Goal: Task Accomplishment & Management: Use online tool/utility

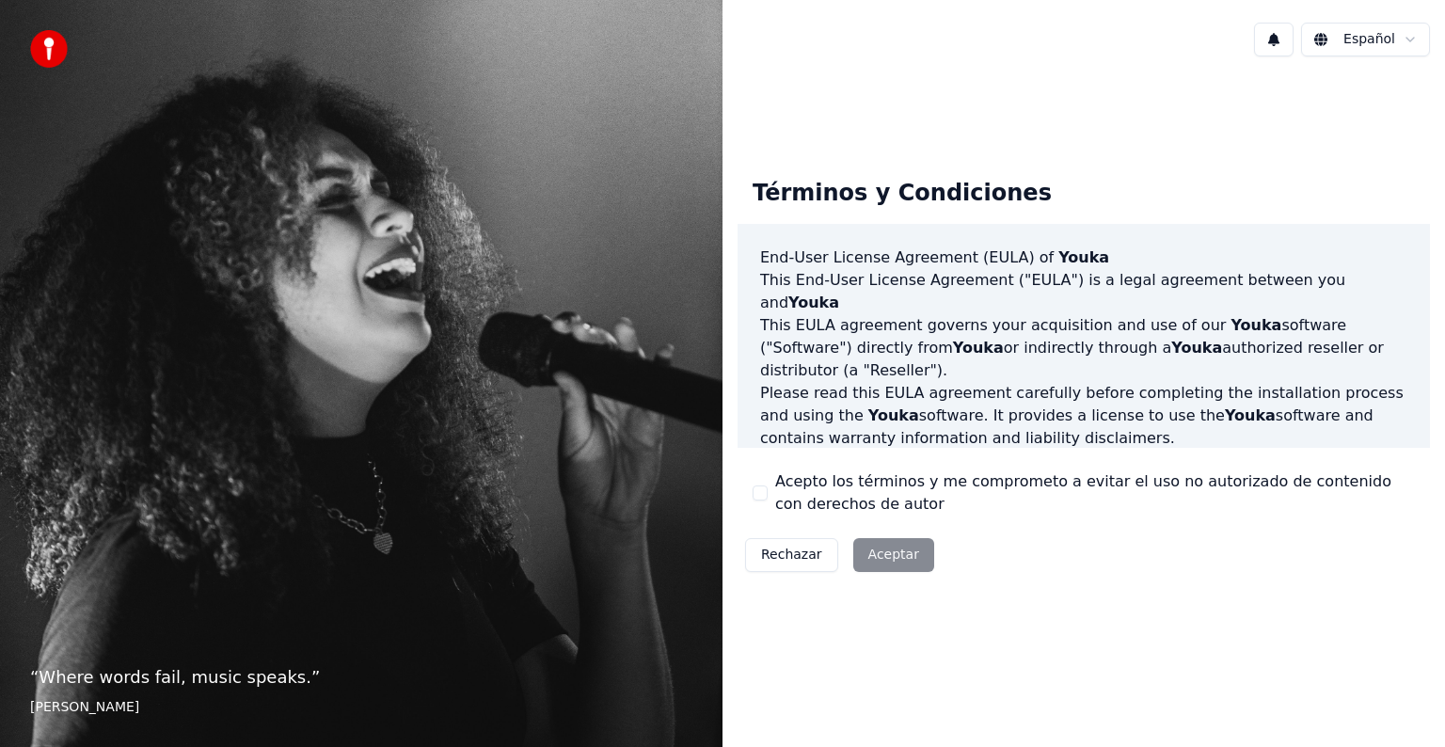
click at [877, 564] on div "Rechazar Aceptar" at bounding box center [840, 555] width 204 height 49
click at [771, 493] on div "Acepto los términos y me comprometo a evitar el uso no autorizado de contenido …" at bounding box center [1084, 492] width 662 height 45
click at [760, 494] on button "Acepto los términos y me comprometo a evitar el uso no autorizado de contenido …" at bounding box center [760, 492] width 15 height 15
click at [911, 561] on button "Aceptar" at bounding box center [893, 555] width 81 height 34
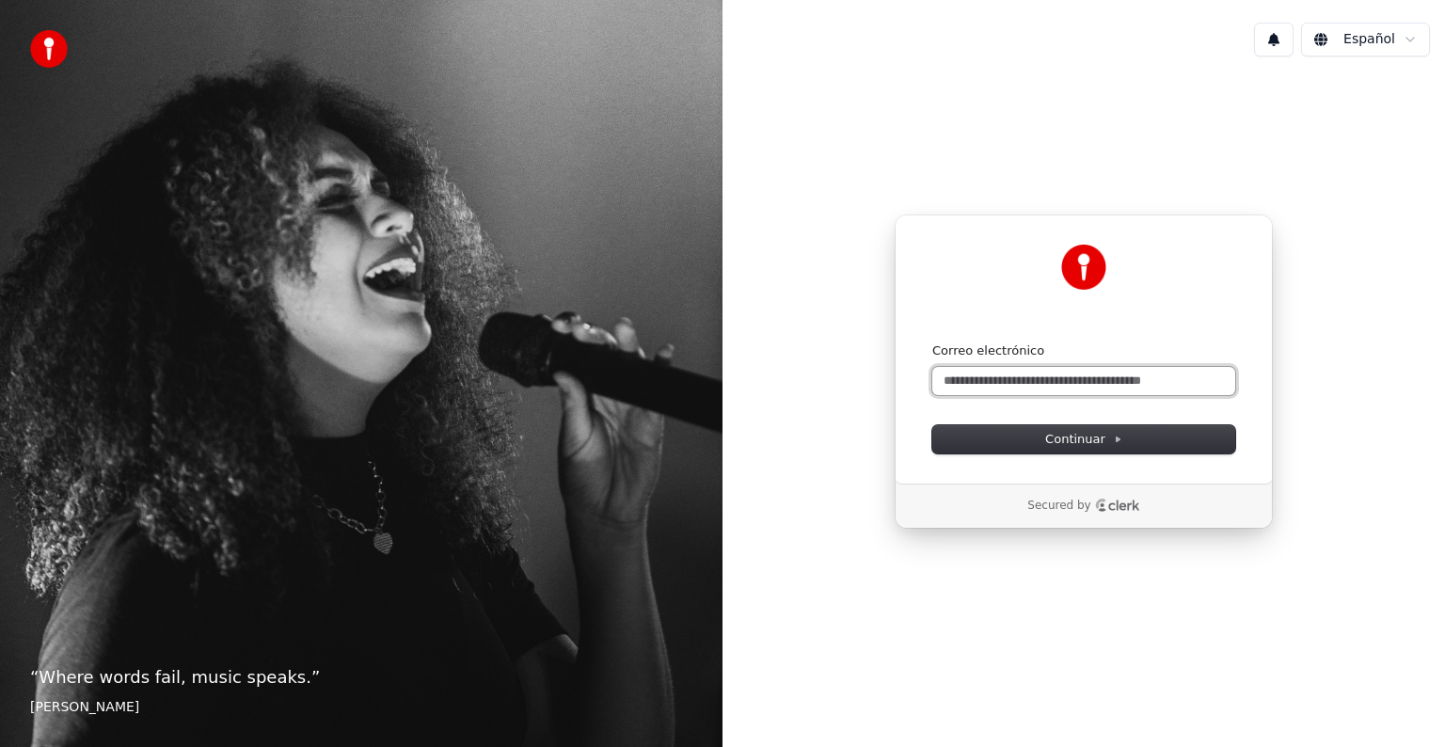
click at [1032, 384] on input "Correo electrónico" at bounding box center [1083, 381] width 303 height 28
paste input "**********"
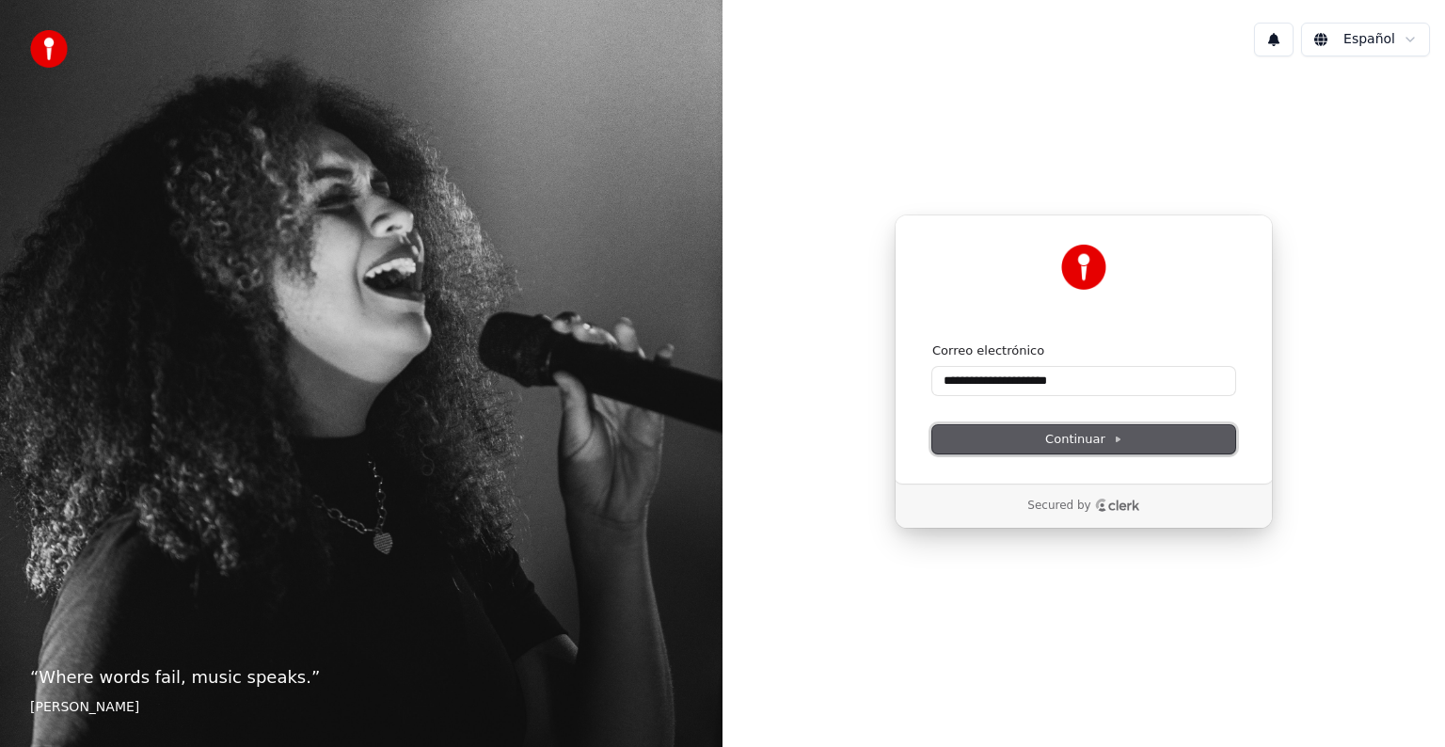
click at [1099, 435] on span "Continuar" at bounding box center [1083, 439] width 77 height 17
click at [1075, 442] on span "Continuar" at bounding box center [1083, 439] width 77 height 17
click at [1104, 437] on span "Continuar" at bounding box center [1083, 439] width 77 height 17
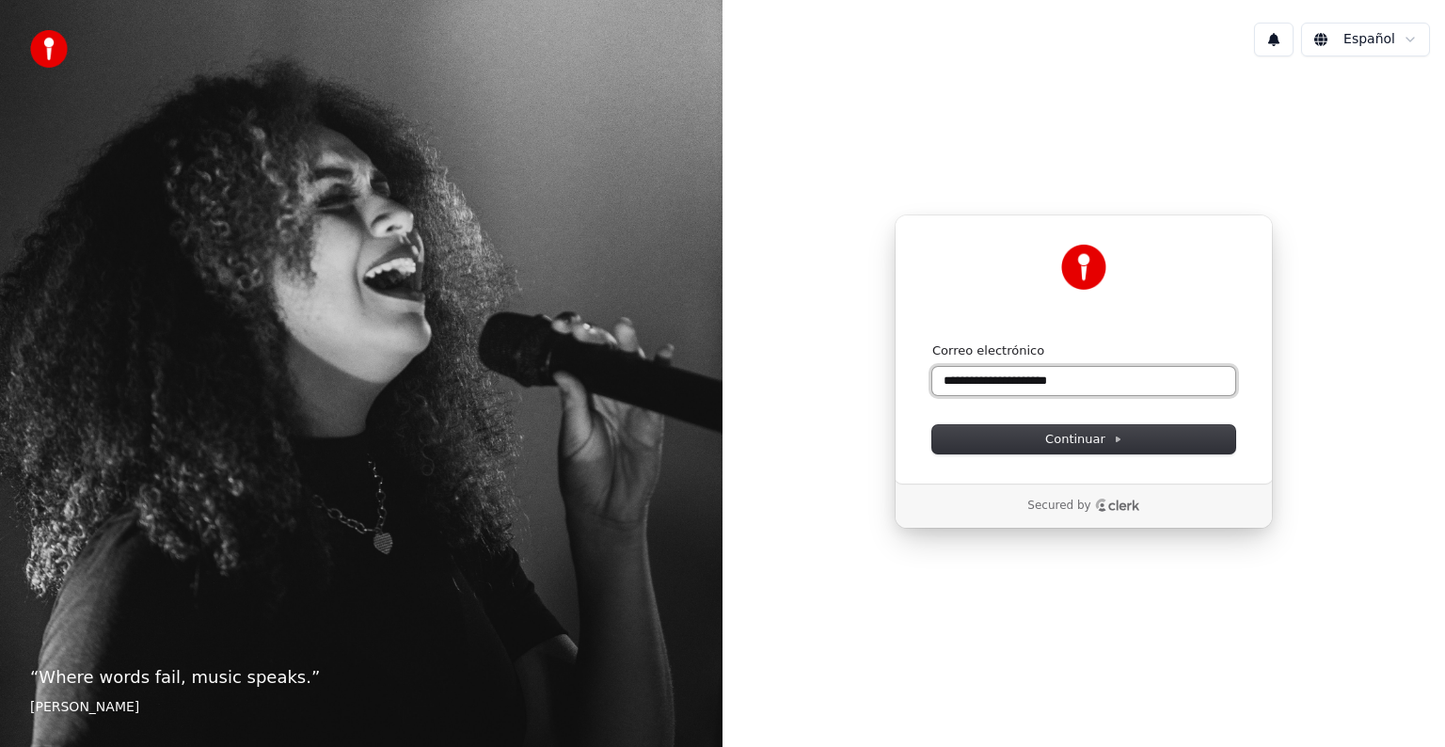
drag, startPoint x: 1105, startPoint y: 384, endPoint x: 866, endPoint y: 410, distance: 240.4
click at [866, 410] on div "**********" at bounding box center [1084, 372] width 723 height 600
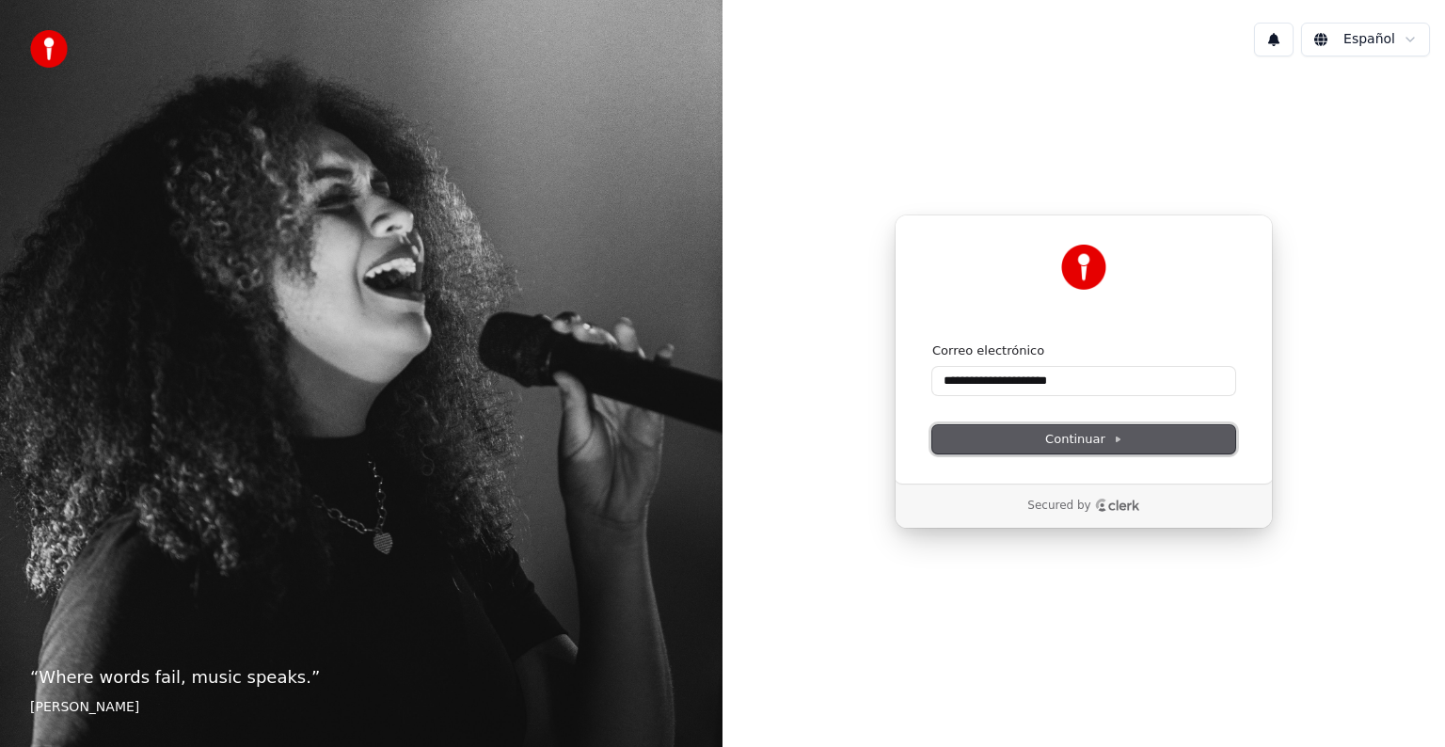
click at [1099, 437] on span "Continuar" at bounding box center [1083, 439] width 77 height 17
type input "**********"
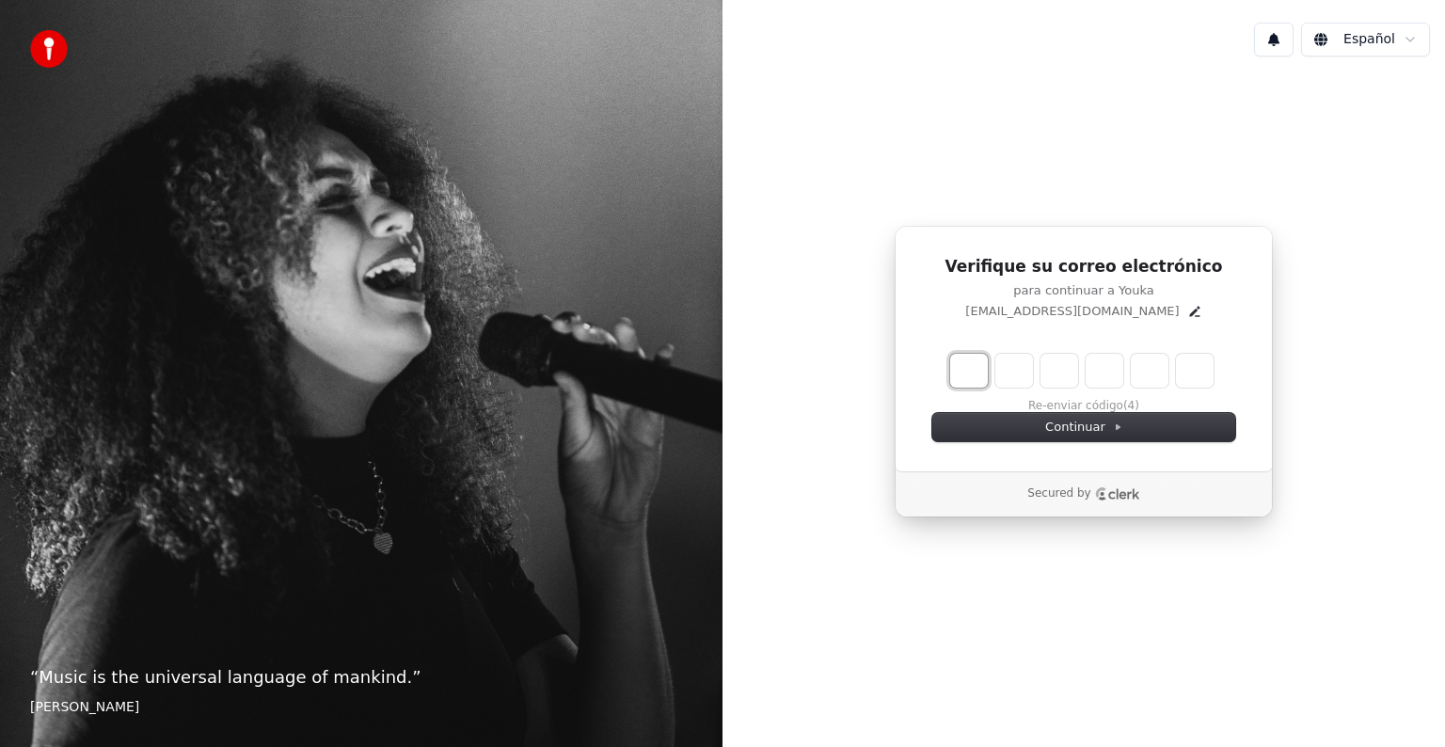
type input "*"
type input "**"
type input "*"
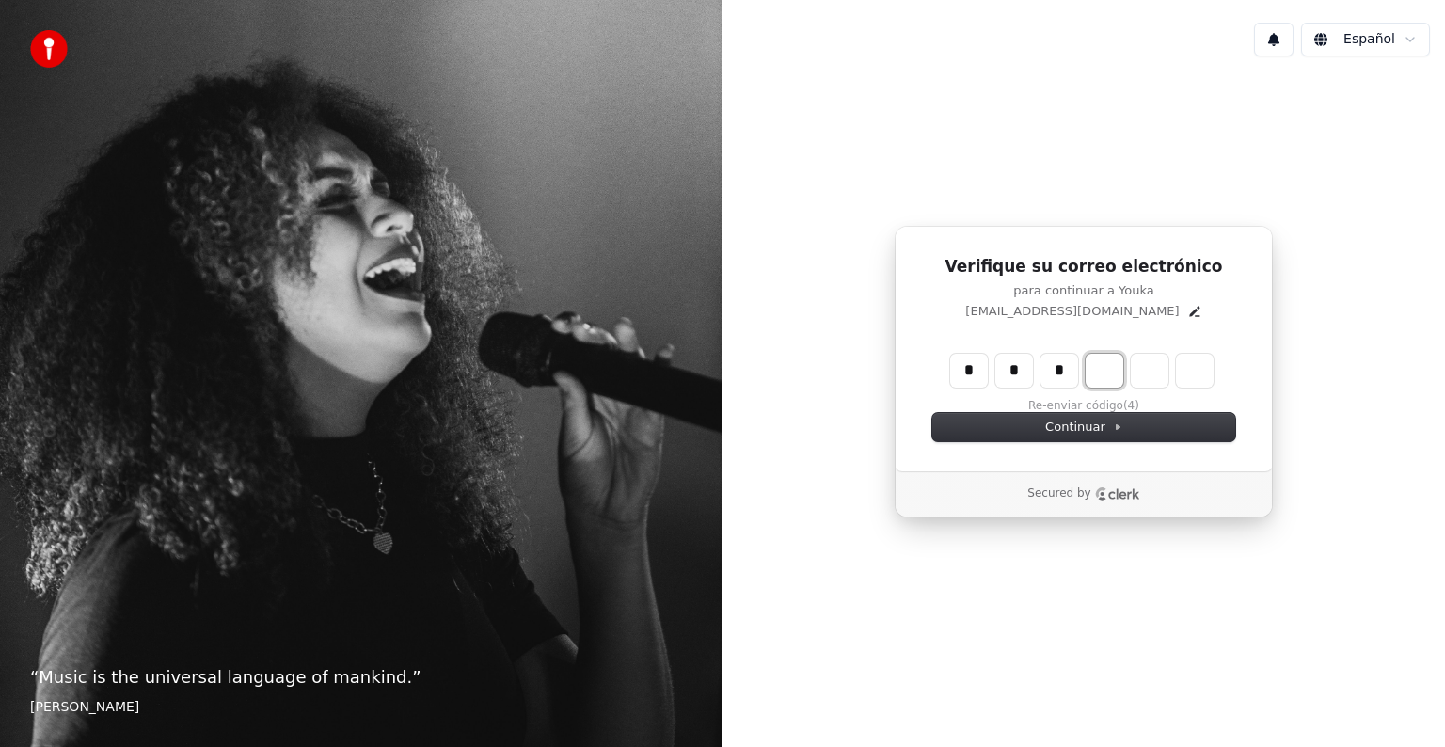
type input "***"
type input "*"
type input "****"
type input "*"
type input "******"
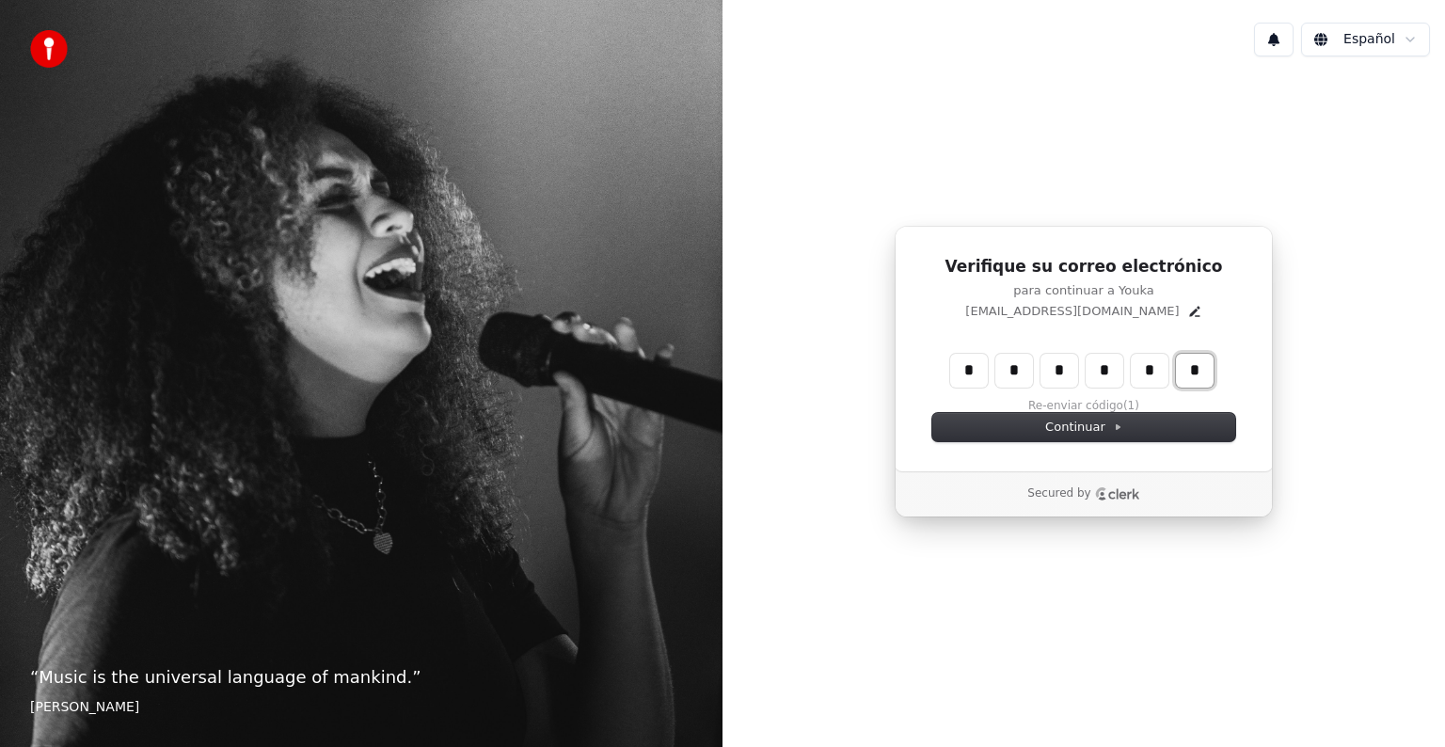
type input "*"
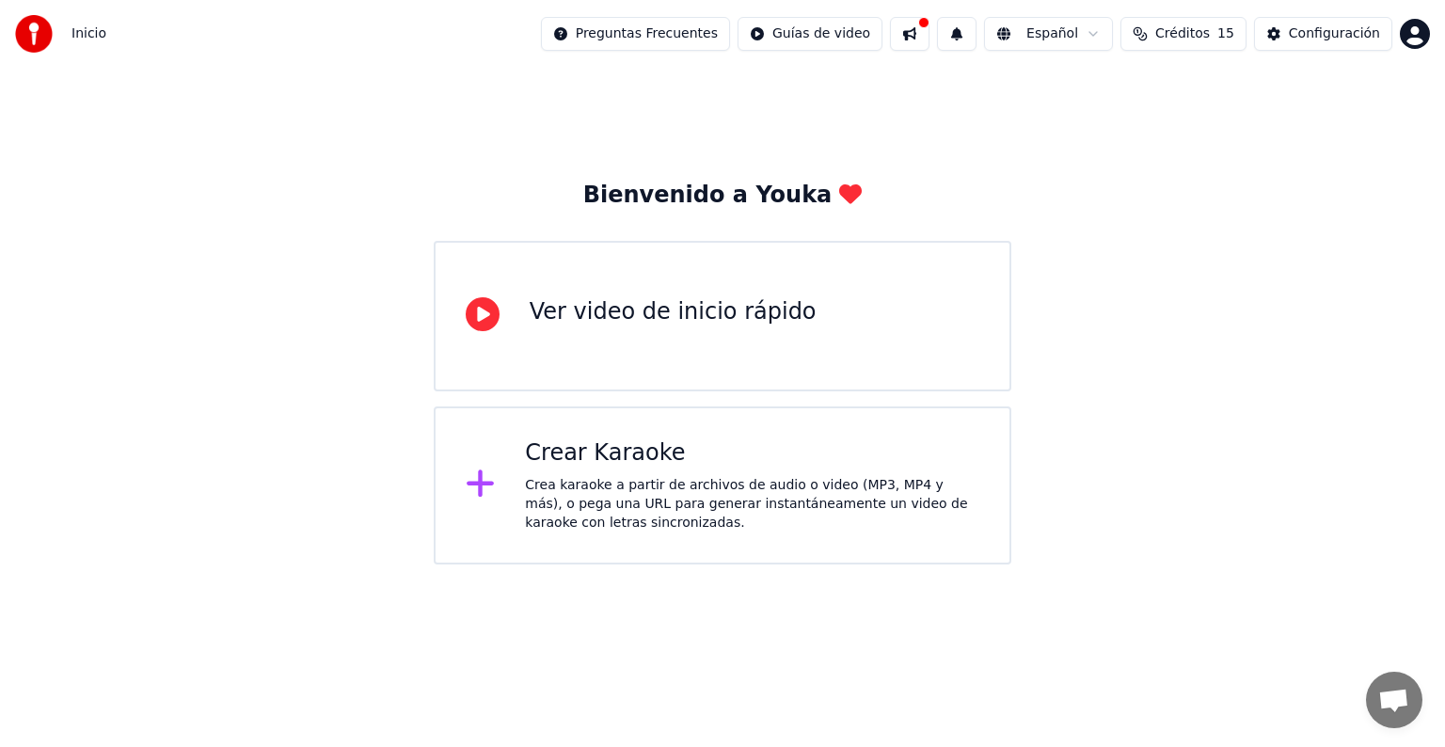
click at [732, 309] on div "Ver video de inicio rápido" at bounding box center [673, 312] width 287 height 30
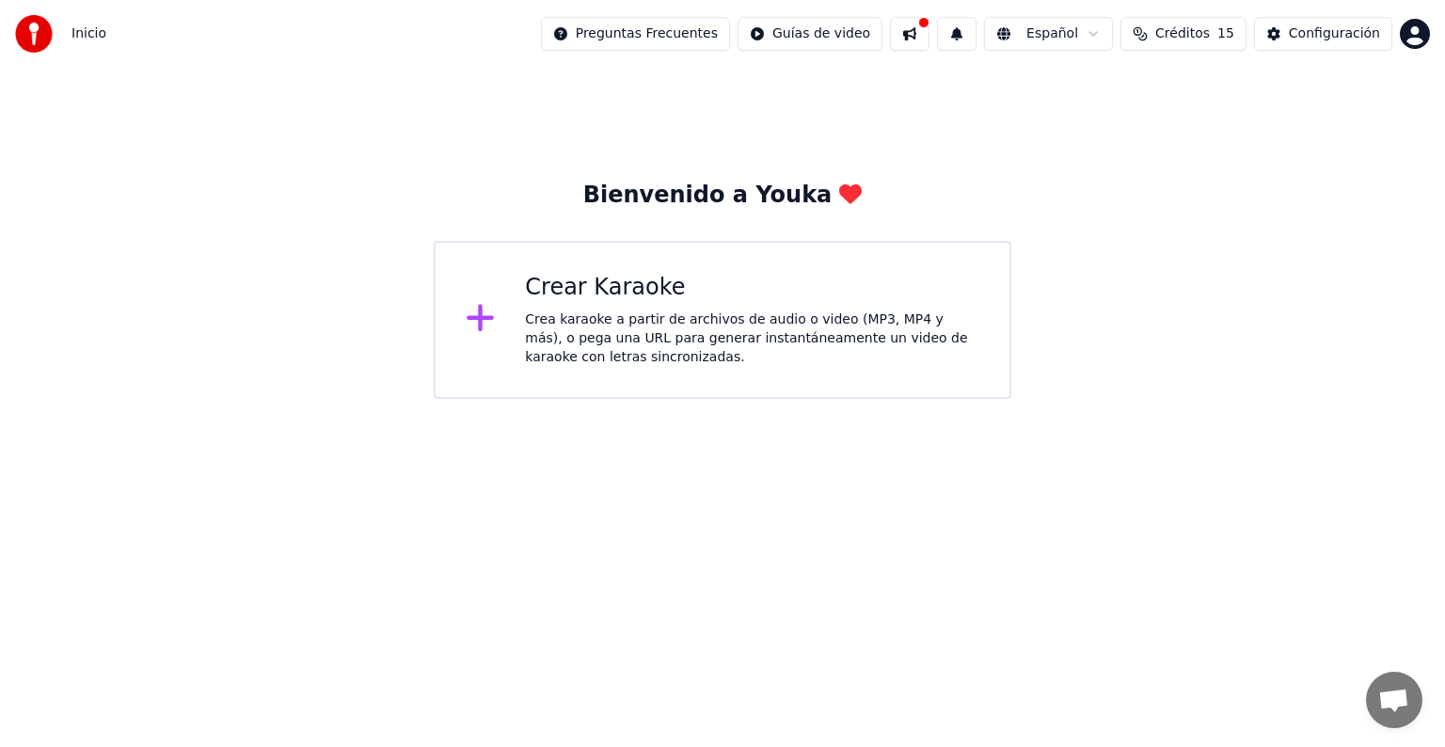
click at [636, 302] on div "Crear Karaoke Crea karaoke a partir de archivos de audio o video (MP3, MP4 y má…" at bounding box center [752, 320] width 454 height 94
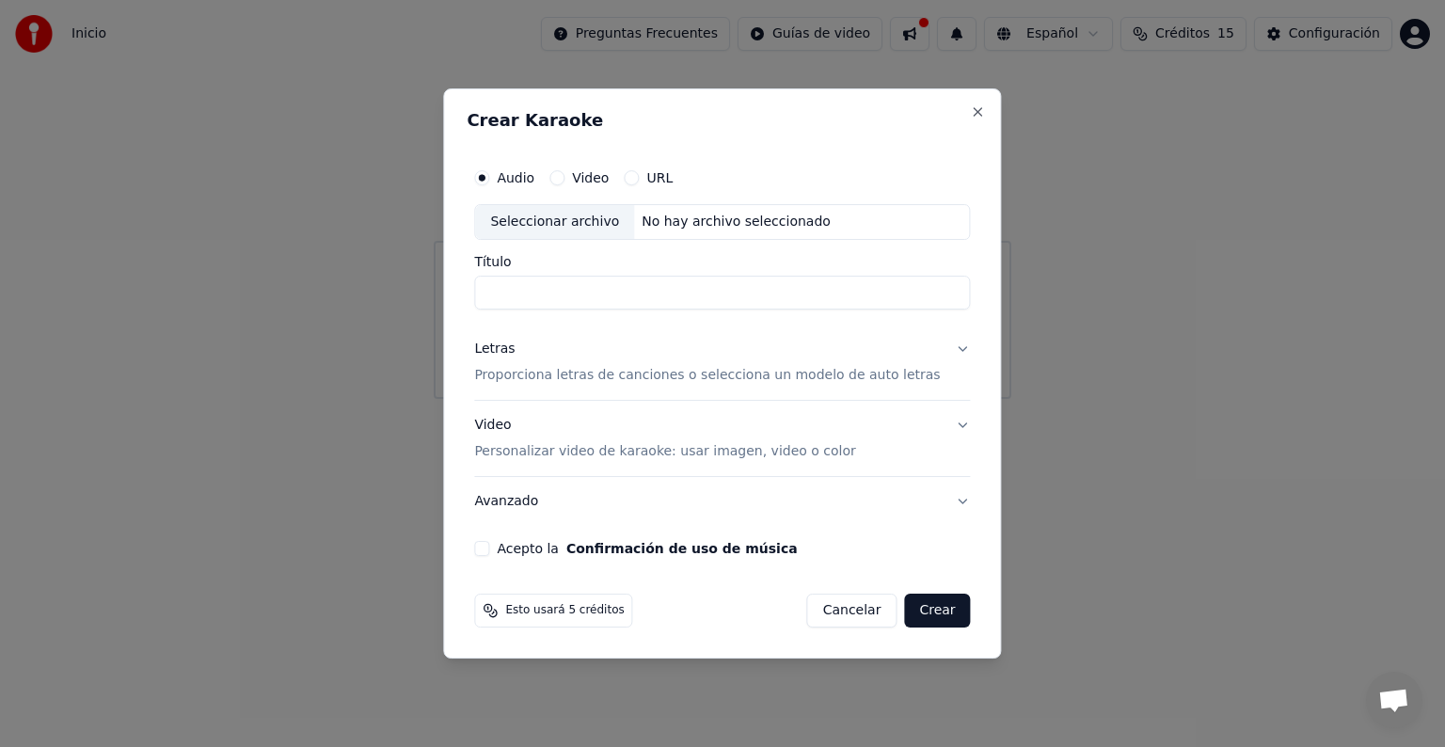
click at [561, 224] on div "Seleccionar archivo" at bounding box center [554, 222] width 159 height 34
type input "**********"
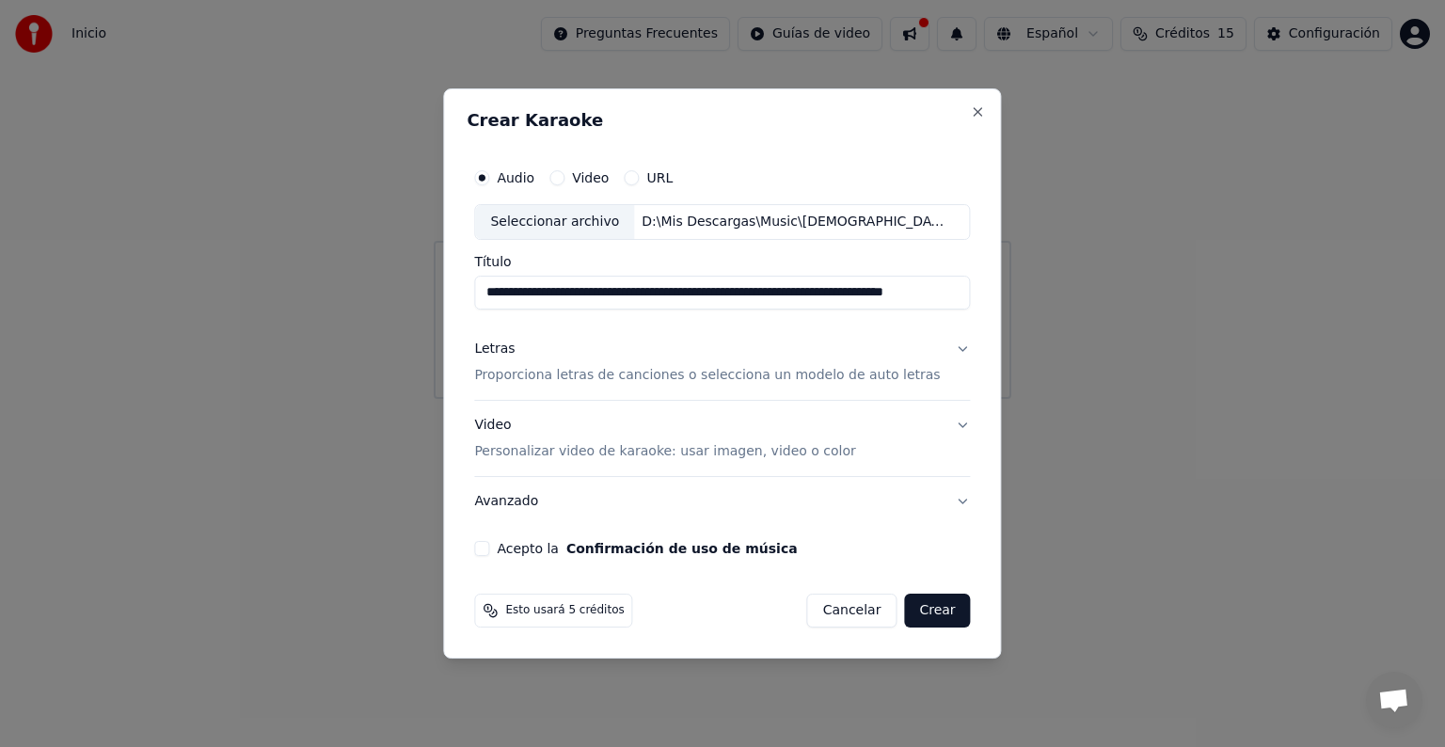
click at [861, 373] on p "Proporciona letras de canciones o selecciona un modelo de auto letras" at bounding box center [707, 375] width 466 height 19
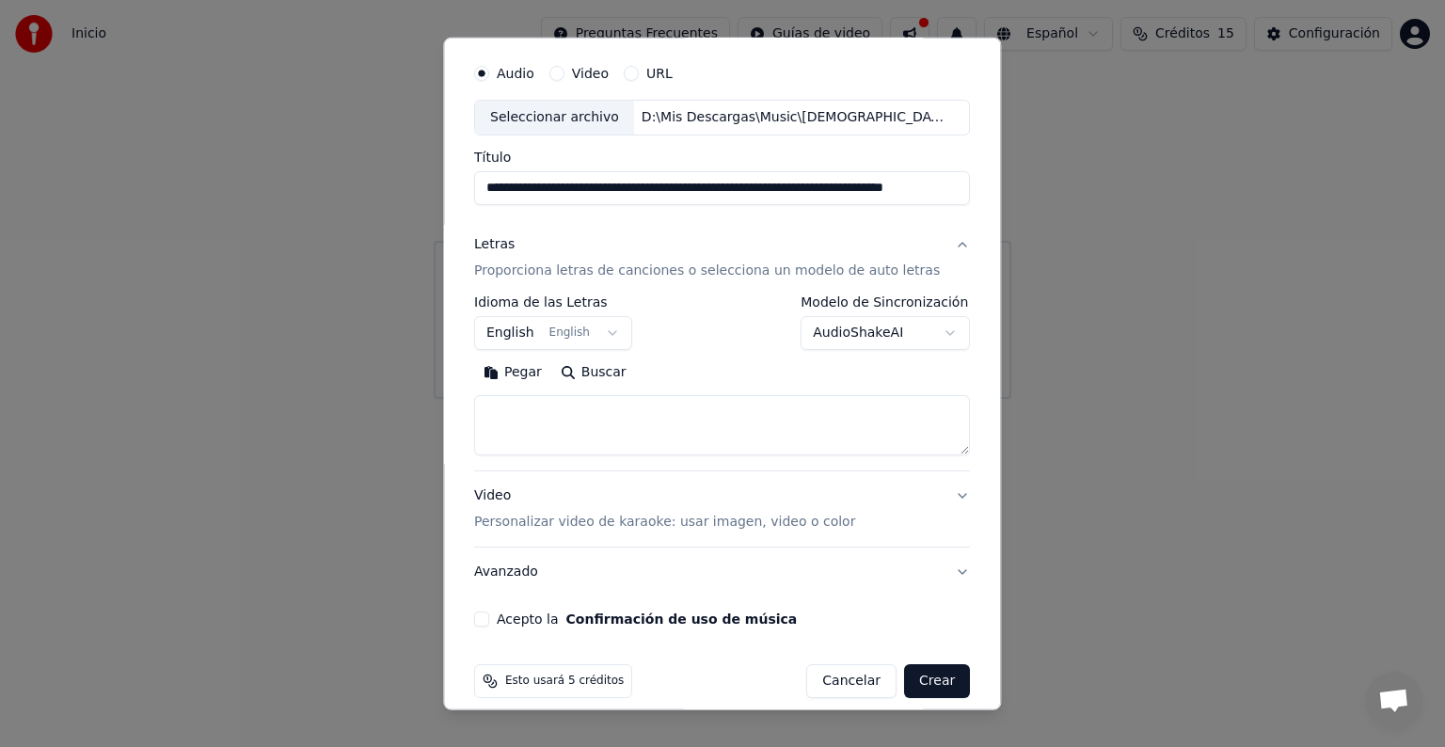
scroll to position [72, 0]
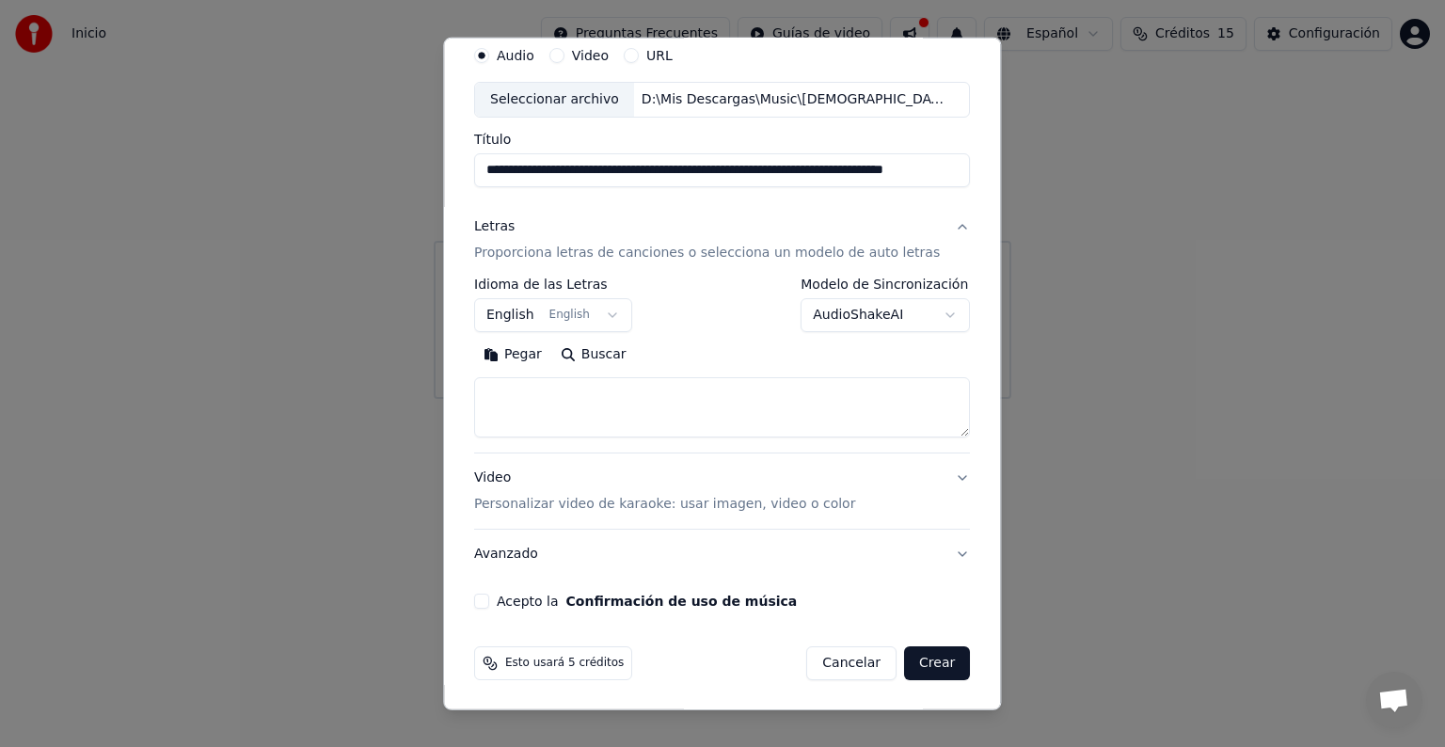
click at [917, 666] on button "Crear" at bounding box center [937, 663] width 66 height 34
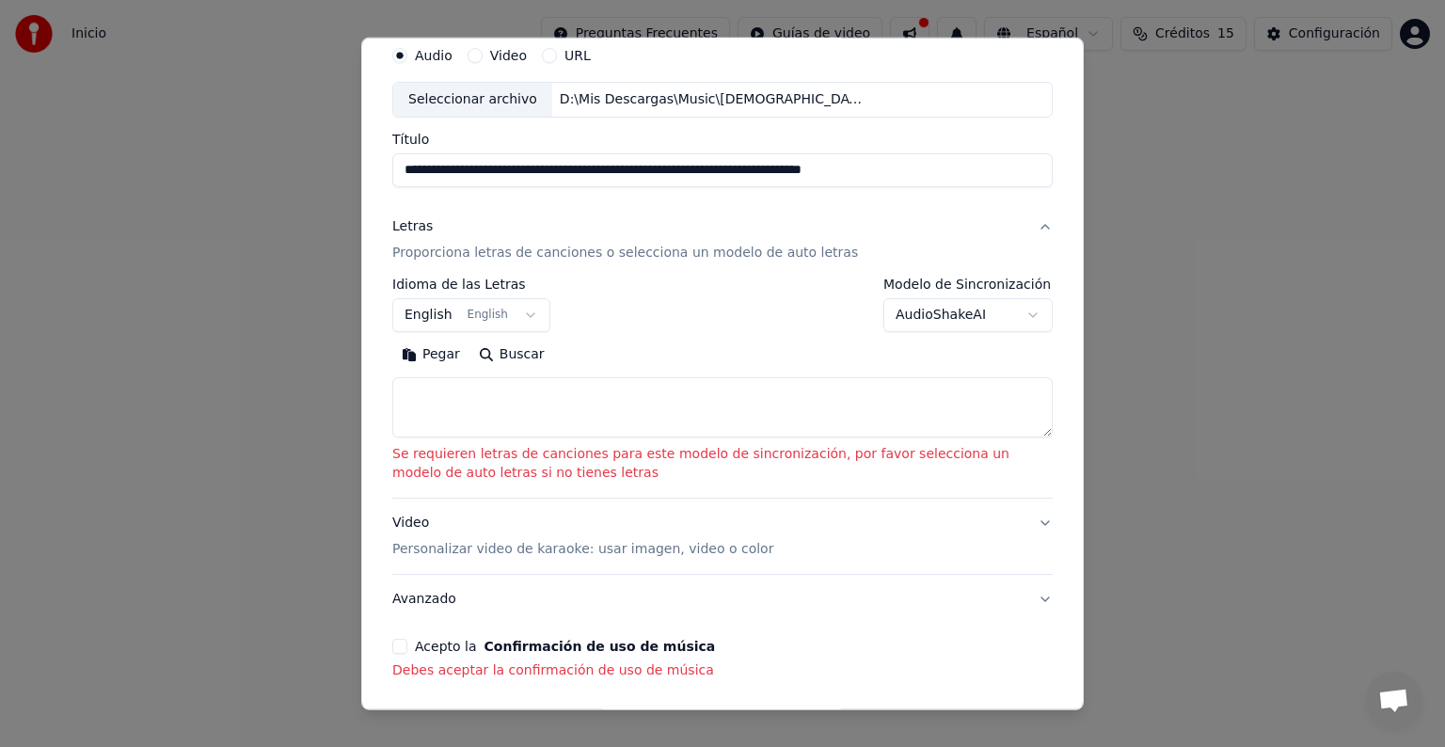
click at [625, 463] on p "Se requieren letras de canciones para este modelo de sincronización, por favor …" at bounding box center [722, 464] width 660 height 38
click at [486, 425] on textarea at bounding box center [722, 407] width 660 height 60
click at [466, 250] on p "Proporciona letras de canciones o selecciona un modelo de auto letras" at bounding box center [625, 253] width 466 height 19
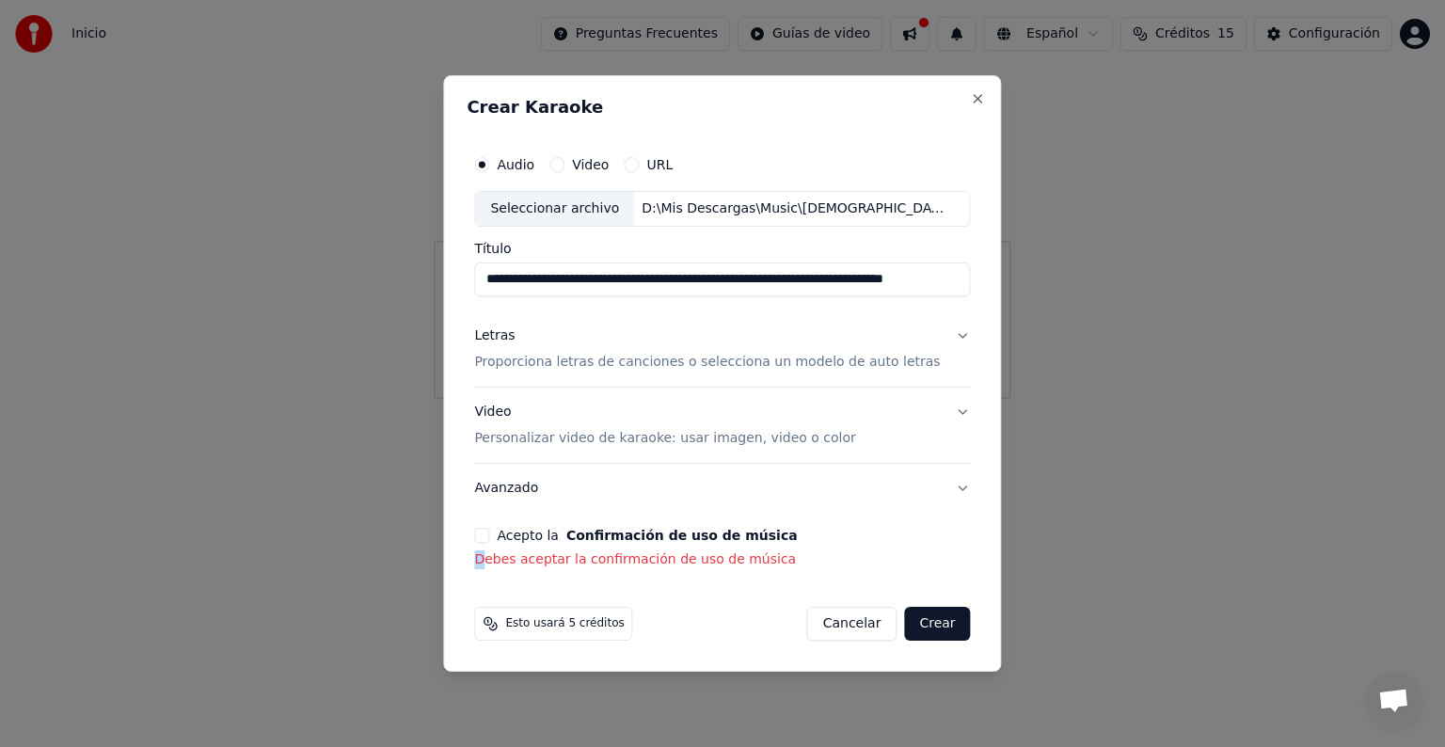
click at [501, 545] on div "Acepto la Confirmación de uso de música Debes aceptar la confirmación de uso de…" at bounding box center [722, 548] width 496 height 41
click at [489, 540] on button "Acepto la Confirmación de uso de música" at bounding box center [481, 535] width 15 height 15
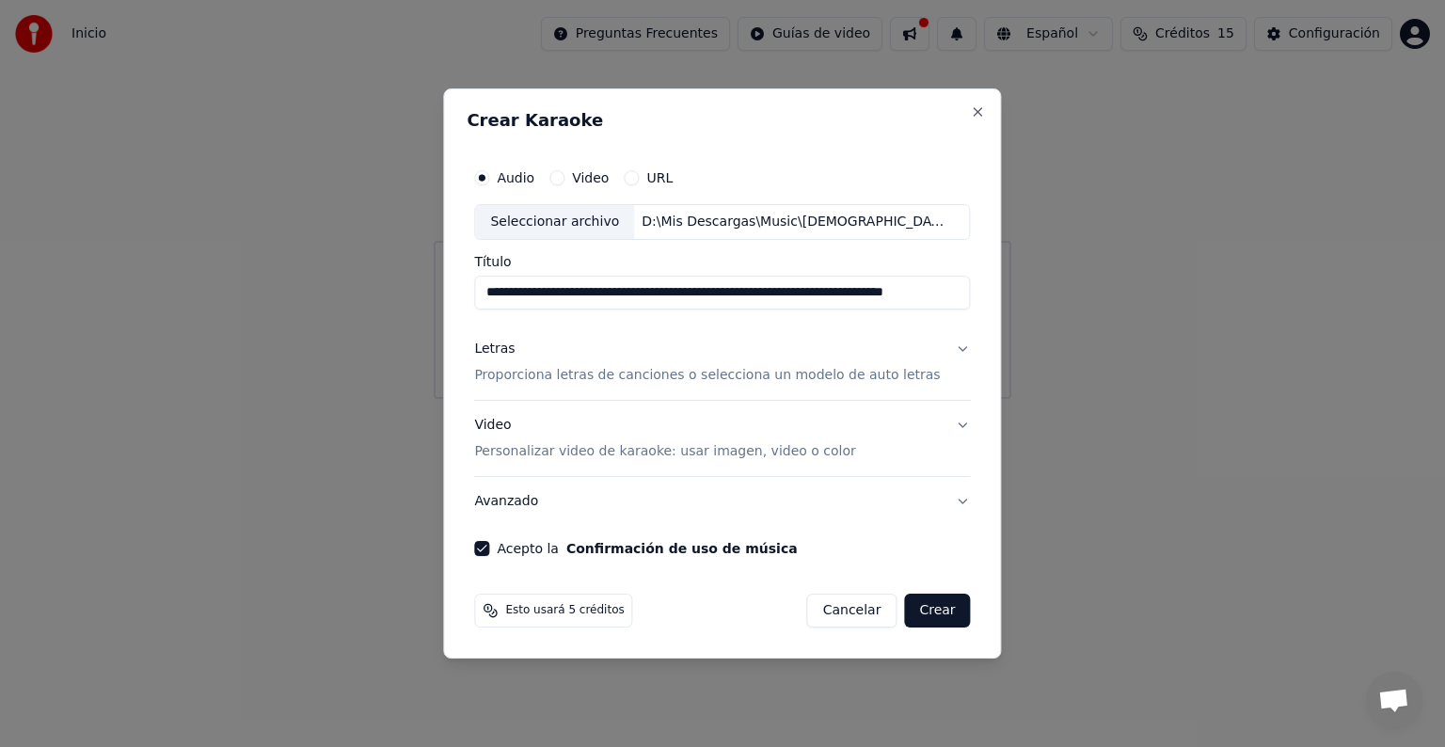
click at [916, 620] on button "Crear" at bounding box center [937, 611] width 66 height 34
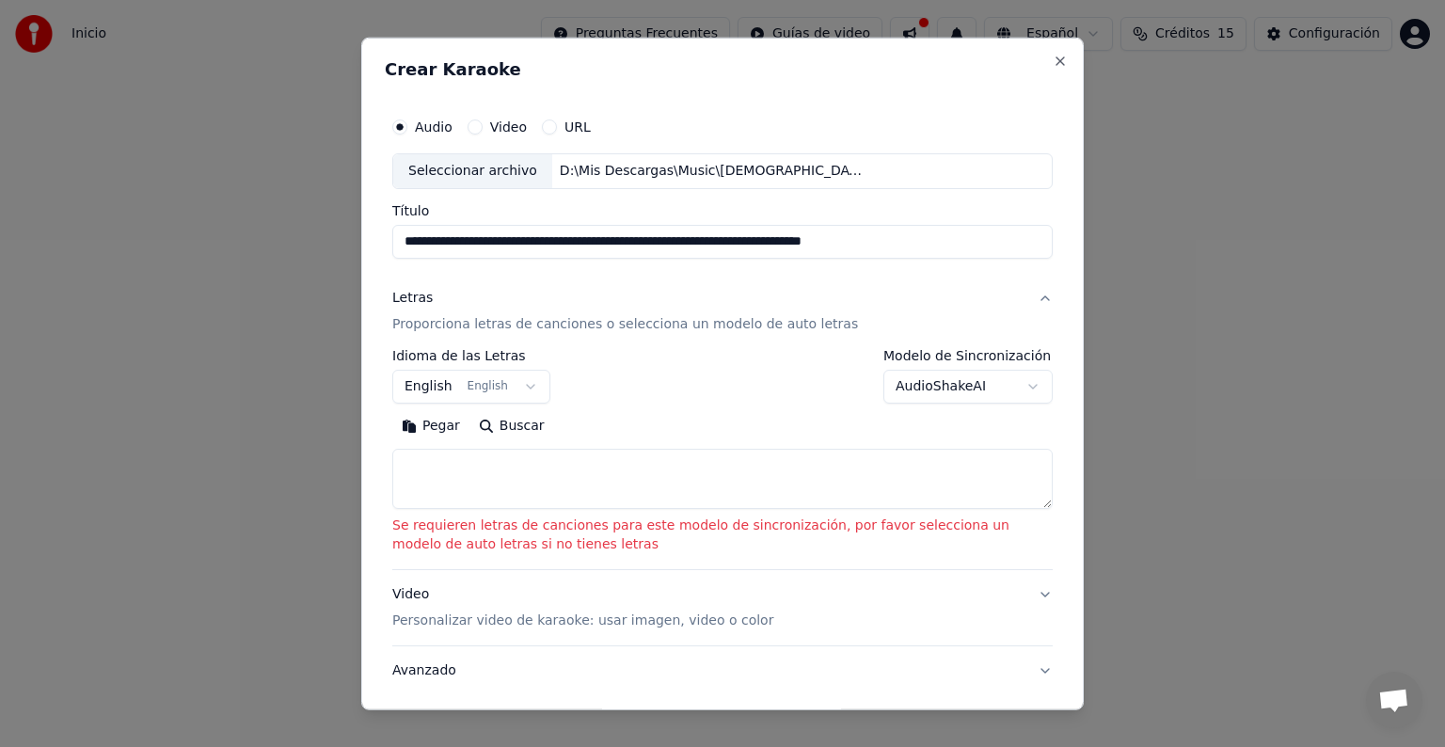
click at [436, 454] on textarea at bounding box center [722, 479] width 660 height 60
paste textarea "**********"
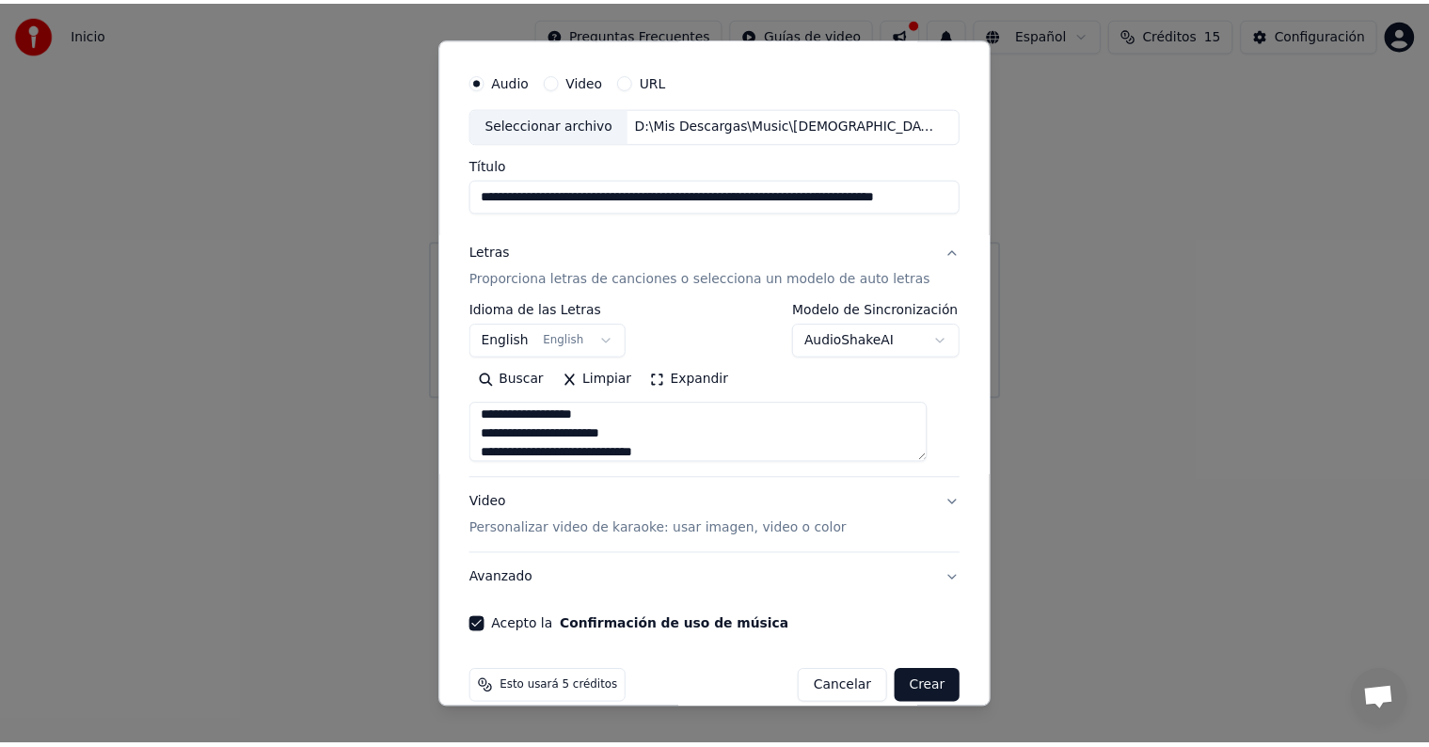
scroll to position [72, 0]
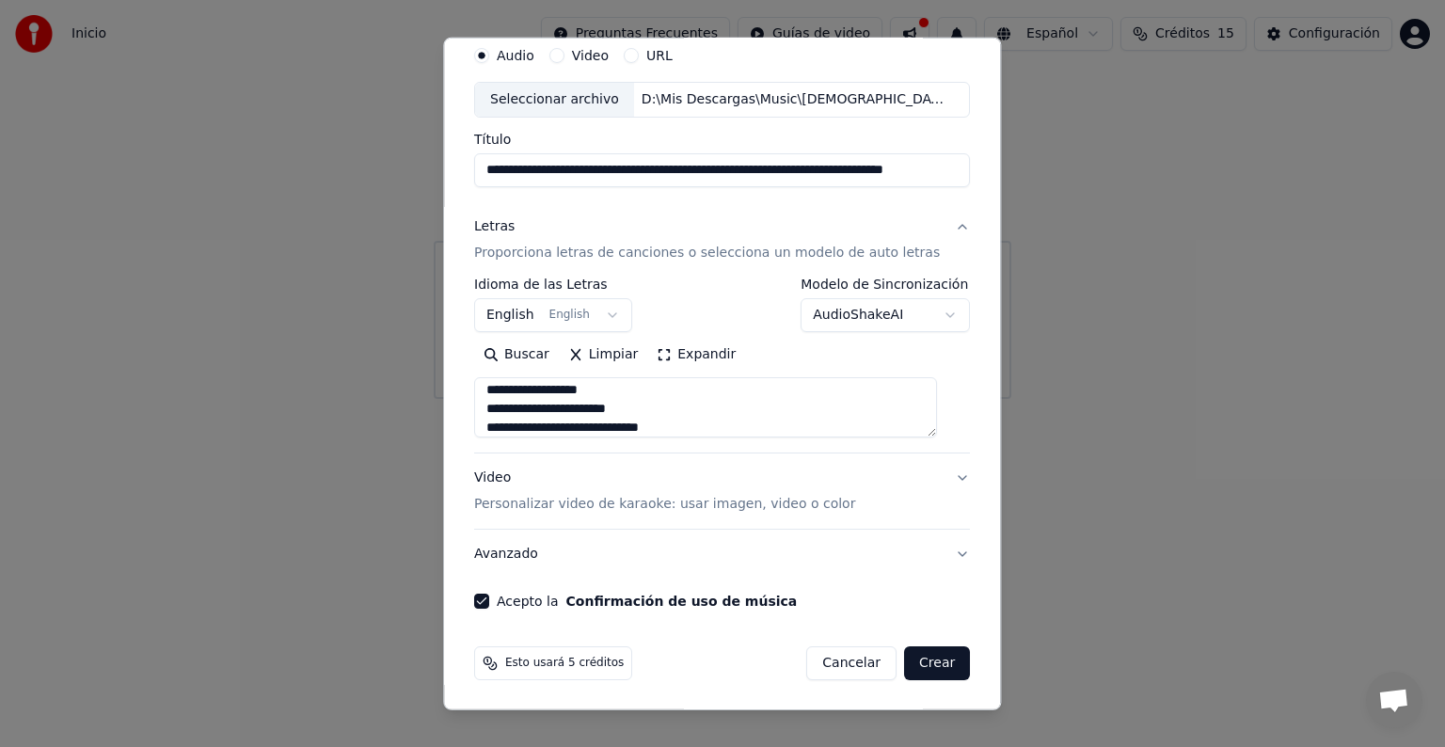
type textarea "**********"
click at [911, 664] on button "Crear" at bounding box center [937, 663] width 66 height 34
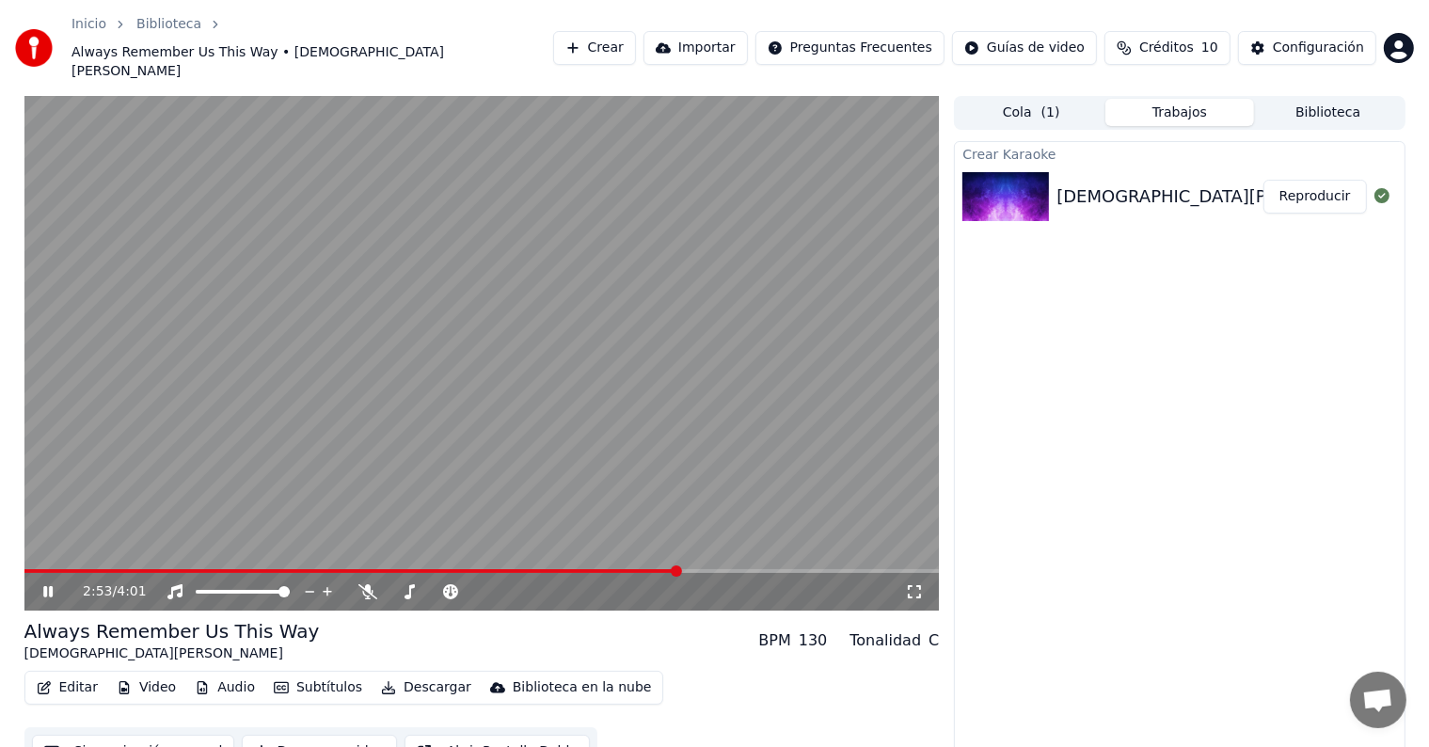
scroll to position [1, 0]
click at [71, 674] on button "Editar" at bounding box center [67, 687] width 76 height 26
click at [1011, 559] on div "Crear Karaoke [DEMOGRAPHIC_DATA][PERSON_NAME] - Always Remember Us This Way (fr…" at bounding box center [1179, 457] width 451 height 635
click at [305, 674] on button "Subtítulos" at bounding box center [317, 687] width 103 height 26
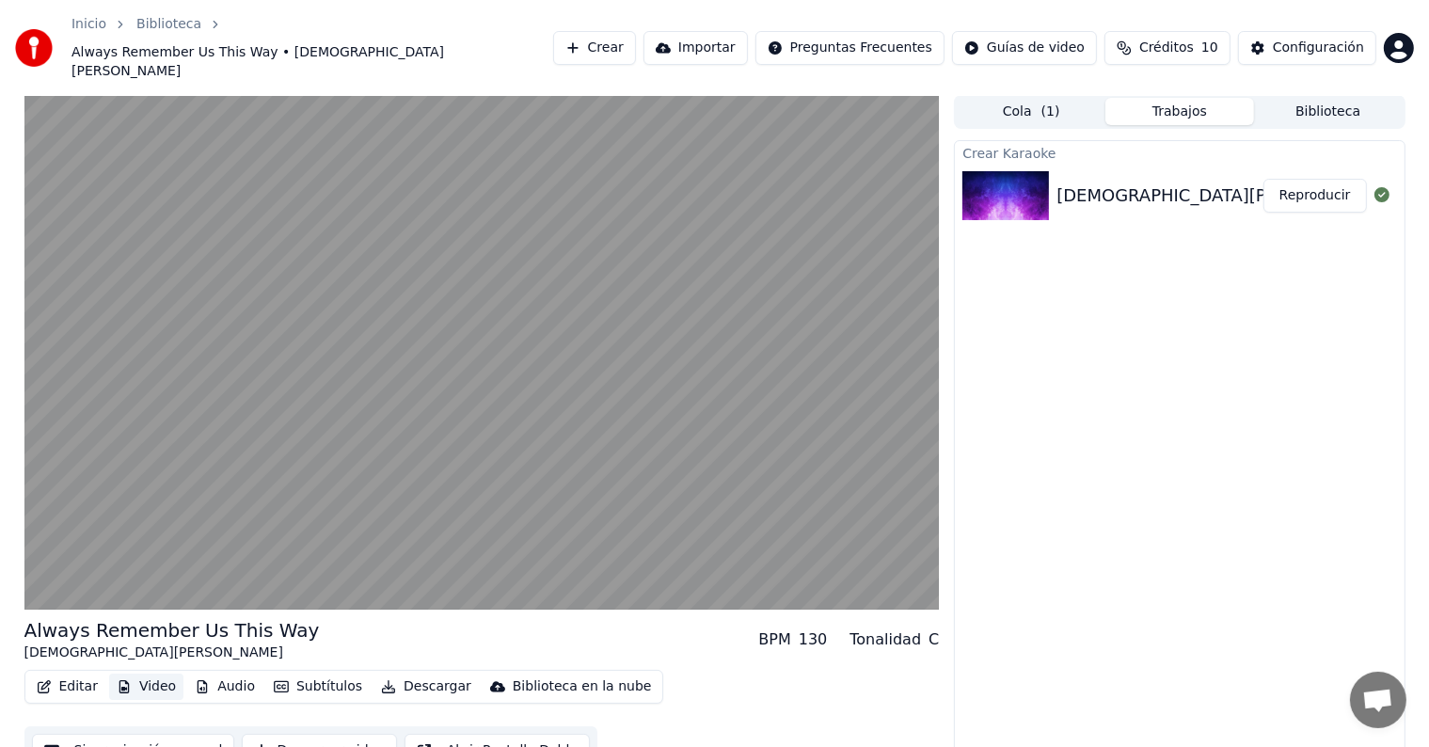
click at [161, 674] on button "Video" at bounding box center [146, 687] width 74 height 26
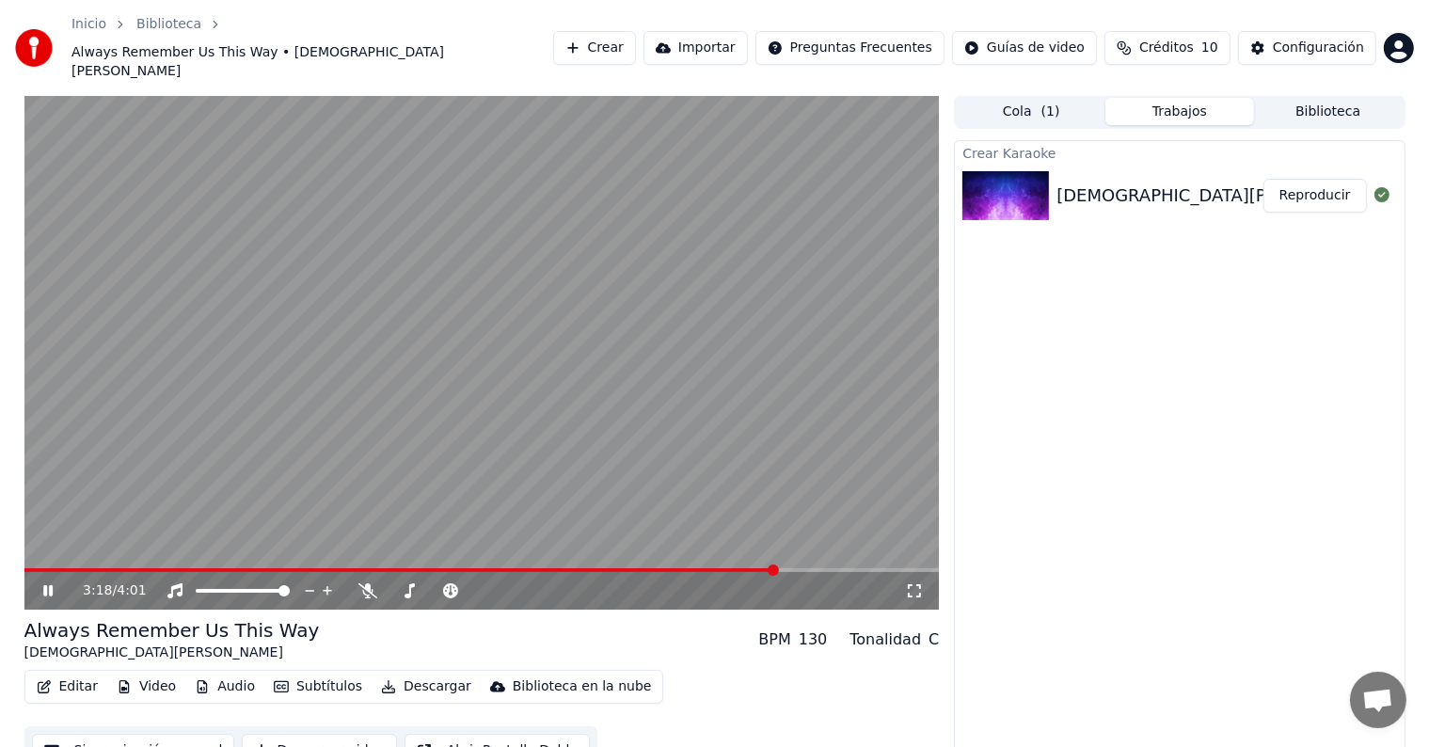
click at [159, 674] on button "Video" at bounding box center [146, 687] width 74 height 26
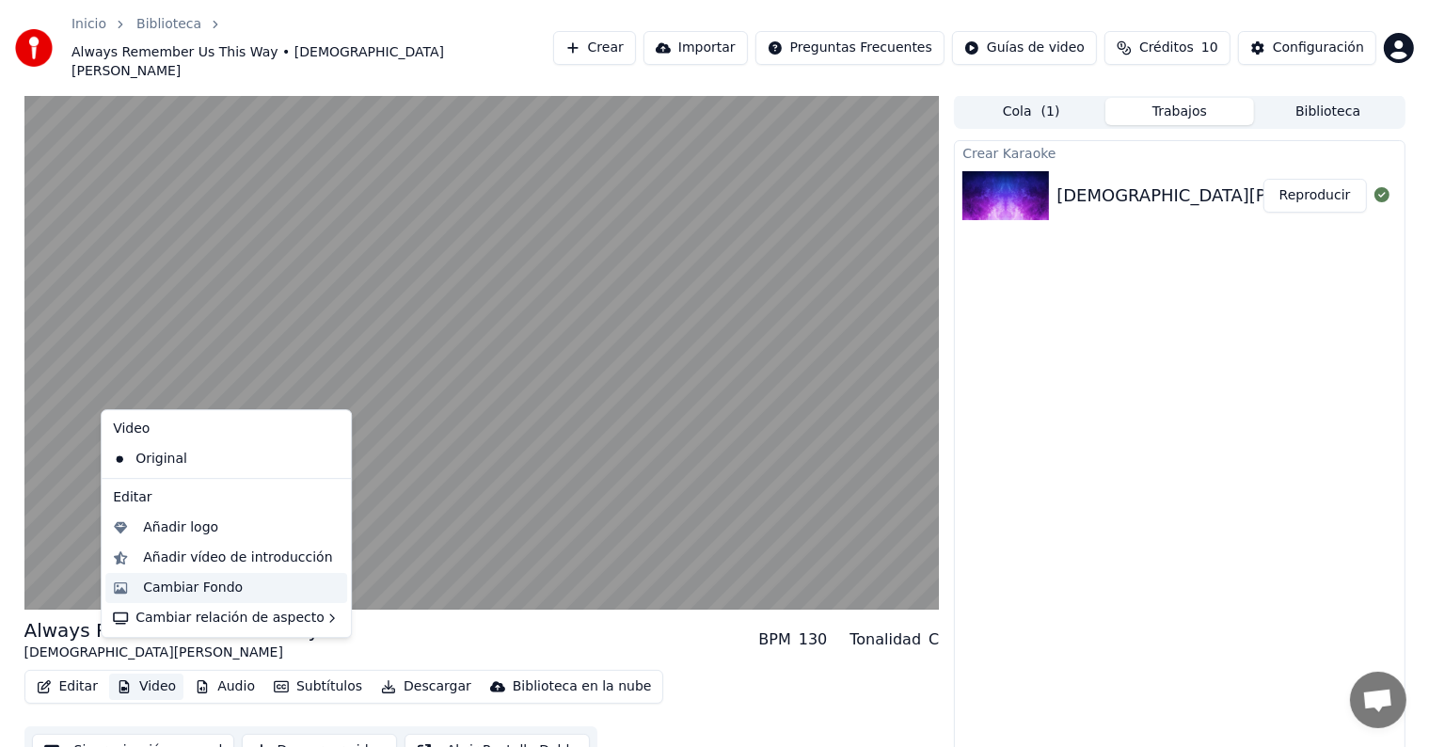
click at [217, 583] on div "Cambiar Fondo" at bounding box center [193, 588] width 100 height 19
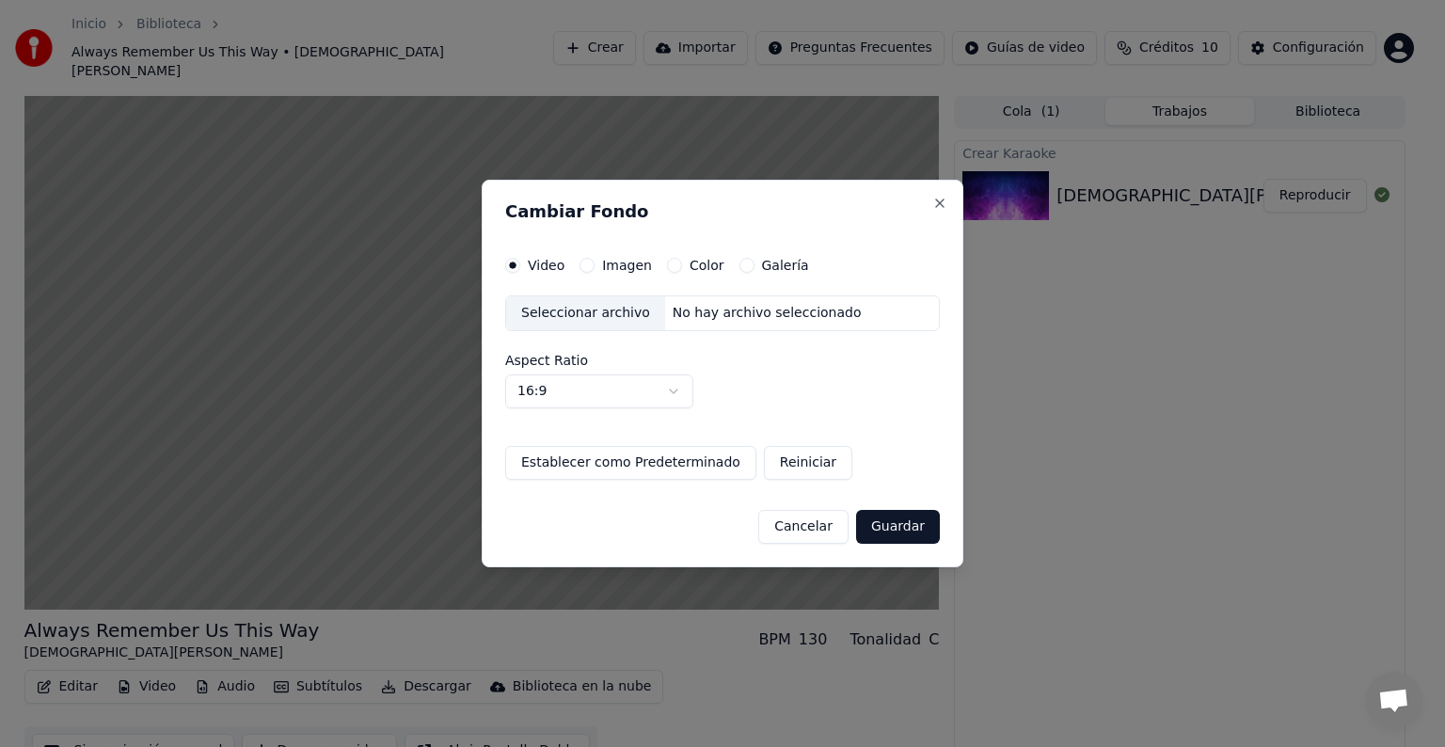
click at [587, 262] on button "Imagen" at bounding box center [587, 265] width 15 height 15
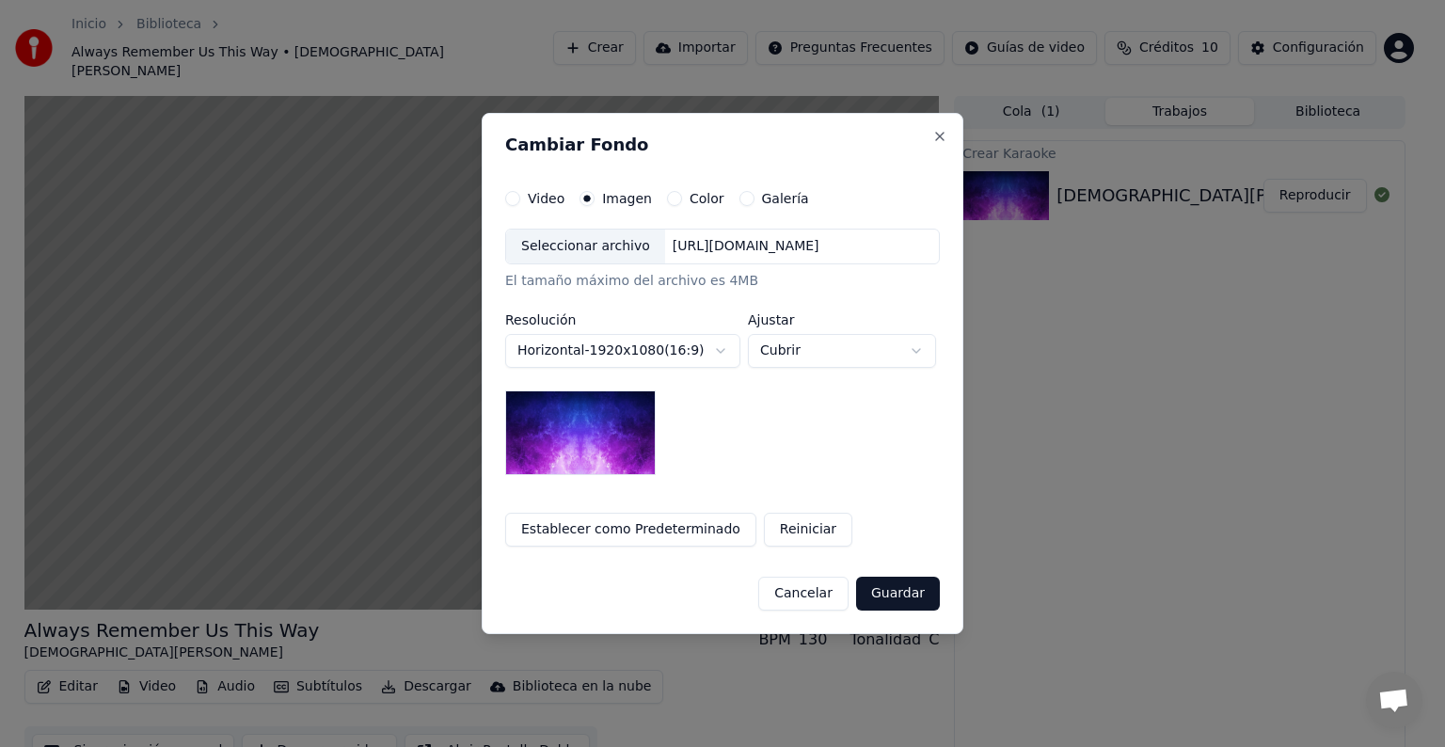
click at [572, 247] on div "Seleccionar archivo" at bounding box center [585, 247] width 159 height 34
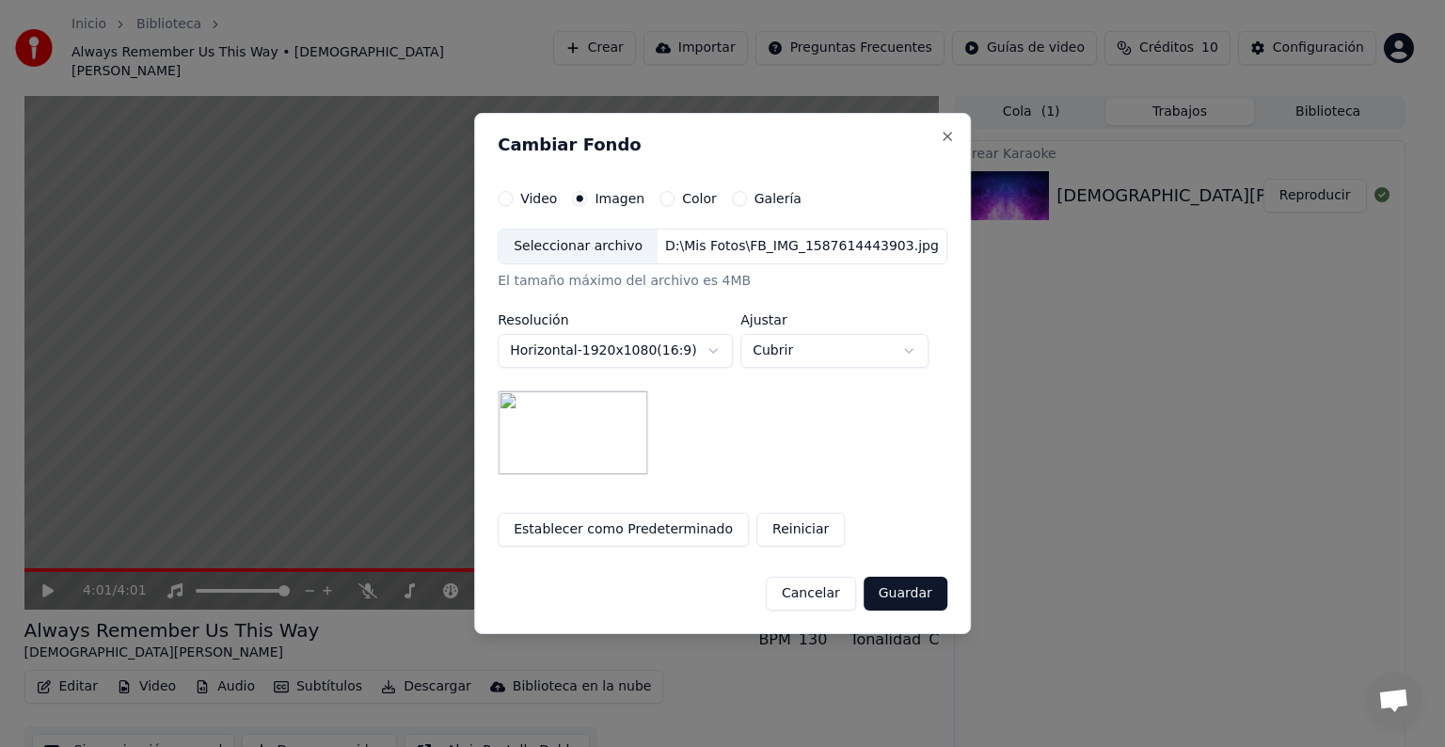
click at [907, 597] on button "Guardar" at bounding box center [906, 594] width 84 height 34
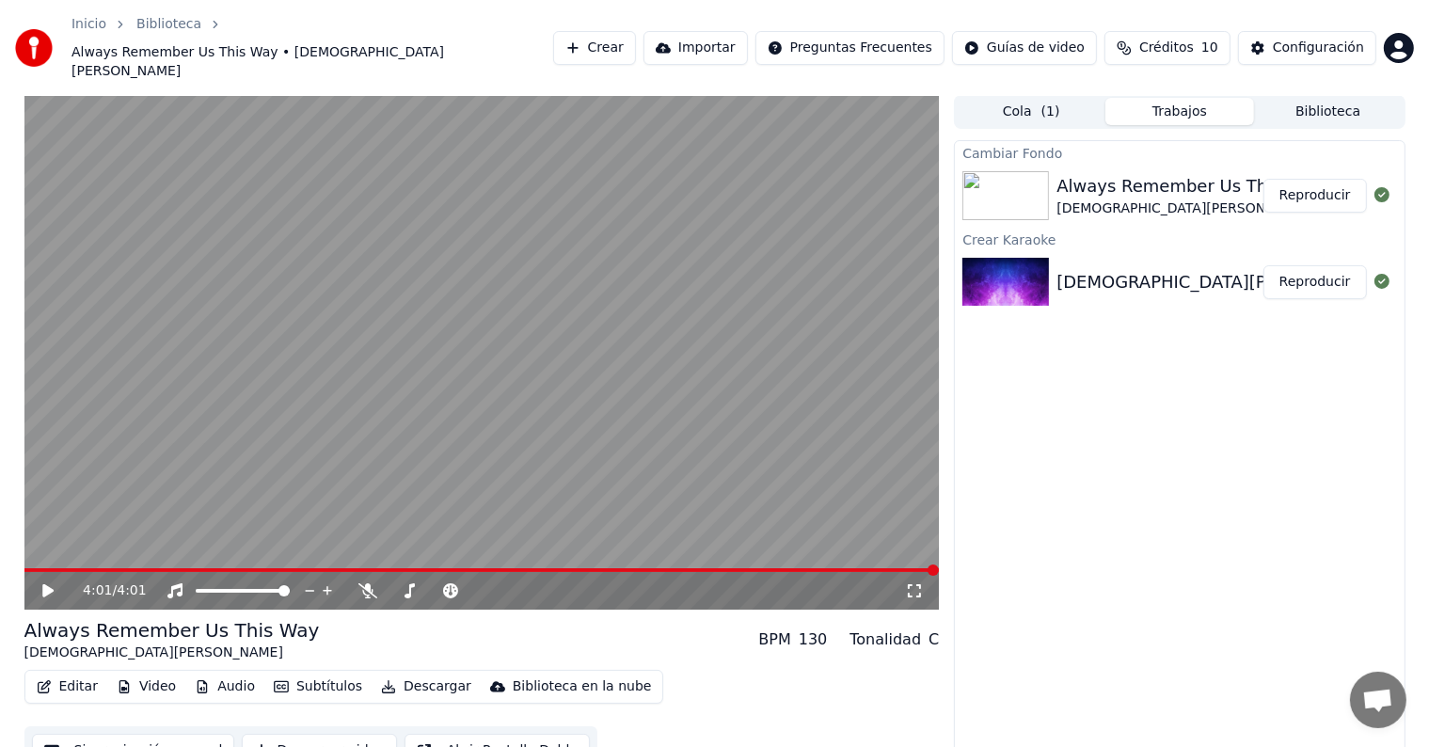
click at [36, 581] on div "4:01 / 4:01" at bounding box center [482, 590] width 900 height 19
click at [40, 583] on icon at bounding box center [62, 590] width 44 height 15
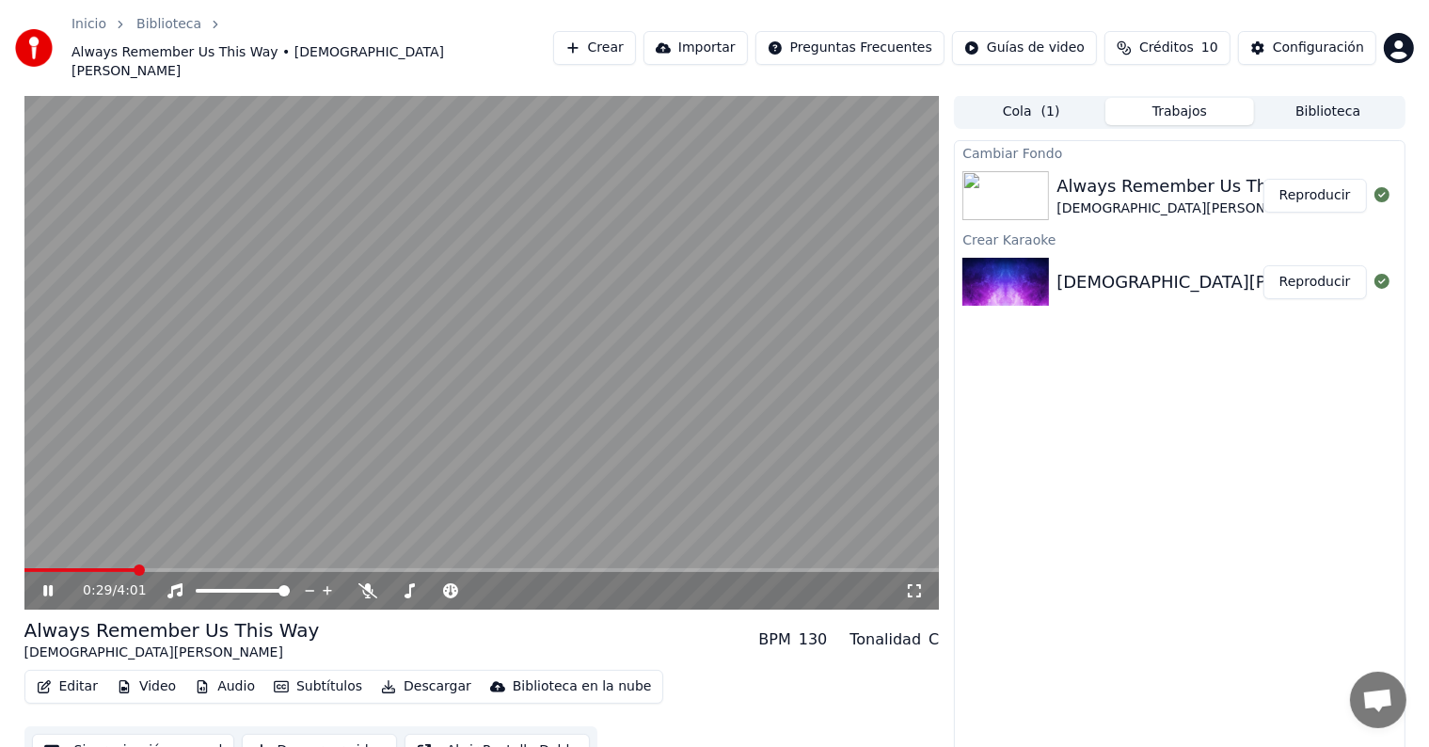
click at [1306, 265] on button "Reproducir" at bounding box center [1315, 282] width 103 height 34
click at [1333, 265] on button "Reproducir" at bounding box center [1315, 282] width 103 height 34
click at [110, 568] on span at bounding box center [481, 570] width 915 height 4
click at [226, 568] on span at bounding box center [481, 570] width 915 height 4
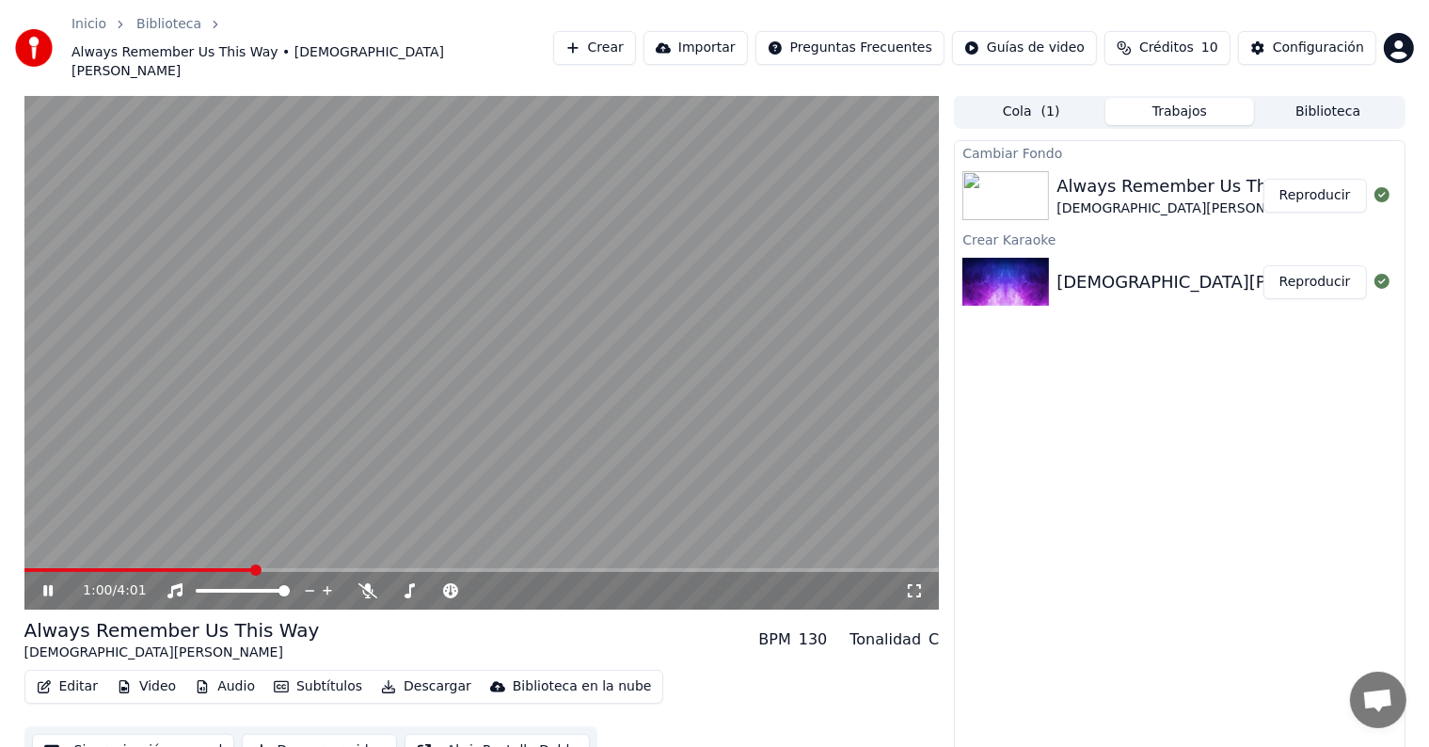
drag, startPoint x: 95, startPoint y: 538, endPoint x: 34, endPoint y: 548, distance: 61.9
click at [34, 548] on div "1:00 / 4:01" at bounding box center [481, 352] width 915 height 515
click at [42, 568] on span at bounding box center [33, 570] width 19 height 4
click at [75, 674] on button "Editar" at bounding box center [67, 687] width 76 height 26
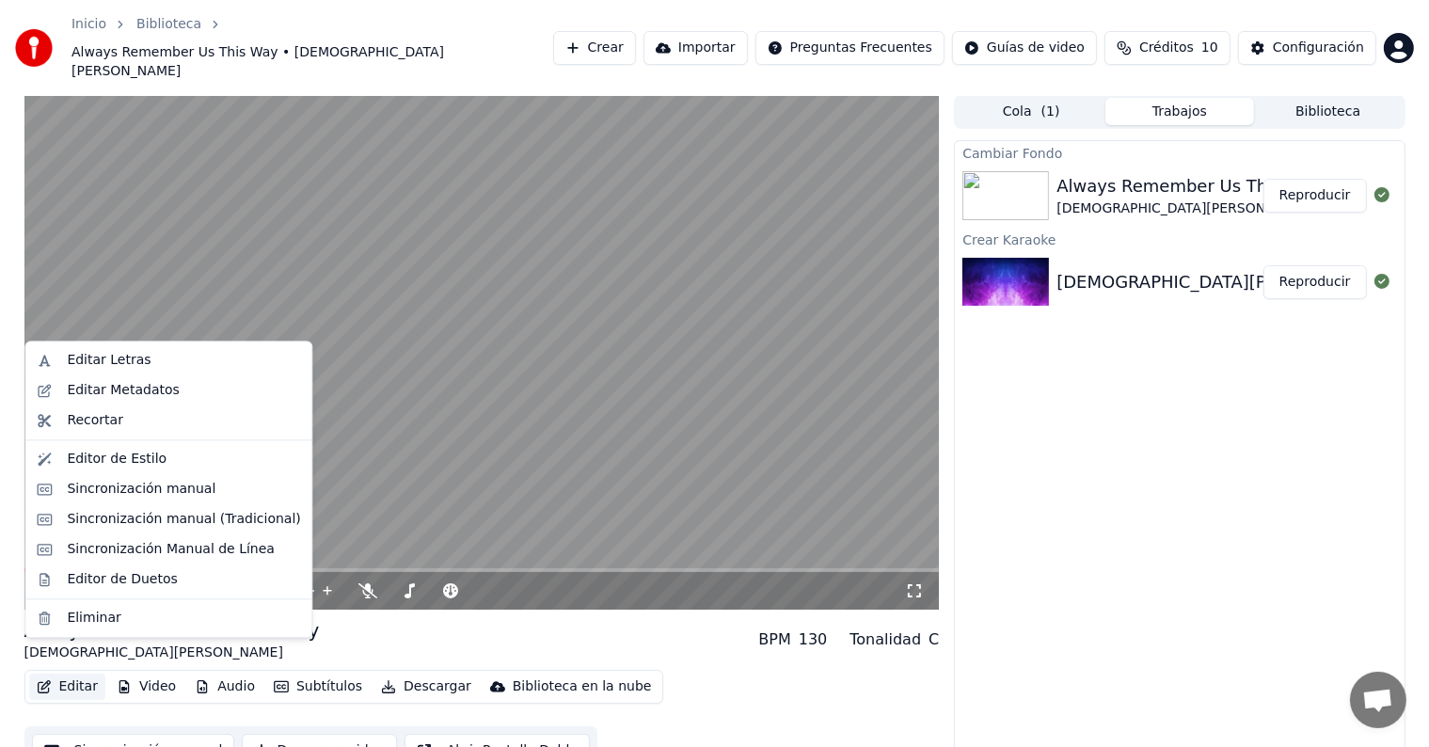
click at [395, 435] on video at bounding box center [481, 352] width 915 height 515
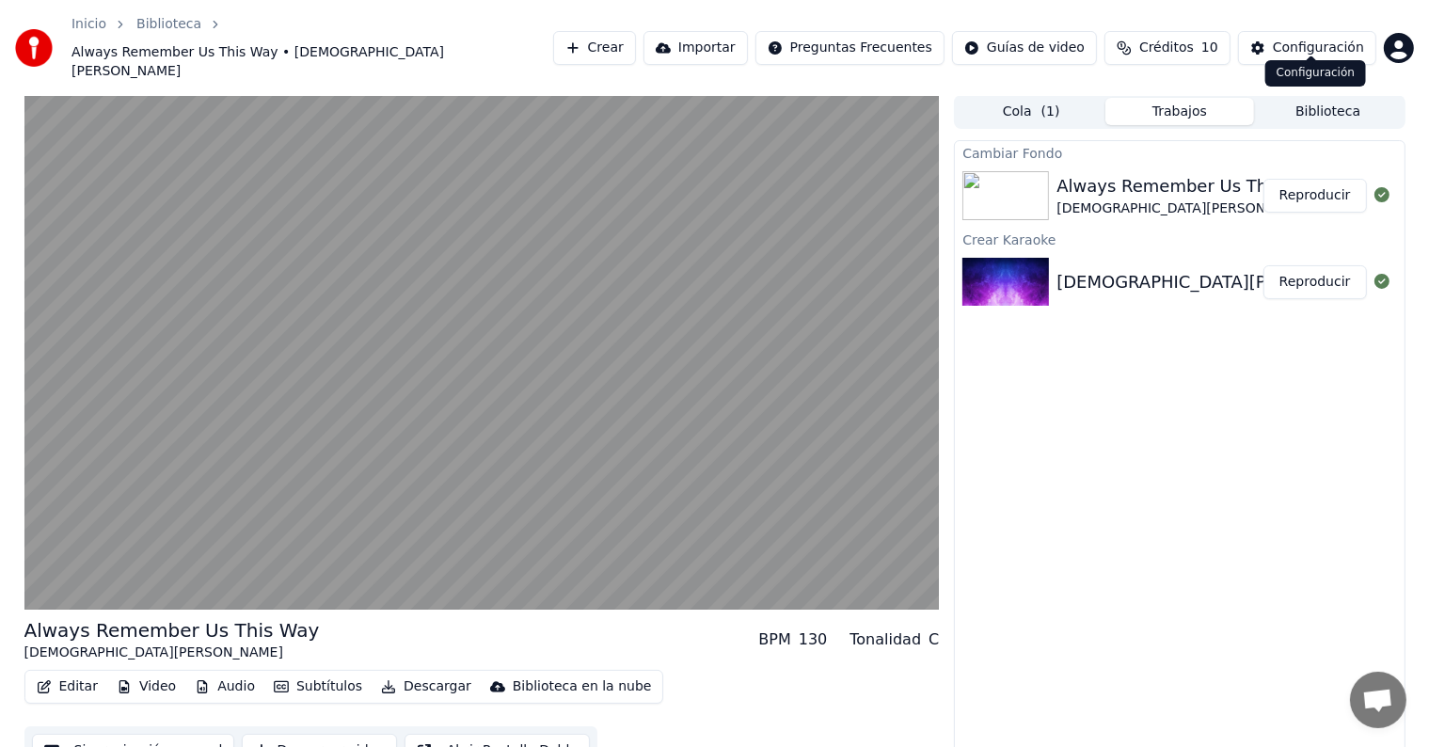
click at [1309, 39] on div "Configuración" at bounding box center [1318, 48] width 91 height 19
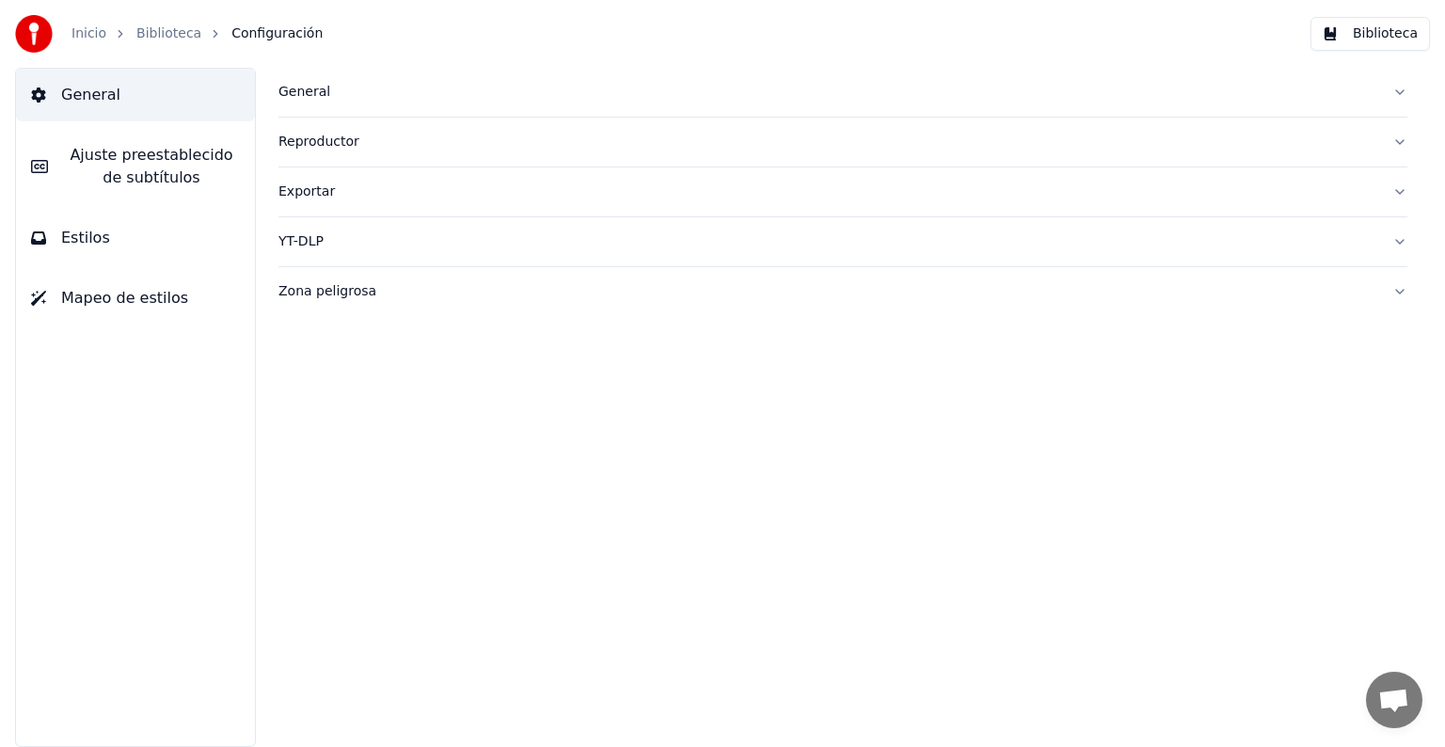
click at [97, 39] on link "Inicio" at bounding box center [89, 33] width 35 height 19
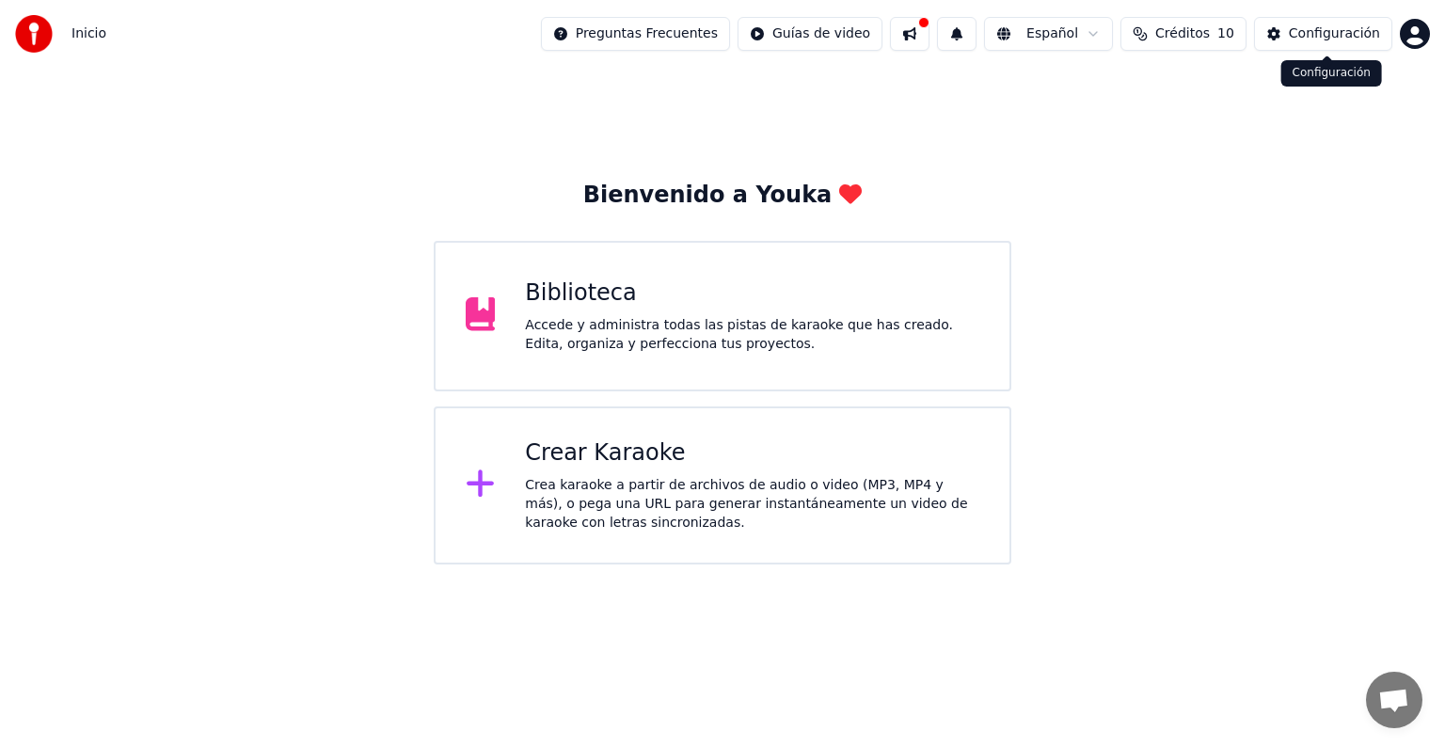
click at [1409, 33] on html "Inicio Preguntas Frecuentes Guías de video Español Créditos 10 Configuración Bi…" at bounding box center [722, 282] width 1445 height 564
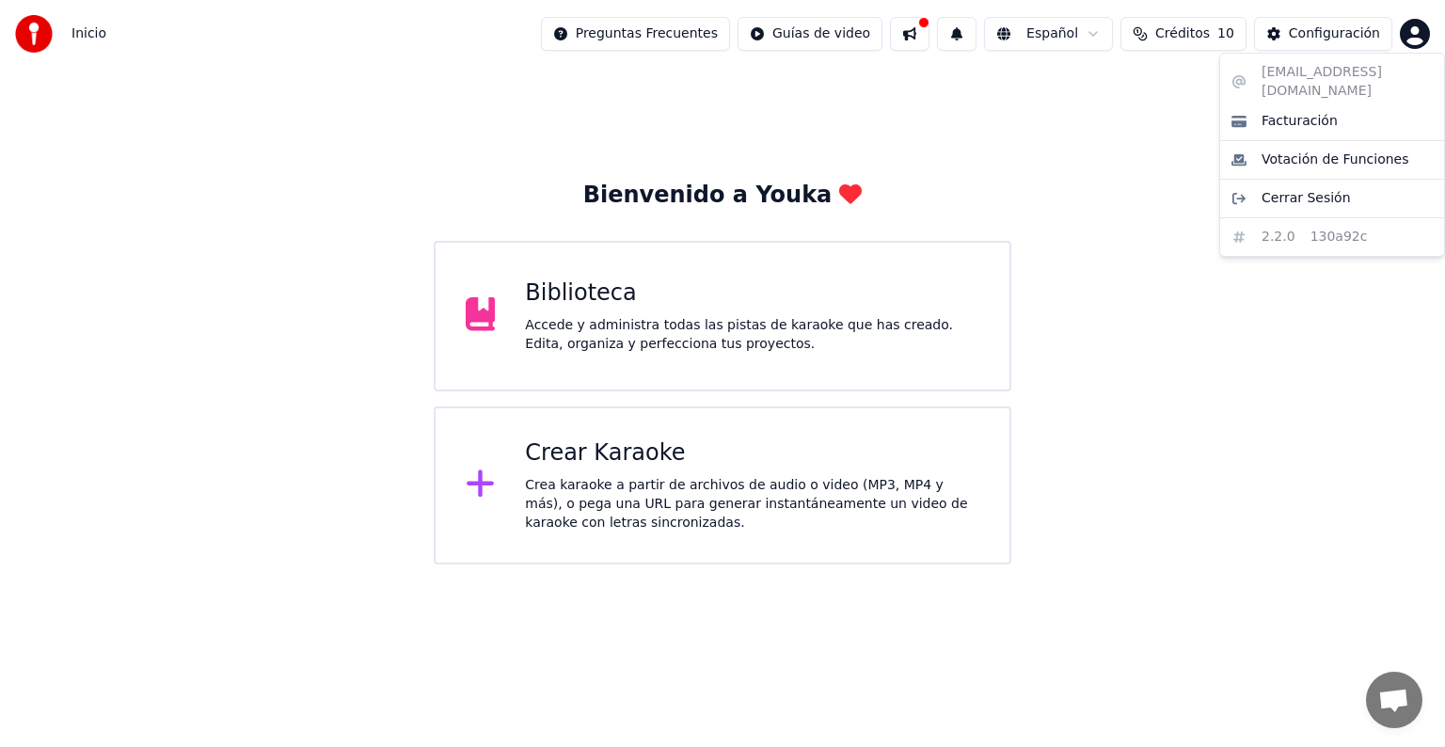
click at [837, 41] on html "Inicio Preguntas Frecuentes Guías de video Español Créditos 10 Configuración Bi…" at bounding box center [722, 282] width 1445 height 564
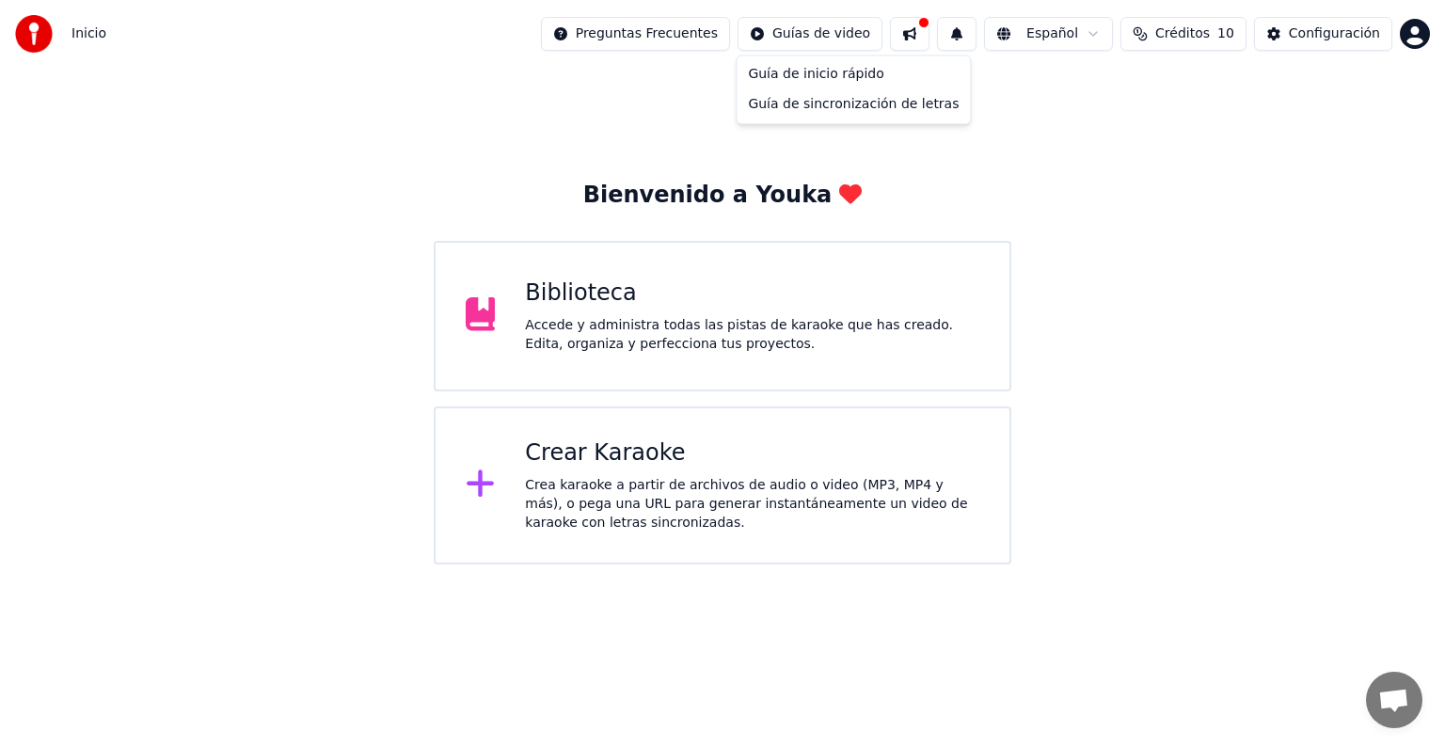
click at [857, 42] on html "Inicio Preguntas Frecuentes Guías de video Español Créditos 10 Configuración Bi…" at bounding box center [722, 282] width 1445 height 564
click at [828, 75] on div "Guía de inicio rápido" at bounding box center [853, 74] width 226 height 30
click at [688, 448] on div "Crear Karaoke" at bounding box center [752, 453] width 454 height 30
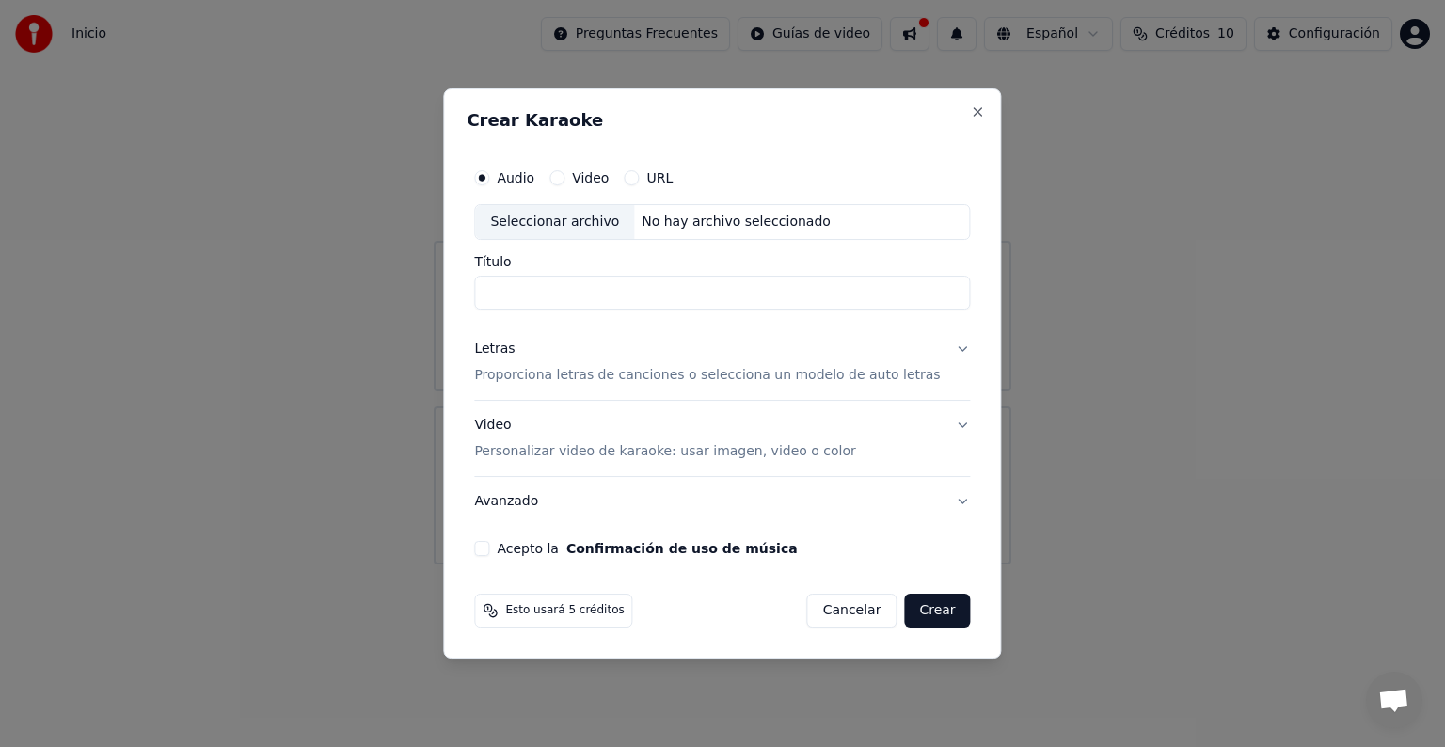
click at [591, 227] on div "Seleccionar archivo" at bounding box center [554, 222] width 159 height 34
click at [604, 215] on div "Seleccionar archivo" at bounding box center [554, 222] width 159 height 34
click at [585, 184] on div "Video" at bounding box center [578, 177] width 59 height 15
drag, startPoint x: 579, startPoint y: 196, endPoint x: 577, endPoint y: 182, distance: 14.2
click at [577, 190] on div "Audio Video URL" at bounding box center [722, 178] width 496 height 38
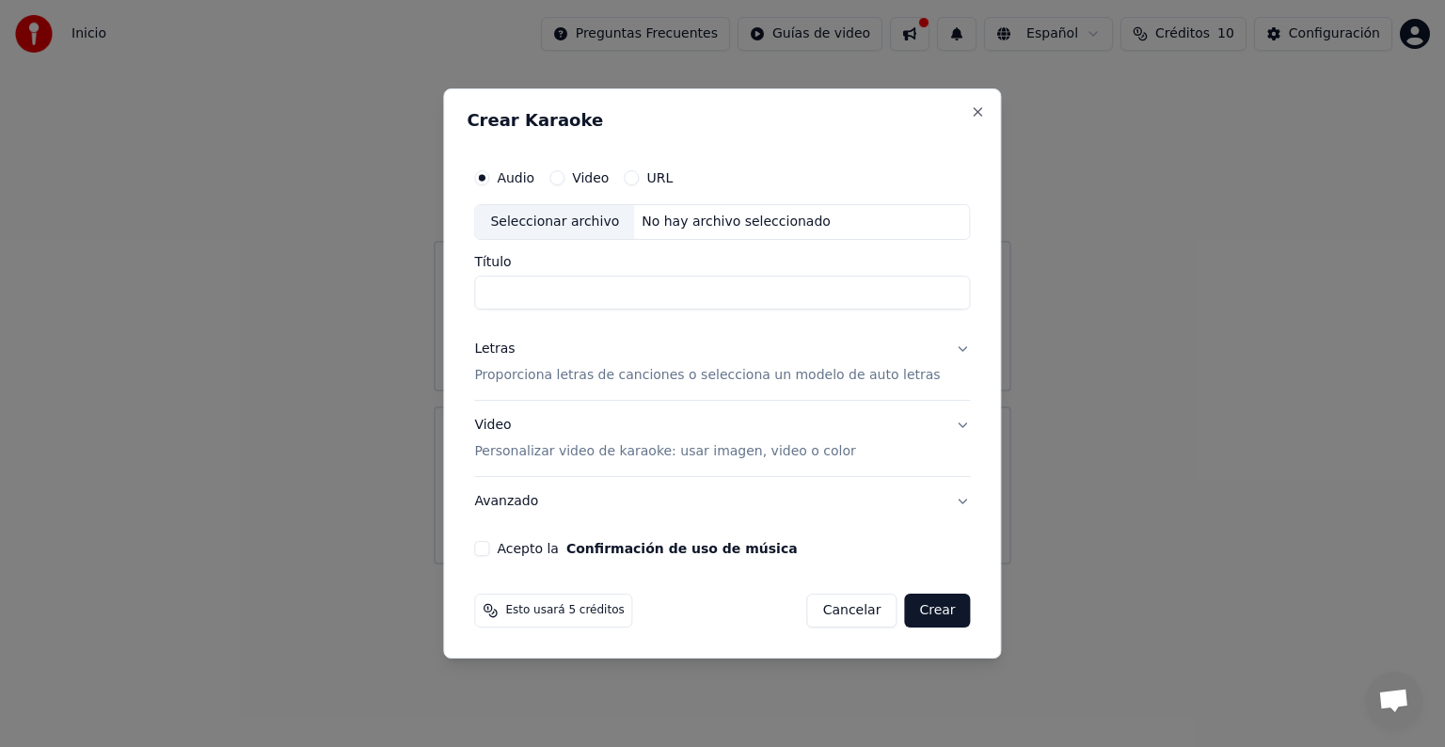
click at [564, 181] on button "Video" at bounding box center [556, 177] width 15 height 15
click at [570, 226] on div "Seleccionar archivo" at bounding box center [554, 222] width 159 height 34
type input "**********"
click at [938, 425] on button "Video Personalizar video de karaoke: usar imagen, video o color" at bounding box center [722, 438] width 496 height 75
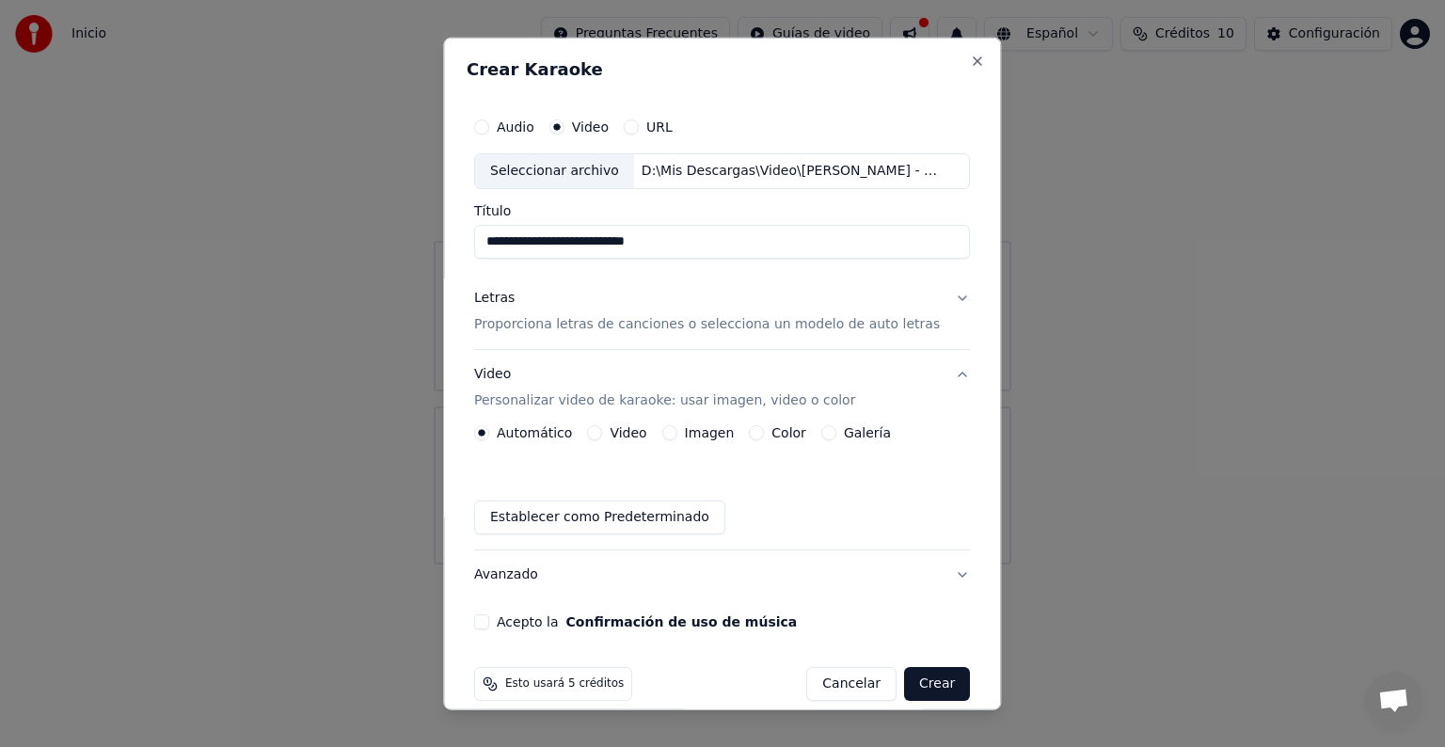
click at [675, 434] on button "Imagen" at bounding box center [669, 432] width 15 height 15
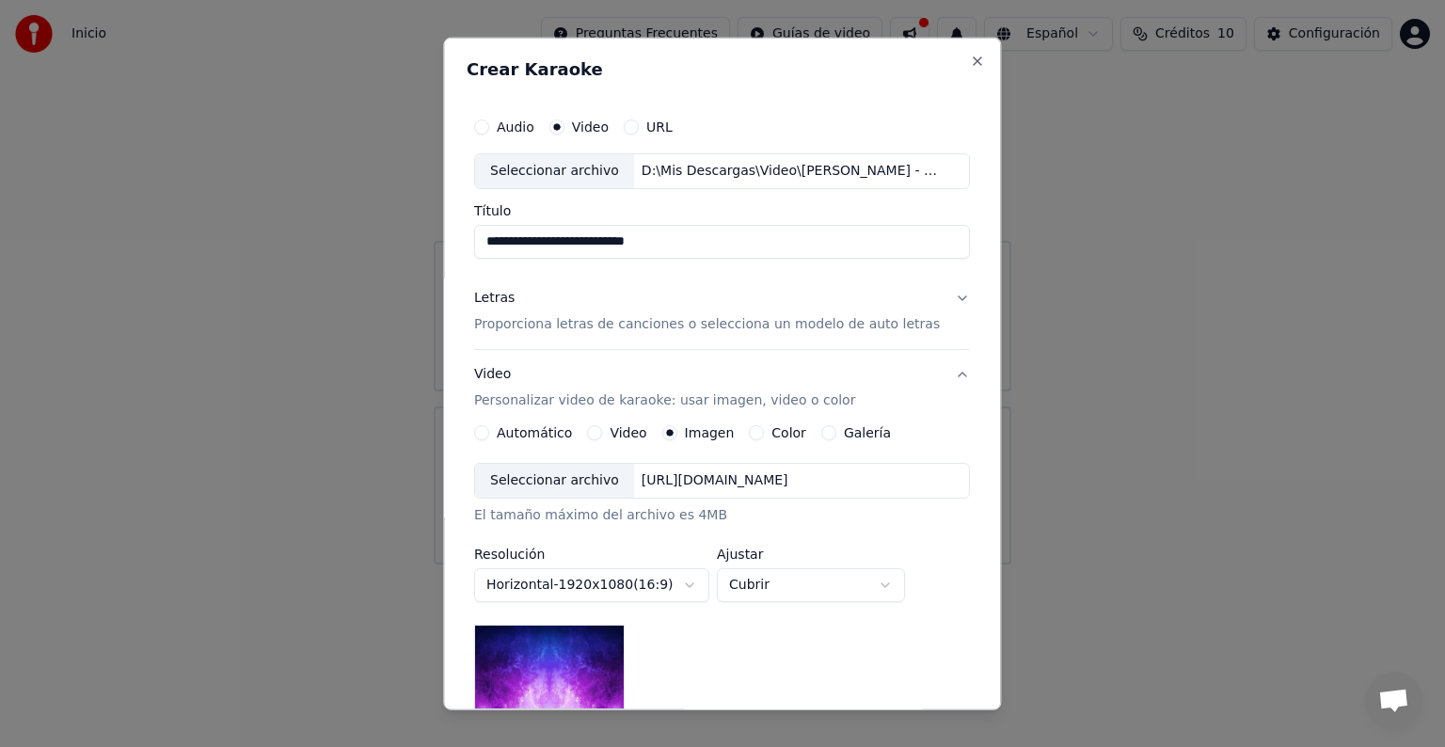
click at [529, 320] on p "Proporciona letras de canciones o selecciona un modelo de auto letras" at bounding box center [707, 324] width 466 height 19
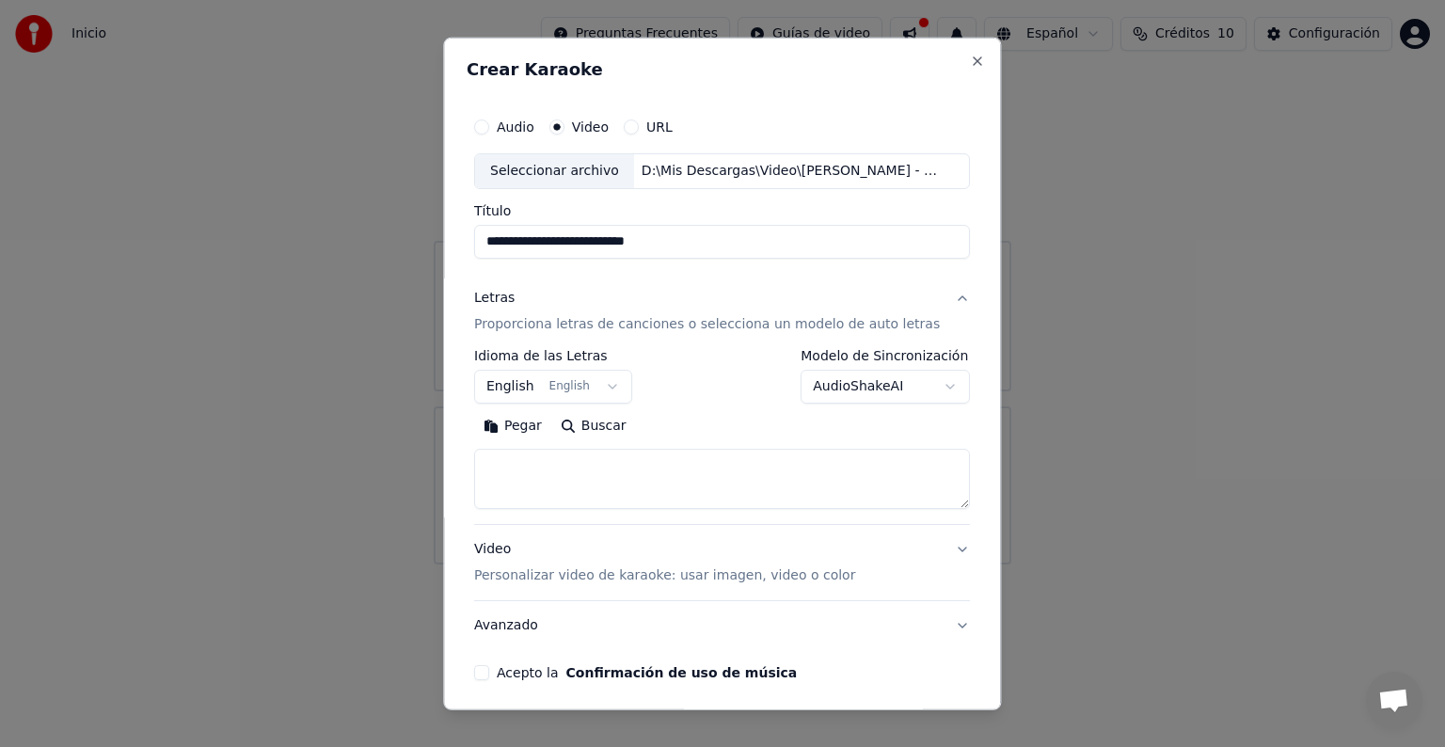
click at [567, 331] on p "Proporciona letras de canciones o selecciona un modelo de auto letras" at bounding box center [707, 324] width 466 height 19
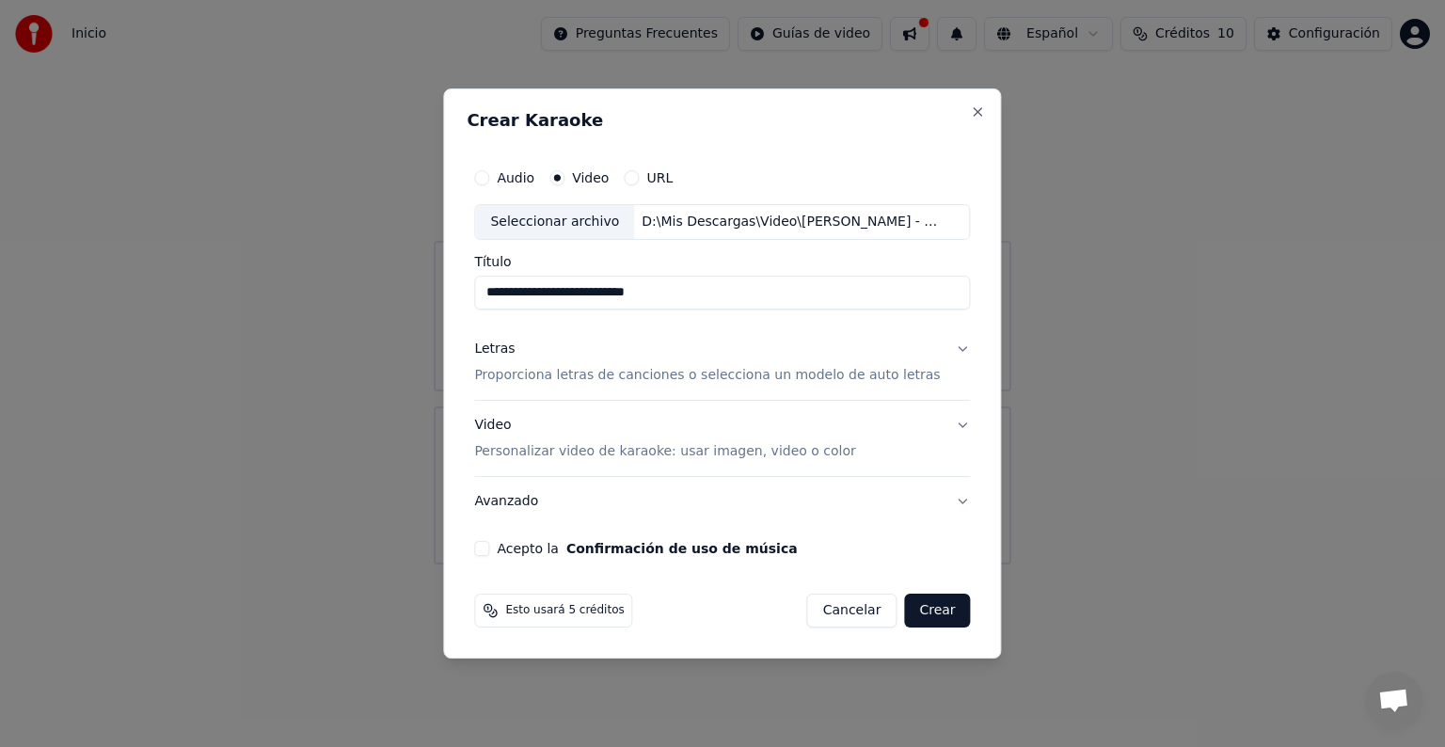
click at [583, 382] on p "Proporciona letras de canciones o selecciona un modelo de auto letras" at bounding box center [707, 375] width 466 height 19
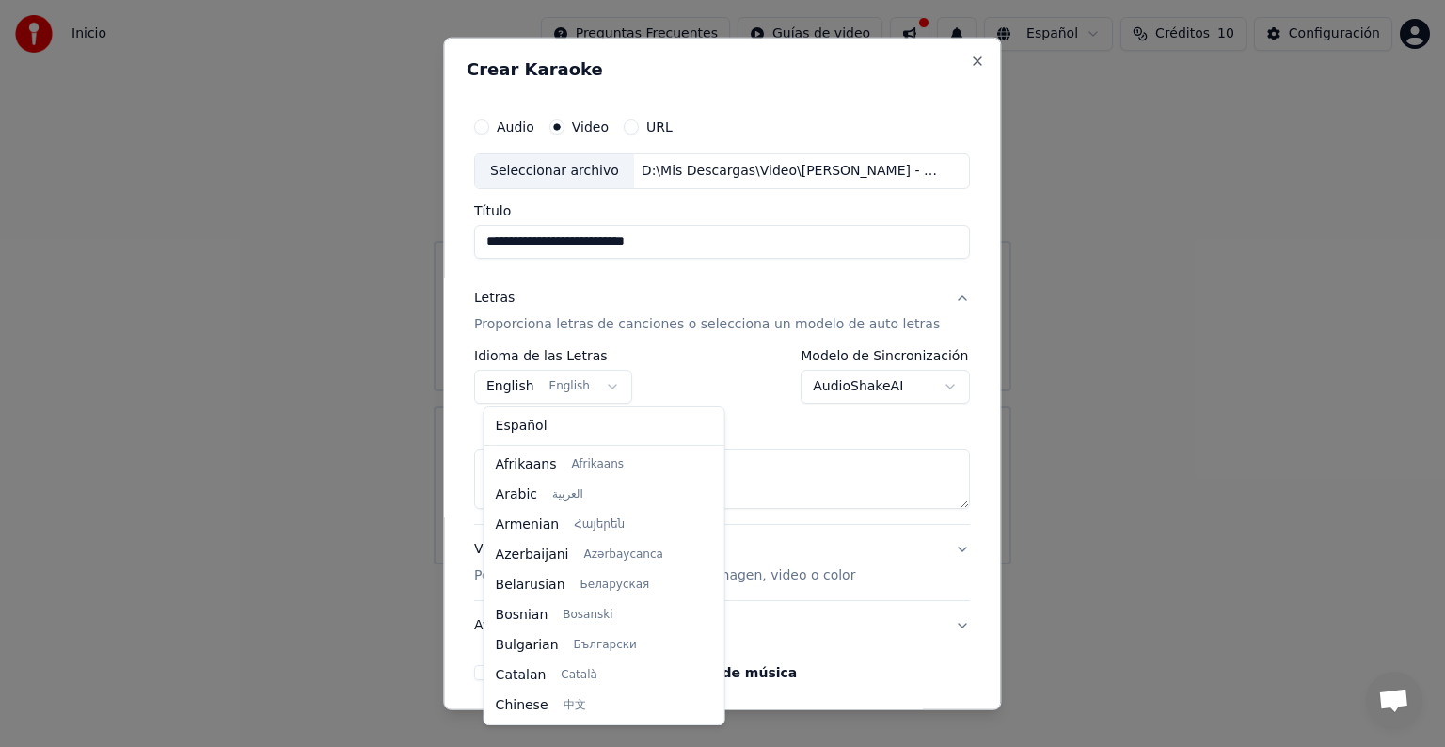
click at [614, 388] on body "**********" at bounding box center [722, 282] width 1445 height 564
select select "**"
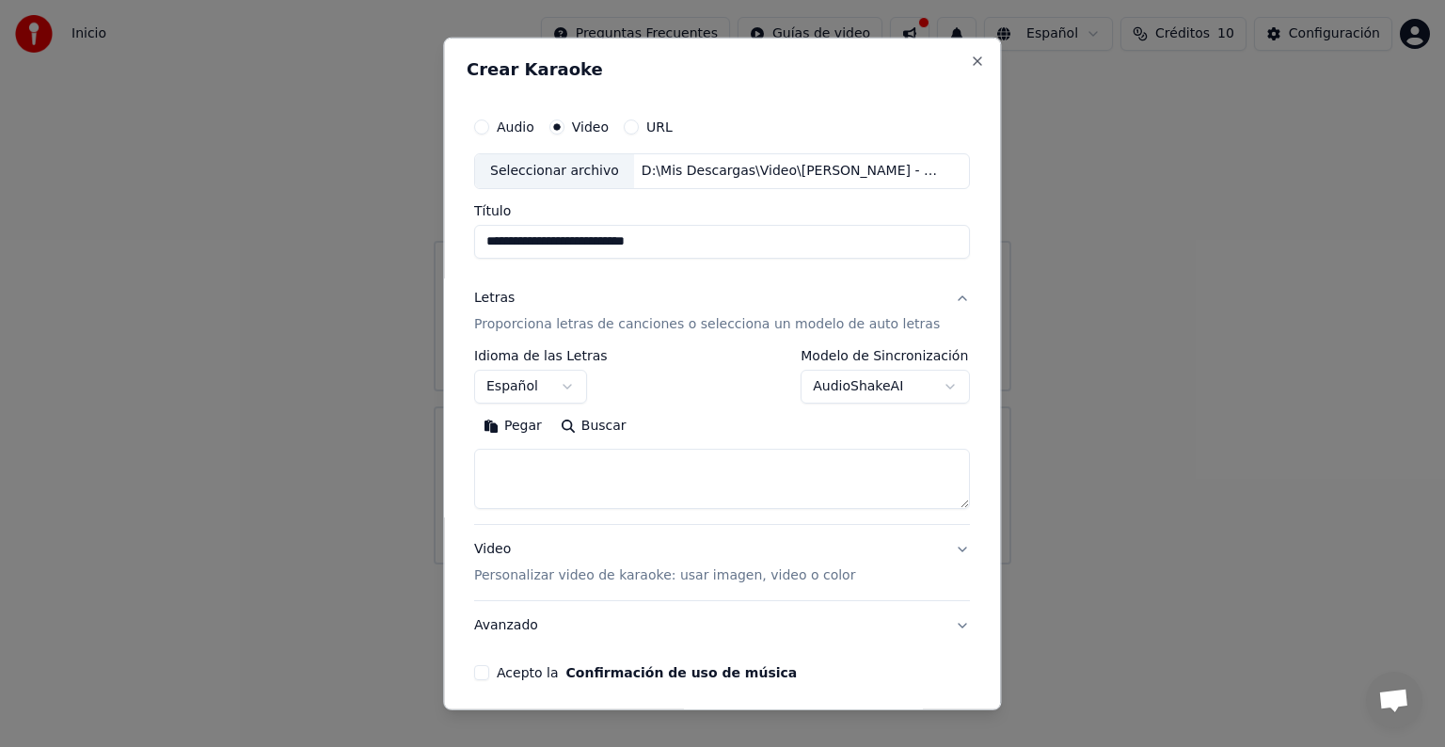
click at [613, 425] on button "Buscar" at bounding box center [593, 426] width 85 height 30
type textarea "**********"
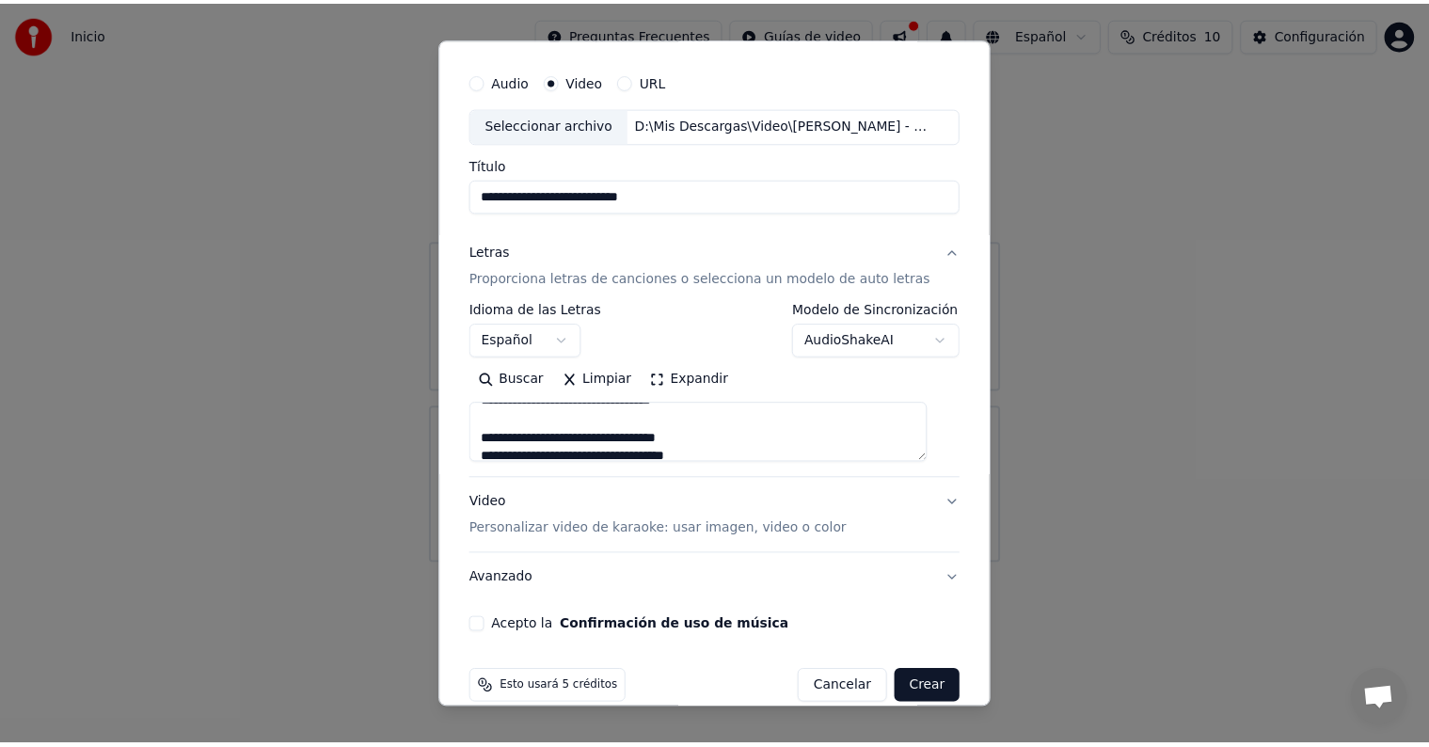
scroll to position [72, 0]
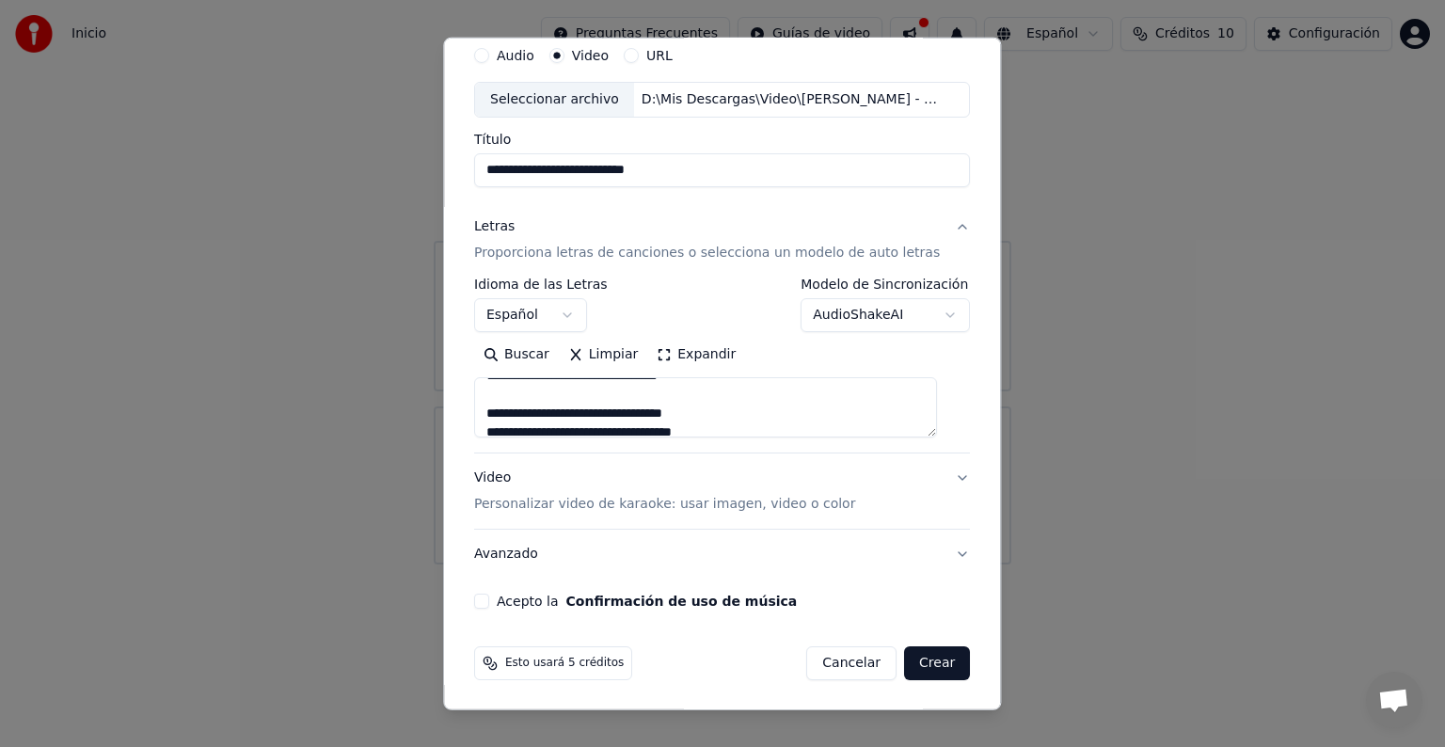
drag, startPoint x: 488, startPoint y: 604, endPoint x: 502, endPoint y: 605, distance: 14.1
click at [487, 603] on button "Acepto la Confirmación de uso de música" at bounding box center [481, 601] width 15 height 15
click at [919, 664] on button "Crear" at bounding box center [937, 663] width 66 height 34
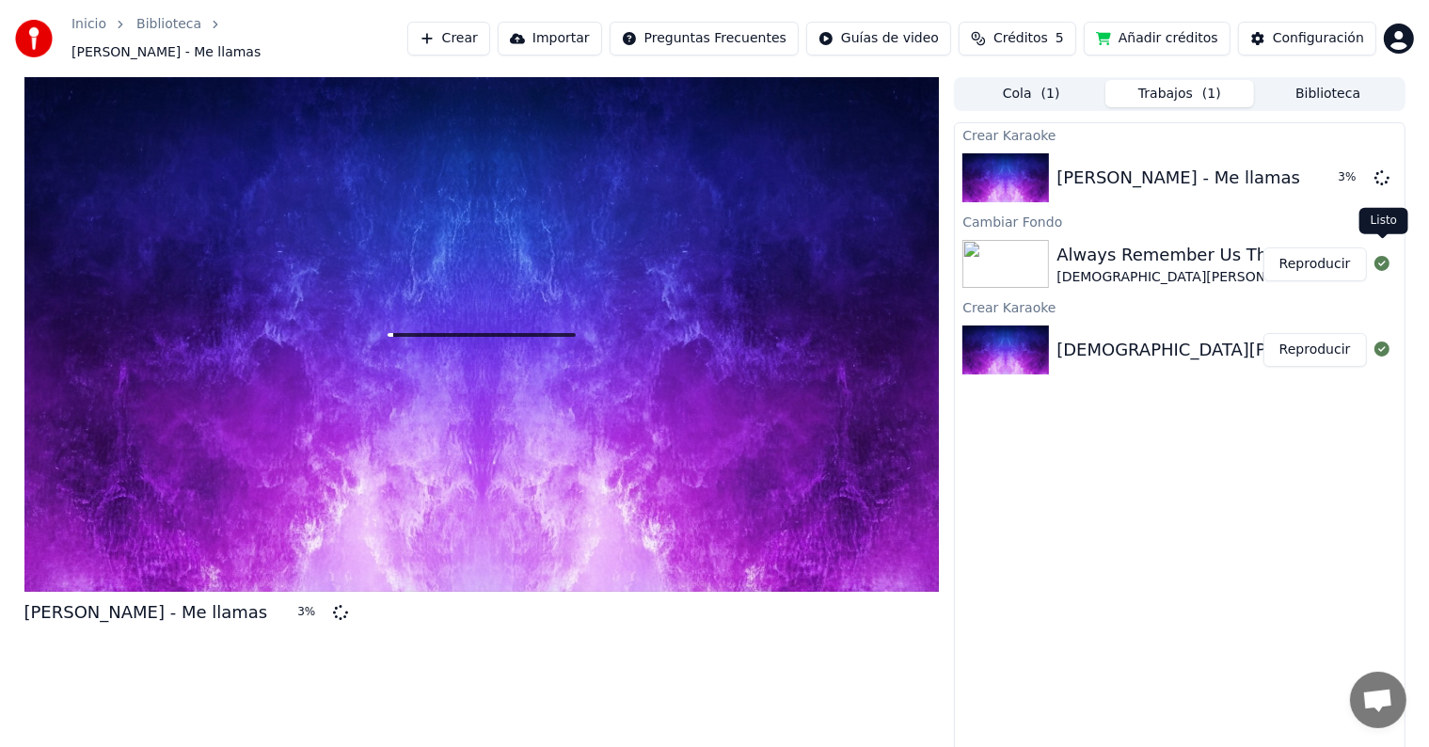
click at [1388, 258] on icon at bounding box center [1382, 263] width 15 height 15
click at [1379, 256] on icon at bounding box center [1382, 263] width 15 height 15
click at [1021, 349] on img at bounding box center [1005, 350] width 87 height 49
click at [1375, 342] on icon at bounding box center [1382, 349] width 15 height 15
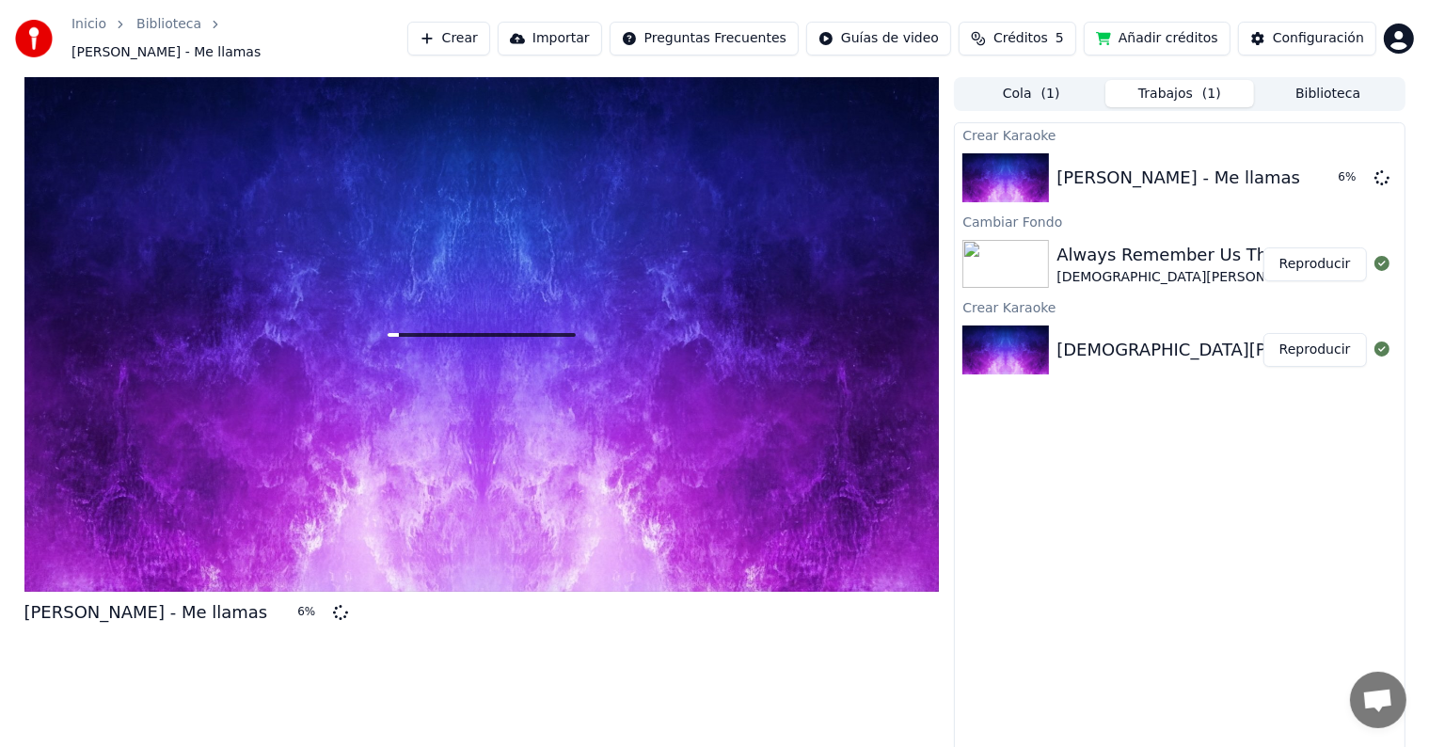
click at [1387, 345] on icon at bounding box center [1382, 349] width 15 height 15
click at [1400, 26] on html "Inicio Biblioteca [PERSON_NAME] - Me llamas Crear Importar Preguntas Frecuentes…" at bounding box center [714, 373] width 1429 height 747
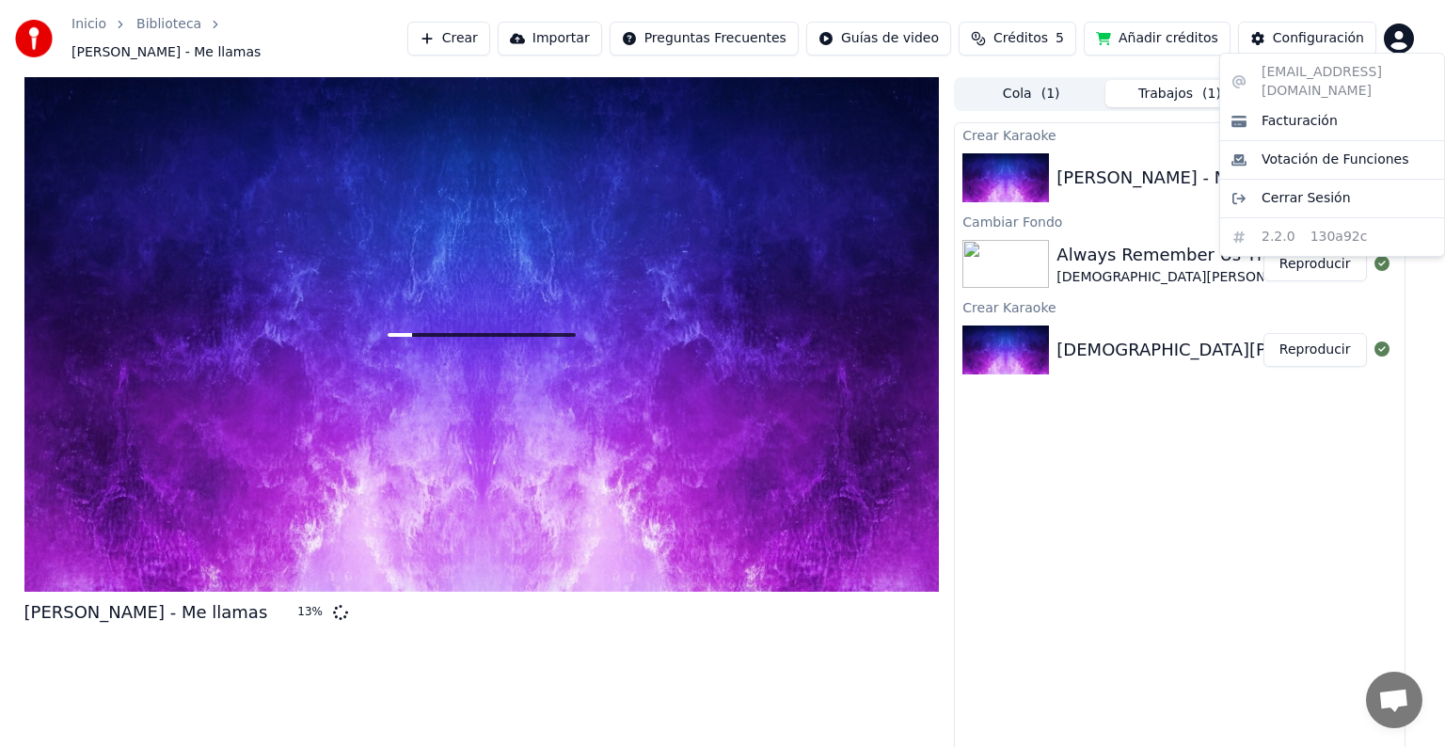
click at [1293, 435] on html "Inicio Biblioteca [PERSON_NAME] - Me llamas Crear Importar Preguntas Frecuentes…" at bounding box center [722, 373] width 1445 height 747
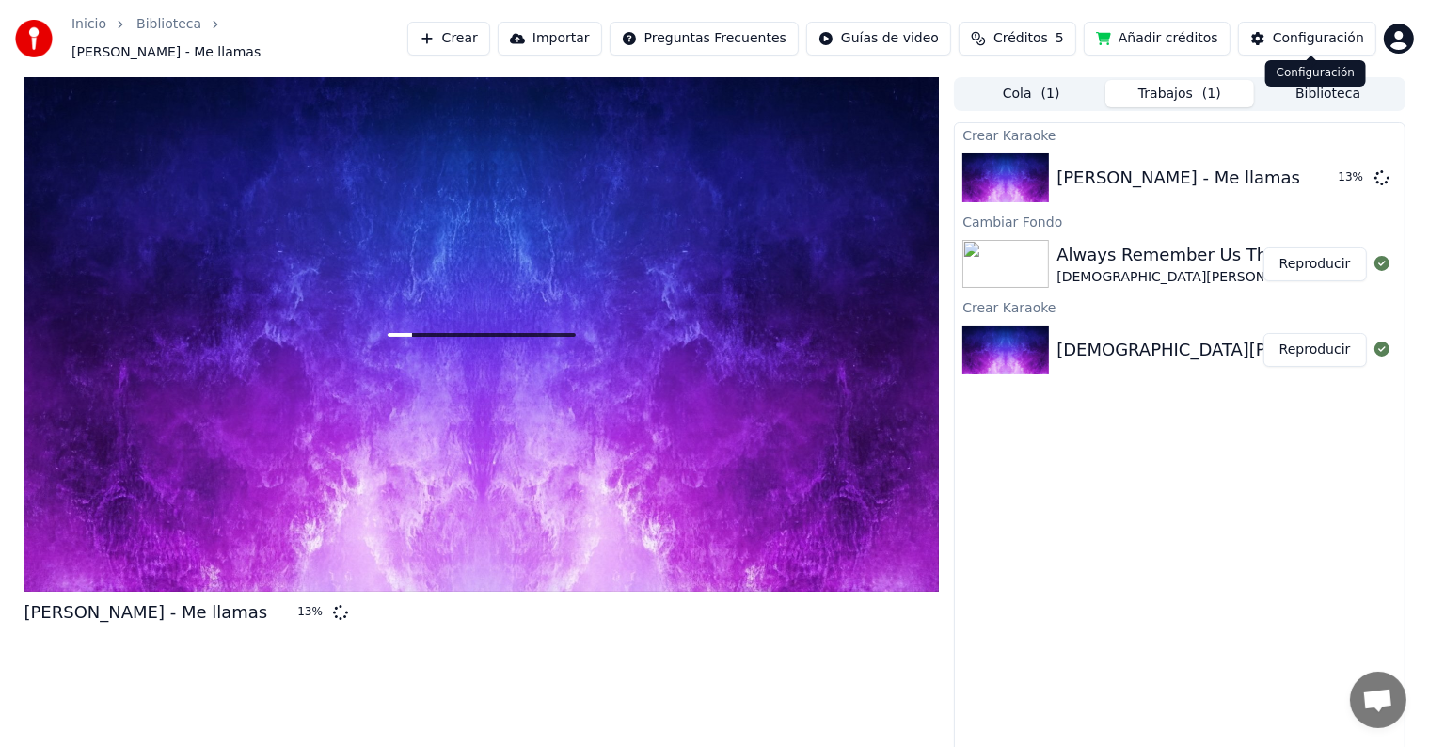
click at [1335, 41] on div "Configuración" at bounding box center [1318, 38] width 91 height 19
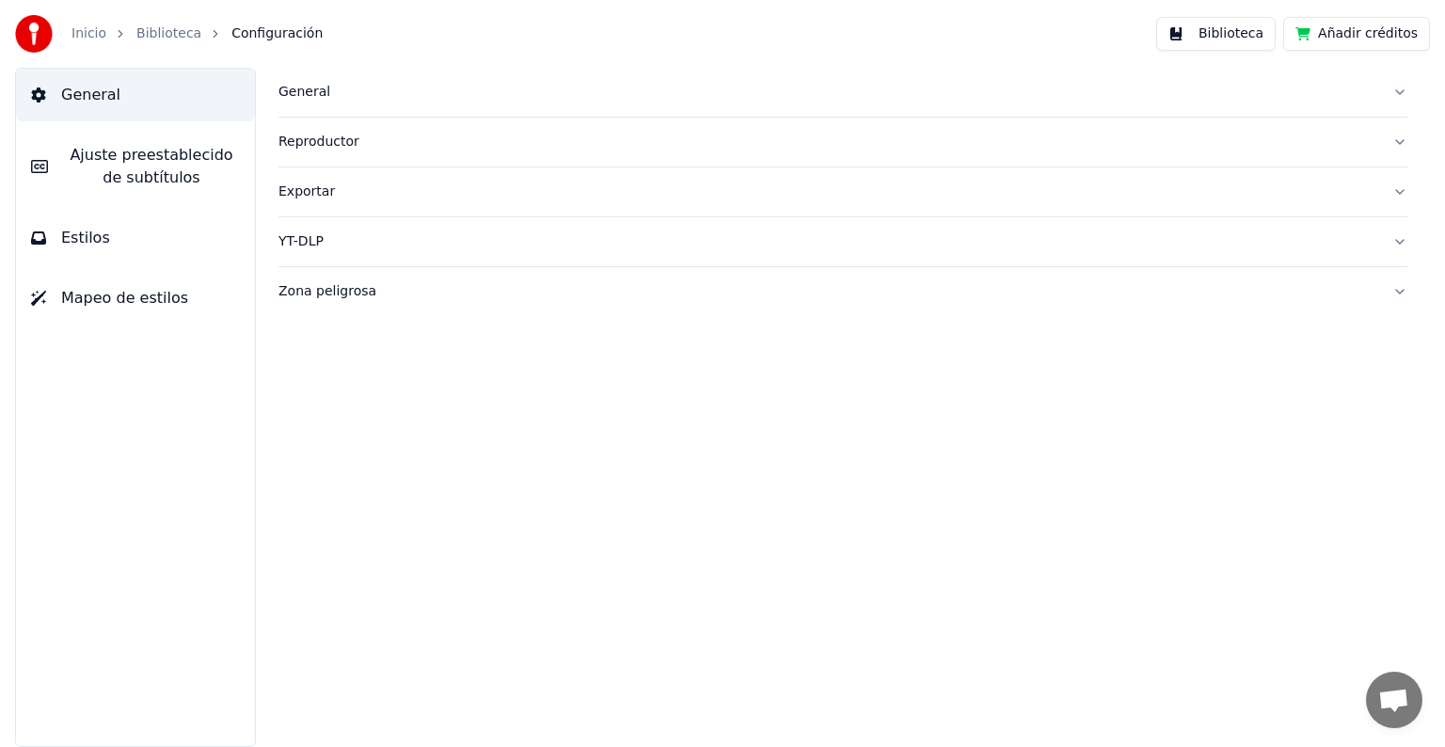
click at [87, 39] on link "Inicio" at bounding box center [89, 33] width 35 height 19
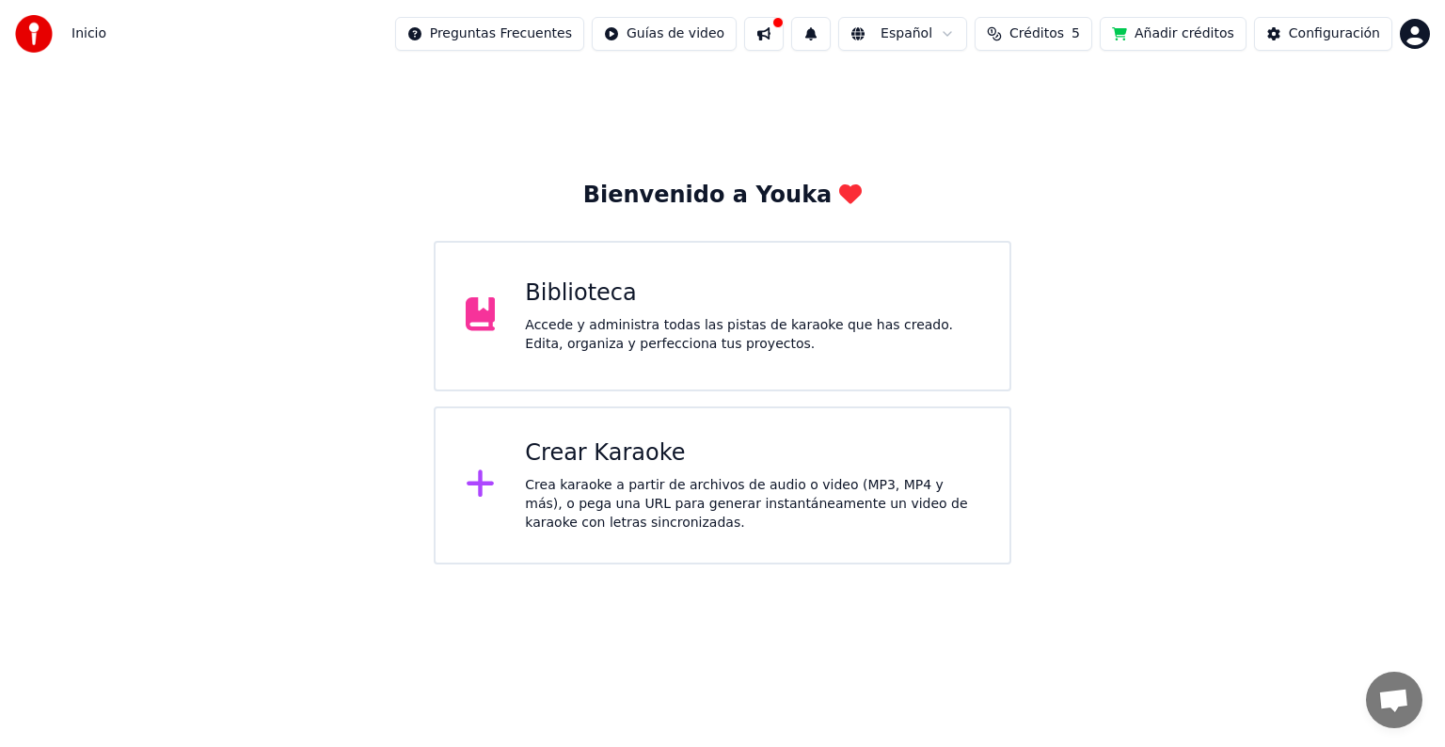
click at [699, 39] on html "Inicio Preguntas Frecuentes Guías de video Español Créditos 5 Añadir créditos C…" at bounding box center [722, 282] width 1445 height 564
click at [808, 31] on html "Inicio Preguntas Frecuentes Guías de video Español Créditos 5 Añadir créditos C…" at bounding box center [722, 282] width 1445 height 564
click at [784, 36] on button at bounding box center [764, 34] width 40 height 34
click at [1336, 185] on div "Bienvenido a Youka Biblioteca Accede y administra todas las pistas de karaoke q…" at bounding box center [722, 316] width 1445 height 497
click at [585, 485] on div "Crea karaoke a partir de archivos de audio o video (MP3, MP4 y más), o pega una…" at bounding box center [752, 504] width 454 height 56
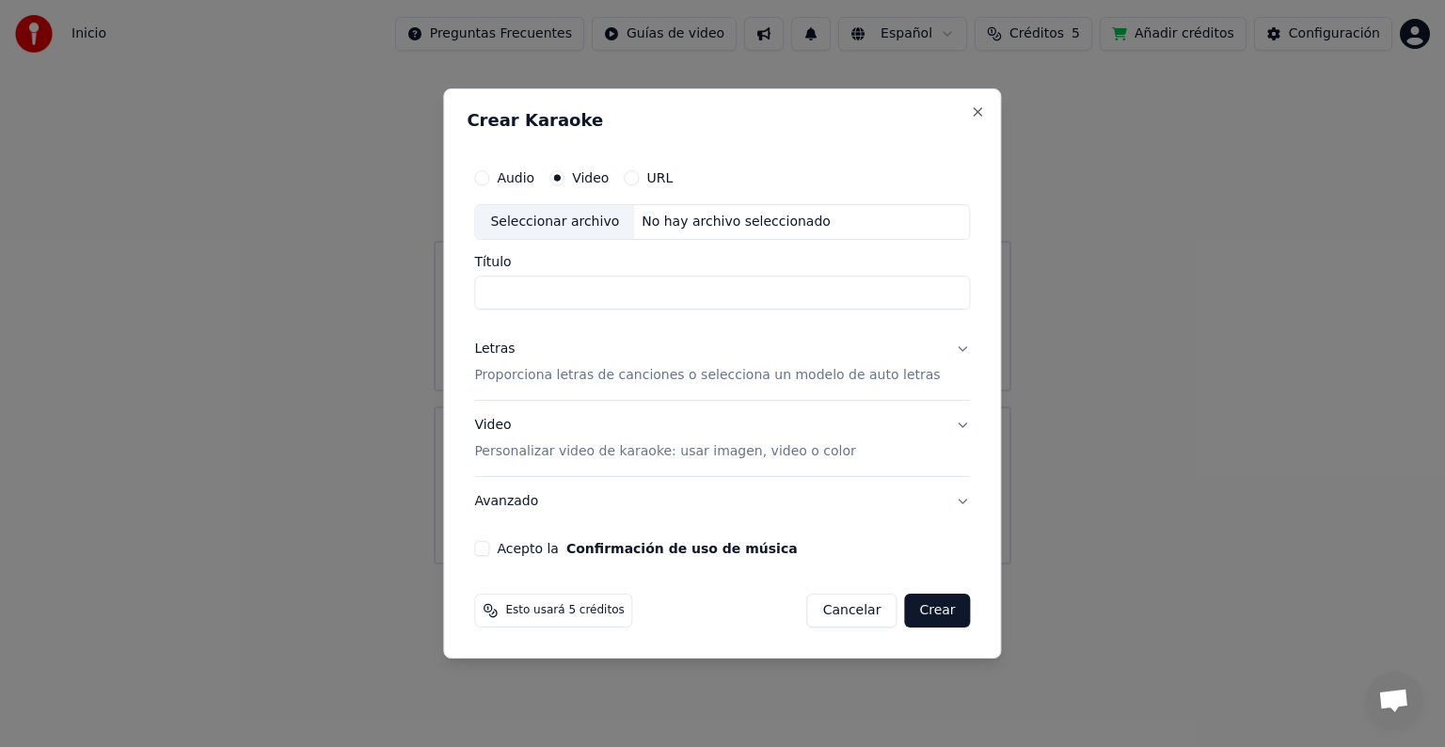
click at [853, 606] on button "Cancelar" at bounding box center [852, 611] width 90 height 34
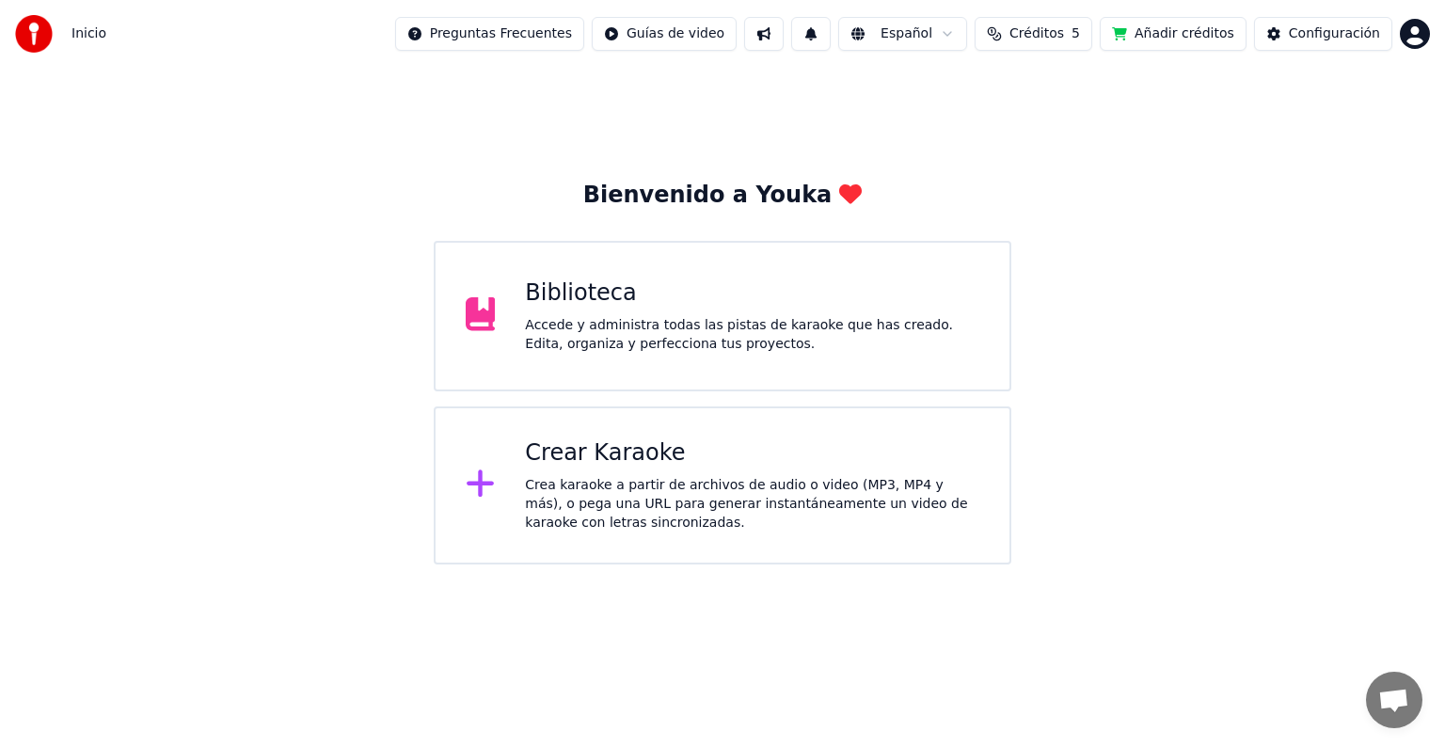
click at [66, 46] on div "Inicio" at bounding box center [60, 34] width 91 height 38
click at [87, 29] on span "Inicio" at bounding box center [89, 33] width 35 height 19
click at [39, 35] on img at bounding box center [34, 34] width 38 height 38
click at [1064, 33] on span "Créditos" at bounding box center [1037, 33] width 55 height 19
click at [956, 131] on td "15" at bounding box center [953, 125] width 74 height 34
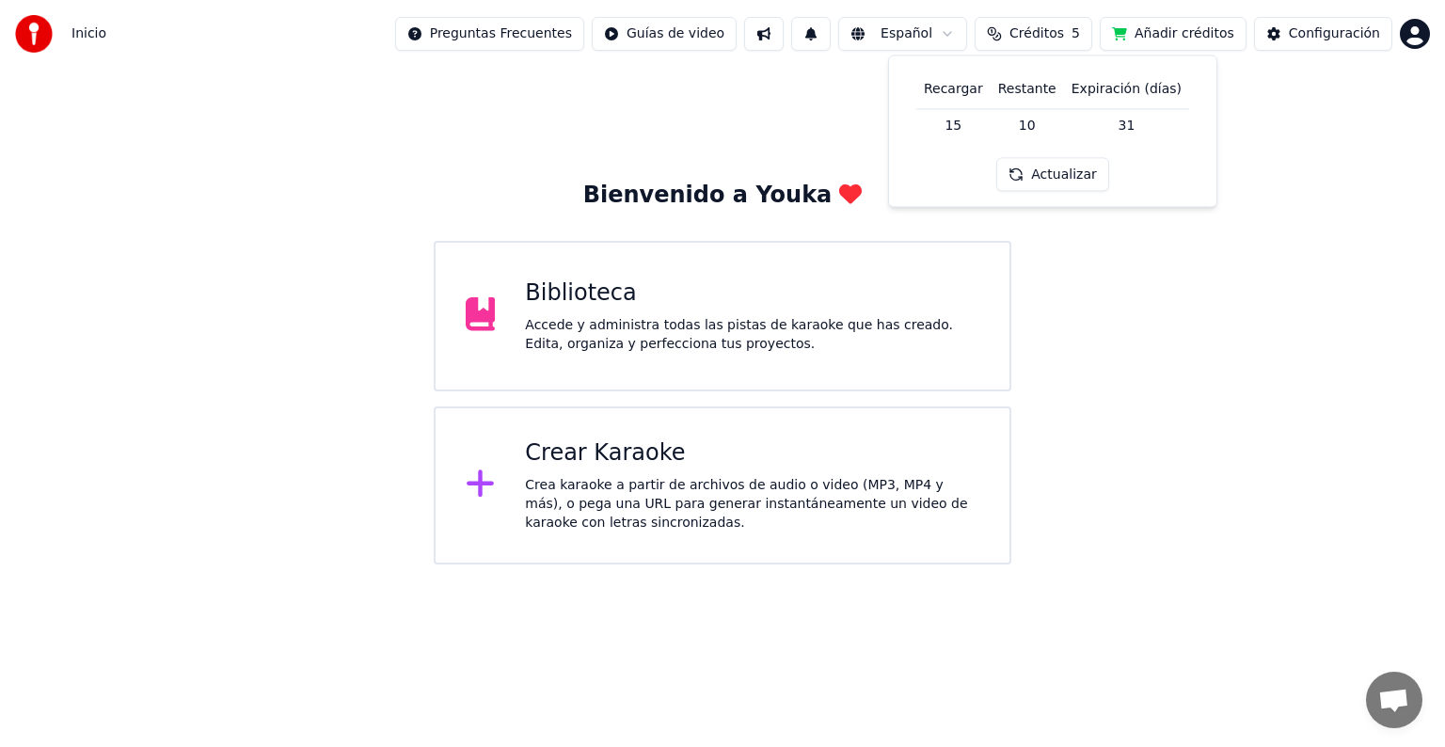
click at [1086, 181] on button "Actualizar" at bounding box center [1052, 175] width 112 height 34
click at [1065, 173] on button "Actualizar" at bounding box center [1052, 175] width 112 height 34
click at [1204, 30] on button "Añadir créditos" at bounding box center [1173, 34] width 147 height 34
click at [568, 337] on div "Accede y administra todas las pistas de karaoke que has creado. Edita, organiza…" at bounding box center [752, 335] width 454 height 38
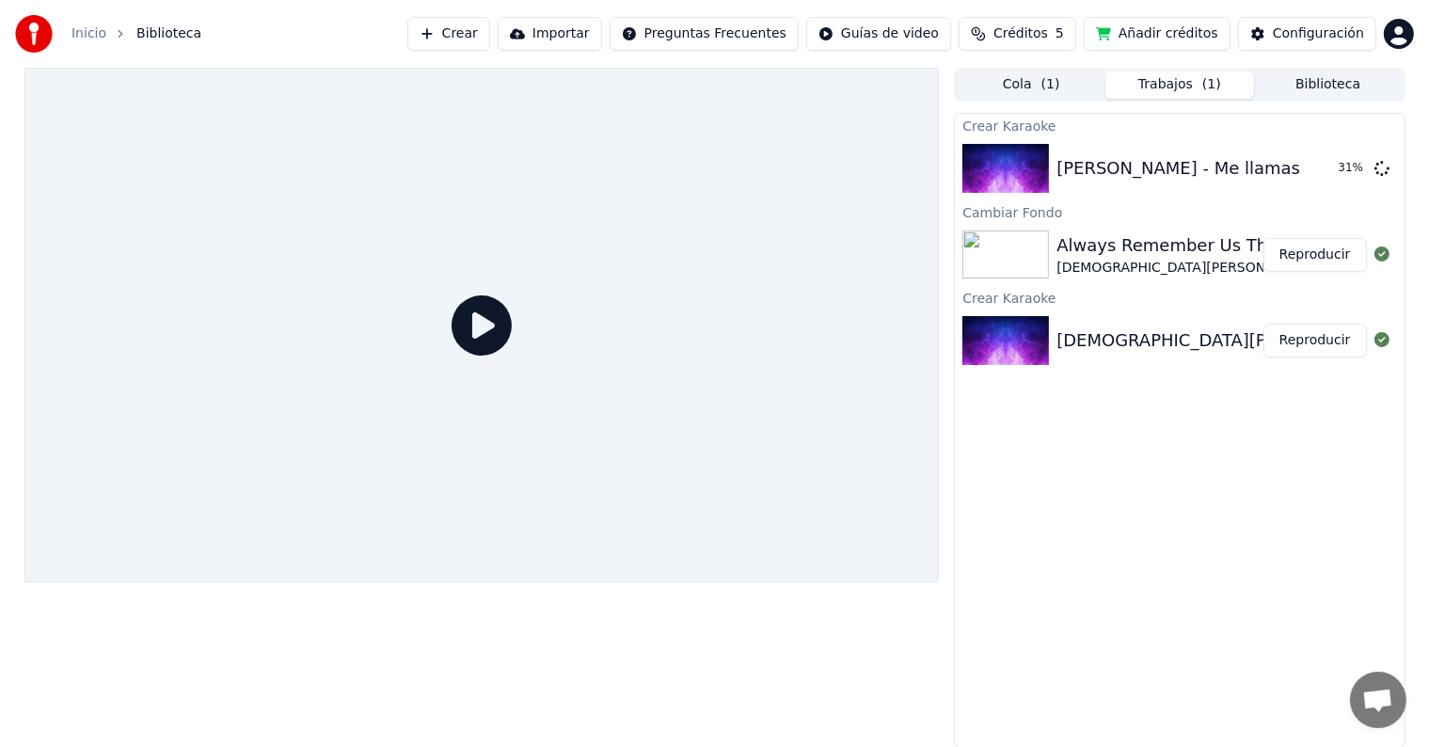
click at [1012, 103] on div "Cola ( 1 ) Trabajos ( 1 ) Biblioteca Crear Karaoke [PERSON_NAME] - Me llamas 31…" at bounding box center [1179, 408] width 451 height 680
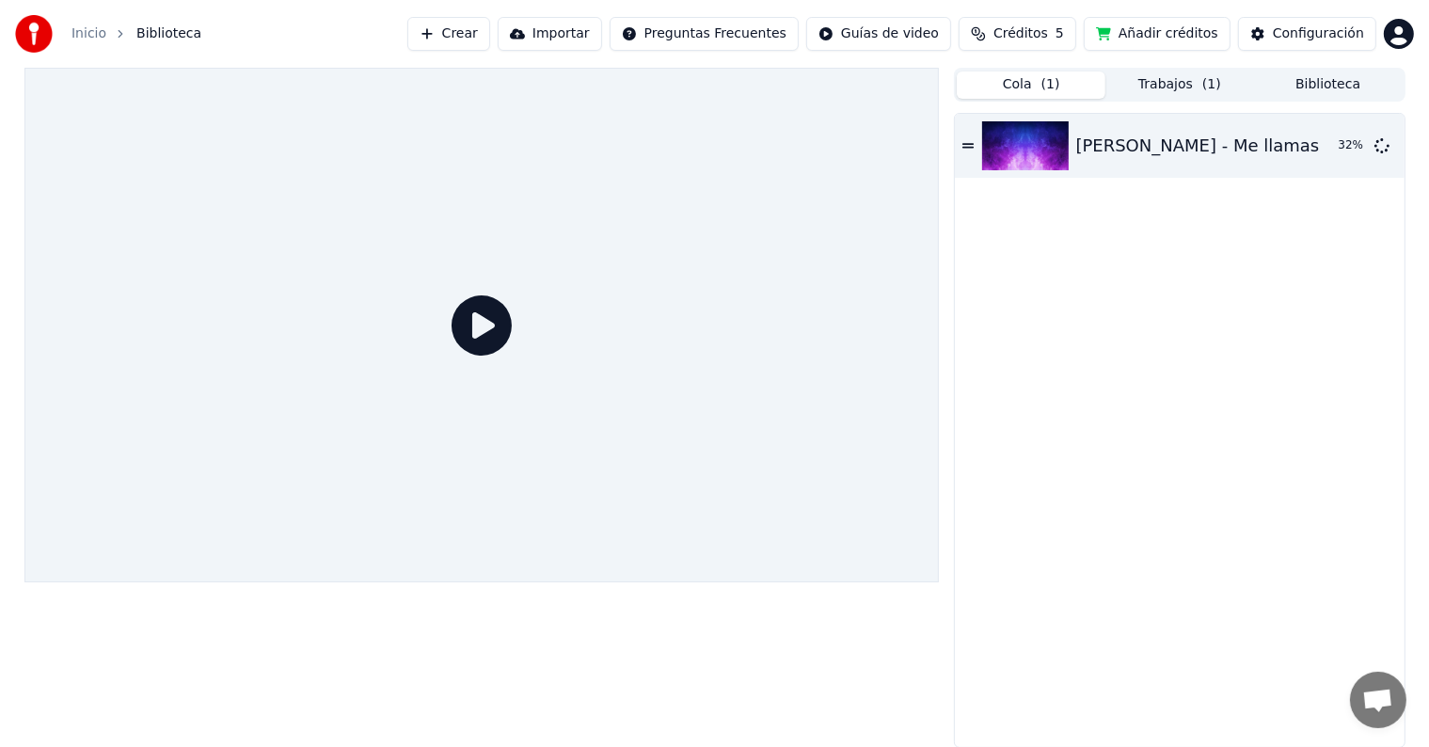
click at [1027, 83] on button "Cola ( 1 )" at bounding box center [1031, 85] width 149 height 27
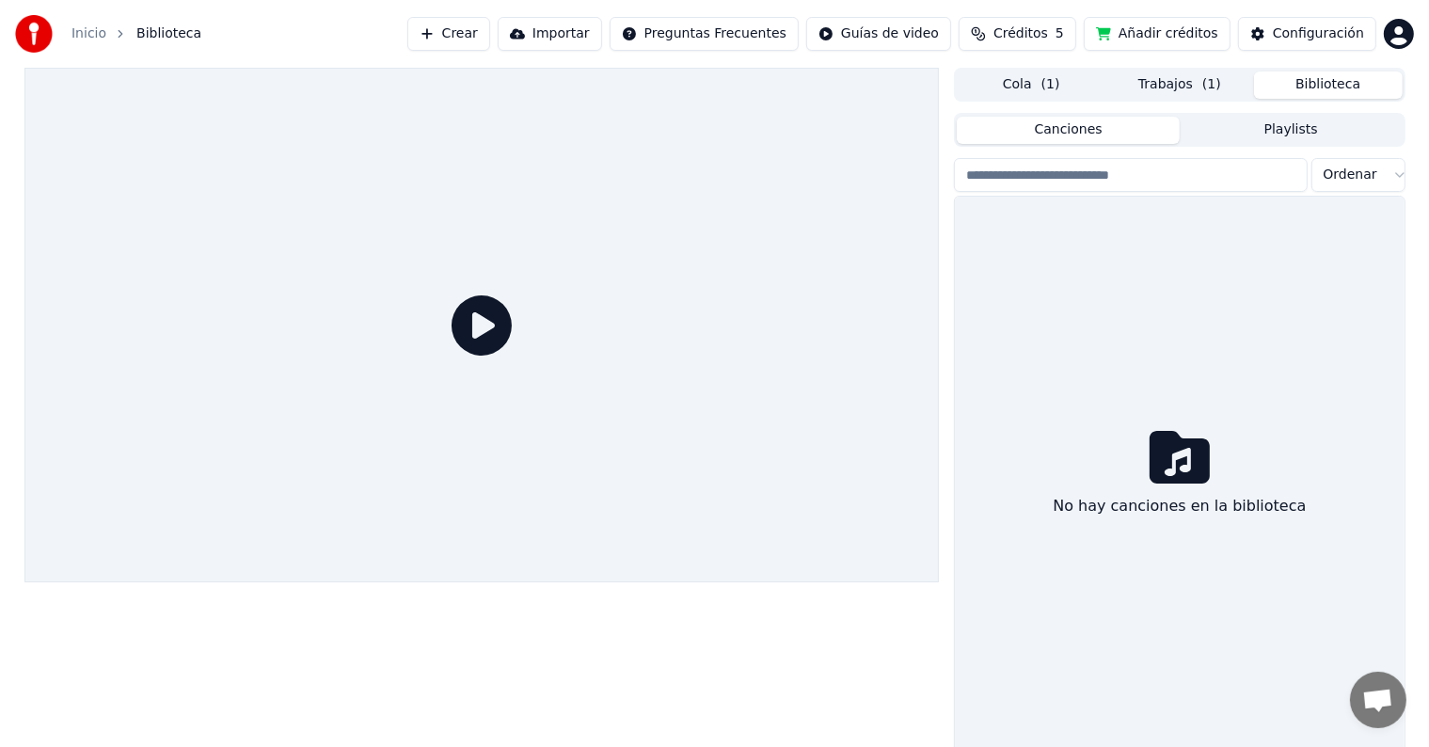
click at [1306, 84] on button "Biblioteca" at bounding box center [1328, 85] width 149 height 27
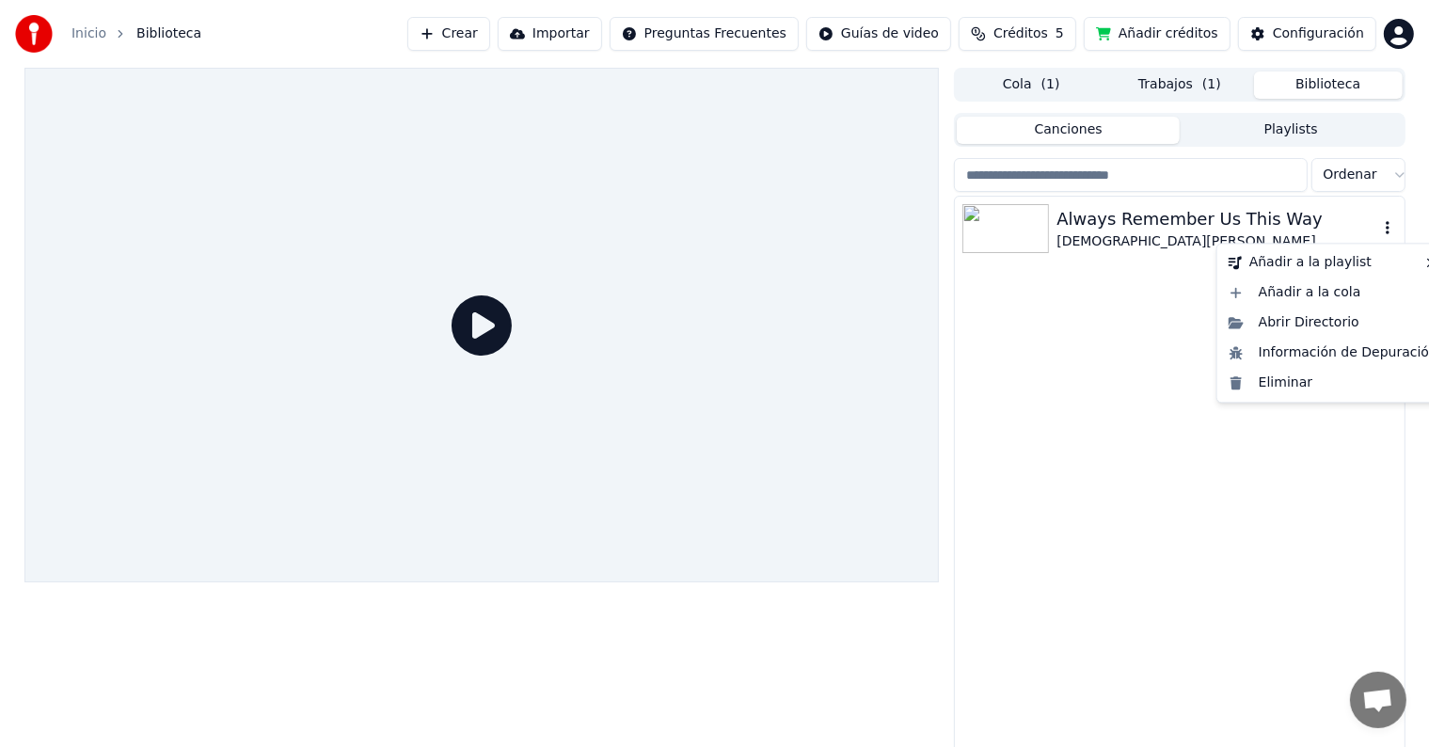
click at [1385, 230] on icon "button" at bounding box center [1387, 227] width 19 height 15
click at [1295, 388] on div "Eliminar" at bounding box center [1333, 383] width 224 height 30
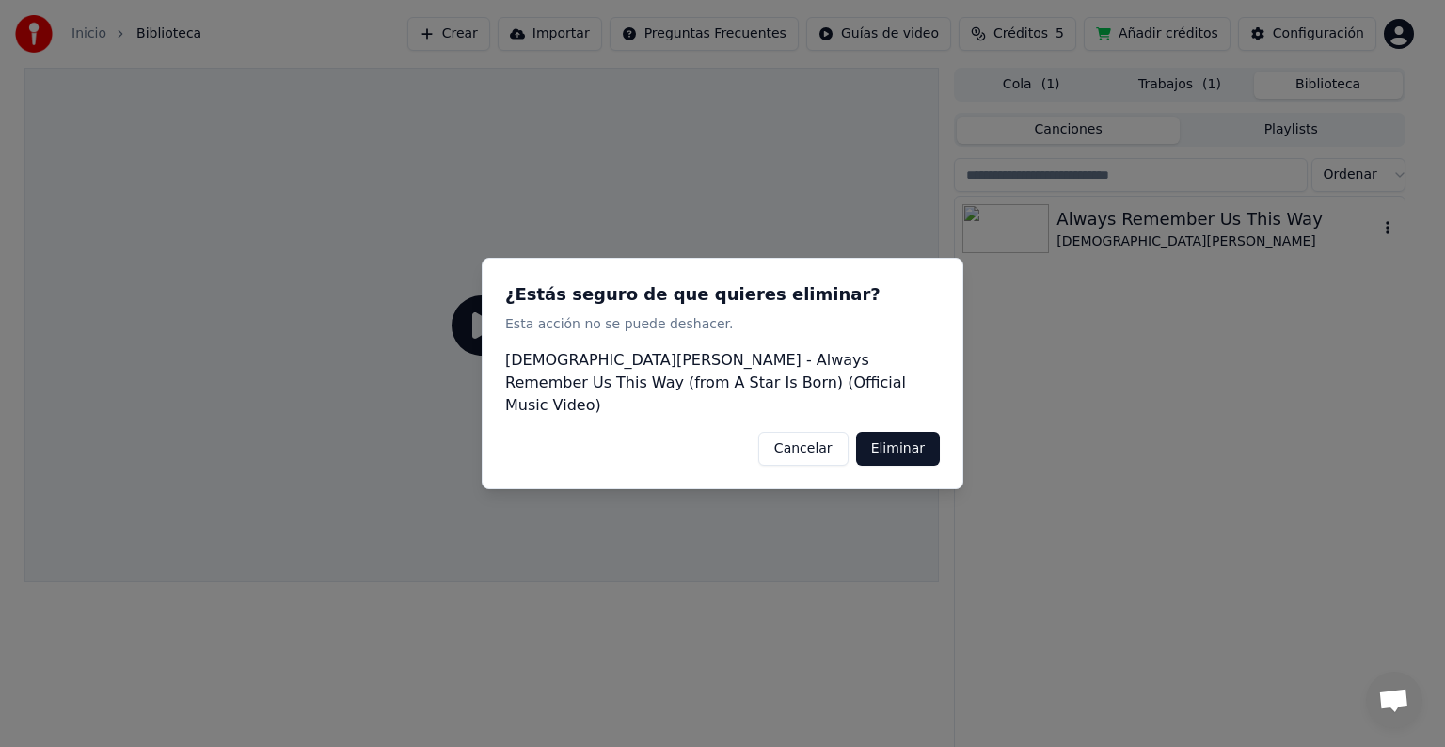
click at [892, 437] on button "Eliminar" at bounding box center [898, 449] width 84 height 34
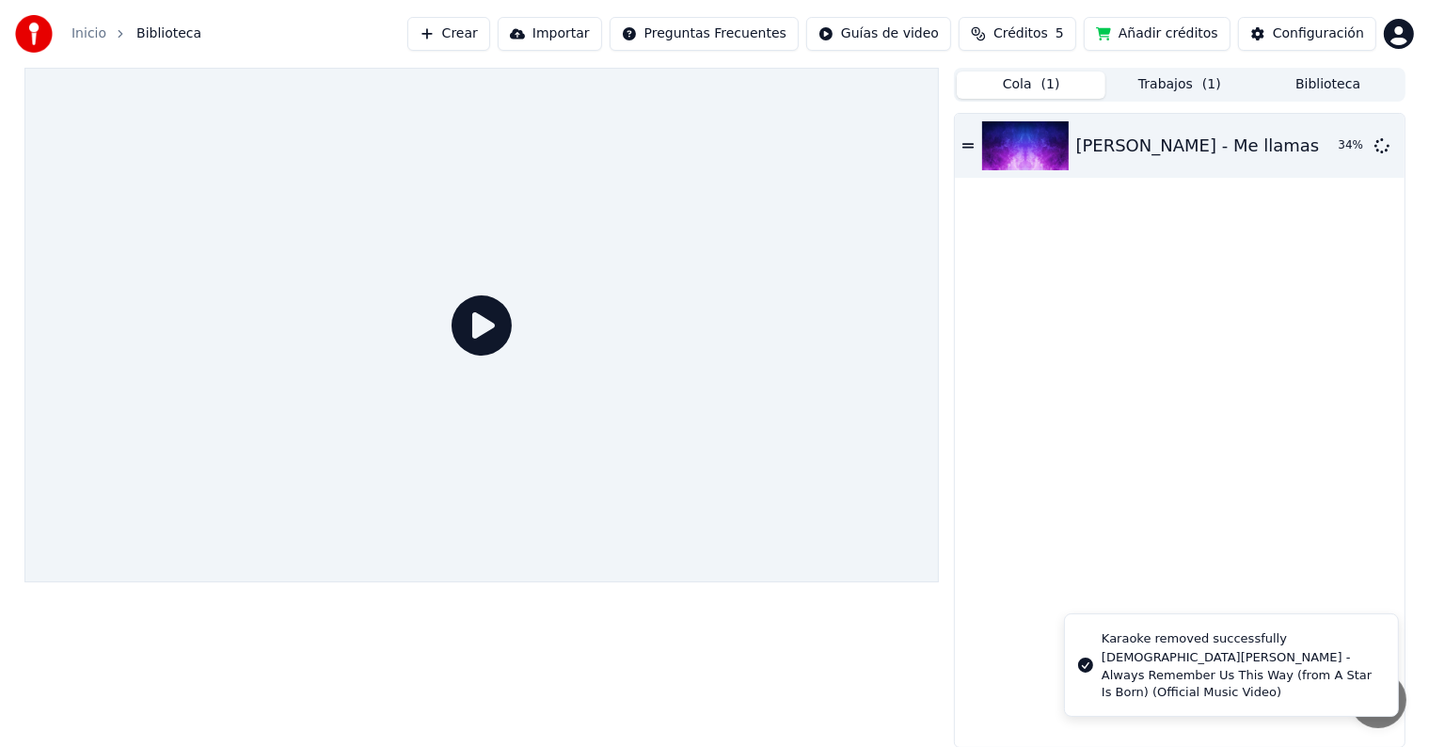
click at [1048, 89] on span "( 1 )" at bounding box center [1051, 84] width 19 height 19
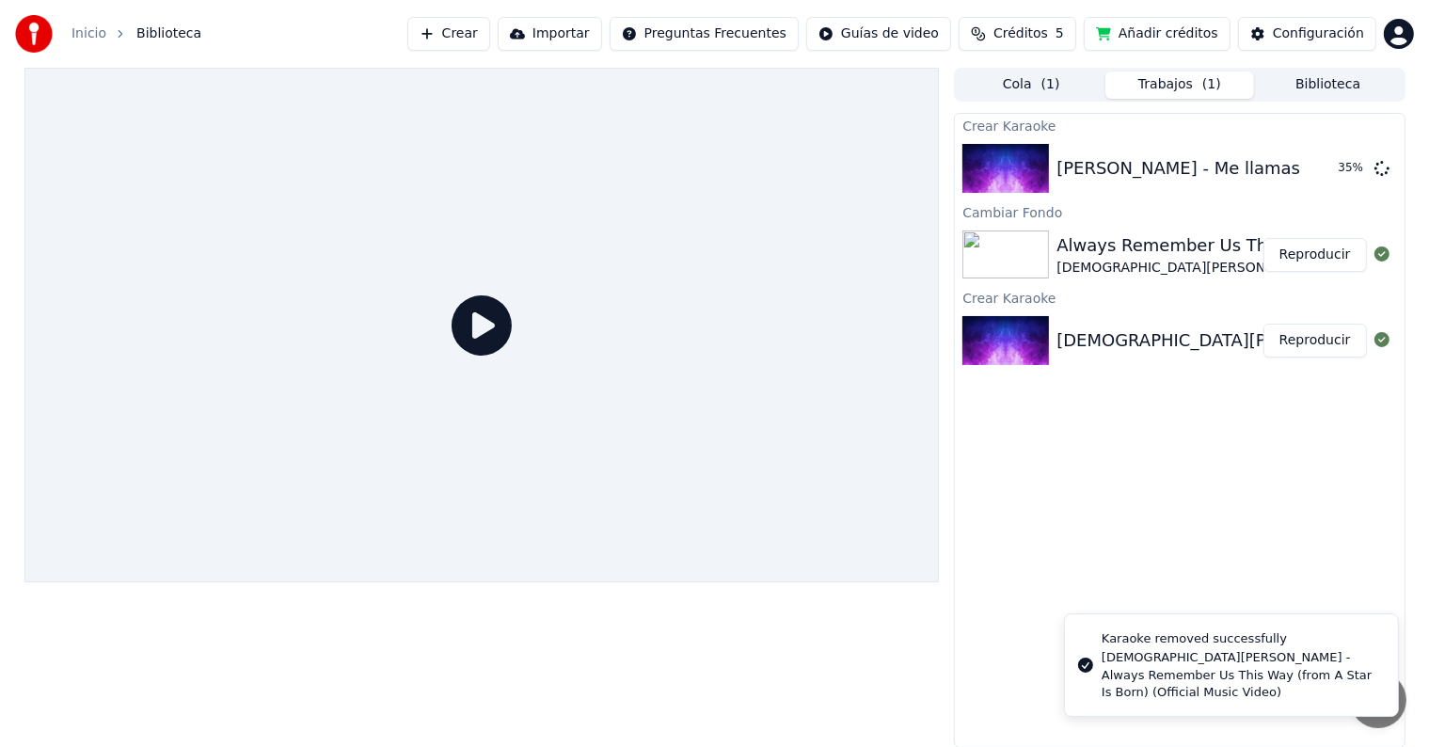
click at [1177, 94] on button "Trabajos ( 1 )" at bounding box center [1179, 85] width 149 height 27
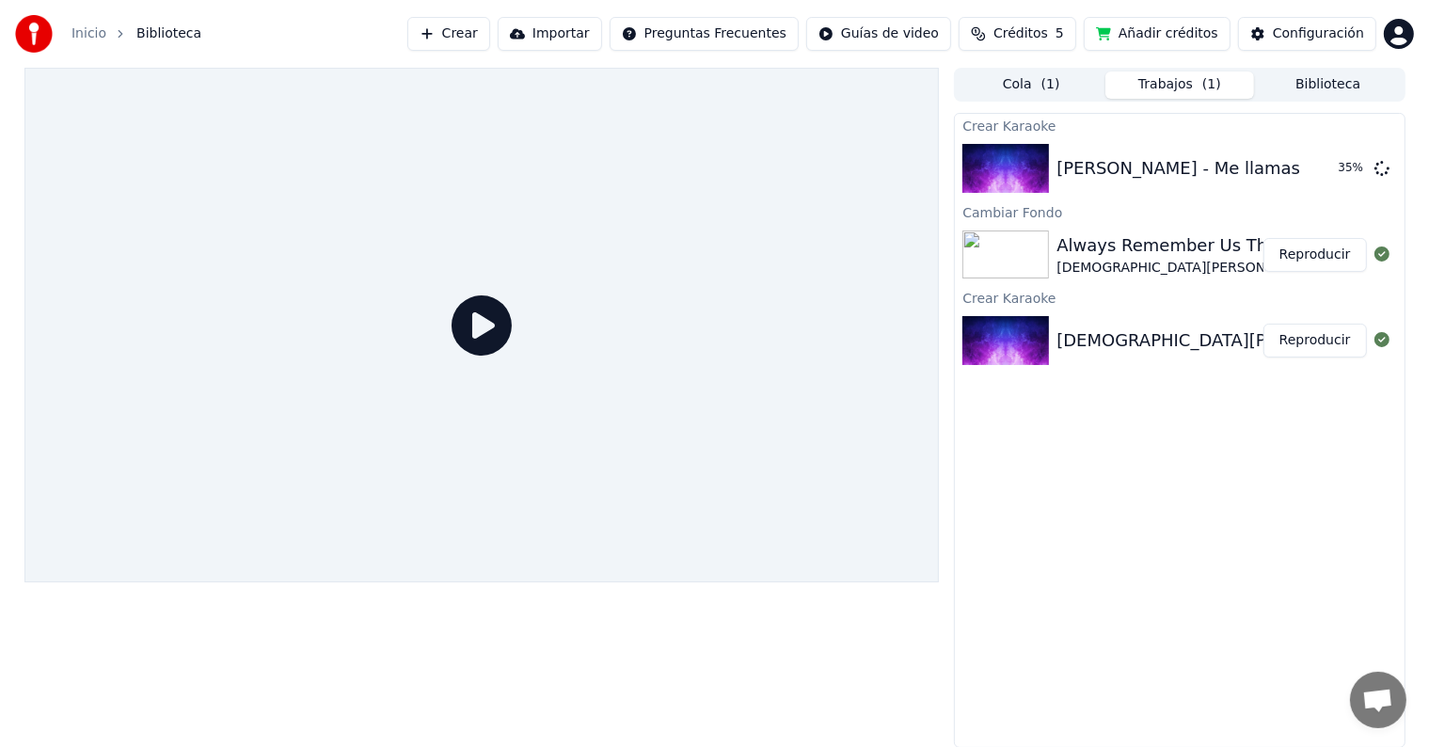
click at [1297, 339] on button "Reproducir" at bounding box center [1315, 341] width 103 height 34
click at [1314, 265] on button "Reproducir" at bounding box center [1315, 255] width 103 height 34
click at [1319, 85] on button "Biblioteca" at bounding box center [1328, 85] width 149 height 27
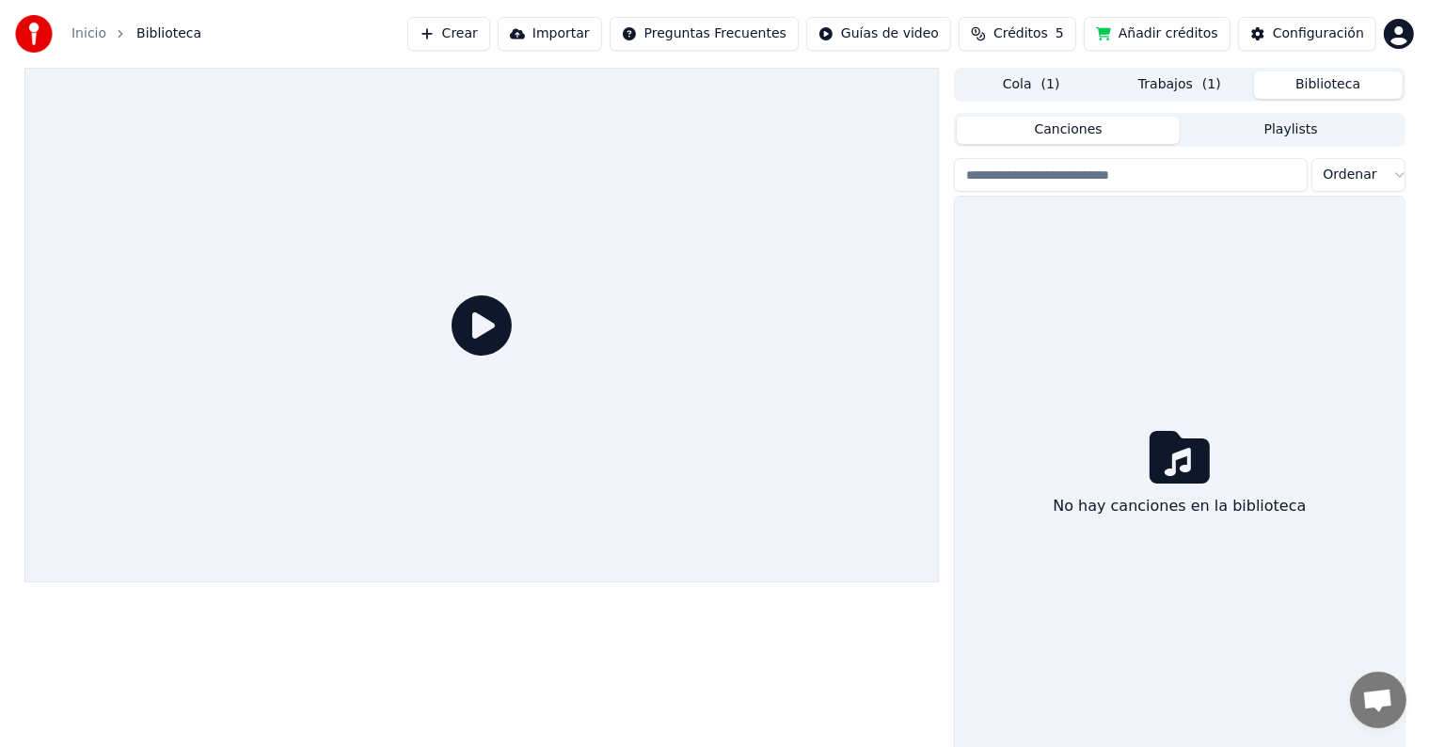
click at [1293, 128] on button "Playlists" at bounding box center [1291, 130] width 223 height 27
click at [1157, 145] on div "Canciones Playlists" at bounding box center [1179, 130] width 451 height 34
click at [1068, 99] on div "Cola ( 1 ) Trabajos ( 1 ) Biblioteca Canciones Playlists Ordenar No hay cancion…" at bounding box center [1179, 412] width 451 height 689
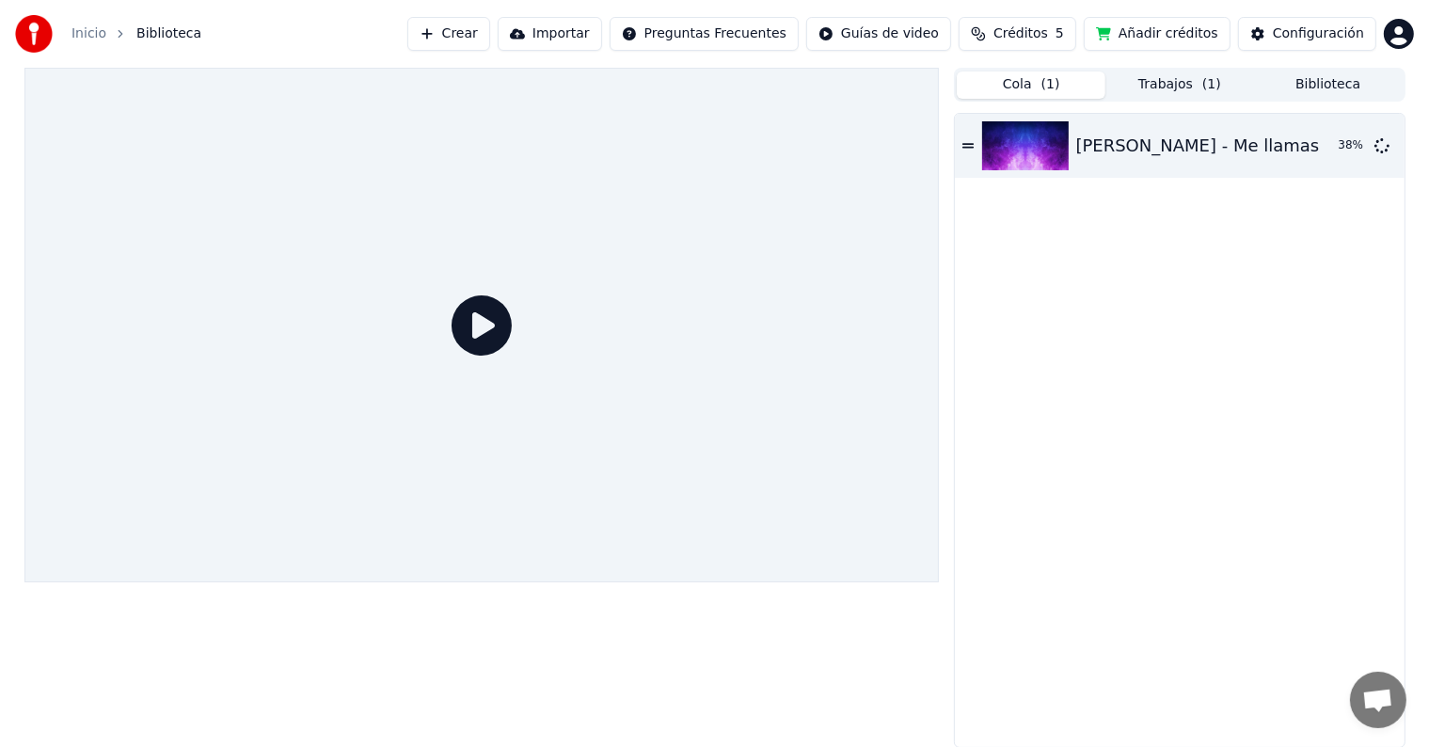
click at [1070, 86] on button "Cola ( 1 )" at bounding box center [1031, 85] width 149 height 27
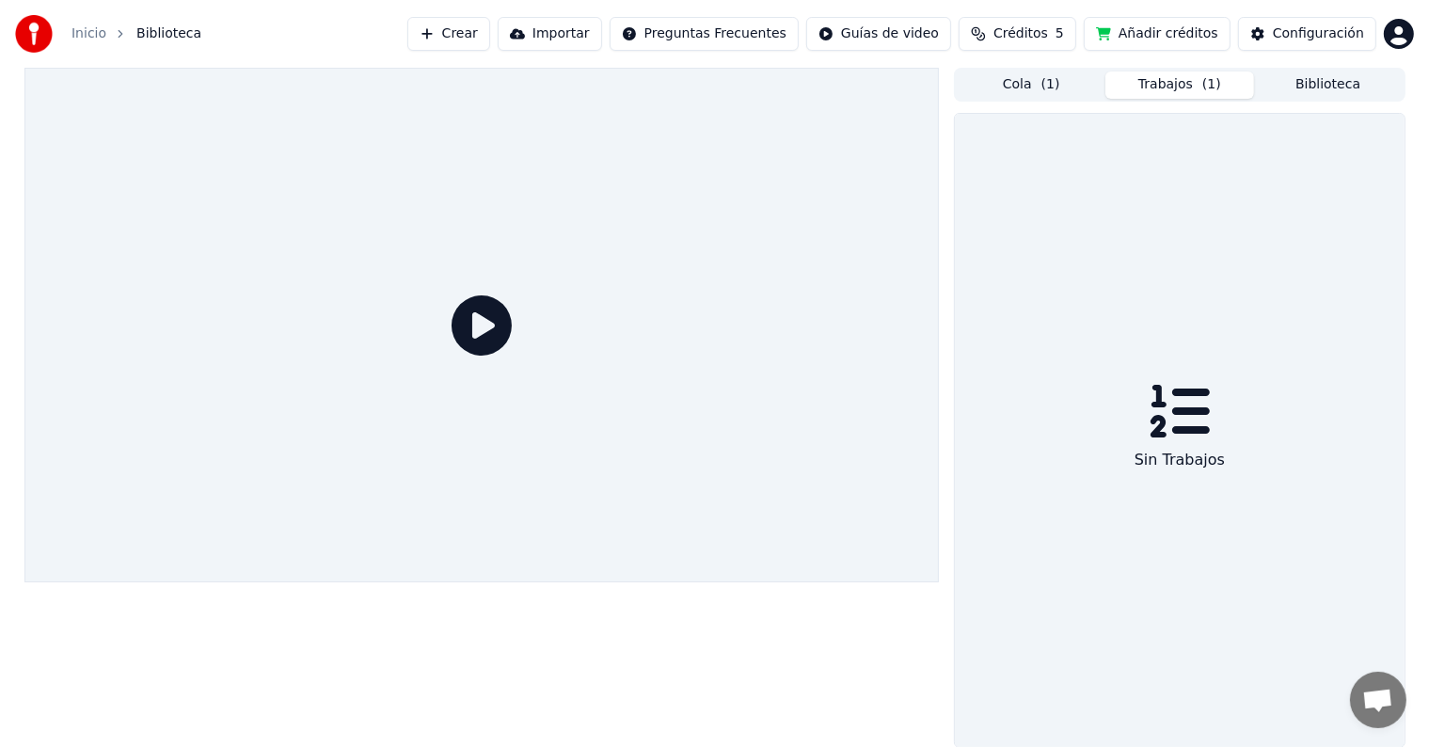
click at [1174, 89] on button "Trabajos ( 1 )" at bounding box center [1179, 85] width 149 height 27
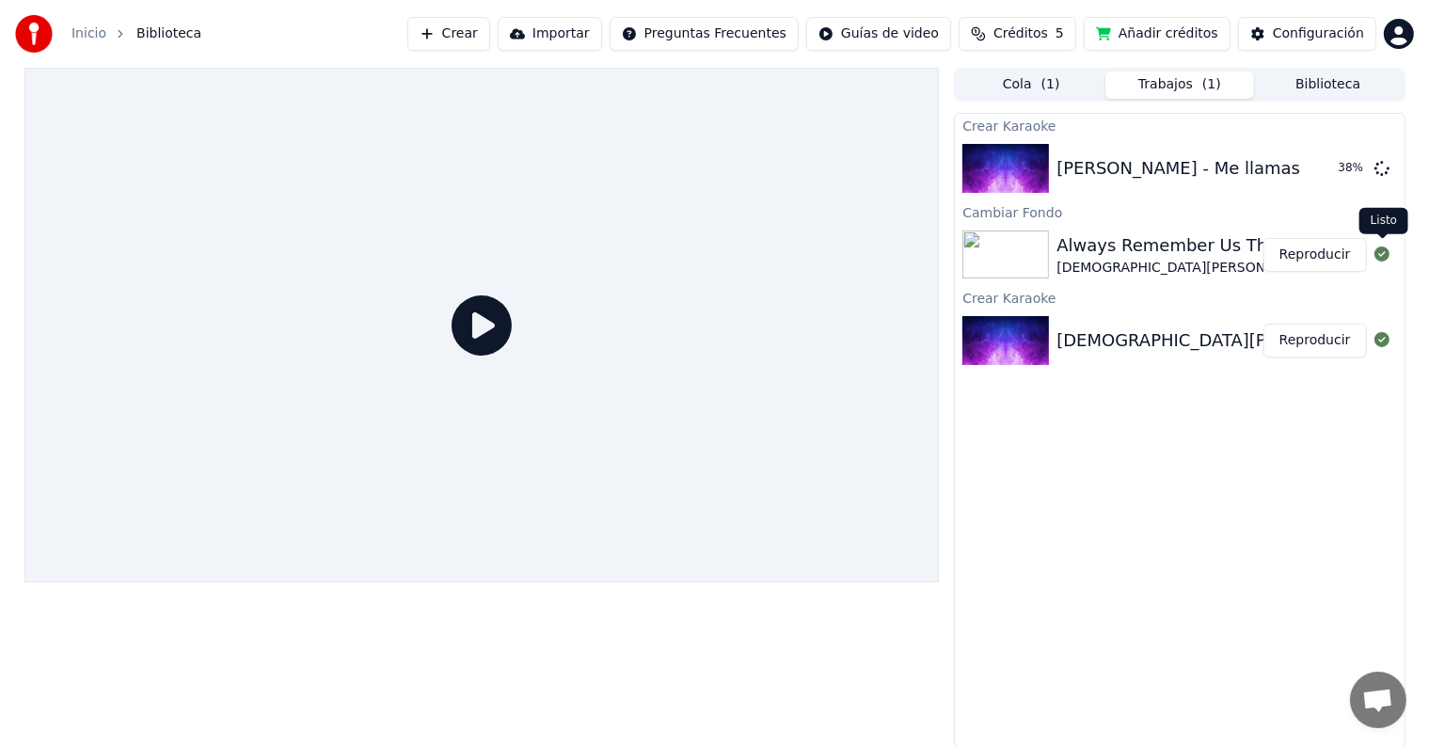
click at [1380, 260] on button at bounding box center [1382, 255] width 15 height 23
click at [1380, 251] on icon at bounding box center [1382, 253] width 15 height 15
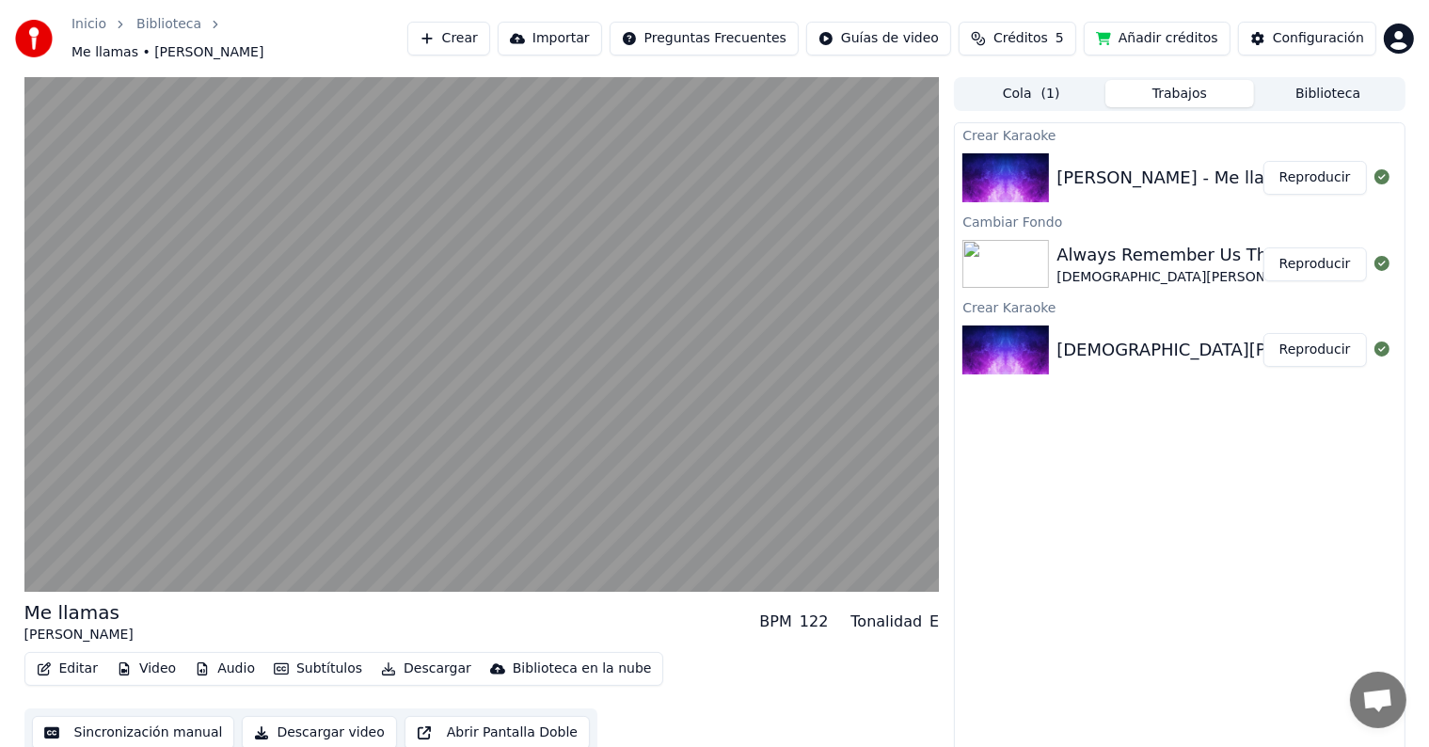
click at [332, 127] on video at bounding box center [481, 334] width 915 height 515
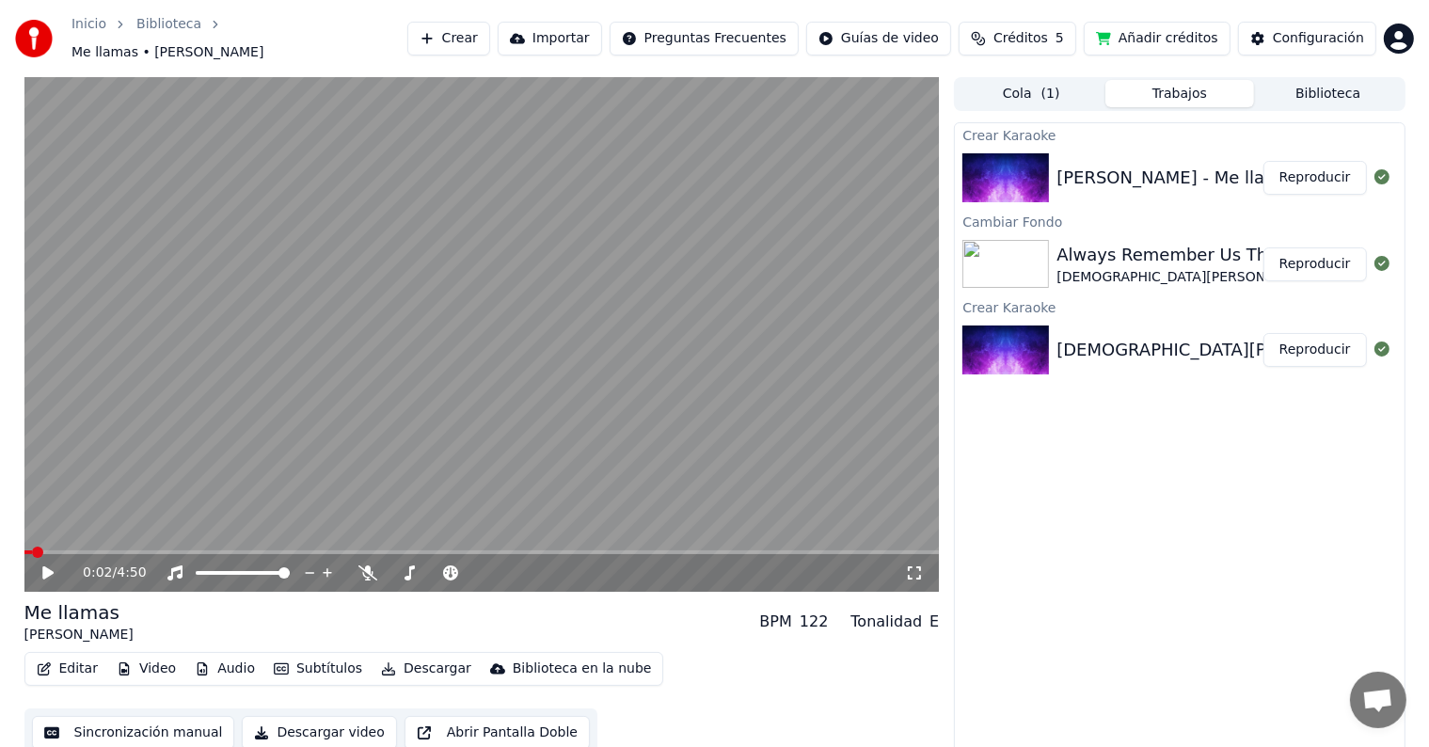
click at [466, 247] on video at bounding box center [481, 334] width 915 height 515
click at [1165, 470] on div "Crear Karaoke [PERSON_NAME] - Me llamas Reproducir Cambiar Fondo Always Remembe…" at bounding box center [1179, 439] width 451 height 635
click at [934, 617] on div "E" at bounding box center [934, 622] width 9 height 23
click at [404, 565] on icon at bounding box center [409, 572] width 19 height 15
click at [562, 568] on icon at bounding box center [561, 572] width 9 height 9
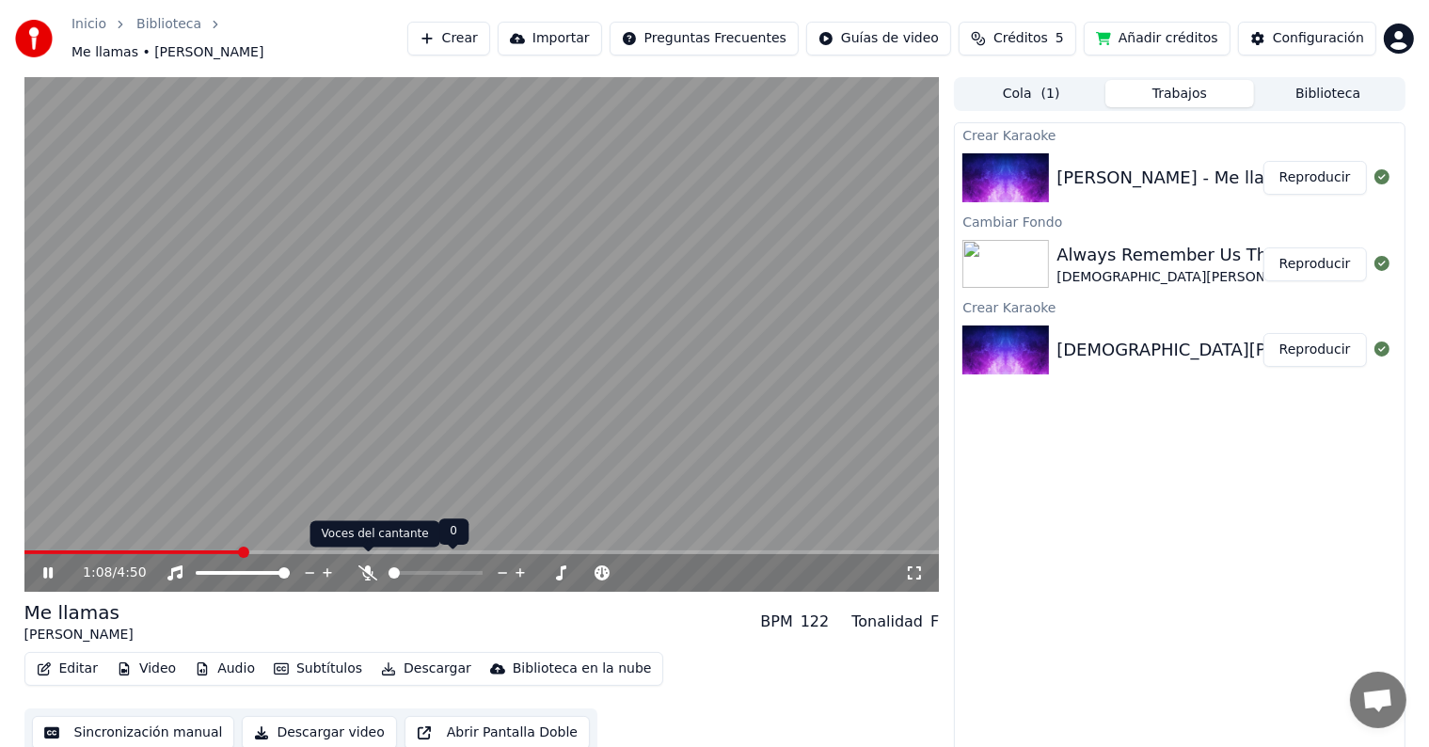
click at [363, 567] on icon at bounding box center [367, 572] width 19 height 15
click at [455, 565] on icon at bounding box center [450, 572] width 19 height 15
click at [599, 564] on icon at bounding box center [604, 573] width 18 height 19
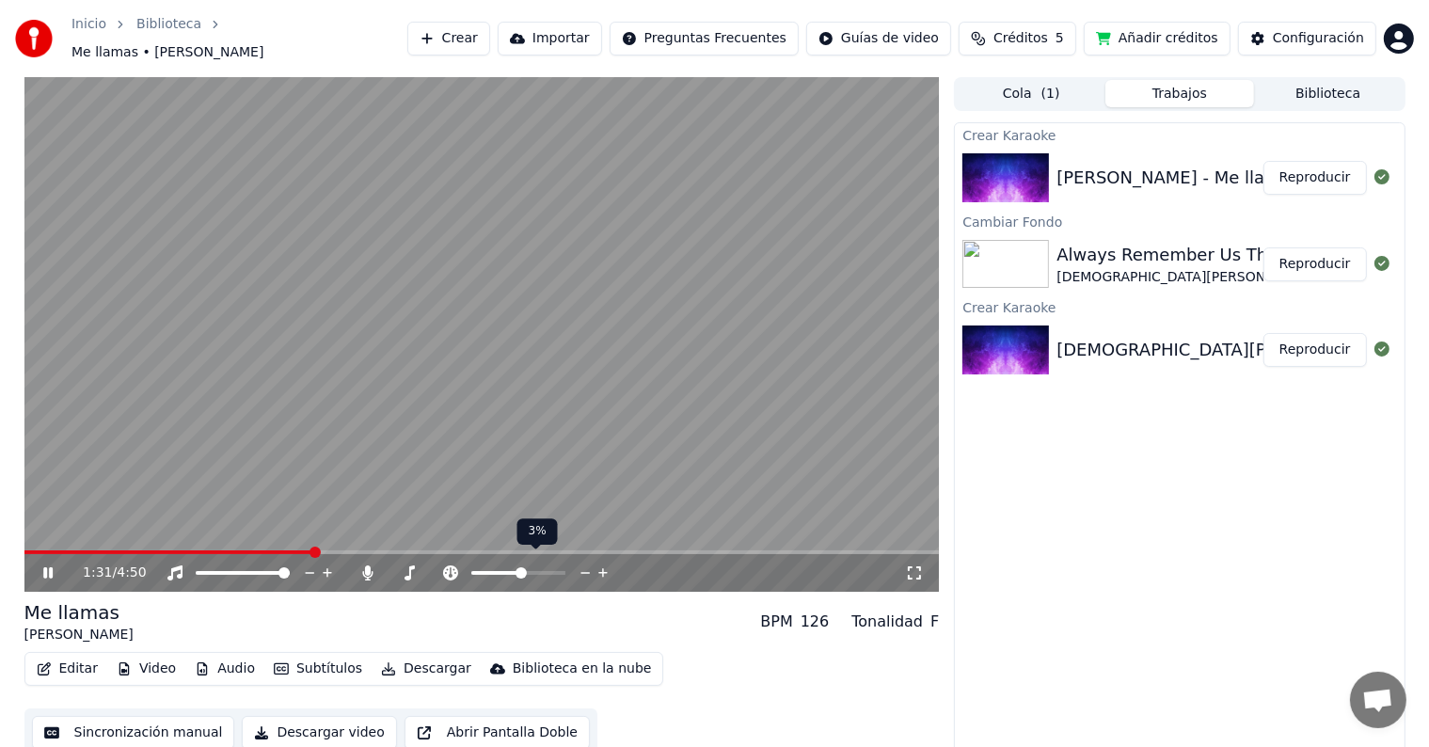
click at [599, 564] on icon at bounding box center [604, 573] width 18 height 19
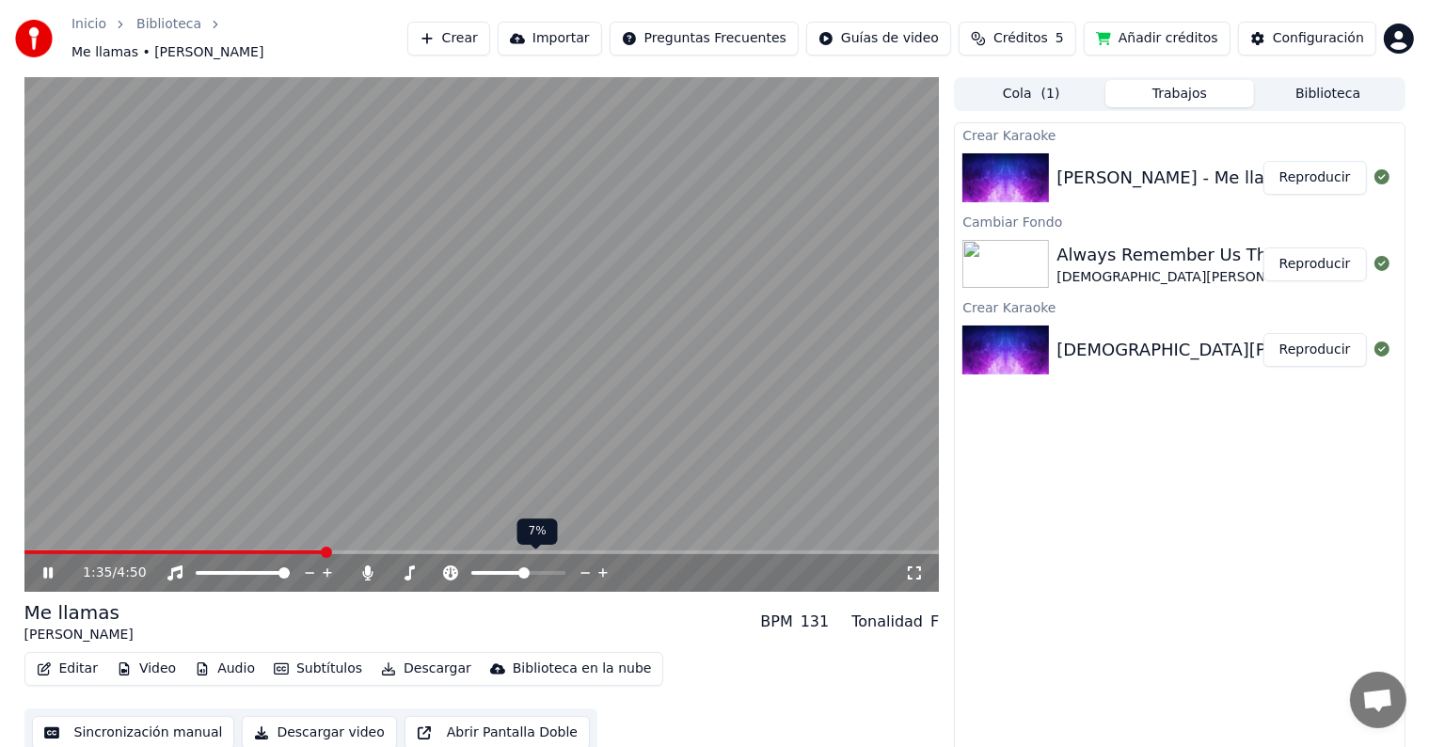
click at [599, 564] on icon at bounding box center [604, 573] width 18 height 19
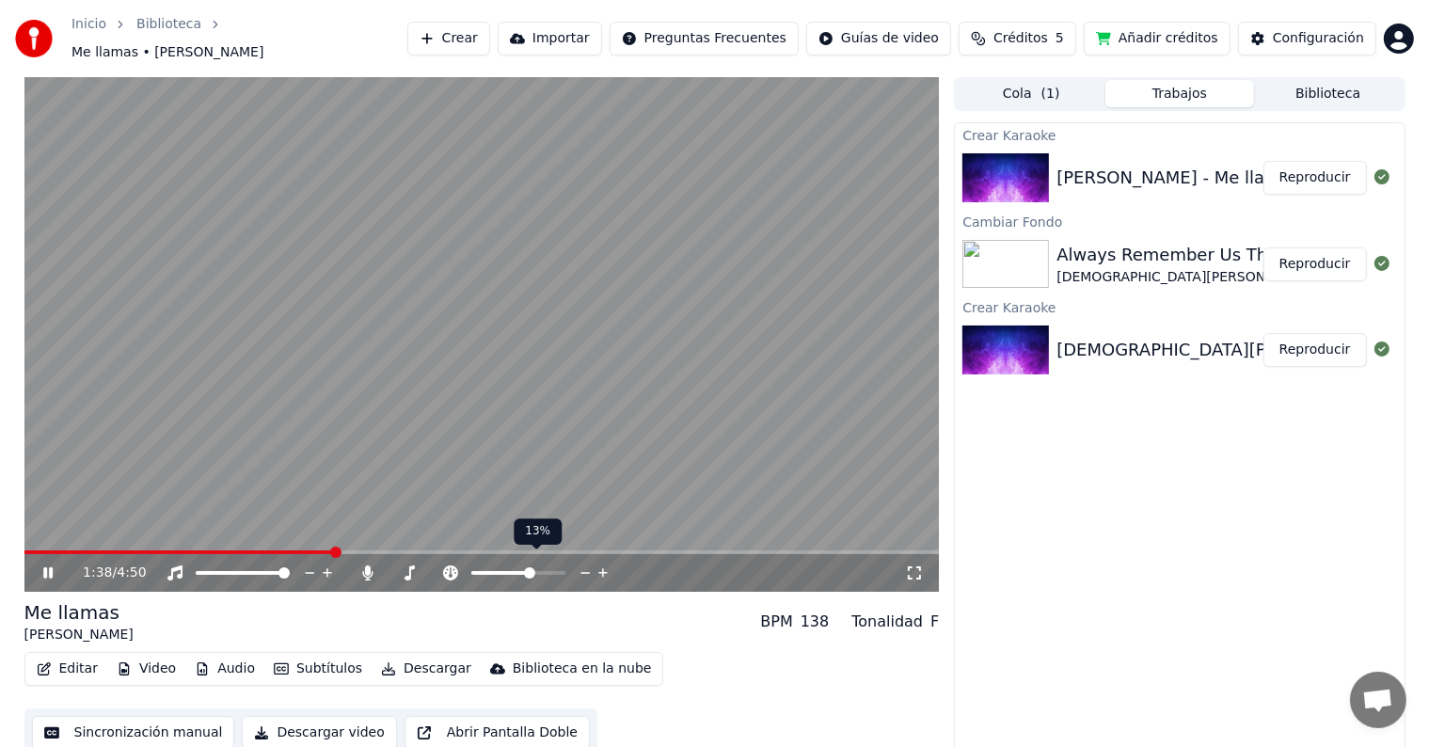
click at [583, 564] on icon at bounding box center [586, 573] width 18 height 19
click at [583, 572] on icon at bounding box center [584, 573] width 9 height 2
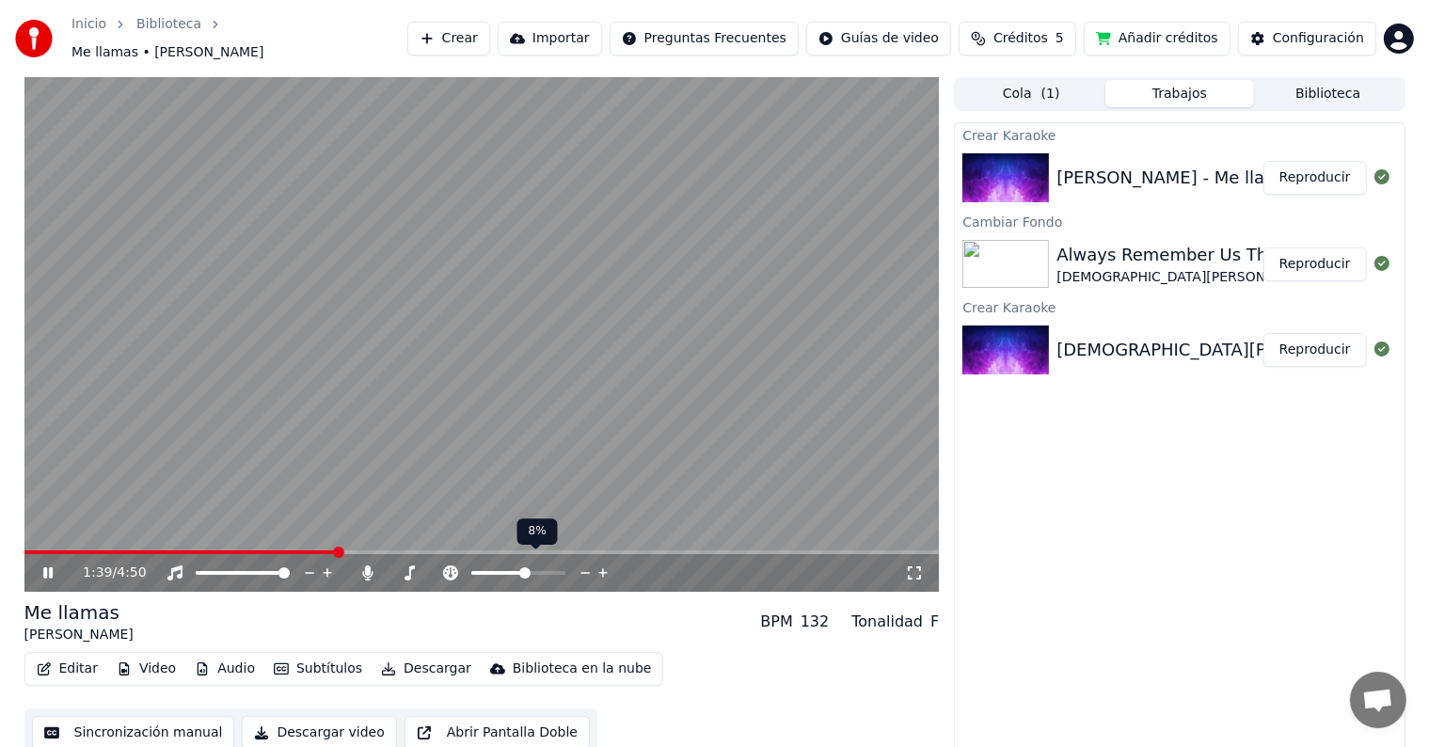
click at [583, 572] on icon at bounding box center [584, 573] width 9 height 2
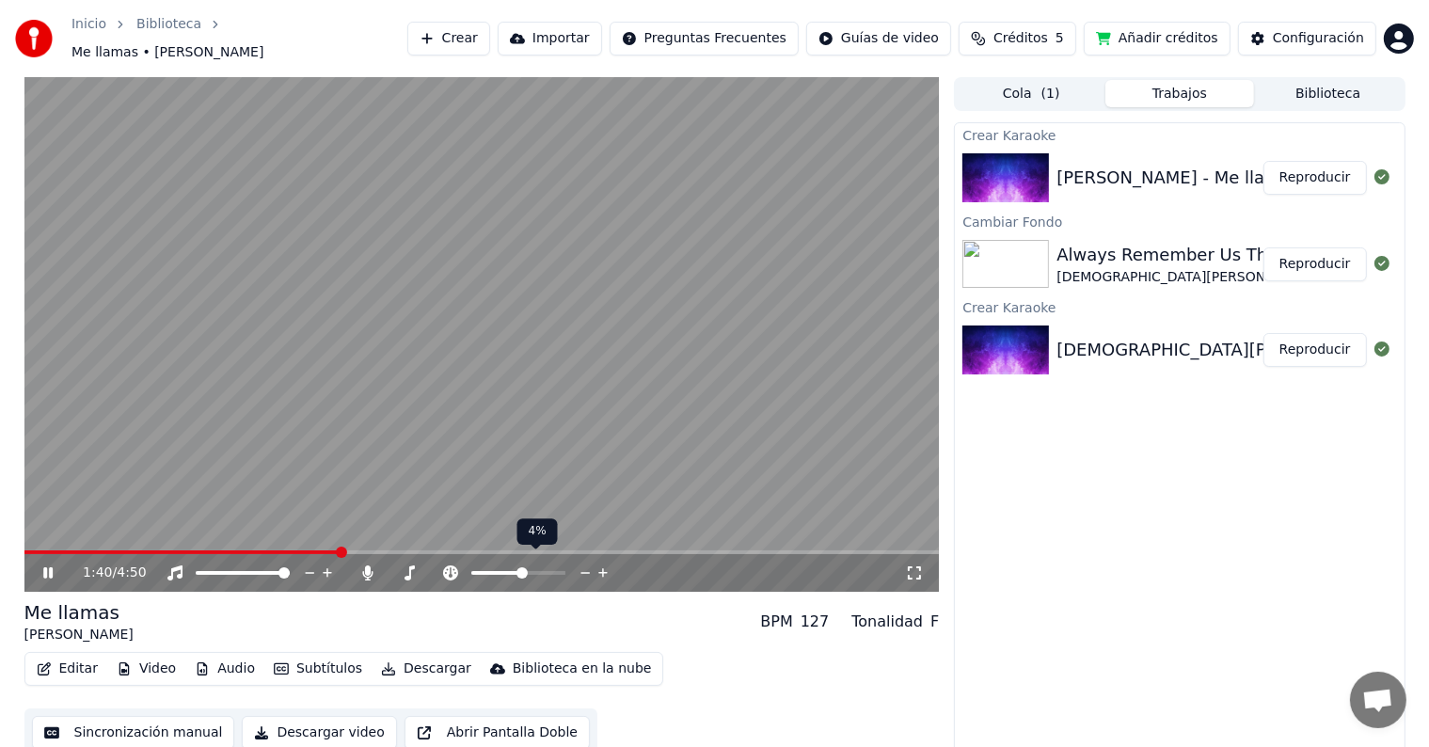
click at [583, 572] on icon at bounding box center [584, 573] width 9 height 2
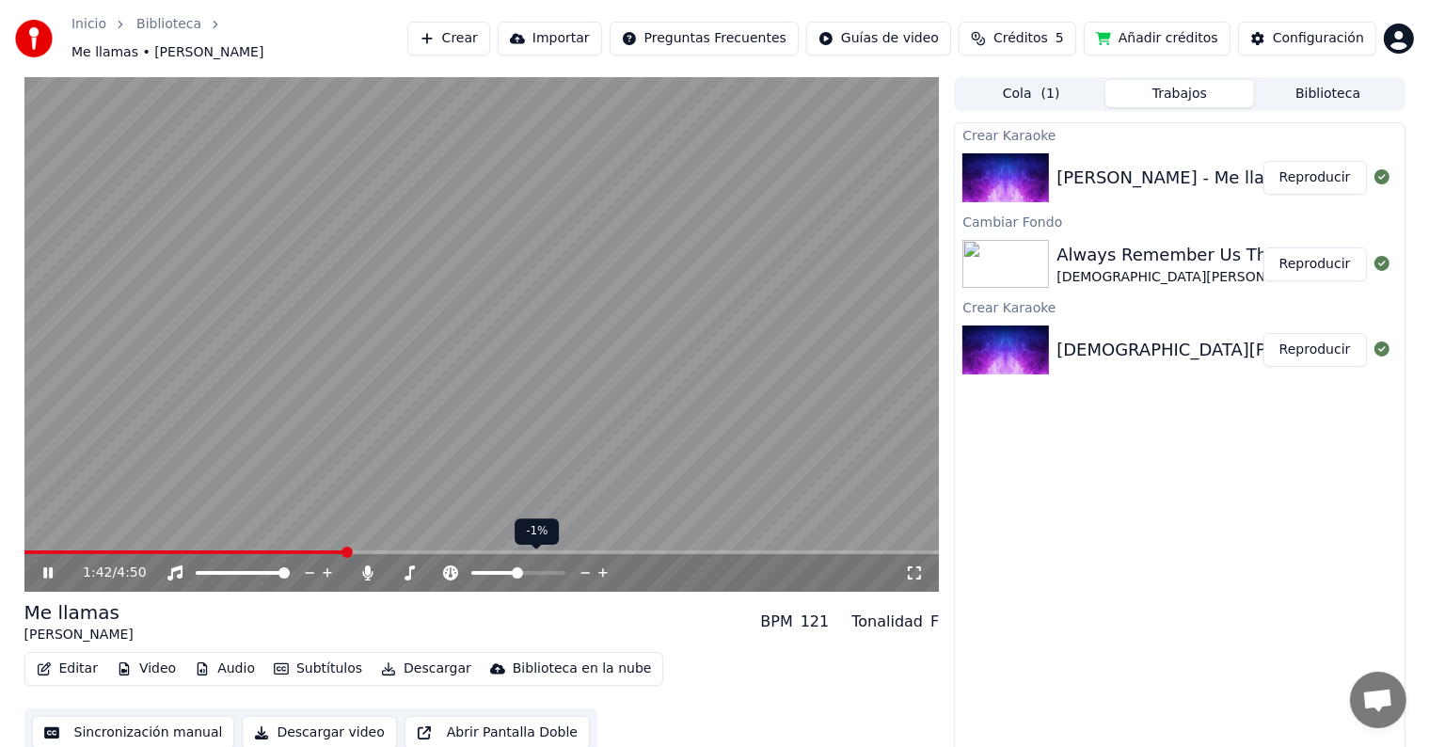
click at [583, 572] on icon at bounding box center [584, 573] width 9 height 2
click at [603, 568] on icon at bounding box center [602, 572] width 9 height 9
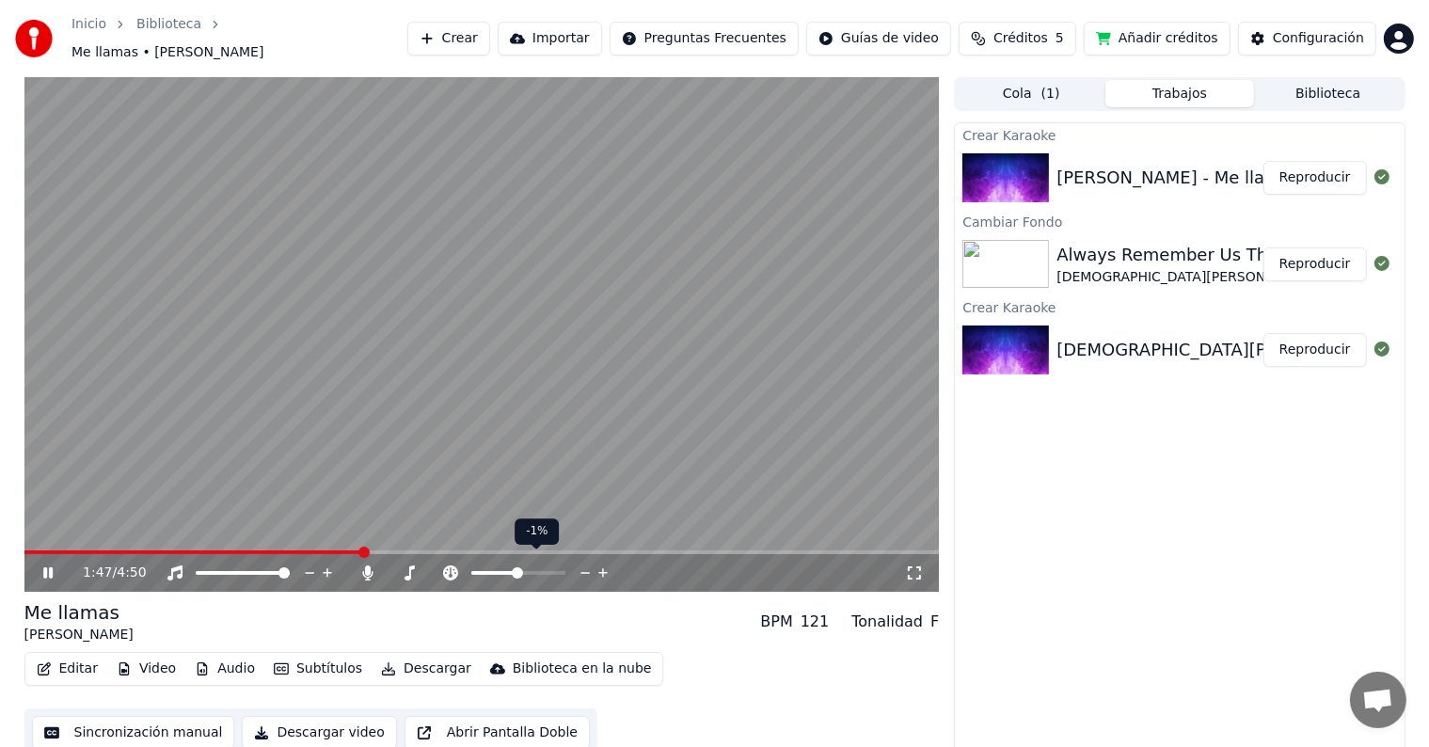
click at [603, 568] on icon at bounding box center [602, 572] width 9 height 9
click at [324, 564] on icon at bounding box center [328, 573] width 18 height 19
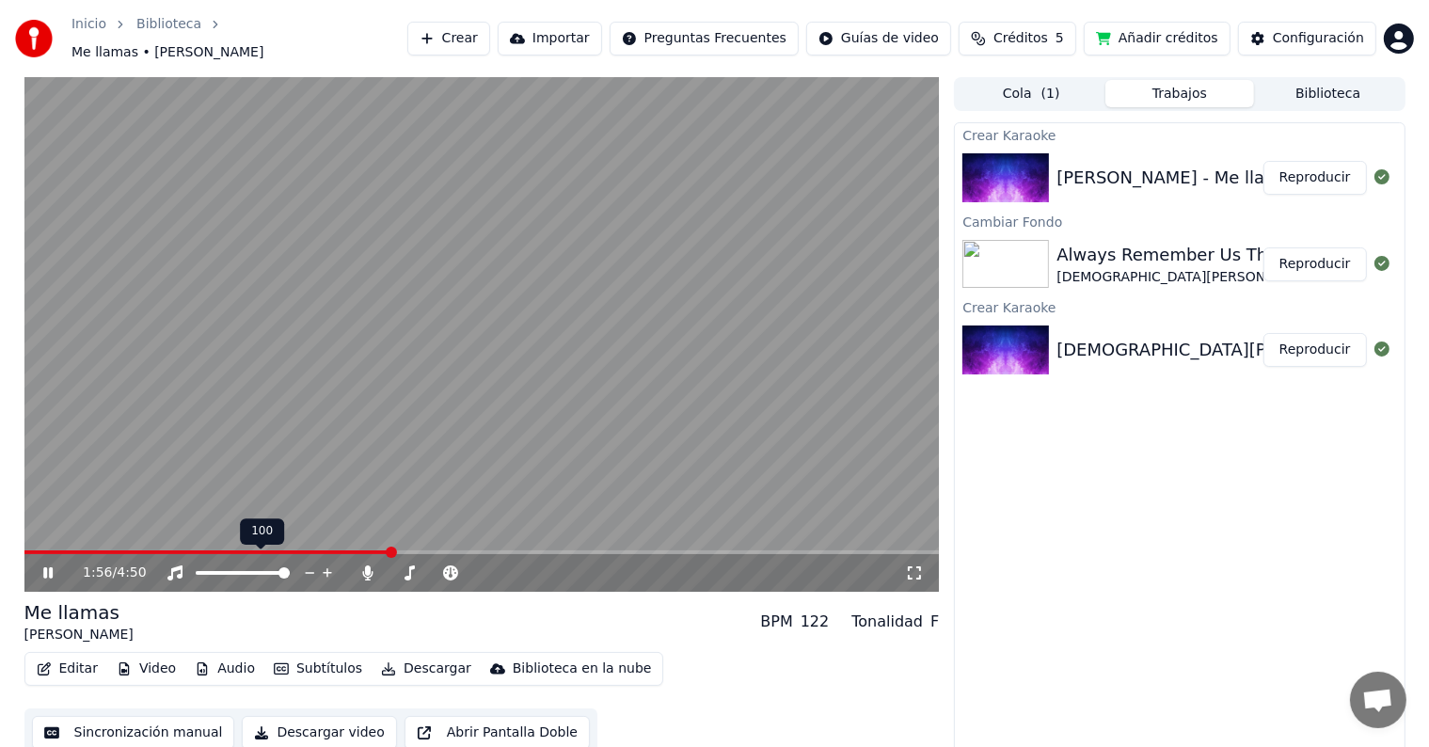
click at [324, 564] on icon at bounding box center [328, 573] width 18 height 19
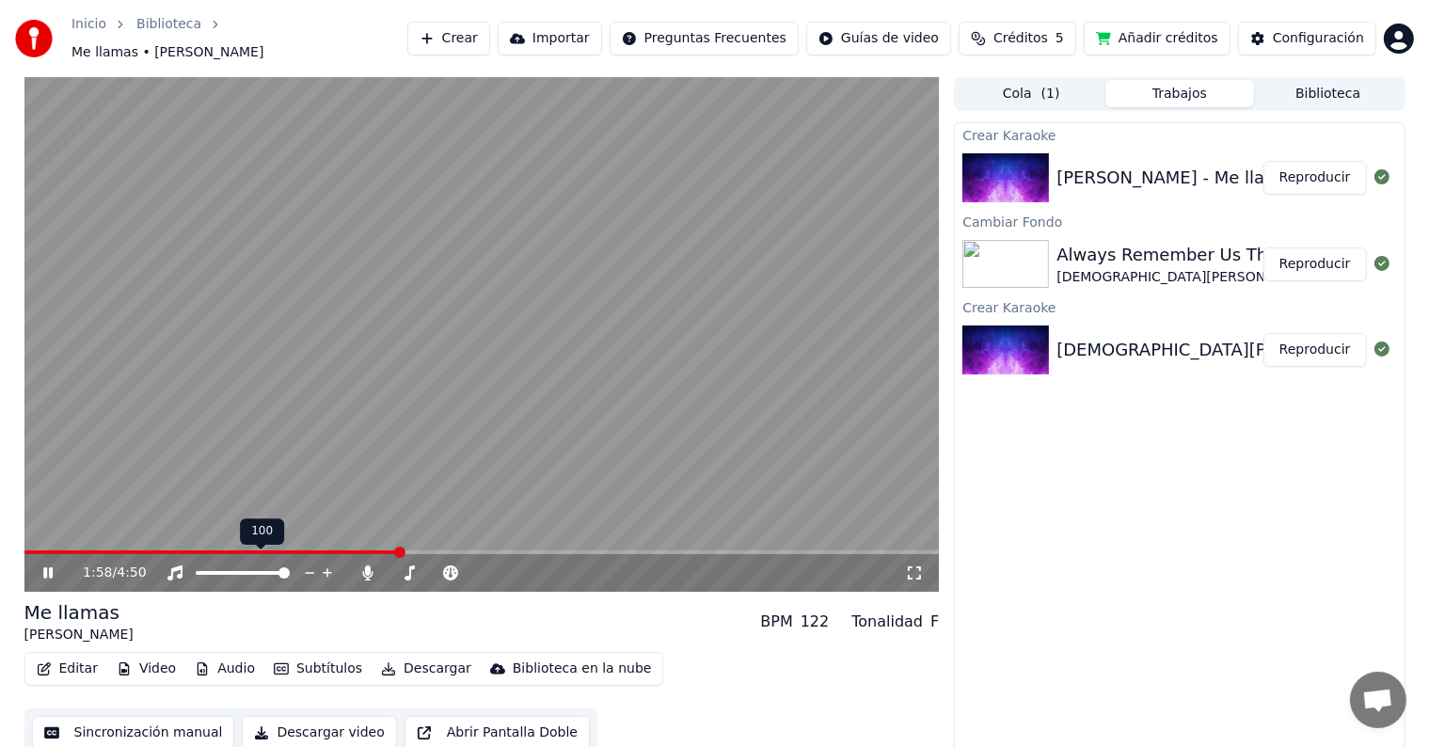
click at [305, 564] on icon at bounding box center [310, 573] width 18 height 19
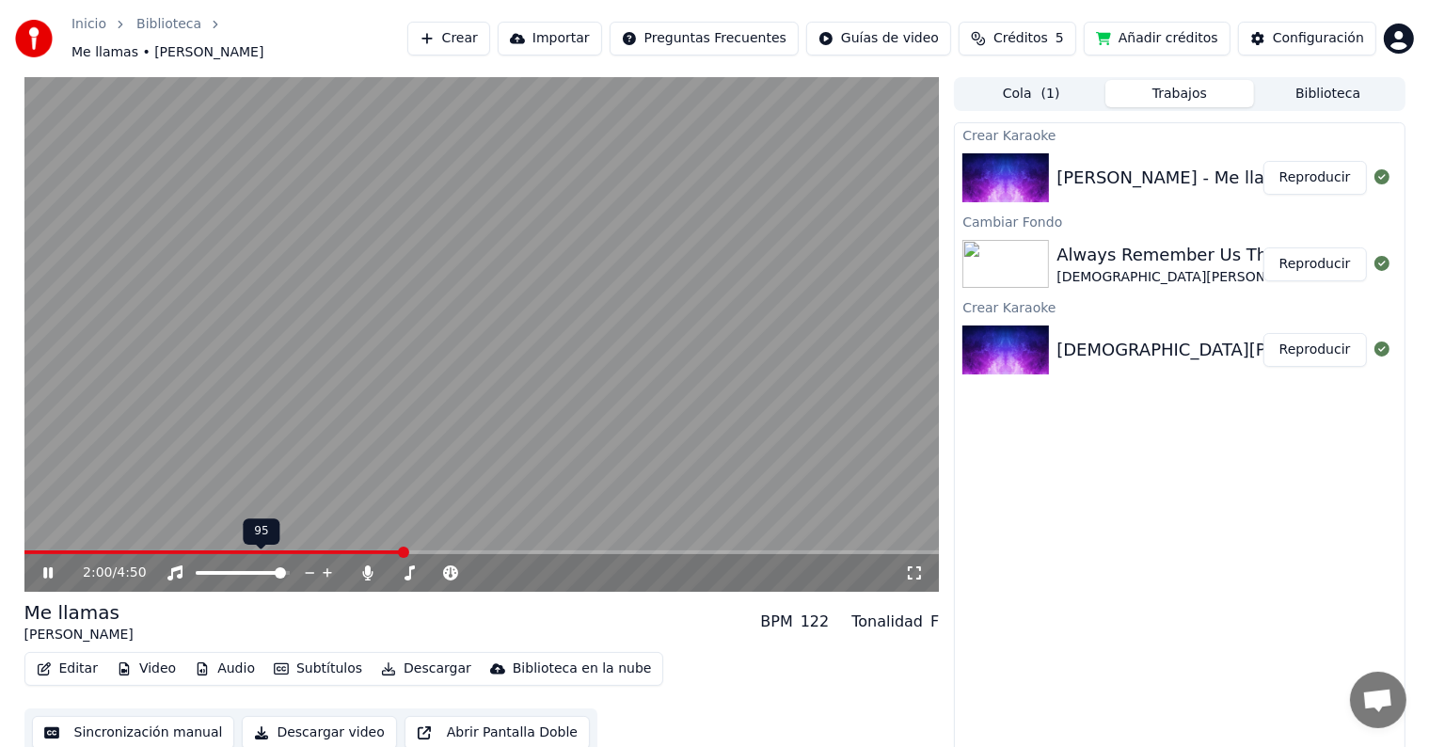
click at [305, 564] on icon at bounding box center [310, 573] width 18 height 19
click at [325, 564] on icon at bounding box center [328, 573] width 18 height 19
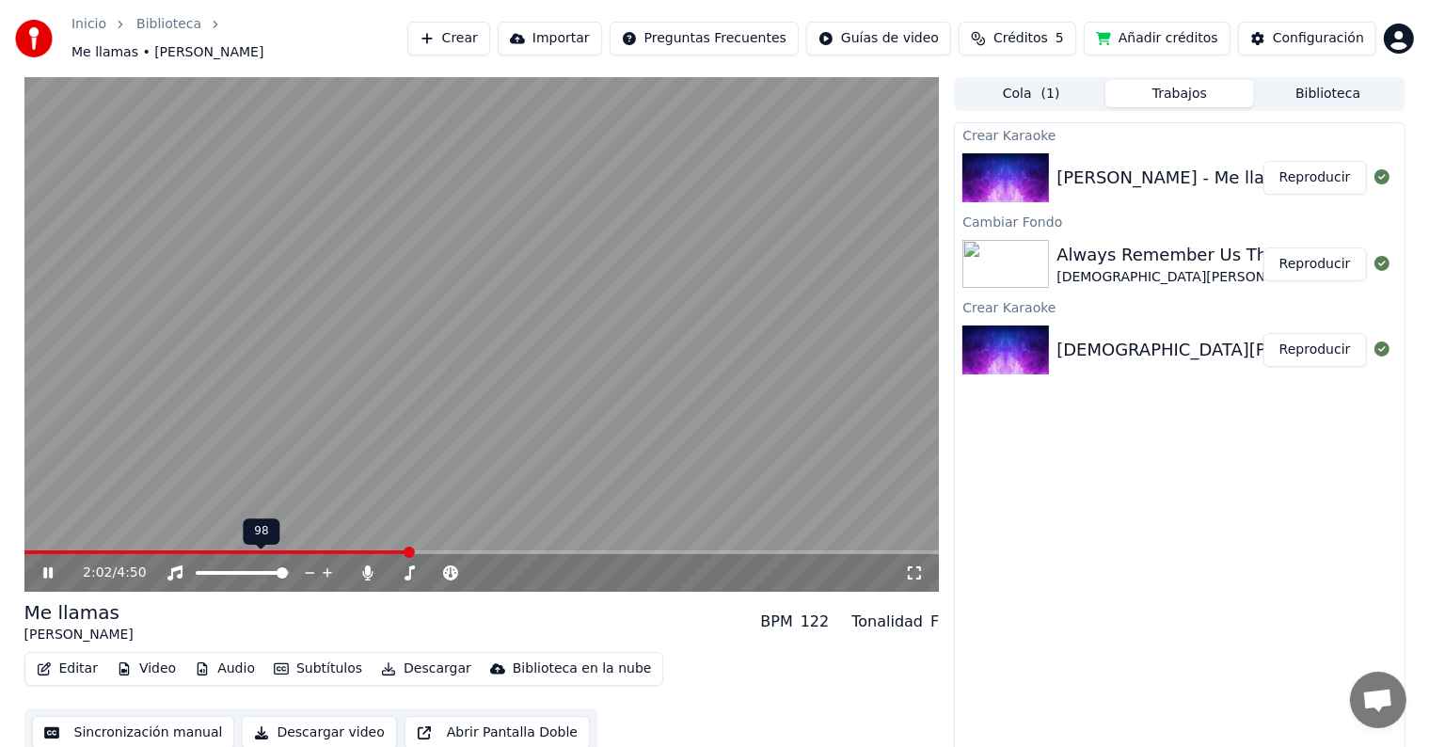
click at [325, 564] on icon at bounding box center [328, 573] width 18 height 19
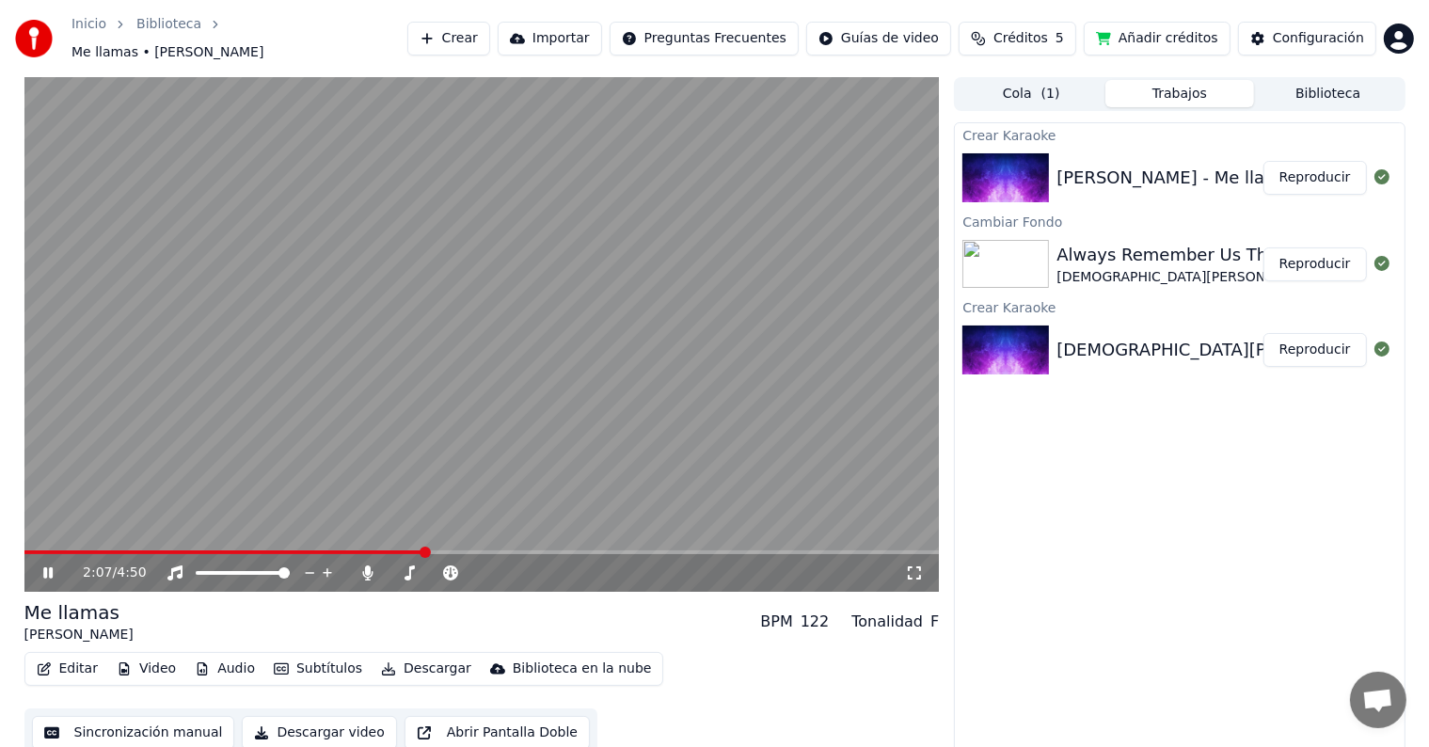
click at [66, 661] on button "Editar" at bounding box center [67, 669] width 76 height 26
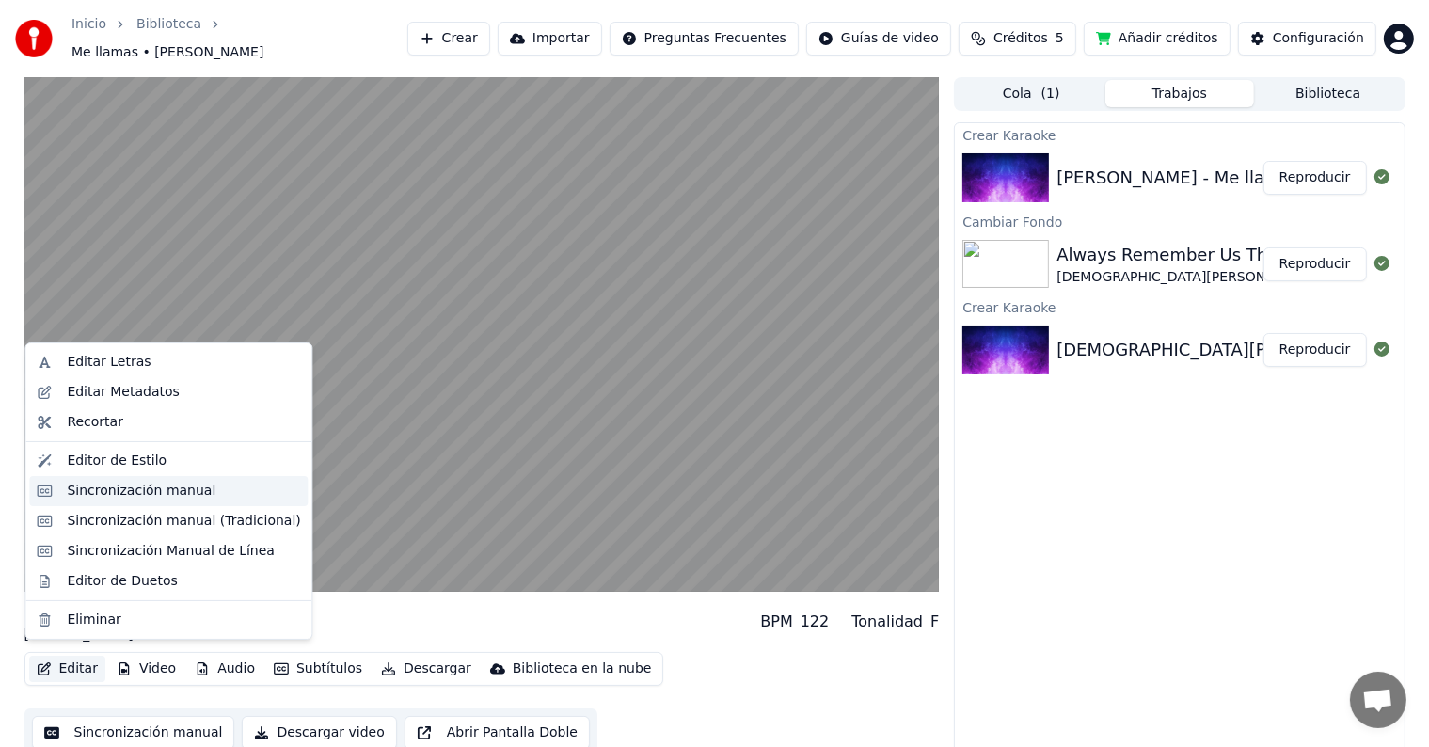
click at [160, 494] on div "Sincronización manual" at bounding box center [141, 491] width 149 height 19
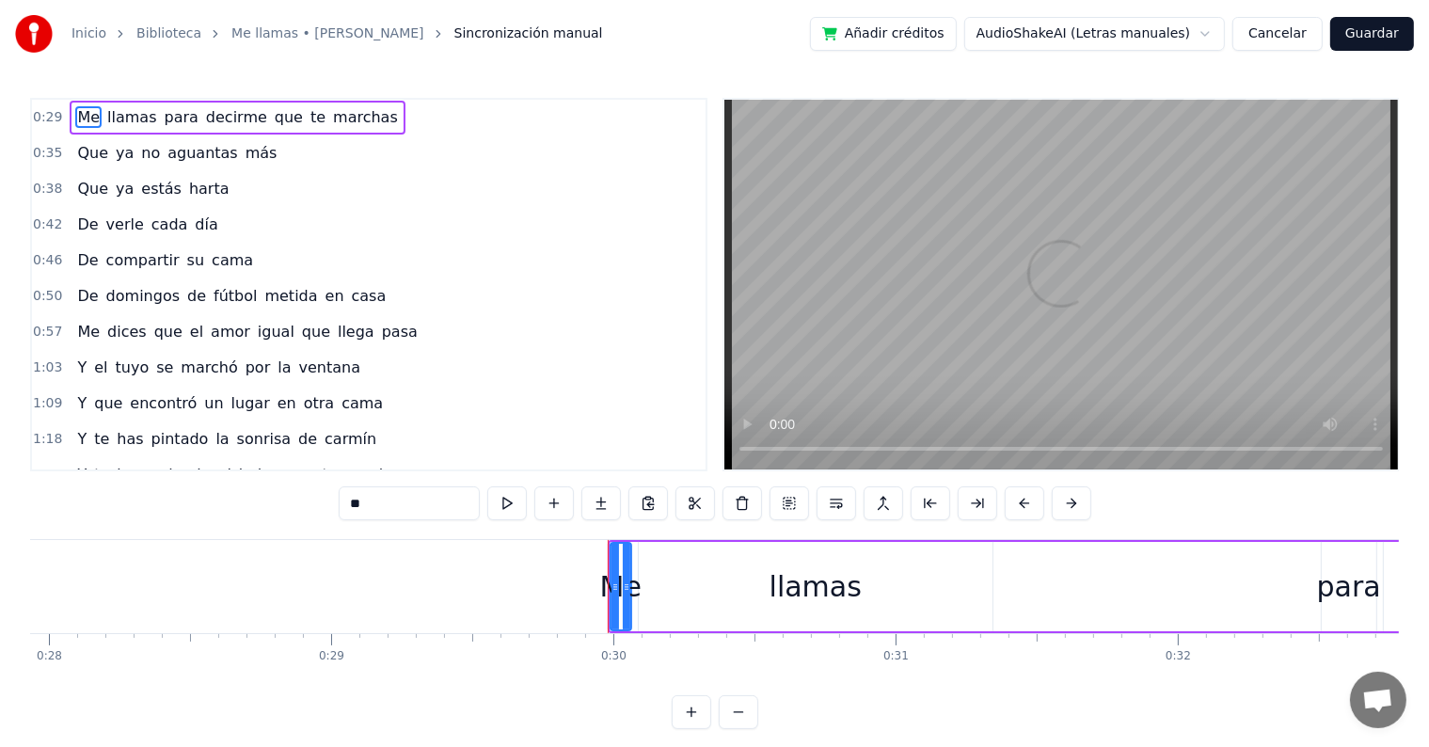
scroll to position [0, 8367]
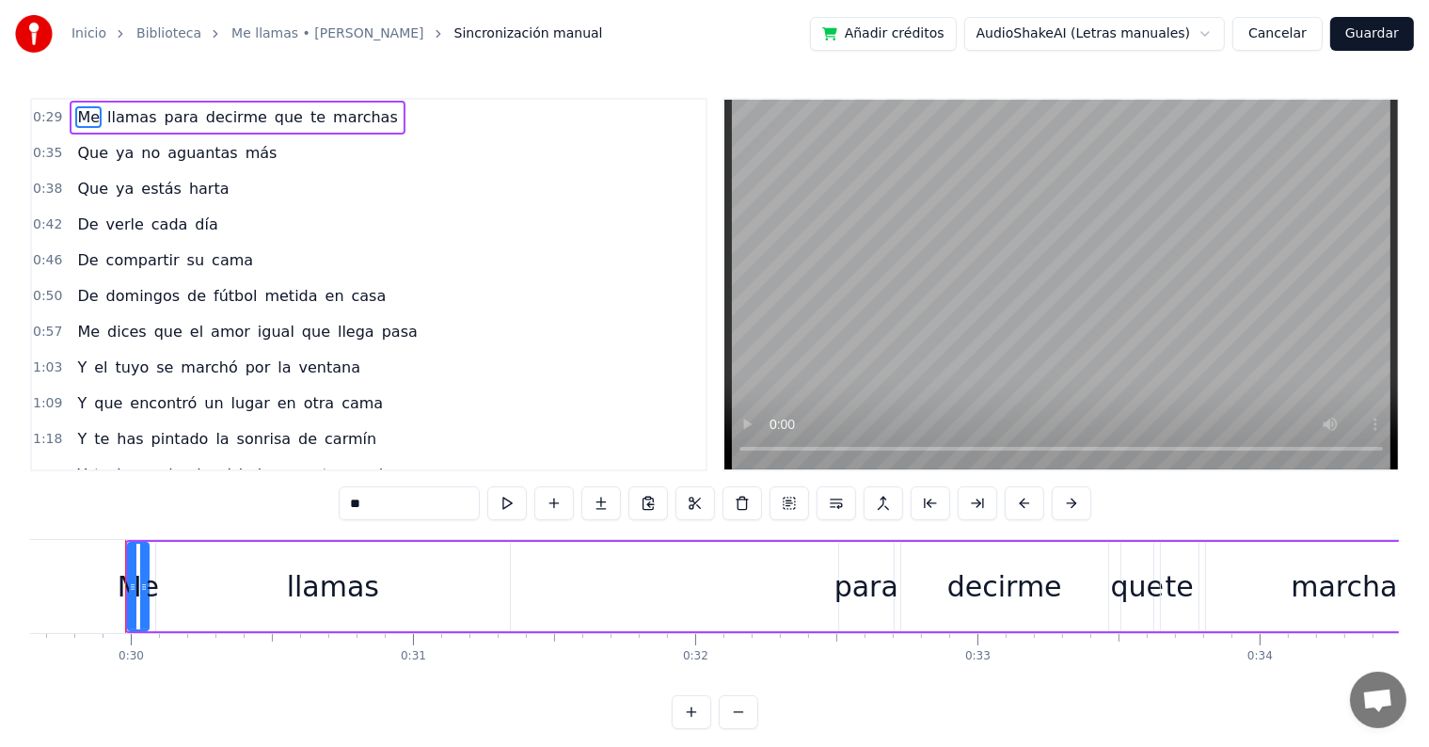
click at [273, 120] on span "que" at bounding box center [289, 117] width 32 height 22
click at [78, 119] on span "Me" at bounding box center [88, 117] width 26 height 22
click at [30, 113] on div "0:29 Me llamas para decirme que te marchas 0:35 Que ya no aguantas más 0:38 Que…" at bounding box center [368, 285] width 677 height 374
click at [502, 506] on button at bounding box center [507, 503] width 40 height 34
click at [510, 502] on button at bounding box center [507, 503] width 40 height 34
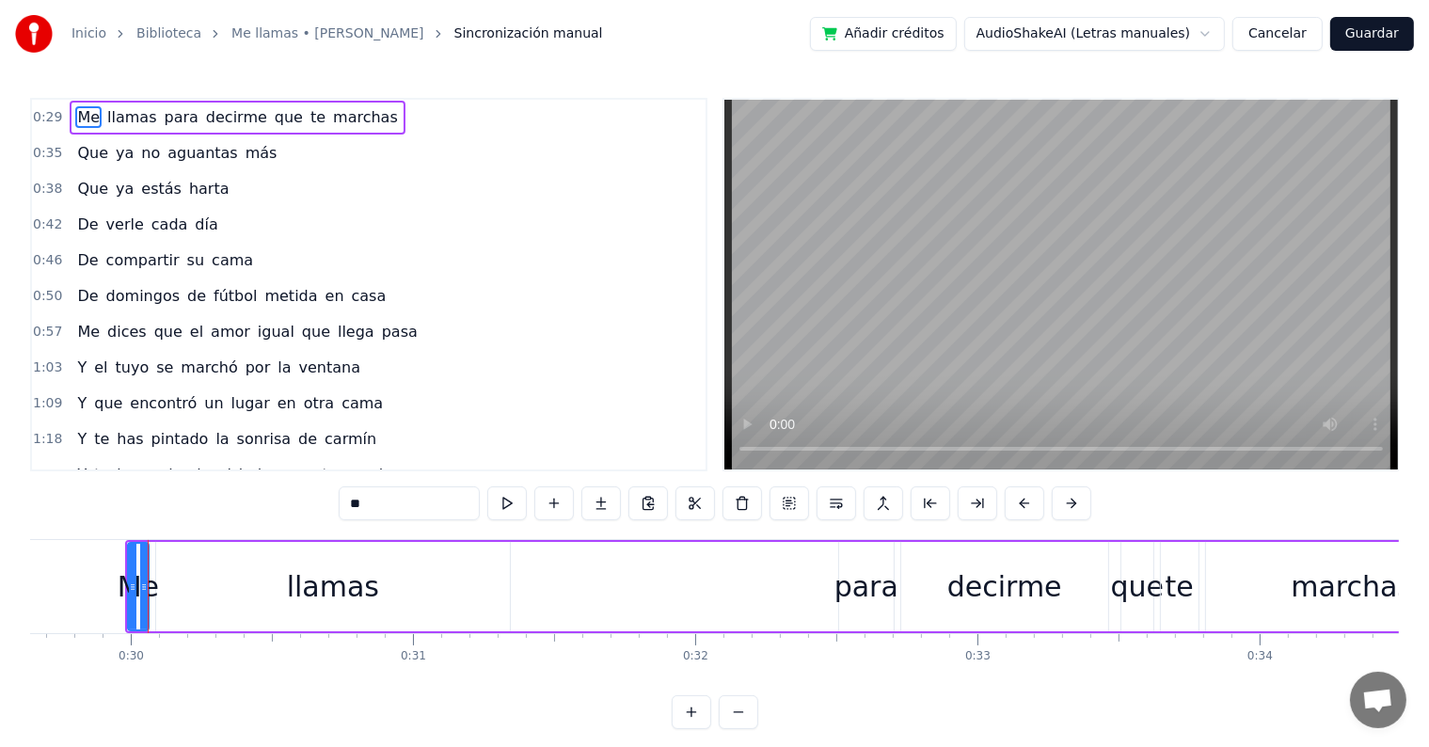
click at [88, 118] on span "Me" at bounding box center [88, 117] width 26 height 22
click at [497, 503] on button at bounding box center [507, 503] width 40 height 34
drag, startPoint x: 476, startPoint y: 575, endPoint x: 453, endPoint y: 583, distance: 24.1
click at [453, 583] on div "llamas" at bounding box center [333, 586] width 354 height 89
type input "******"
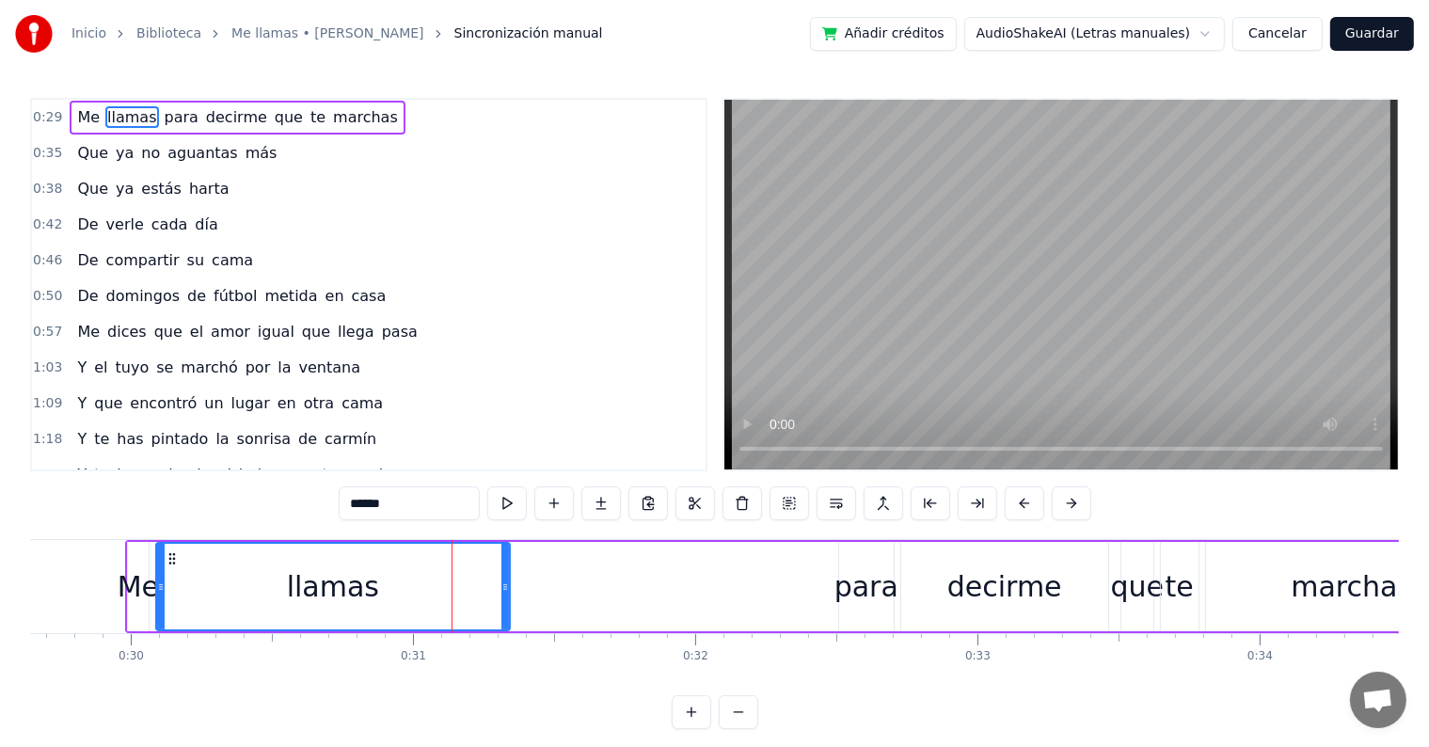
drag, startPoint x: 488, startPoint y: 586, endPoint x: 513, endPoint y: 585, distance: 24.5
click at [513, 585] on div "Me llamas para decirme que te marchas" at bounding box center [812, 586] width 1375 height 93
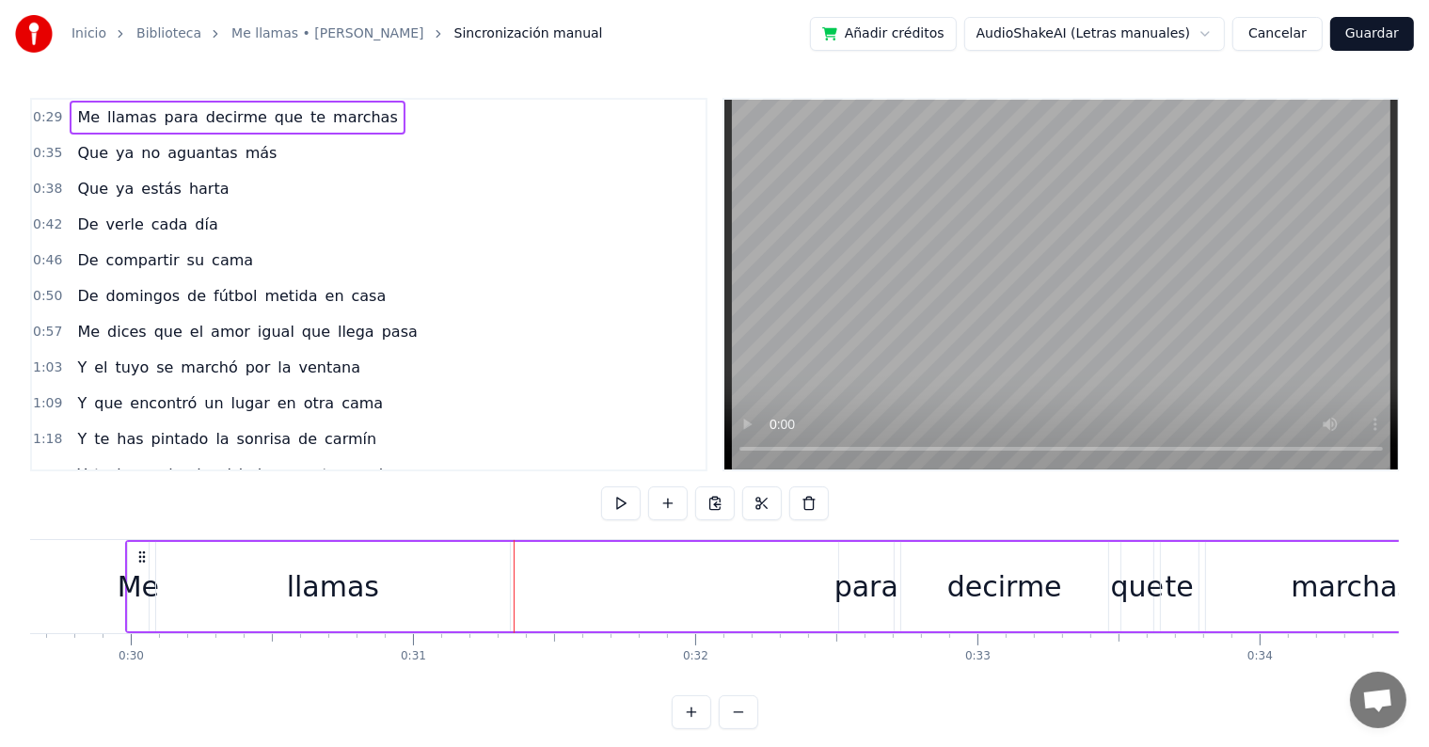
drag, startPoint x: 135, startPoint y: 580, endPoint x: 166, endPoint y: 576, distance: 31.4
click at [166, 576] on div "Me llamas para decirme que te marchas" at bounding box center [812, 586] width 1375 height 93
click at [123, 587] on div "Me" at bounding box center [138, 586] width 41 height 42
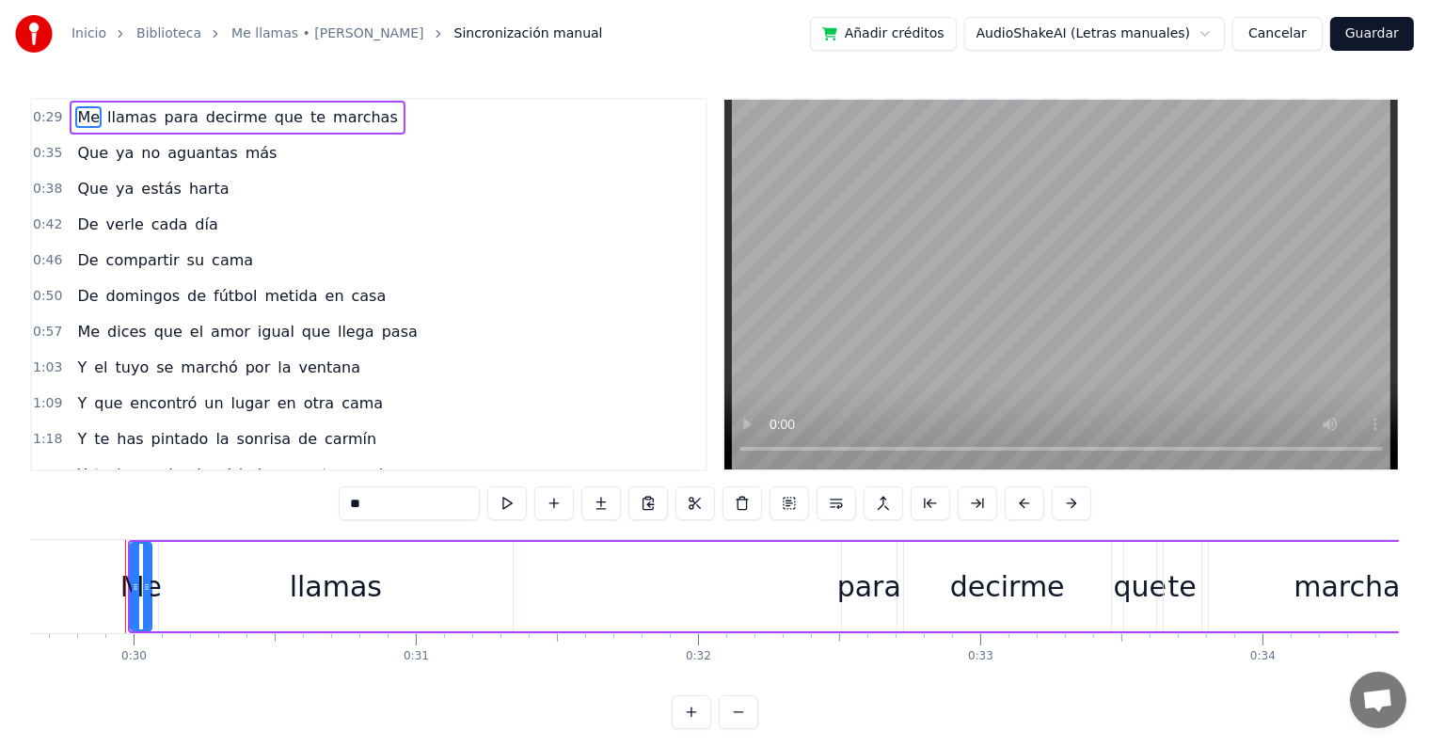
click at [802, 589] on div "Me llamas para decirme que te marchas" at bounding box center [815, 586] width 1375 height 93
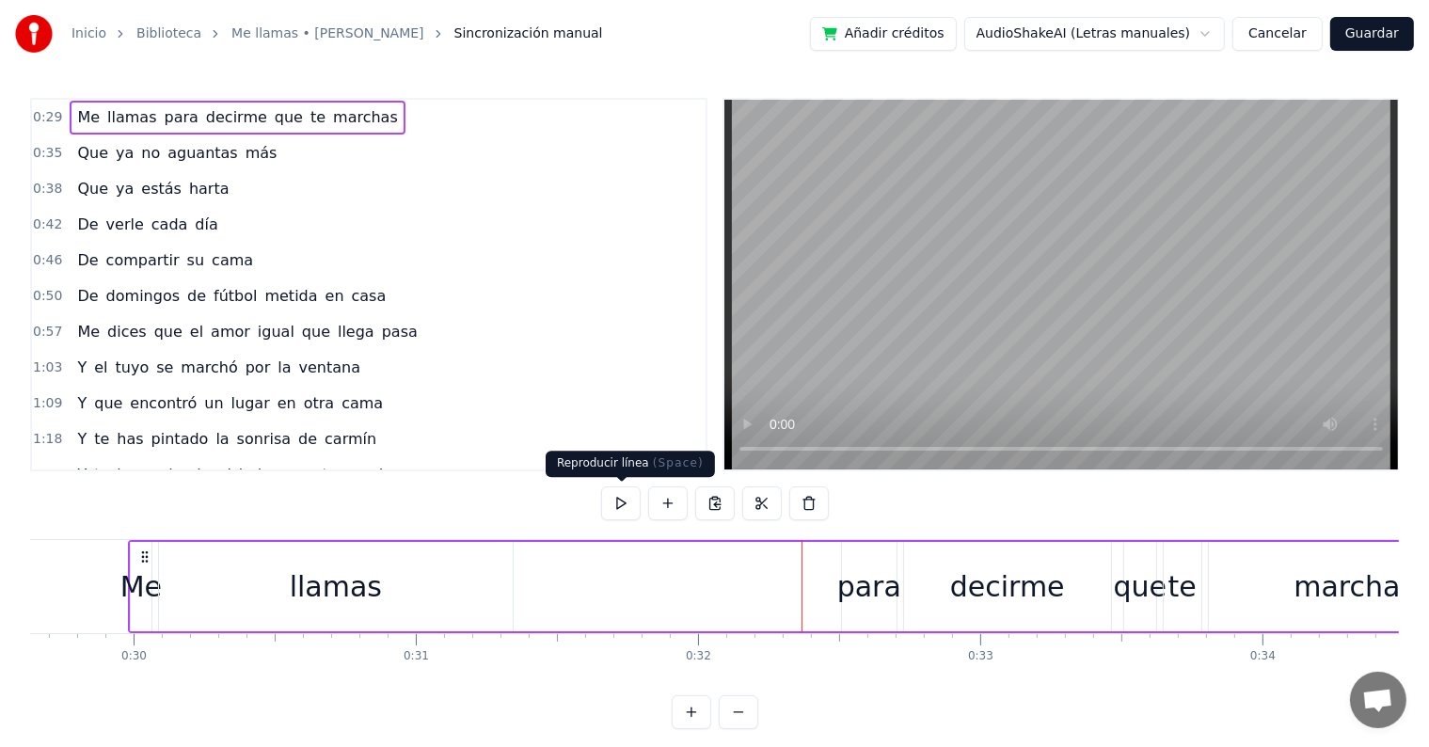
click at [634, 516] on button at bounding box center [621, 503] width 40 height 34
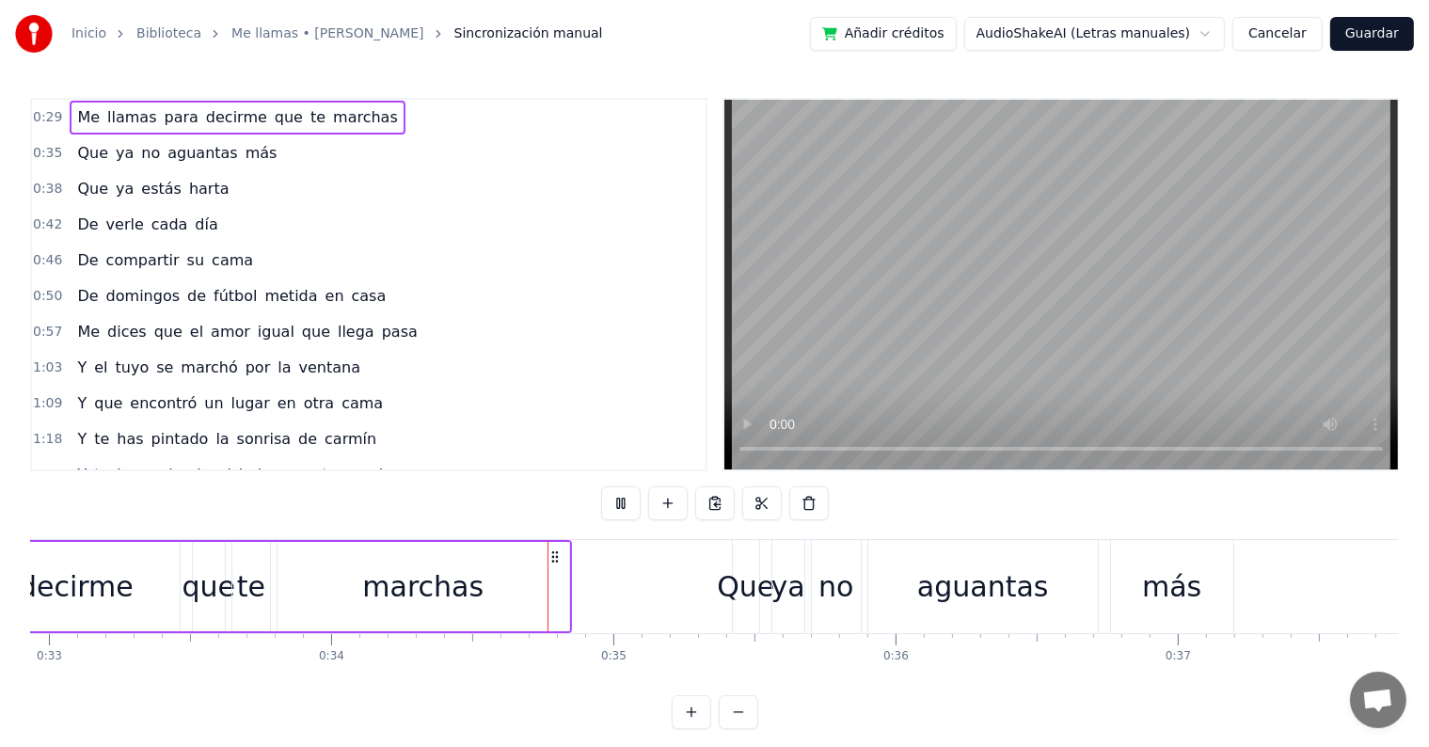
scroll to position [0, 9557]
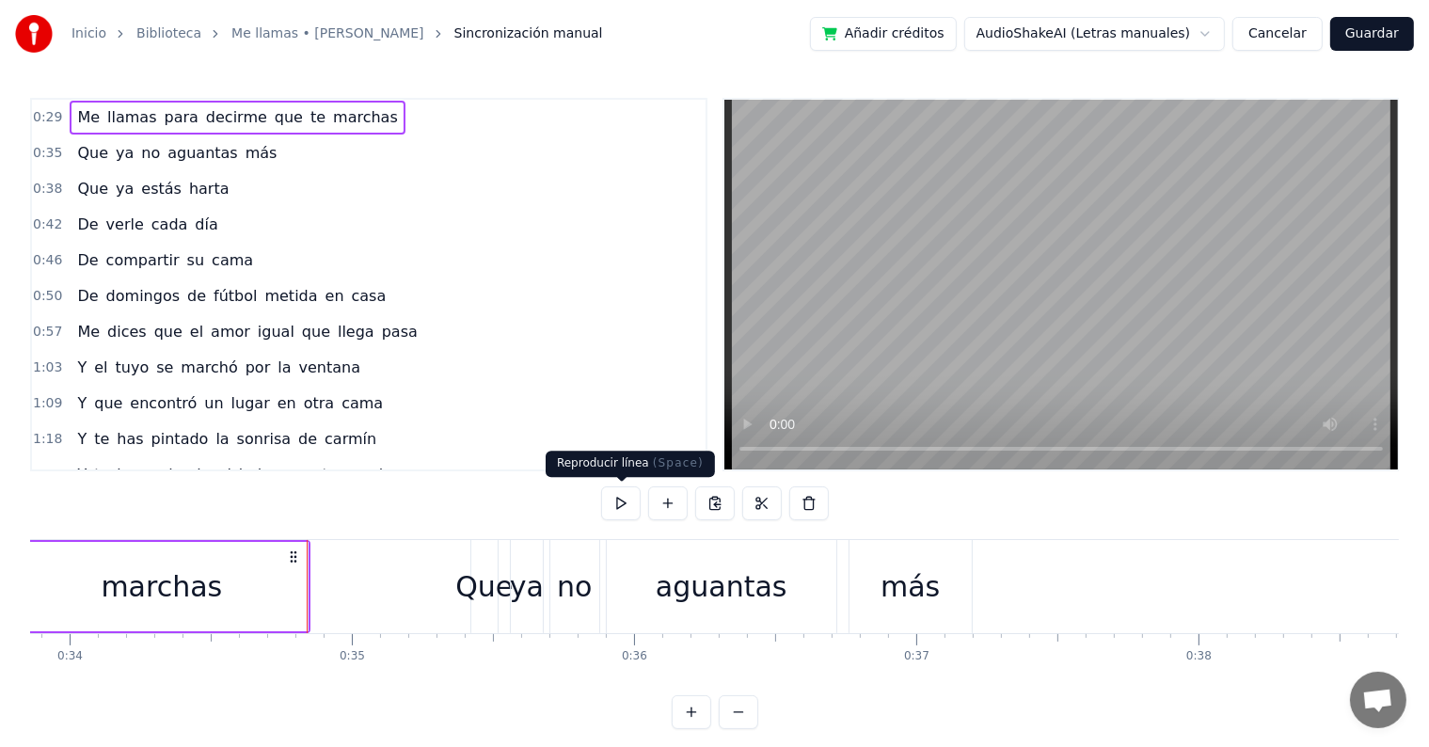
click at [618, 500] on button at bounding box center [621, 503] width 40 height 34
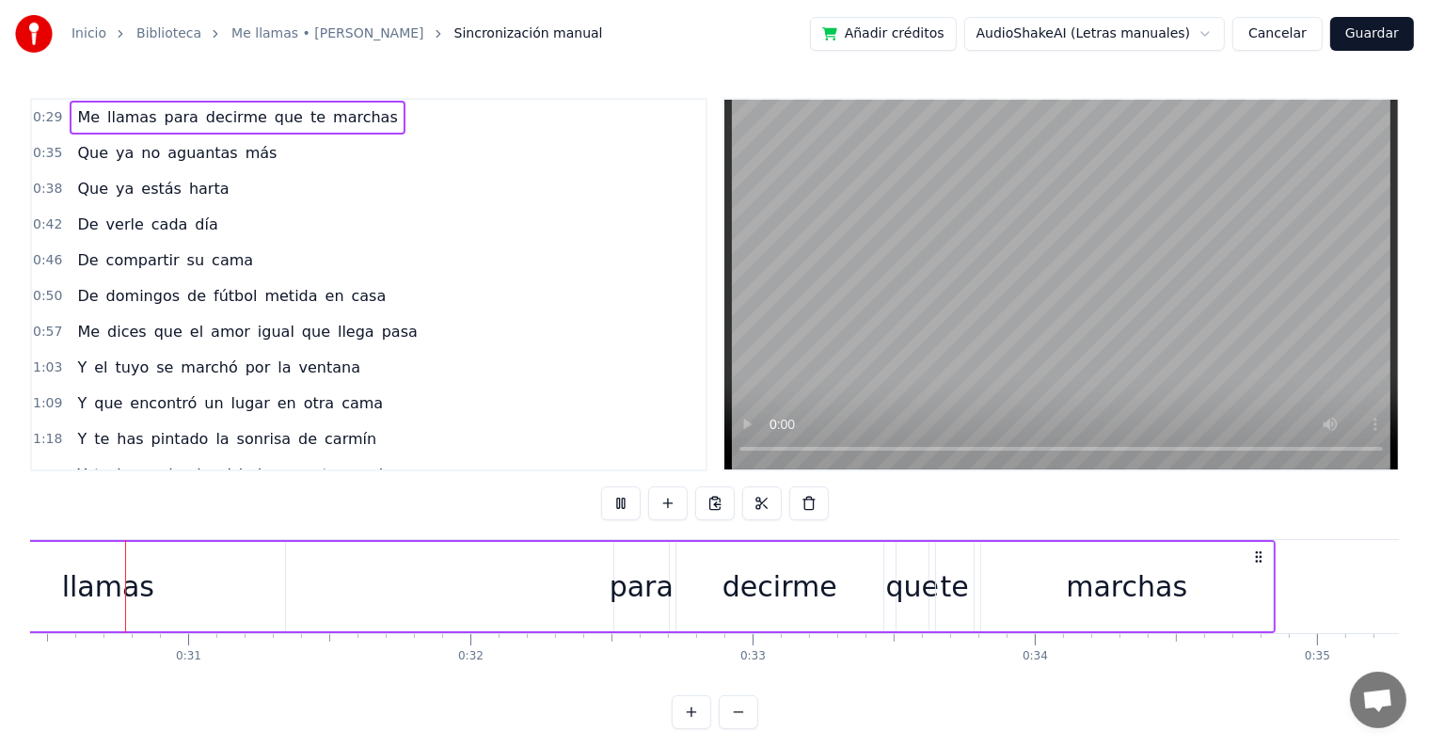
scroll to position [0, 8572]
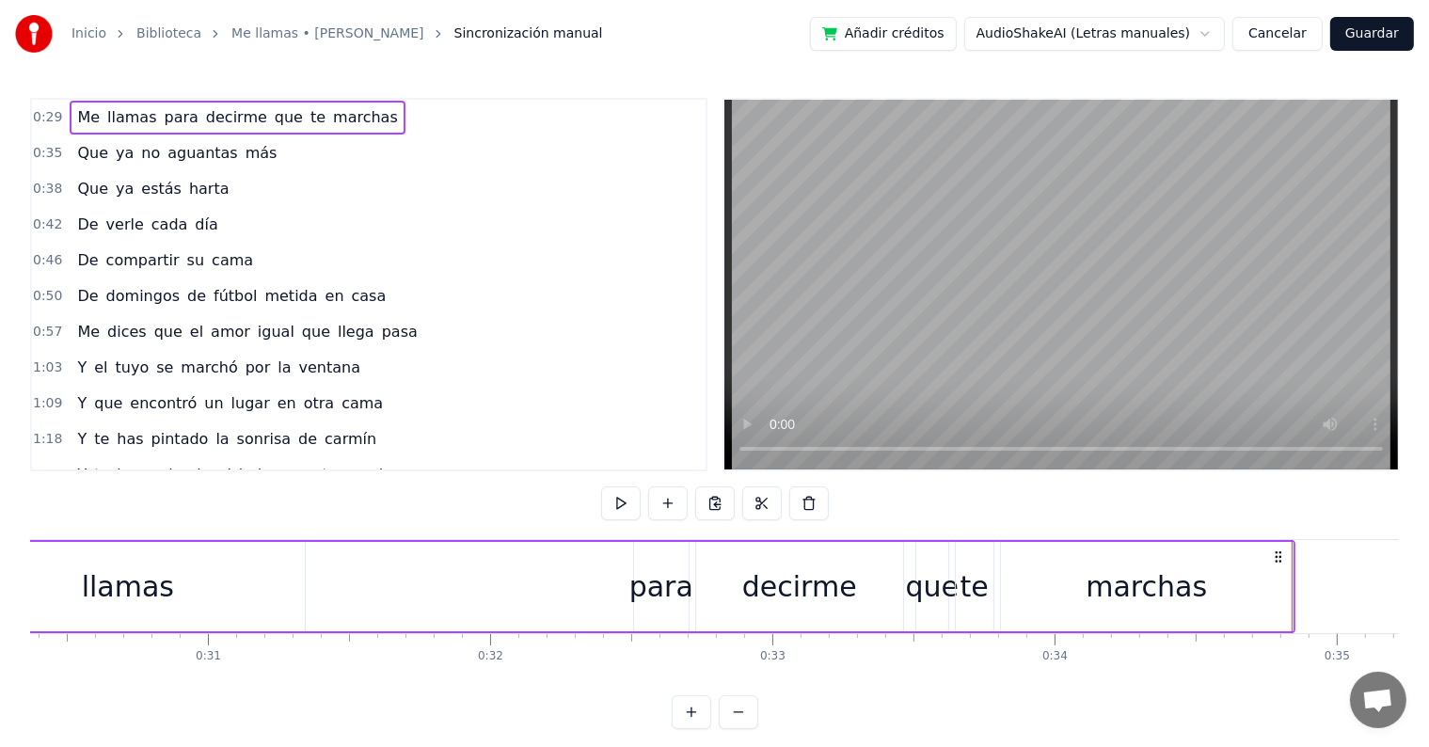
click at [244, 155] on span "más" at bounding box center [262, 153] width 36 height 22
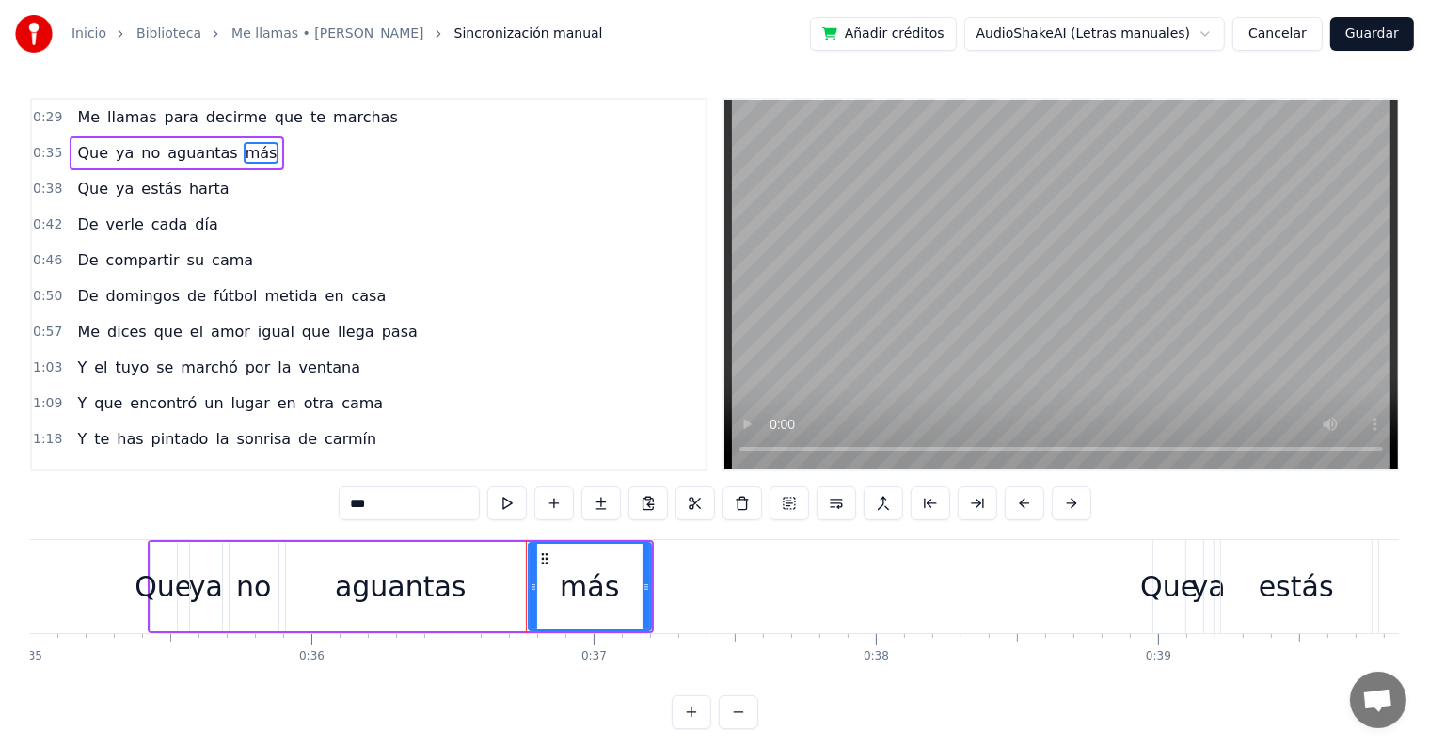
scroll to position [0, 10280]
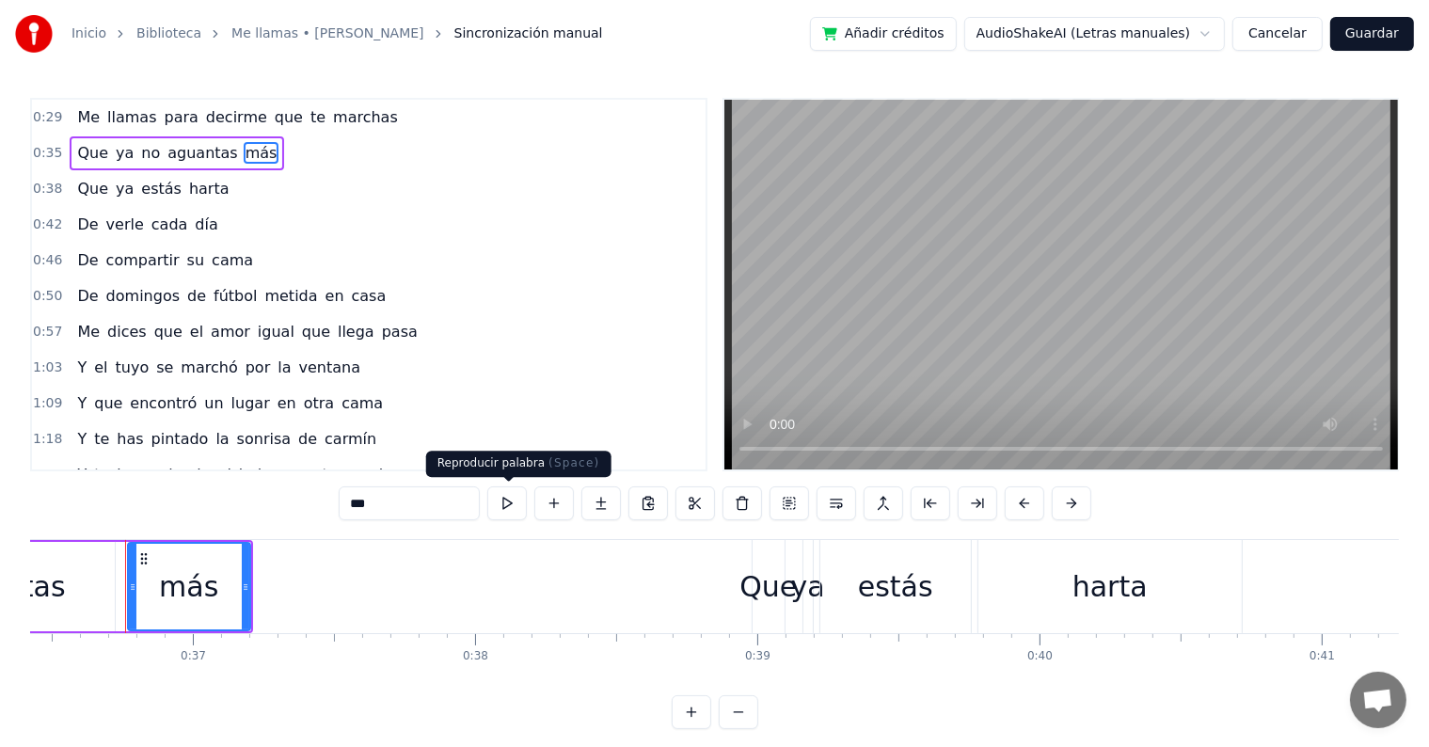
click at [509, 508] on button at bounding box center [507, 503] width 40 height 34
click at [50, 186] on span "0:38" at bounding box center [47, 189] width 29 height 19
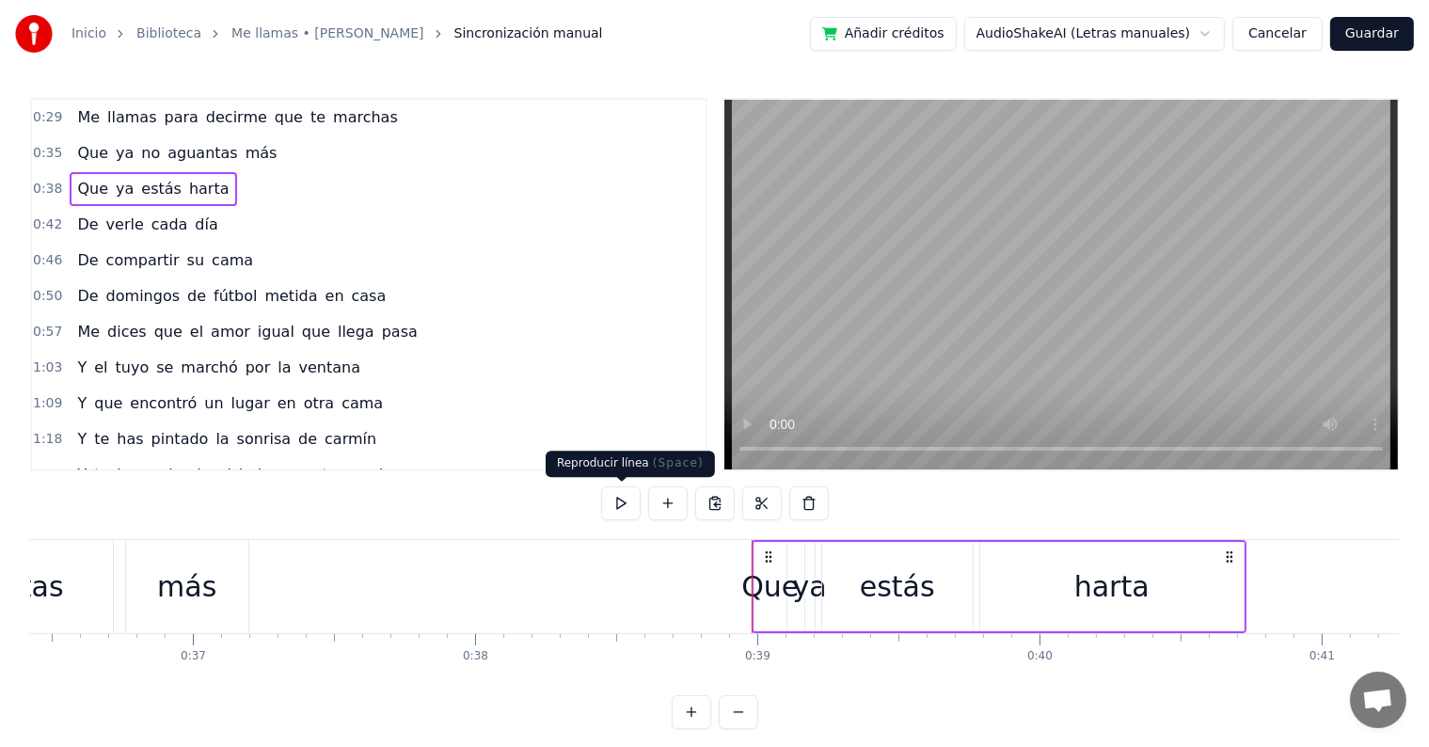
click at [628, 489] on button at bounding box center [621, 503] width 40 height 34
click at [45, 218] on span "0:42" at bounding box center [47, 224] width 29 height 19
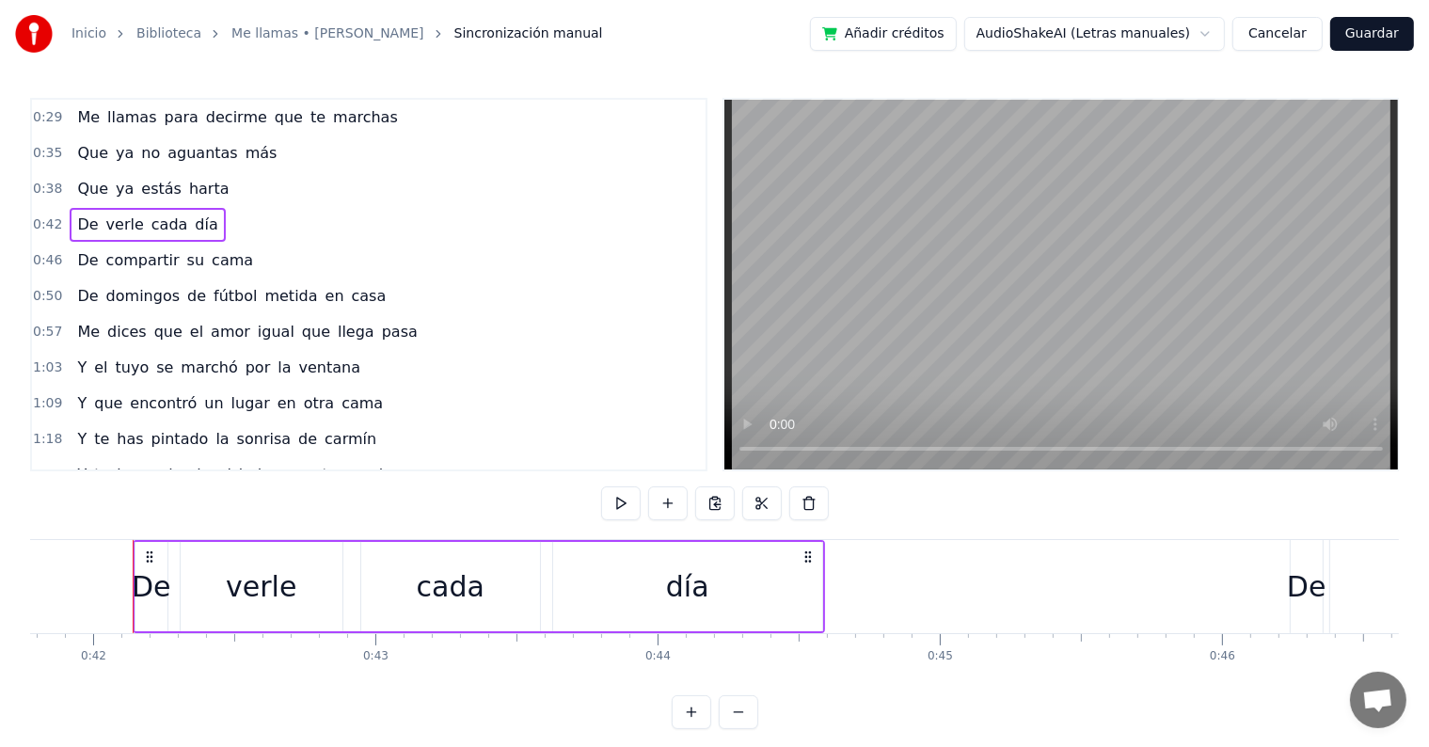
scroll to position [0, 11799]
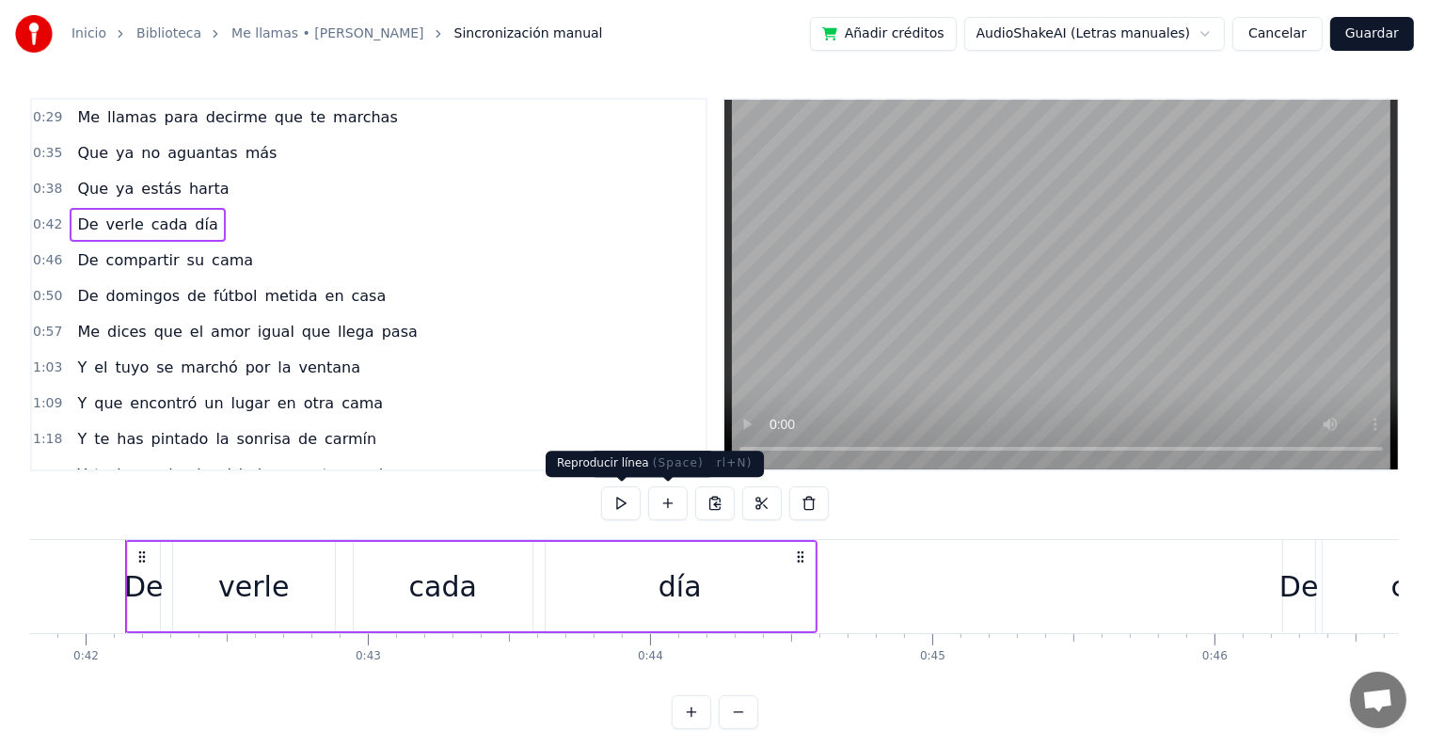
click at [625, 503] on button at bounding box center [621, 503] width 40 height 34
click at [44, 257] on span "0:46" at bounding box center [47, 260] width 29 height 19
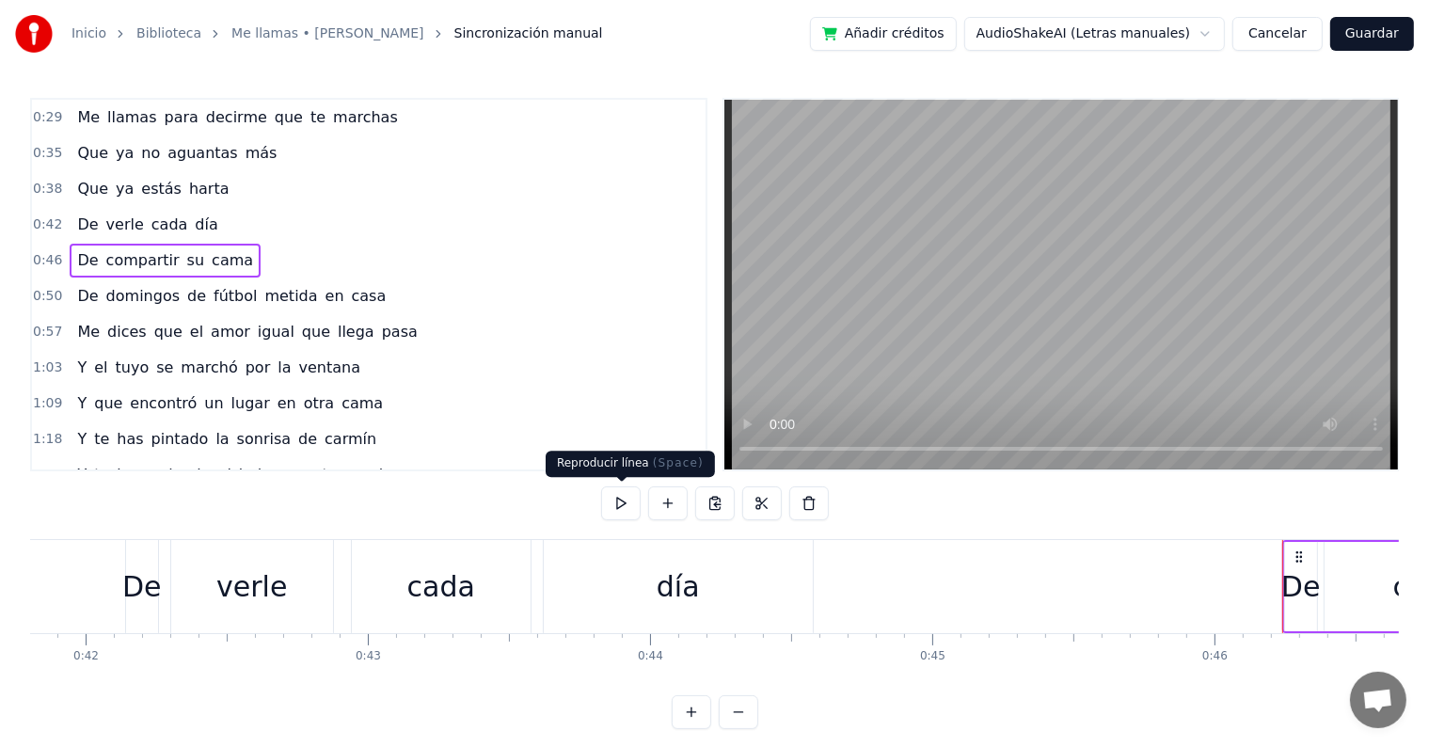
click at [623, 504] on button at bounding box center [621, 503] width 40 height 34
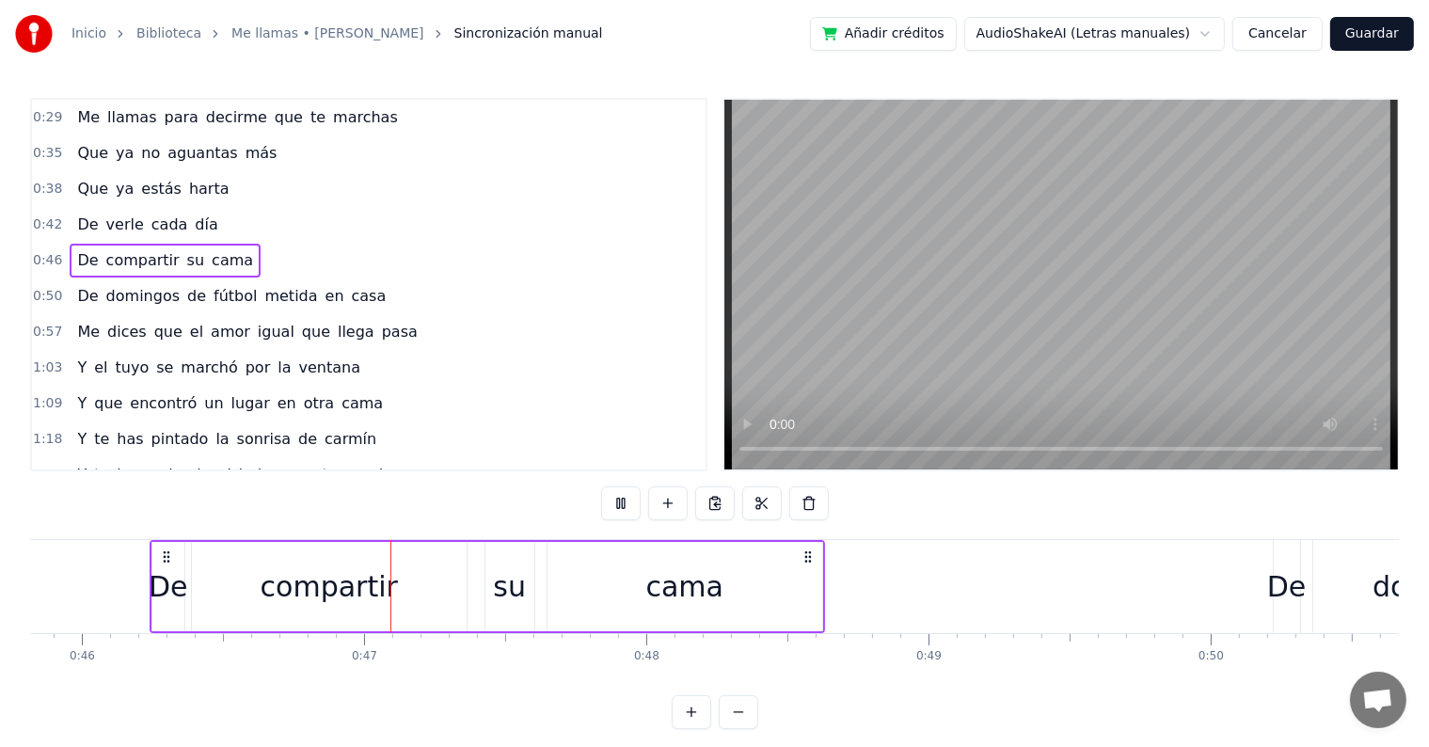
scroll to position [0, 13013]
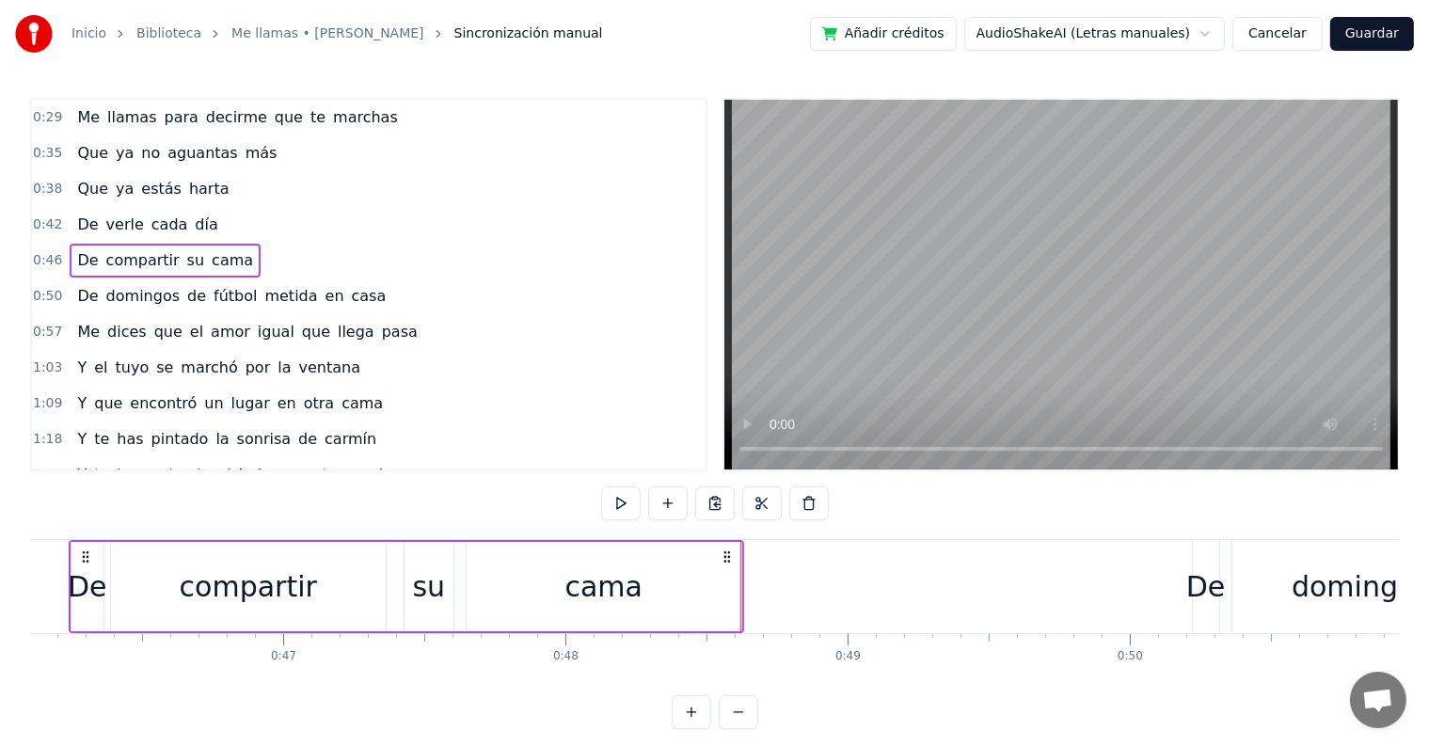
click at [118, 715] on div "0:29 Me llamas para decirme que te marchas 0:35 Que ya no aguantas más 0:38 Que…" at bounding box center [714, 413] width 1369 height 631
click at [98, 664] on div "Me llamas para decirme que te marchas Que ya no aguantas más Que ya estás harta…" at bounding box center [714, 609] width 1369 height 141
click at [37, 293] on span "0:50" at bounding box center [47, 296] width 29 height 19
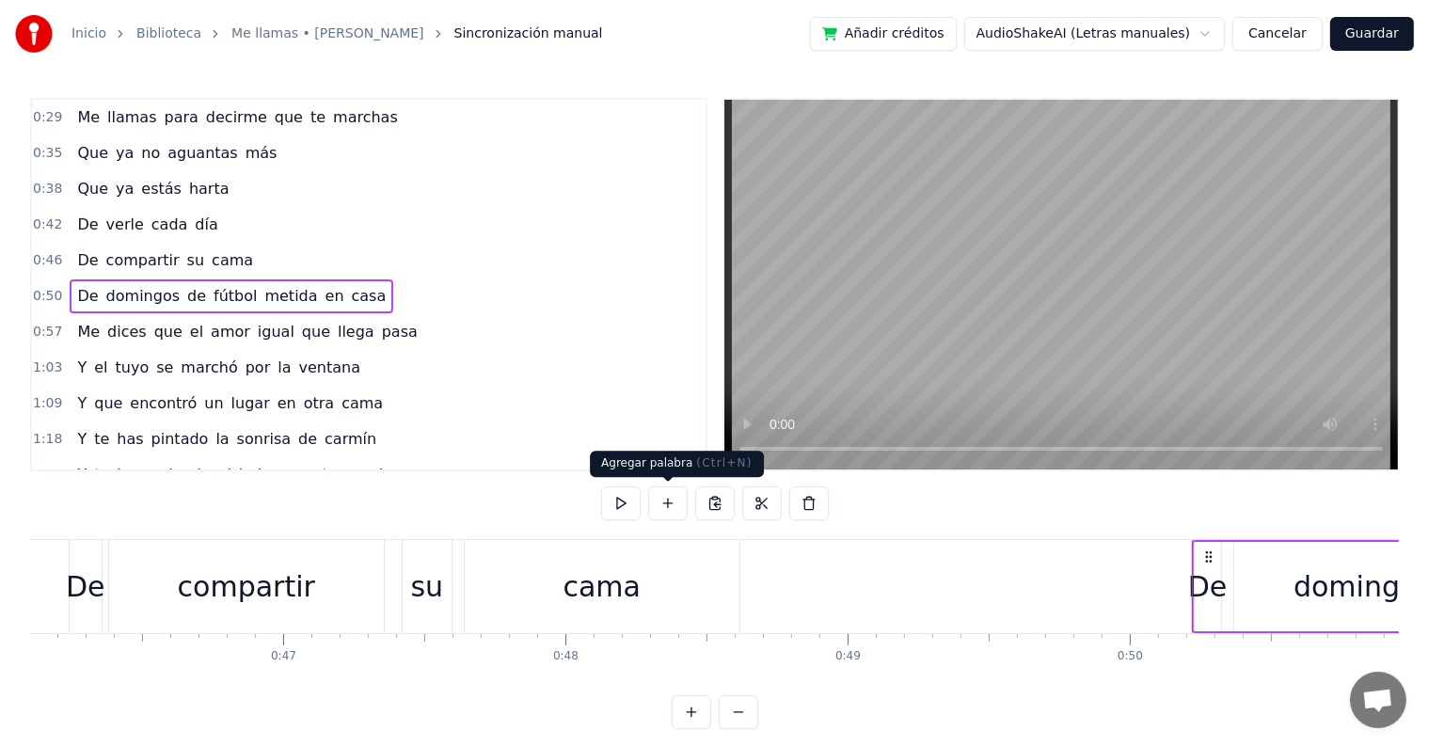
click at [641, 504] on div at bounding box center [715, 503] width 228 height 34
click at [628, 507] on button at bounding box center [621, 503] width 40 height 34
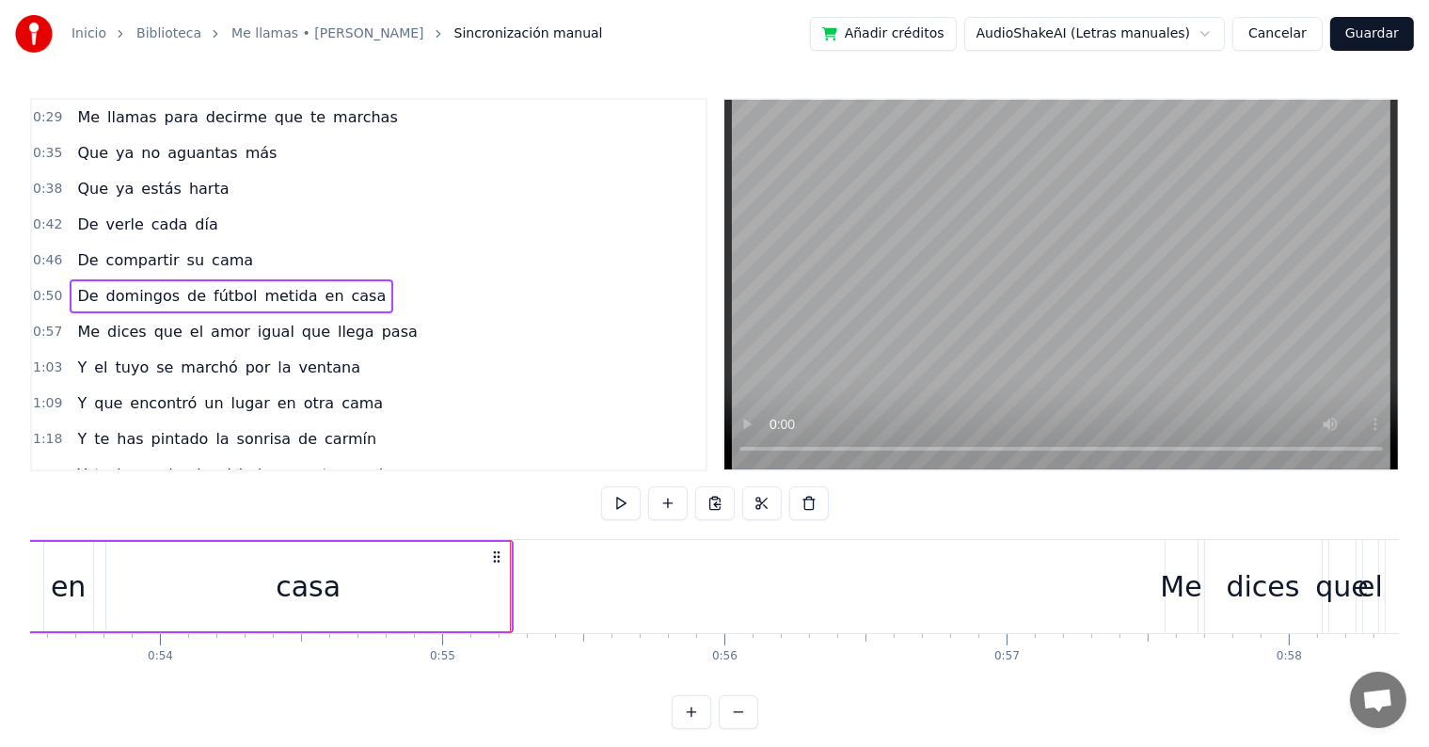
scroll to position [0, 15419]
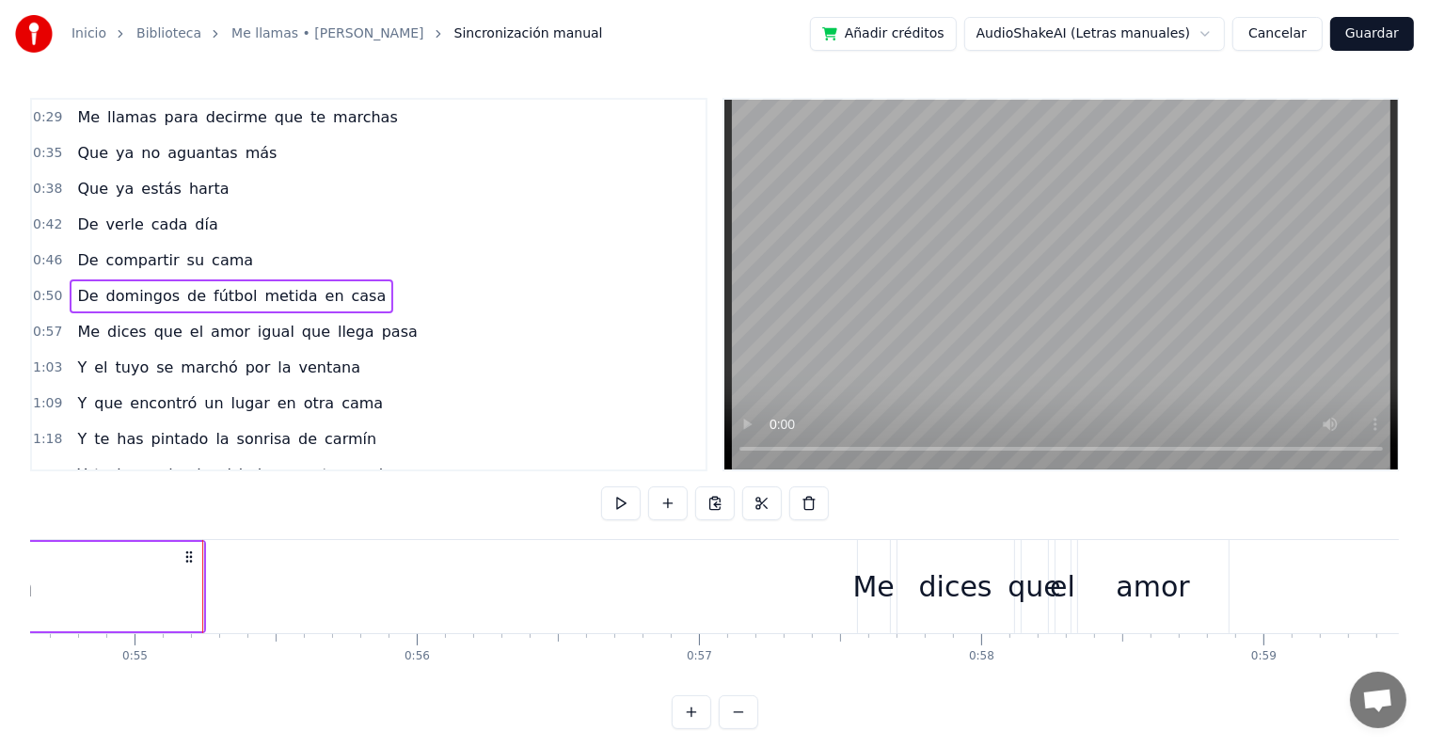
click at [38, 328] on span "0:57" at bounding box center [47, 332] width 29 height 19
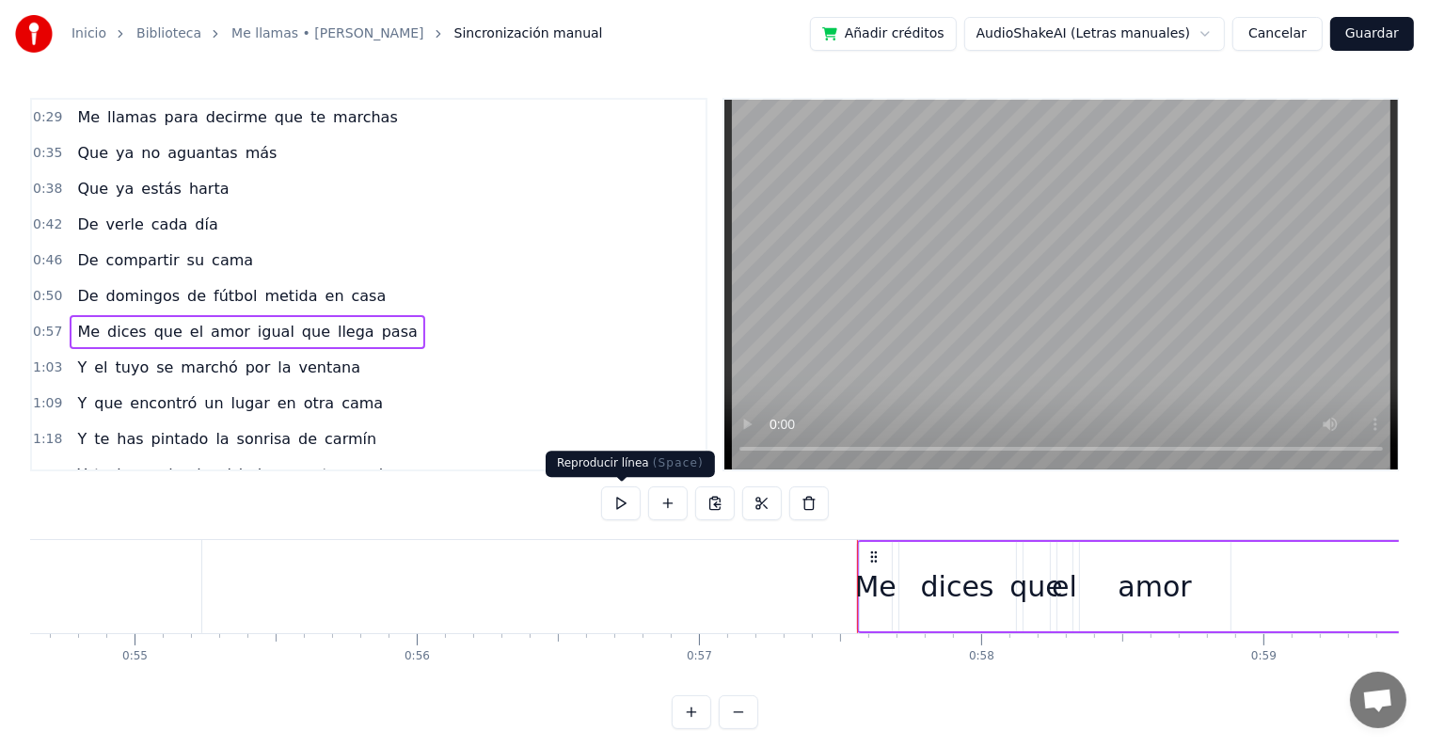
click at [617, 504] on button at bounding box center [621, 503] width 40 height 34
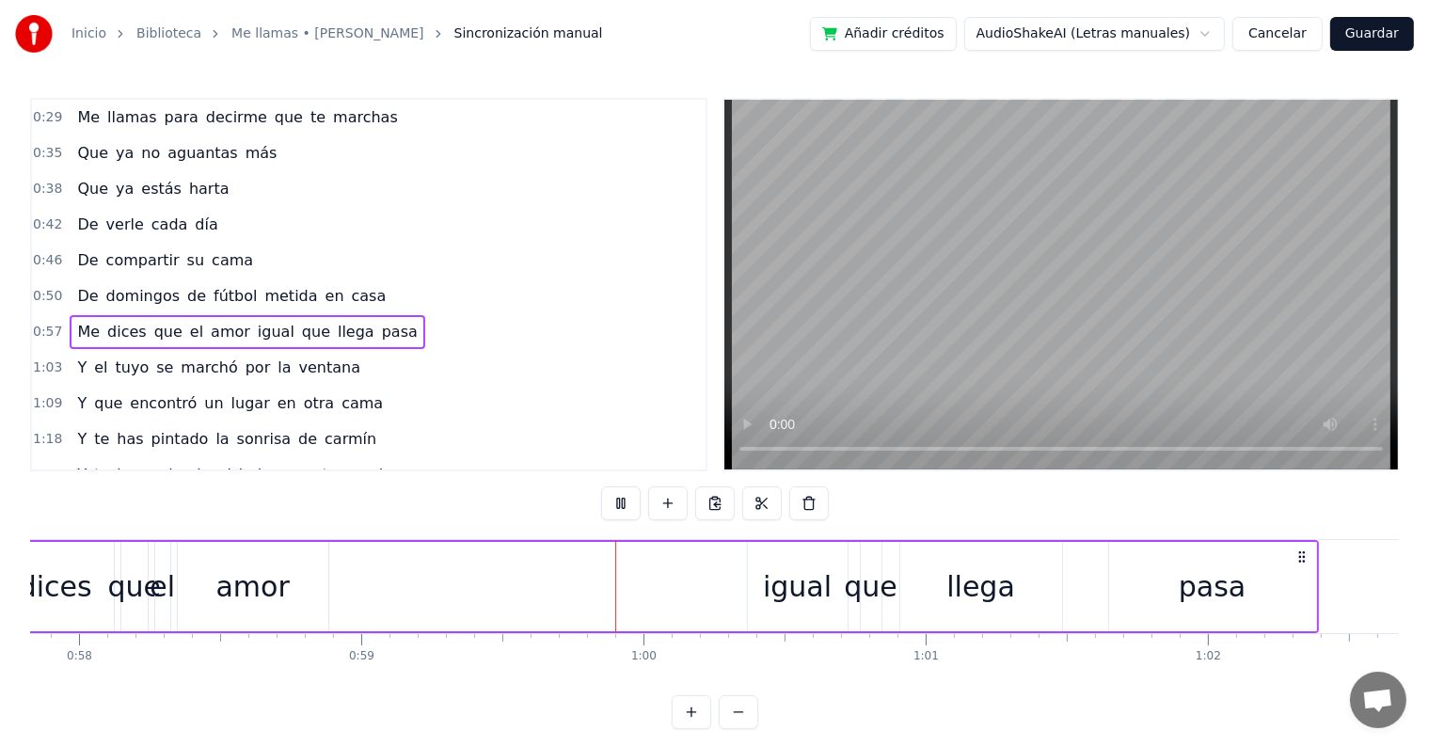
scroll to position [0, 16657]
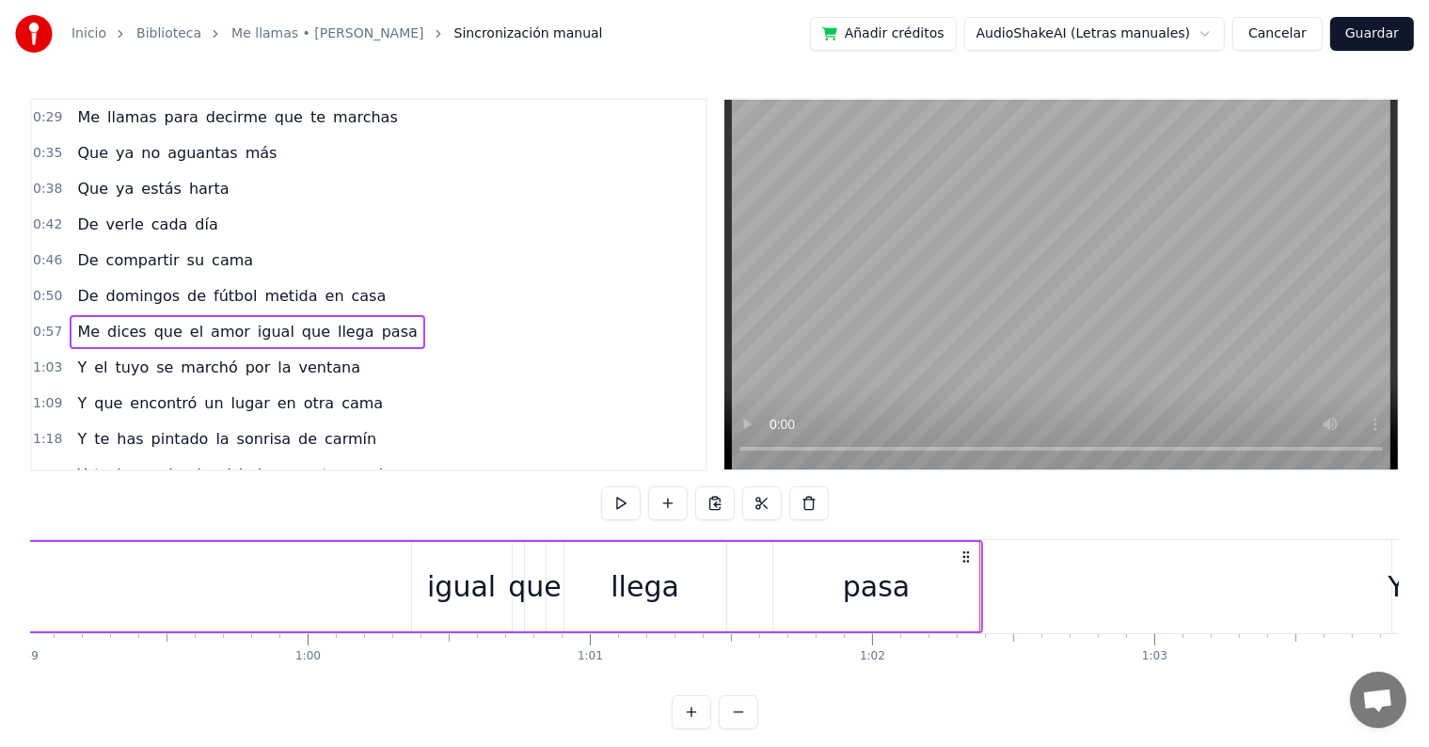
click at [45, 358] on span "1:03" at bounding box center [47, 367] width 29 height 19
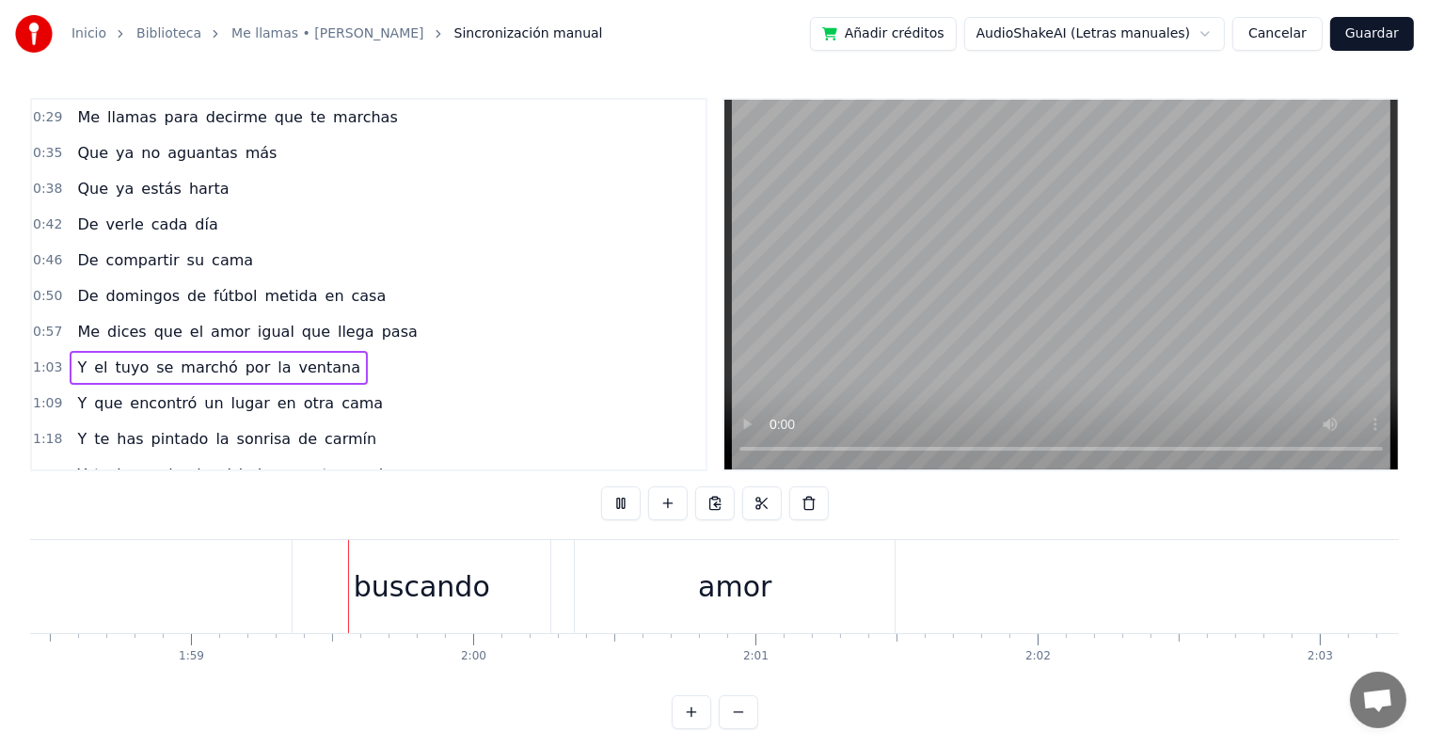
scroll to position [0, 33502]
click at [1378, 24] on button "Guardar" at bounding box center [1372, 34] width 84 height 34
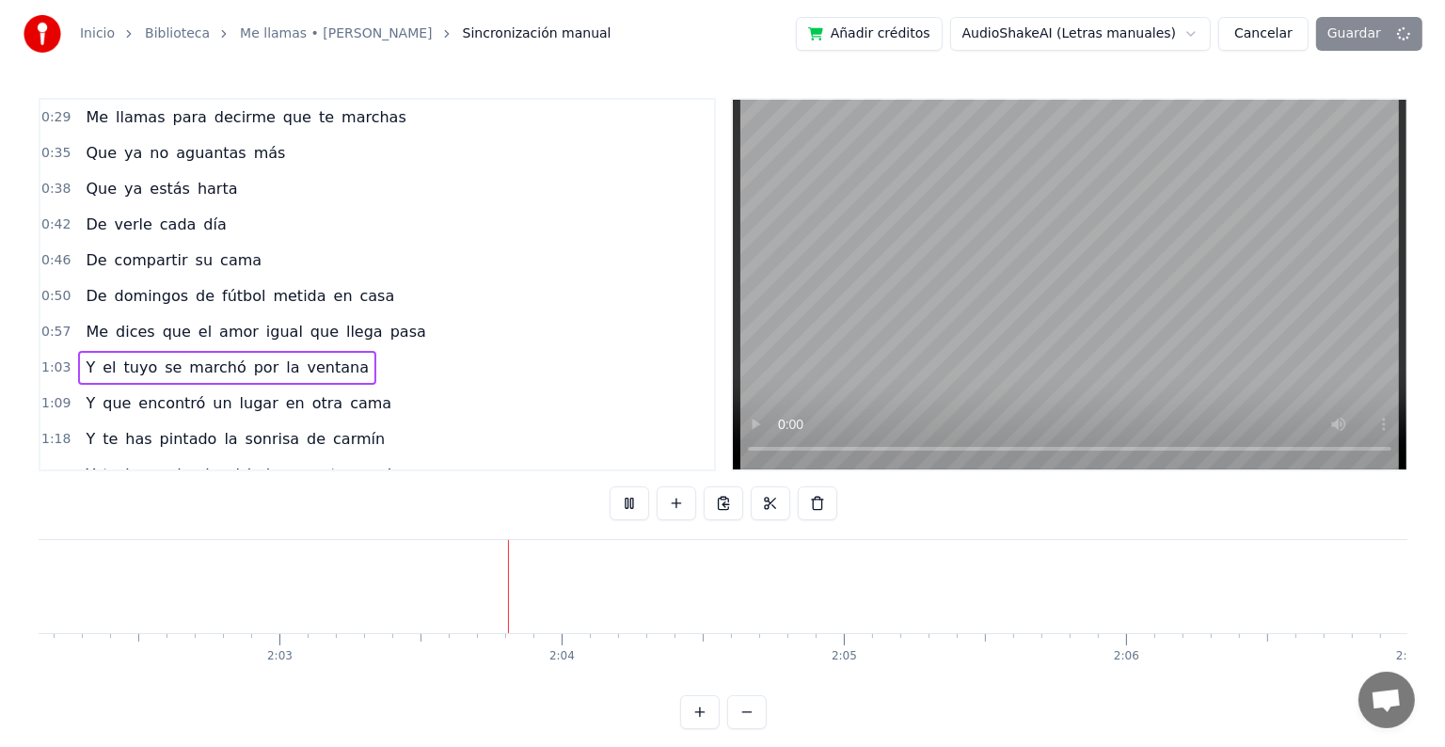
scroll to position [0, 34646]
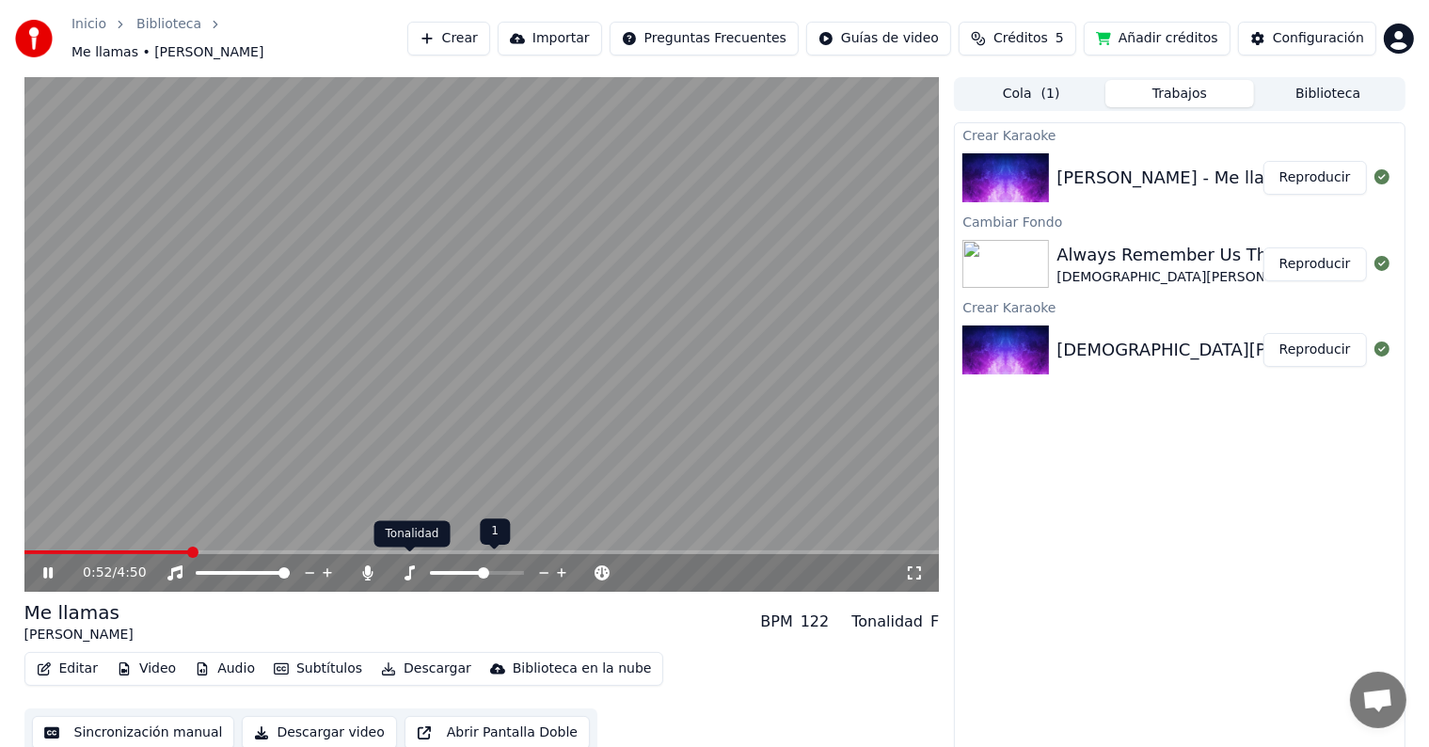
click at [404, 565] on icon at bounding box center [409, 572] width 19 height 15
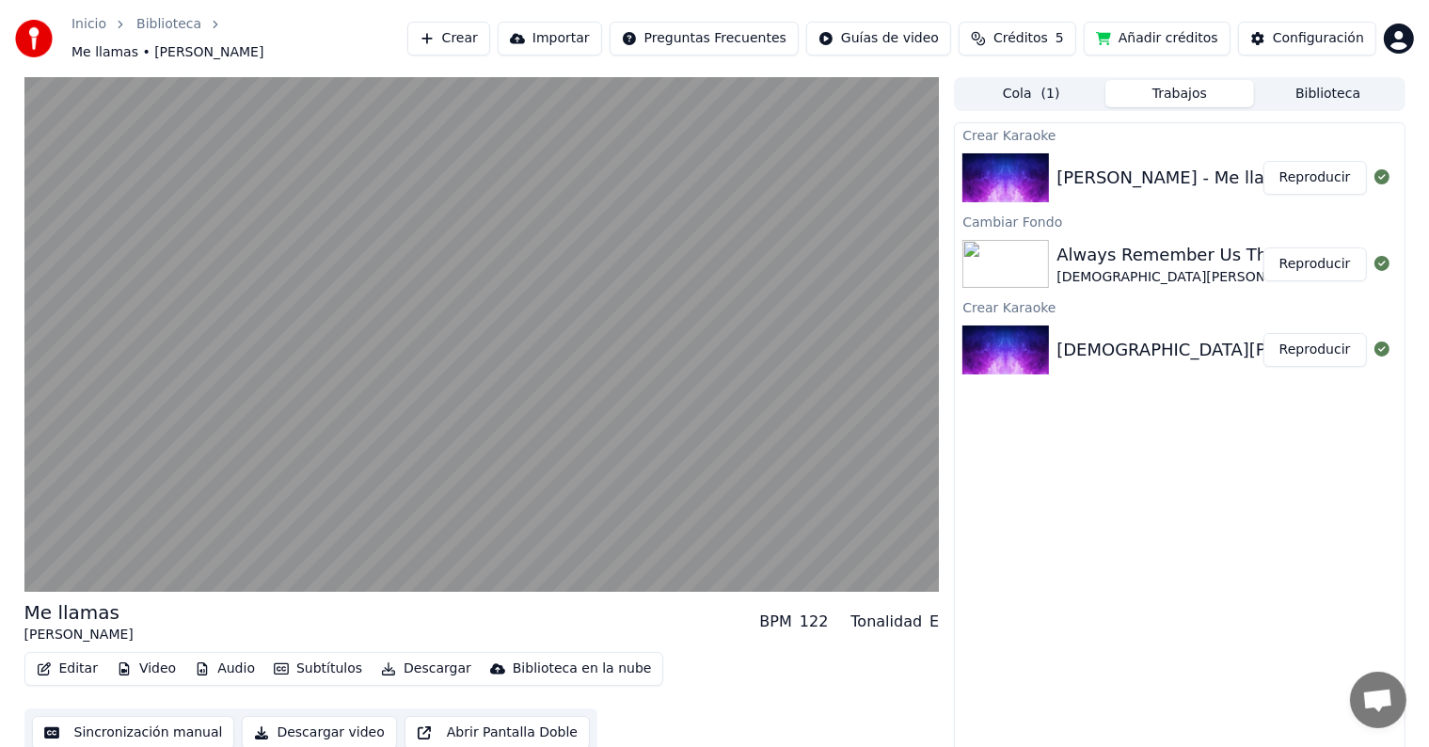
click at [358, 726] on button "Descargar video" at bounding box center [319, 733] width 154 height 34
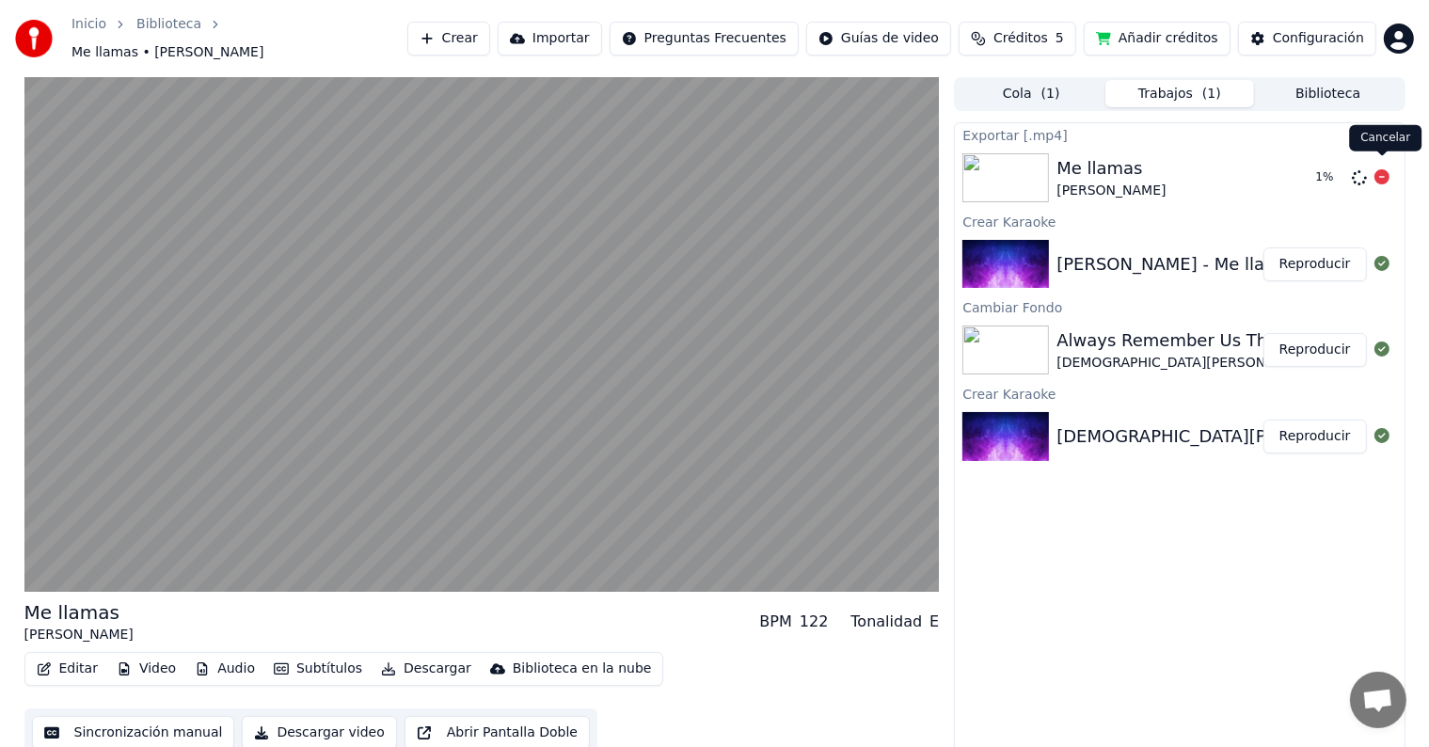
click at [1383, 169] on icon at bounding box center [1382, 176] width 15 height 15
click at [1378, 169] on icon at bounding box center [1382, 176] width 15 height 15
click at [1385, 171] on icon at bounding box center [1382, 176] width 15 height 15
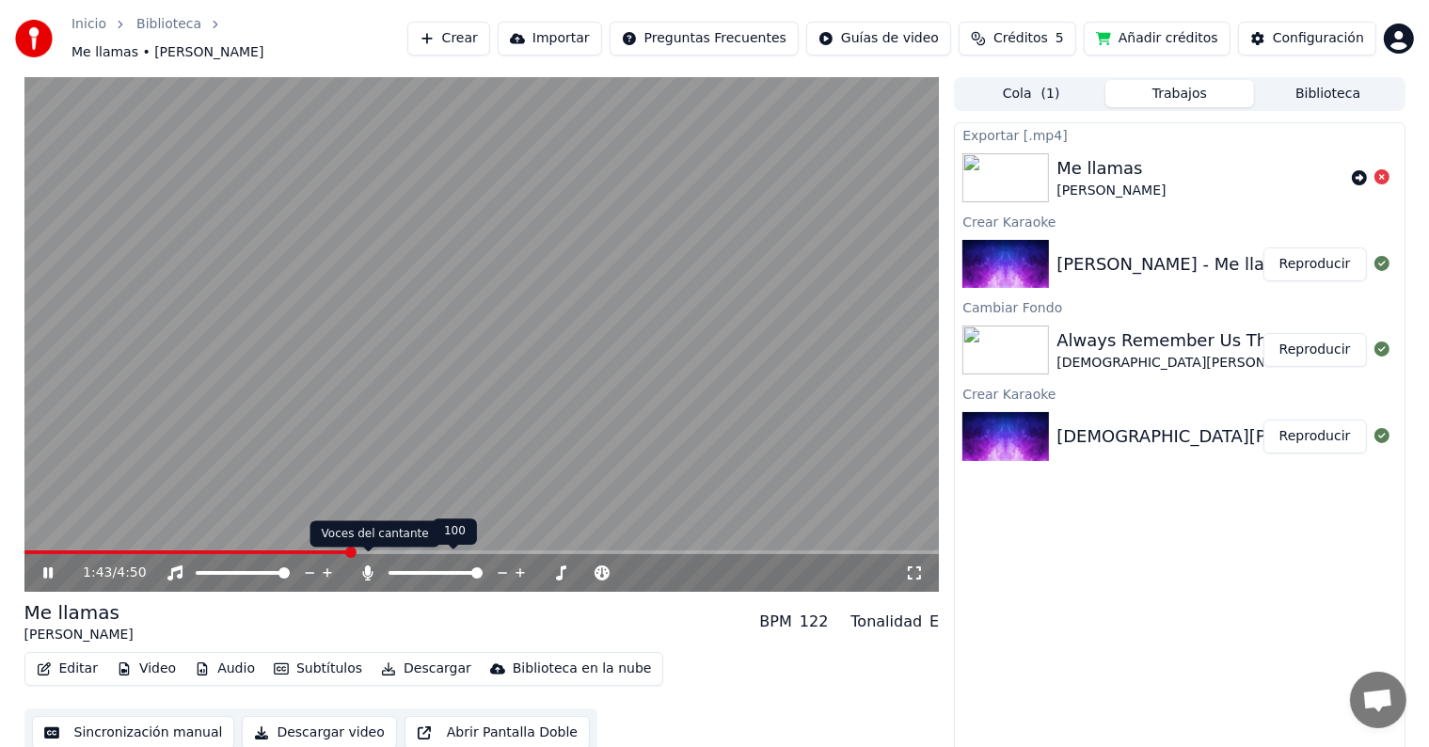
click at [370, 568] on icon at bounding box center [367, 572] width 19 height 15
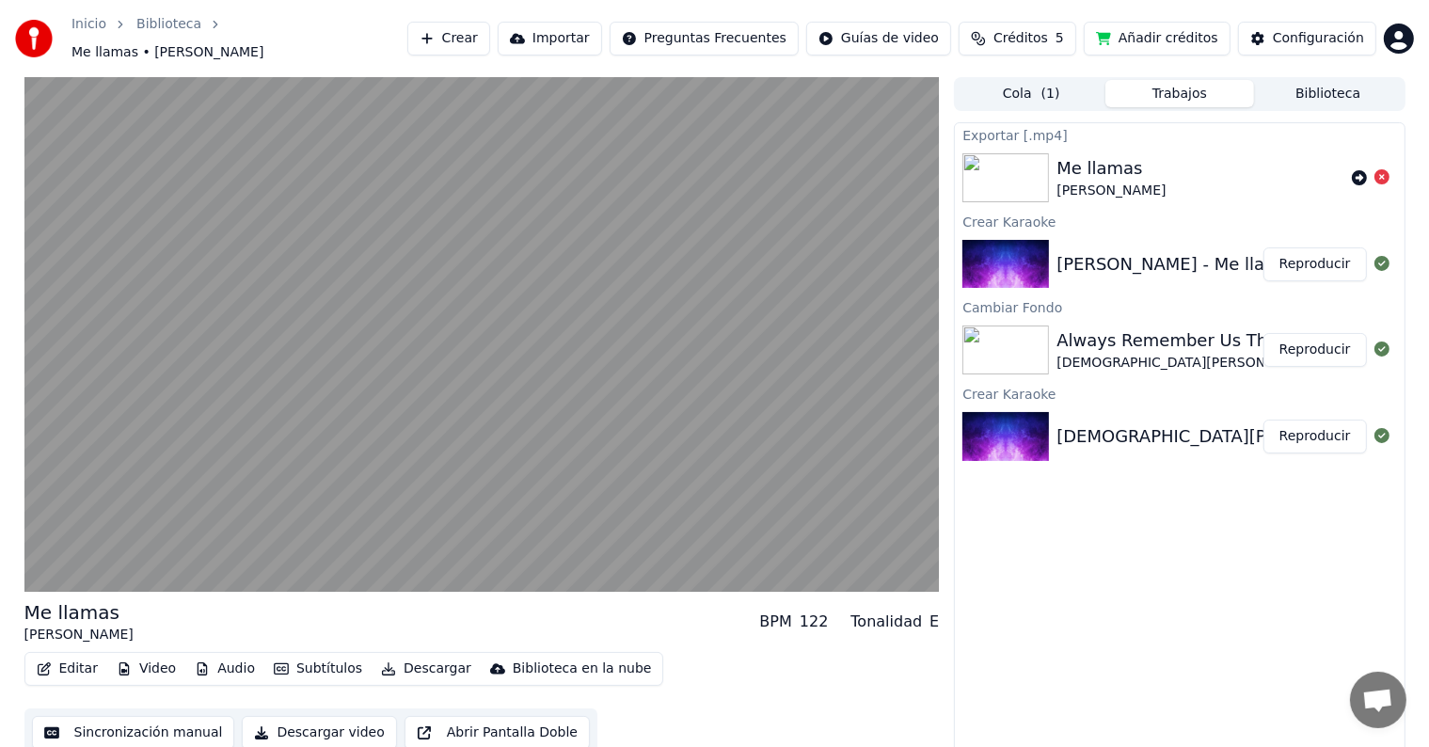
click at [237, 661] on button "Audio" at bounding box center [224, 669] width 75 height 26
click at [271, 723] on button "Descargar video" at bounding box center [319, 733] width 154 height 34
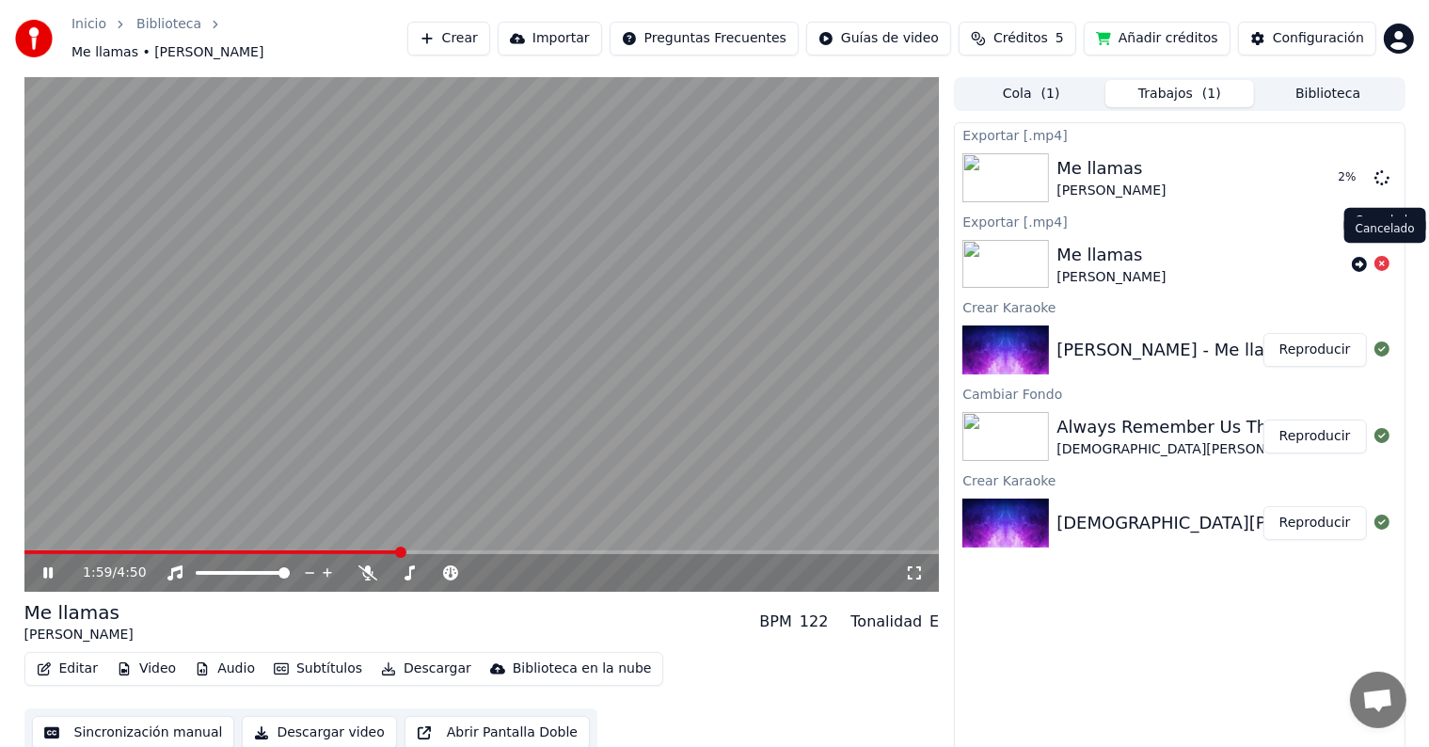
click at [1383, 259] on icon at bounding box center [1382, 263] width 15 height 15
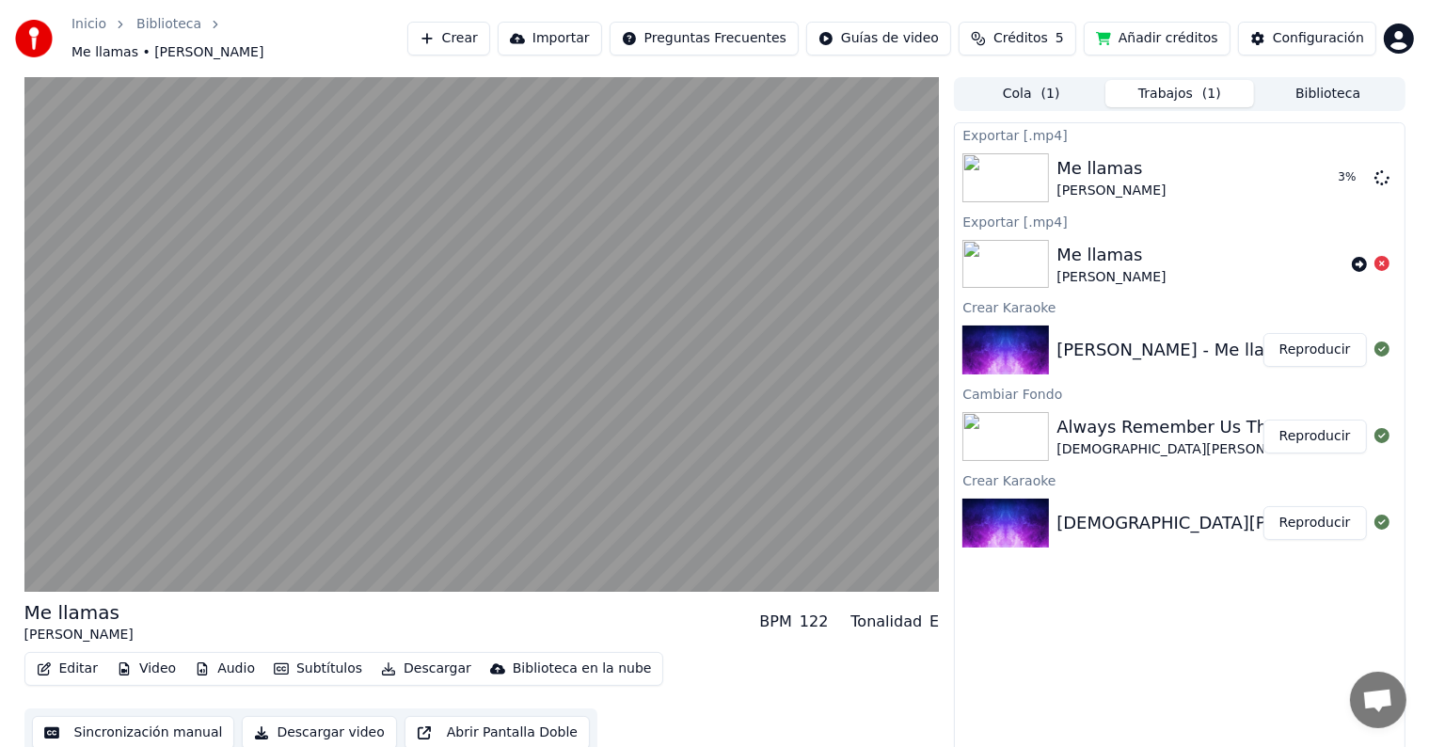
click at [1381, 256] on icon at bounding box center [1382, 263] width 15 height 15
click at [1385, 256] on icon at bounding box center [1382, 263] width 15 height 15
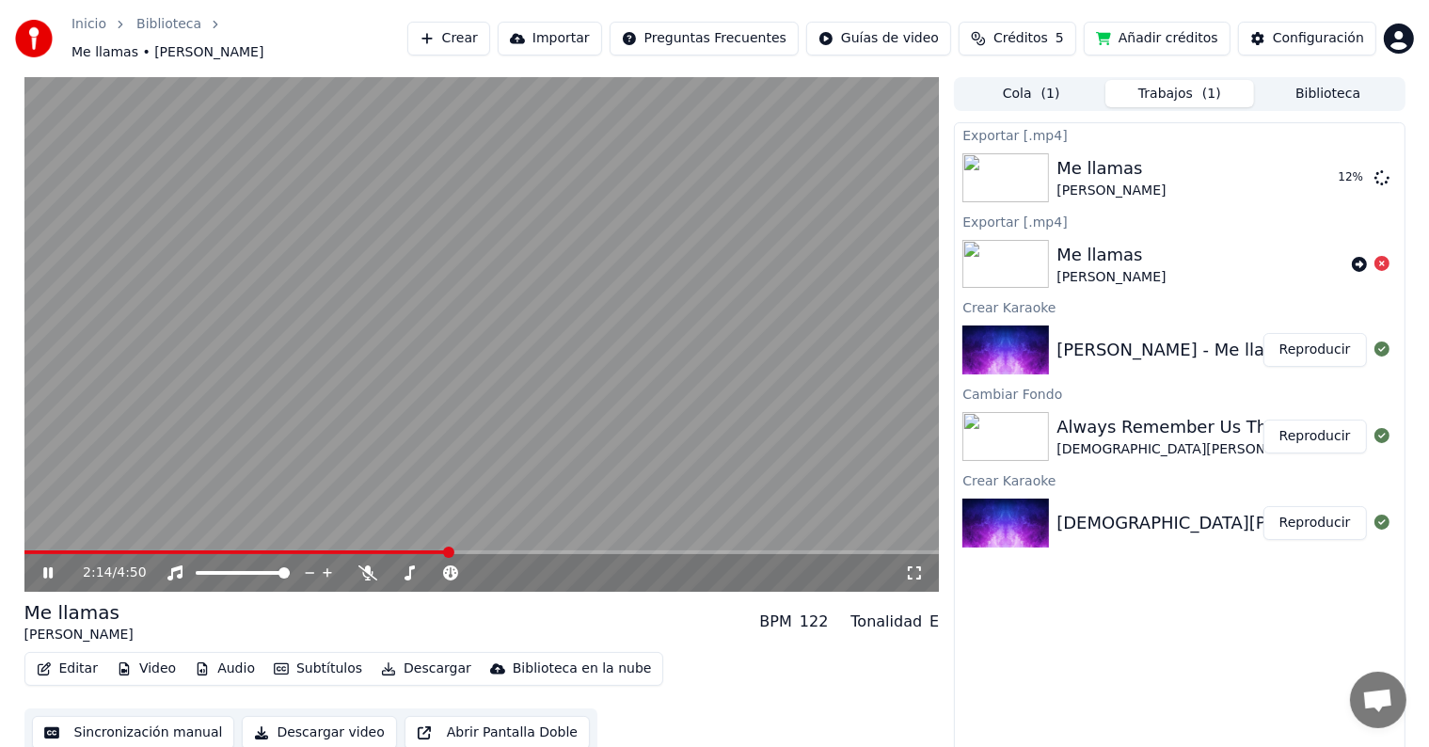
click at [382, 254] on video at bounding box center [481, 334] width 915 height 515
click at [1324, 168] on button "Mostrar" at bounding box center [1325, 178] width 83 height 34
click at [411, 565] on icon at bounding box center [409, 572] width 19 height 15
click at [414, 565] on icon at bounding box center [409, 572] width 19 height 15
click at [561, 565] on icon at bounding box center [562, 573] width 18 height 19
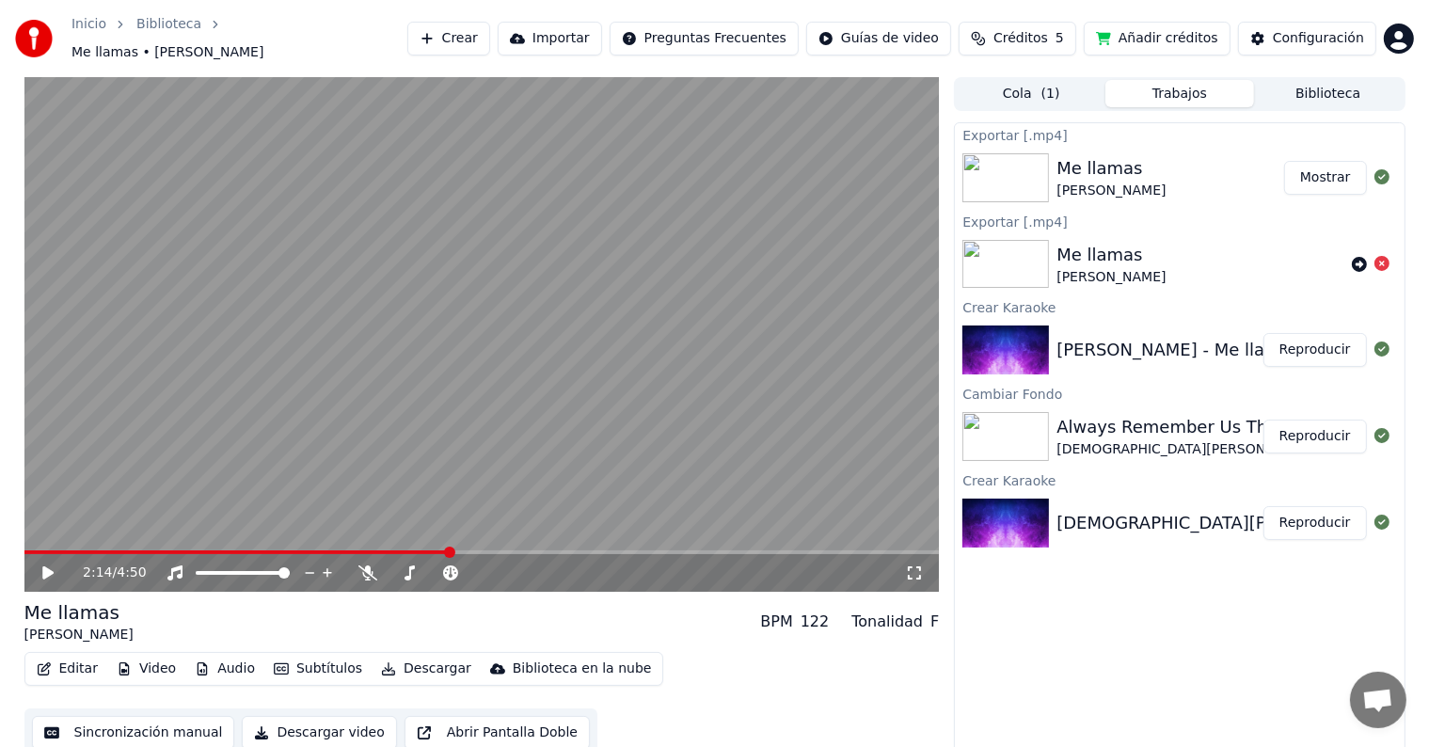
click at [612, 335] on video at bounding box center [481, 334] width 915 height 515
drag, startPoint x: 423, startPoint y: 548, endPoint x: 75, endPoint y: 563, distance: 348.4
click at [75, 563] on div "2:18 / 4:50" at bounding box center [481, 573] width 915 height 38
click at [24, 558] on span at bounding box center [29, 552] width 11 height 11
click at [320, 726] on button "Descargar video" at bounding box center [319, 733] width 154 height 34
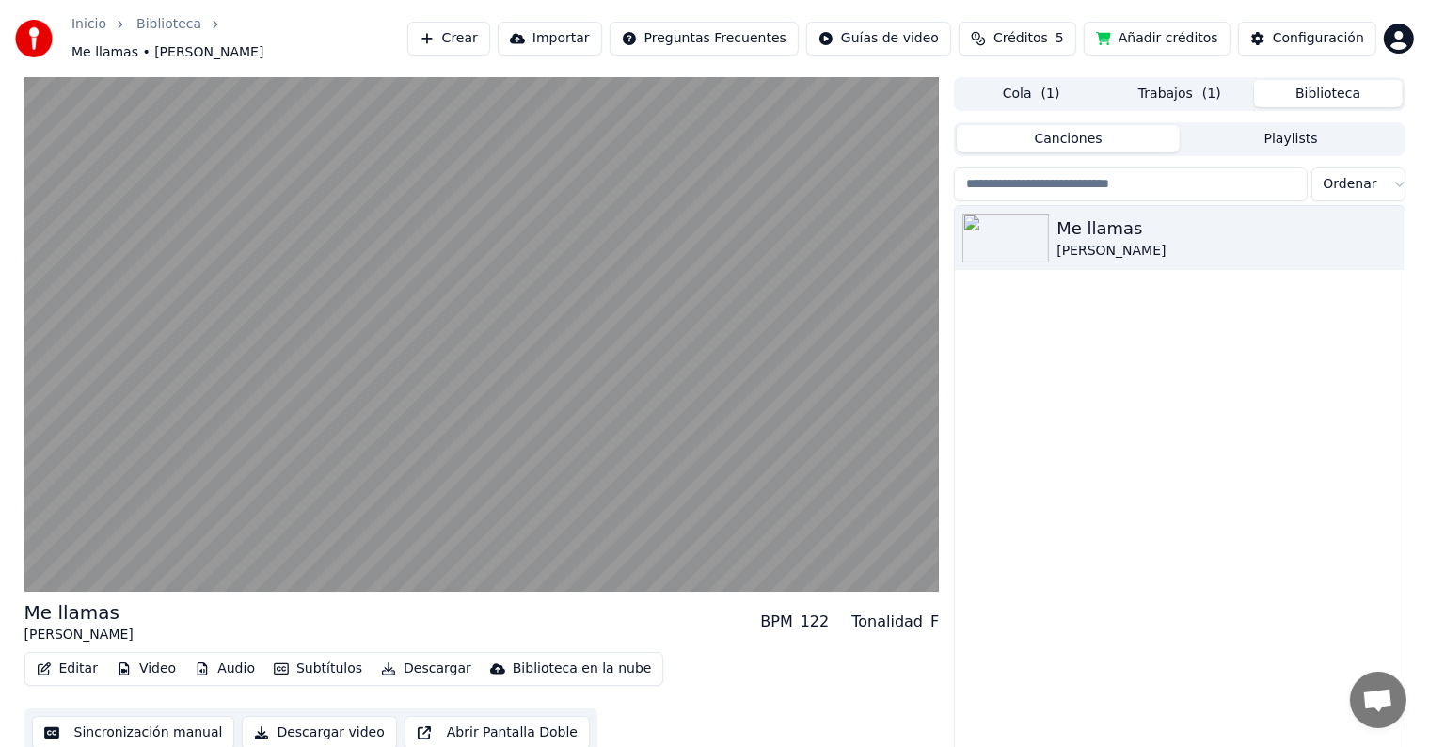
click at [1349, 84] on button "Biblioteca" at bounding box center [1328, 93] width 149 height 27
click at [1389, 230] on icon "button" at bounding box center [1387, 237] width 19 height 15
click at [1379, 227] on button "button" at bounding box center [1387, 238] width 19 height 23
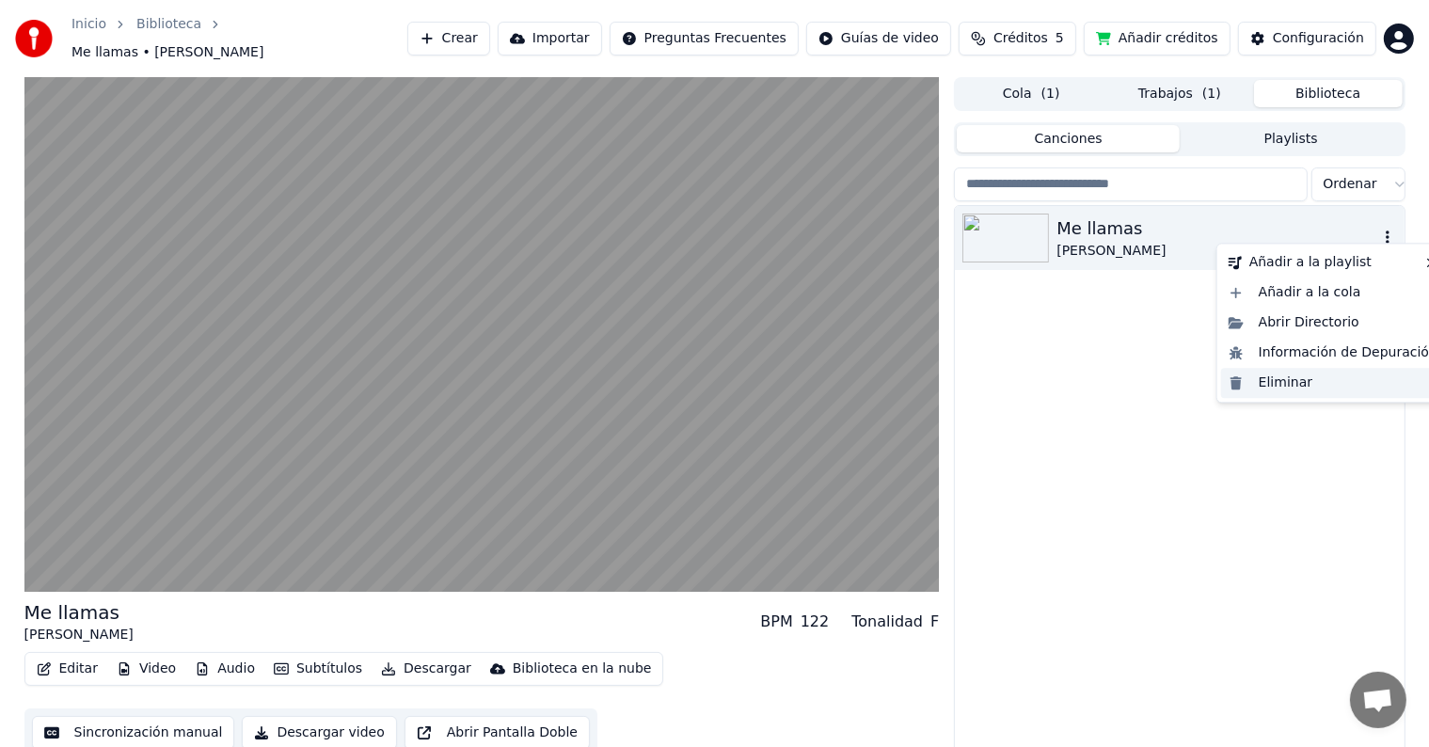
click at [1317, 387] on div "Eliminar" at bounding box center [1333, 383] width 224 height 30
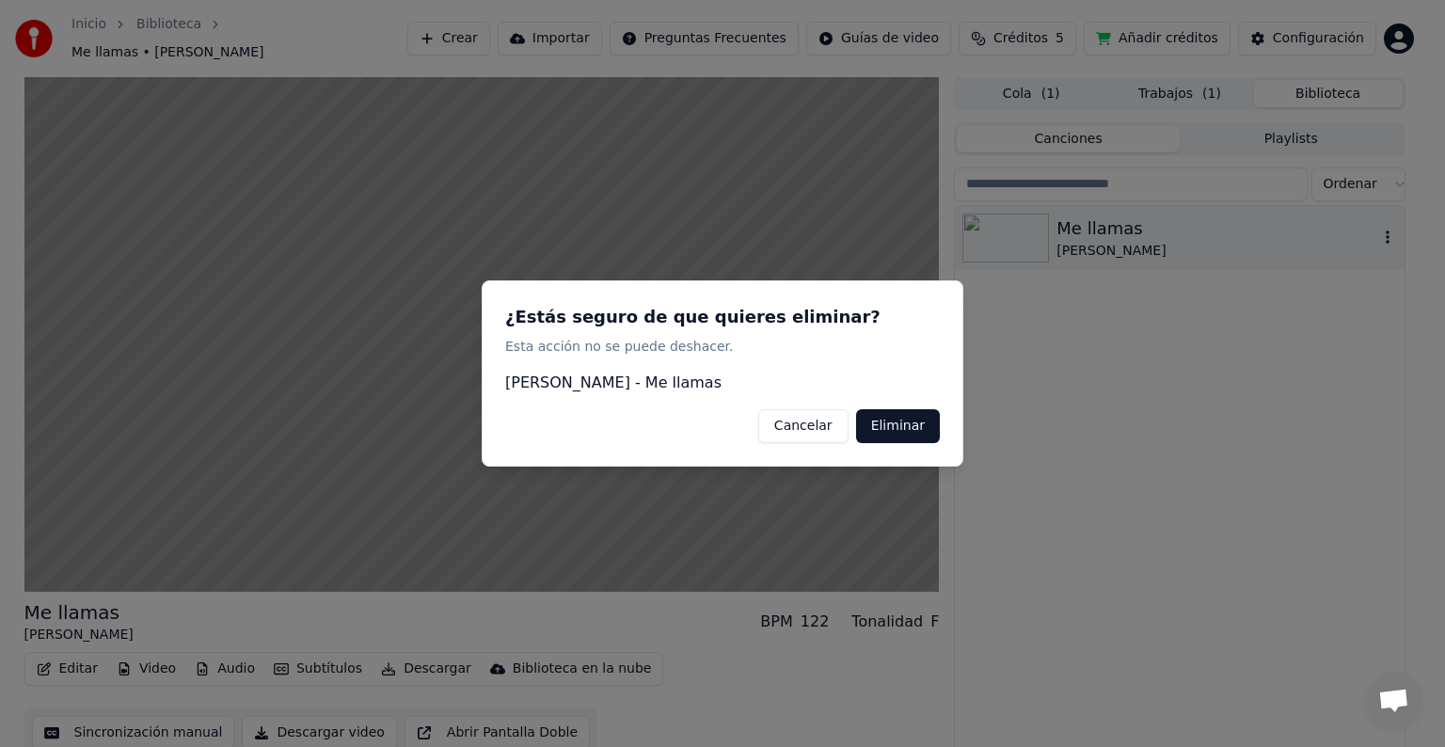
click at [904, 437] on button "Eliminar" at bounding box center [898, 426] width 84 height 34
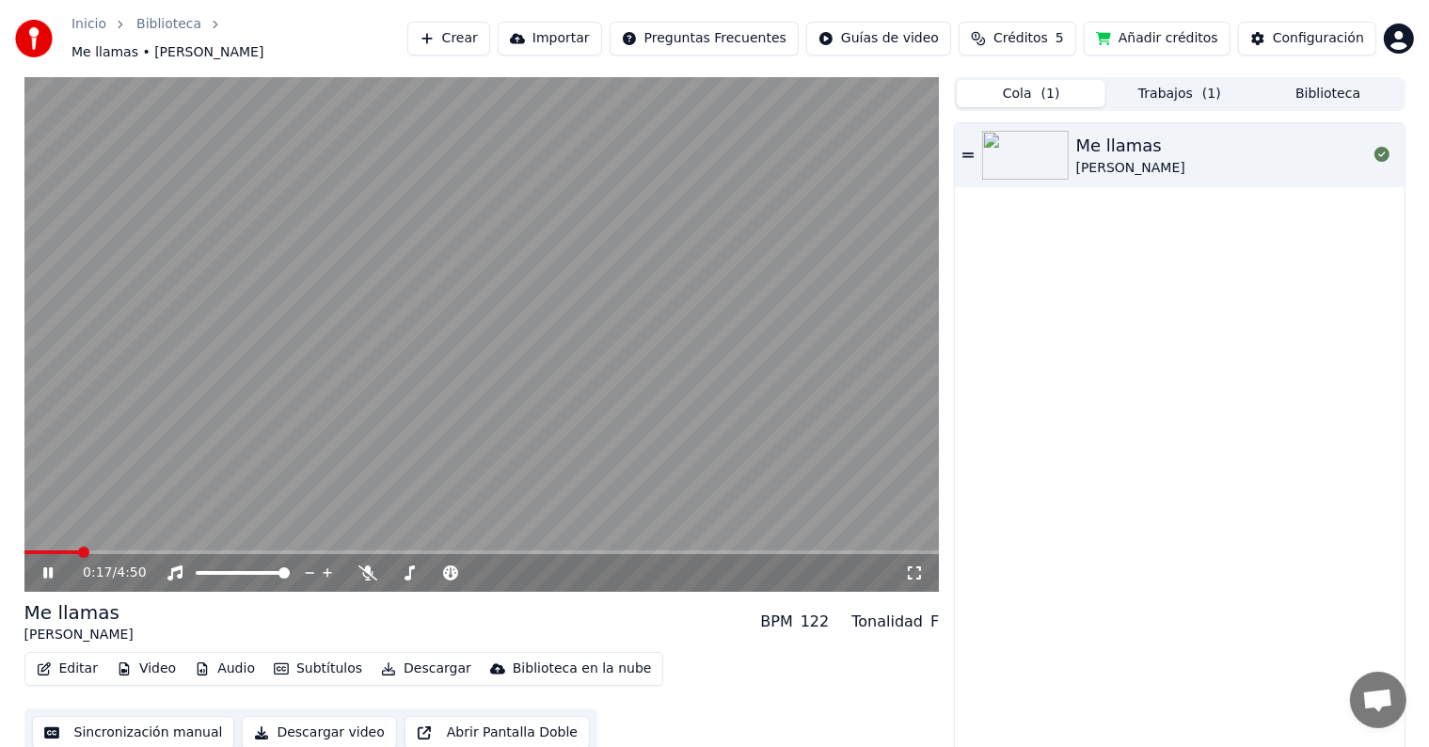
click at [1033, 86] on button "Cola ( 1 )" at bounding box center [1031, 93] width 149 height 27
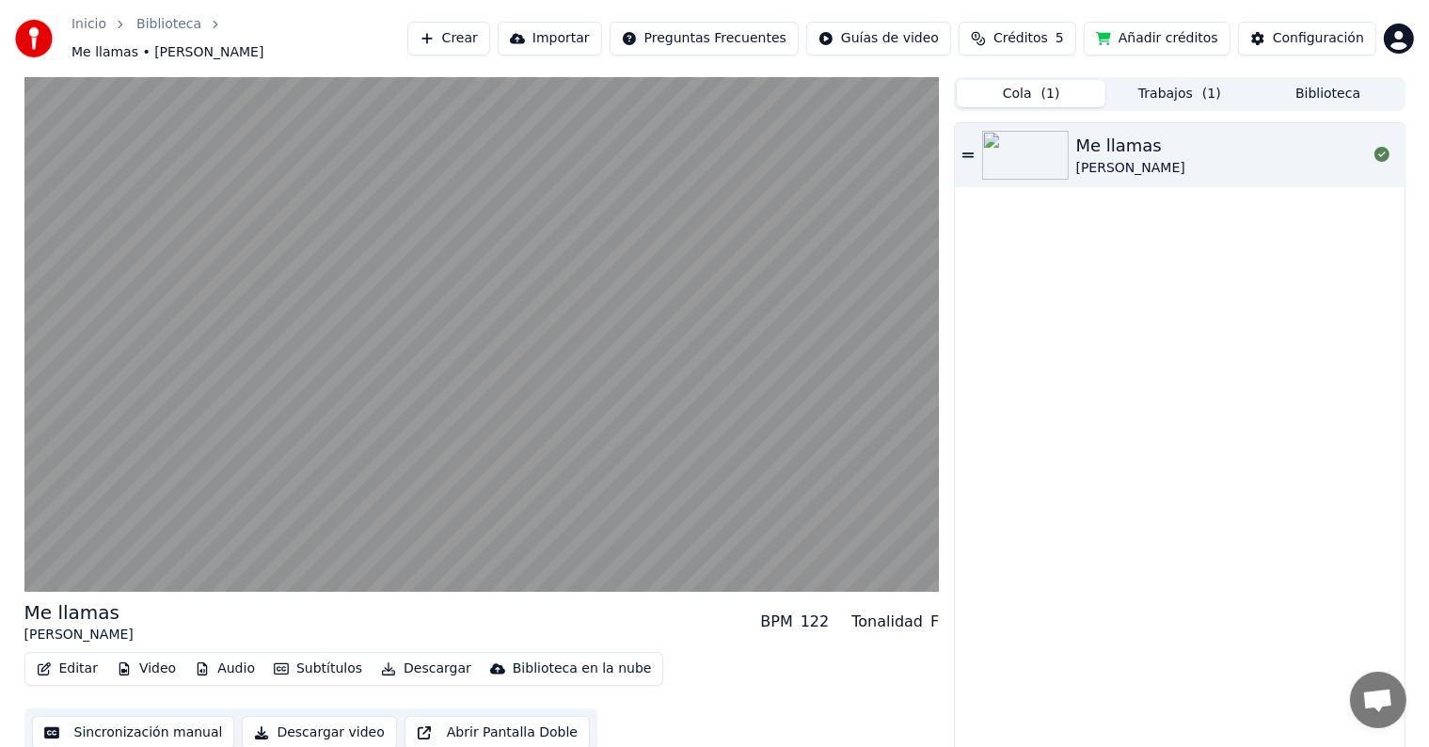
click at [1197, 81] on button "Trabajos ( 1 )" at bounding box center [1179, 93] width 149 height 27
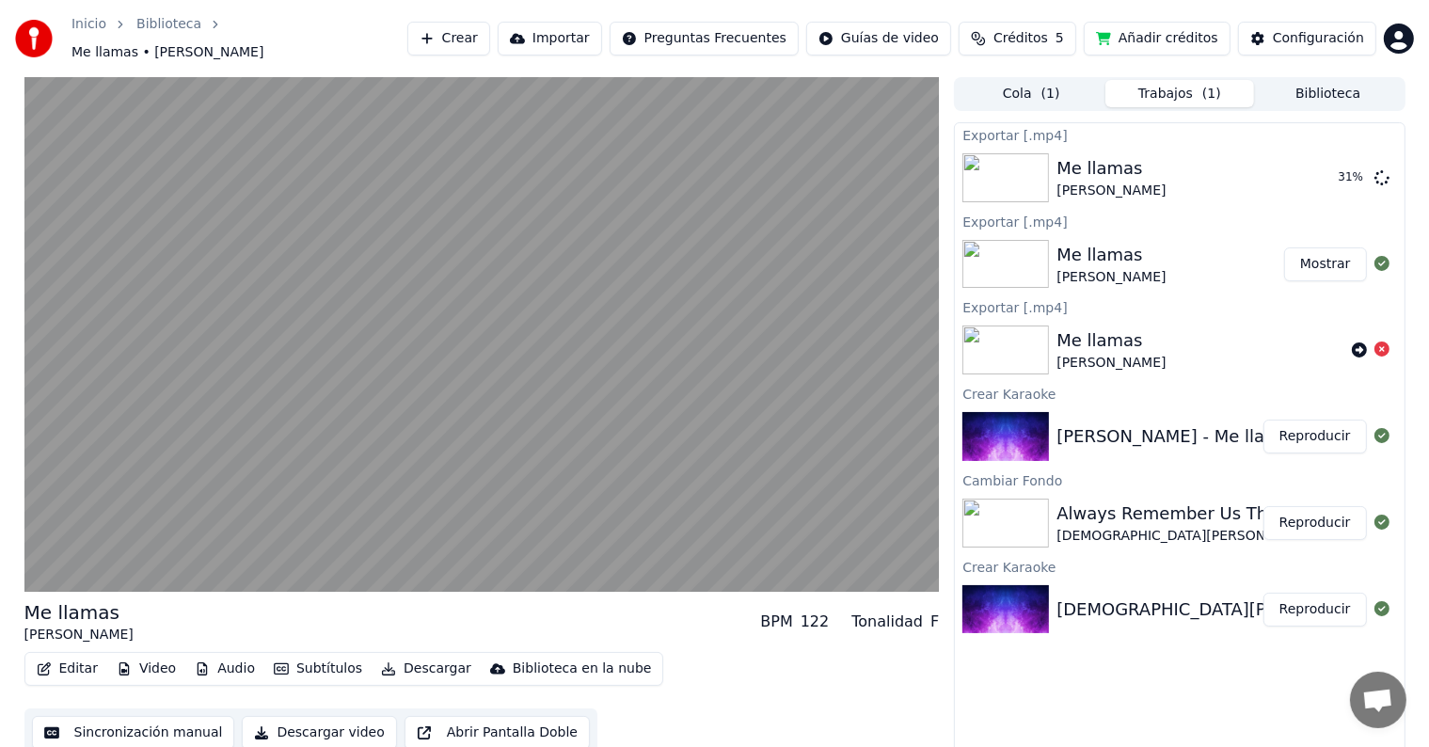
click at [534, 344] on video at bounding box center [481, 334] width 915 height 515
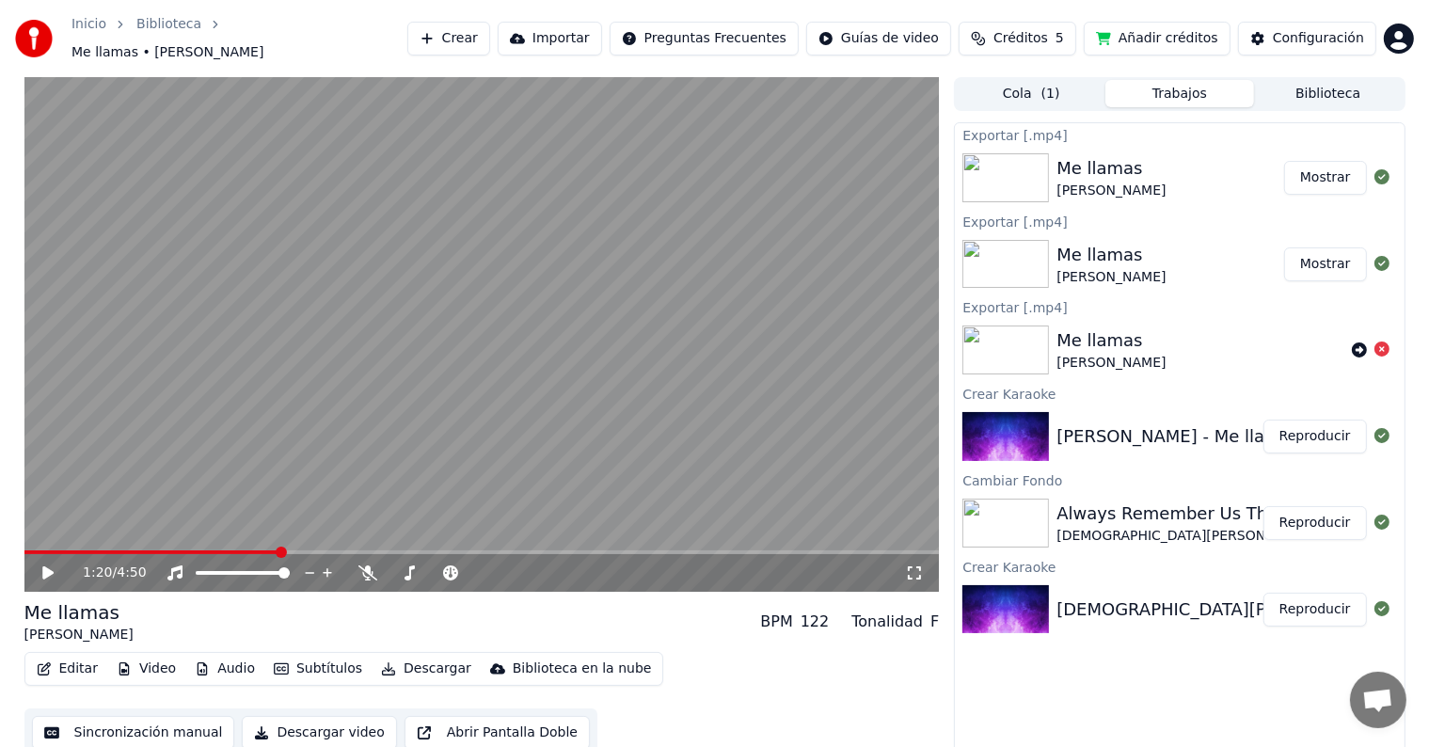
click at [1344, 166] on button "Mostrar" at bounding box center [1325, 178] width 83 height 34
click at [490, 37] on button "Crear" at bounding box center [448, 39] width 83 height 34
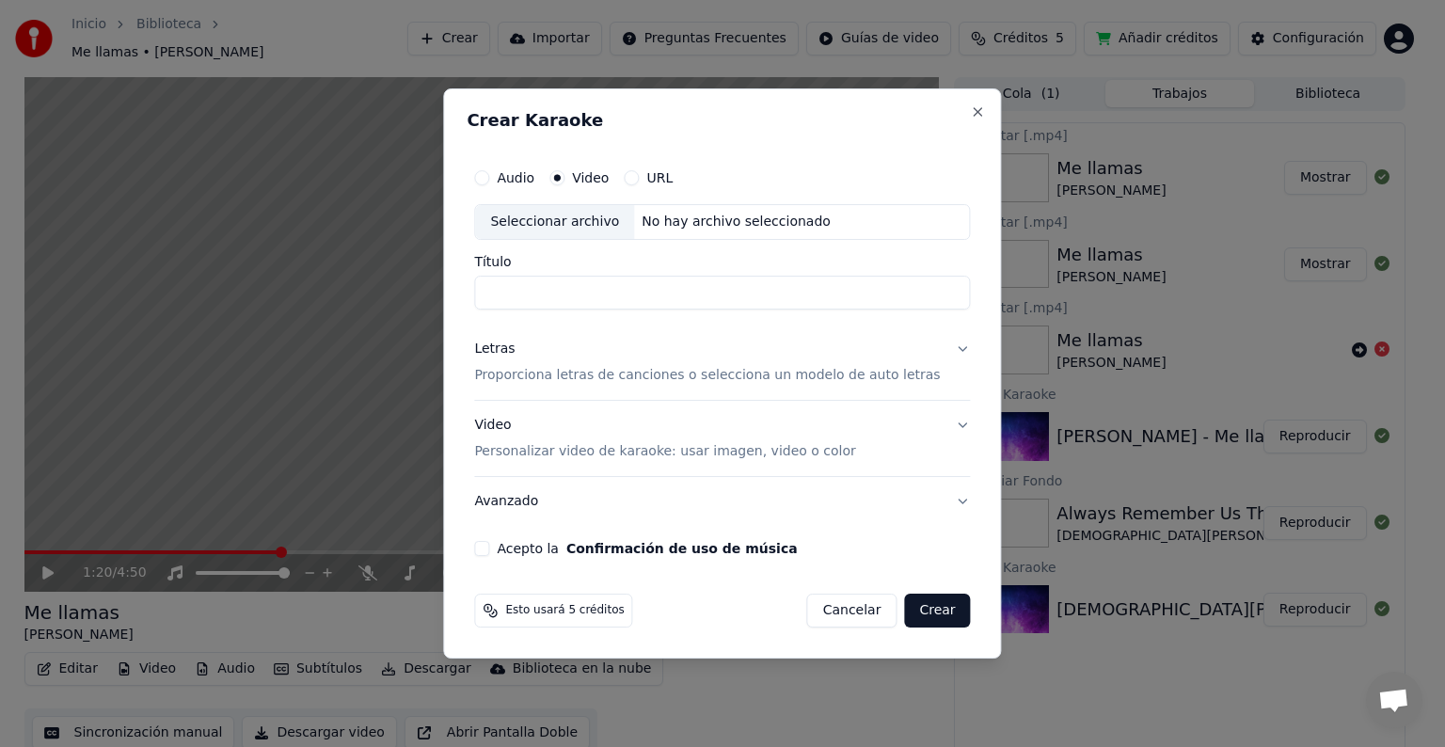
click at [599, 223] on div "Seleccionar archivo" at bounding box center [554, 222] width 159 height 34
type input "**********"
click at [546, 371] on p "Proporciona letras de canciones o selecciona un modelo de auto letras" at bounding box center [707, 375] width 466 height 19
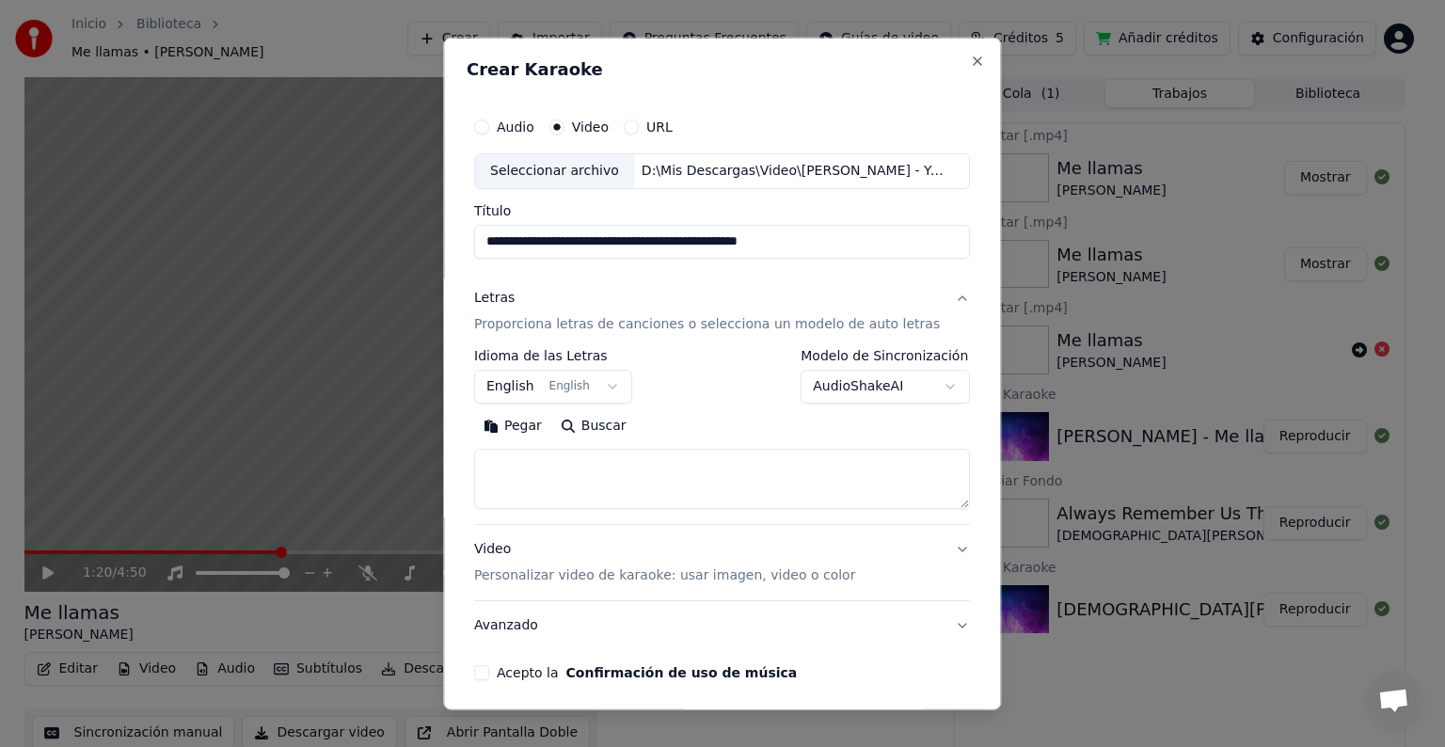
click at [579, 387] on body "**********" at bounding box center [714, 373] width 1429 height 747
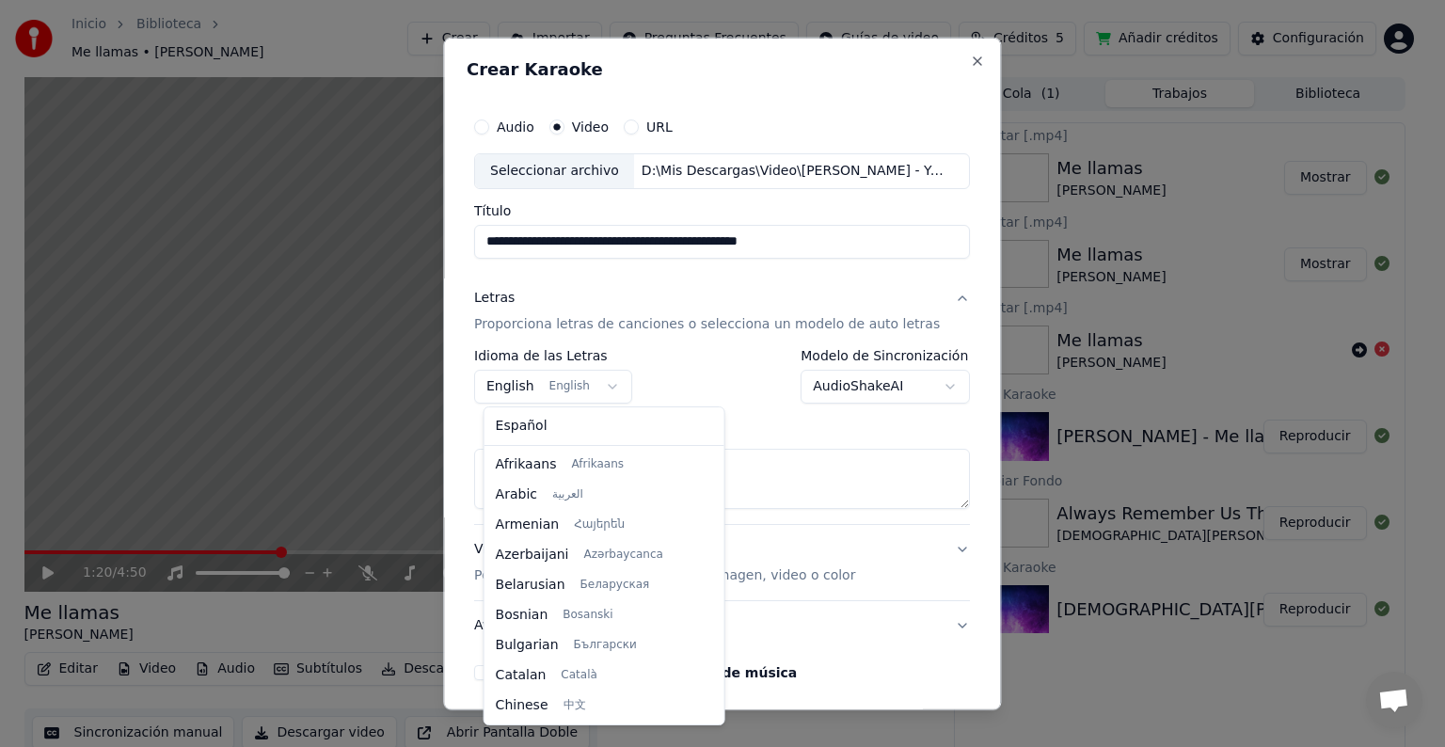
scroll to position [151, 0]
select select "**"
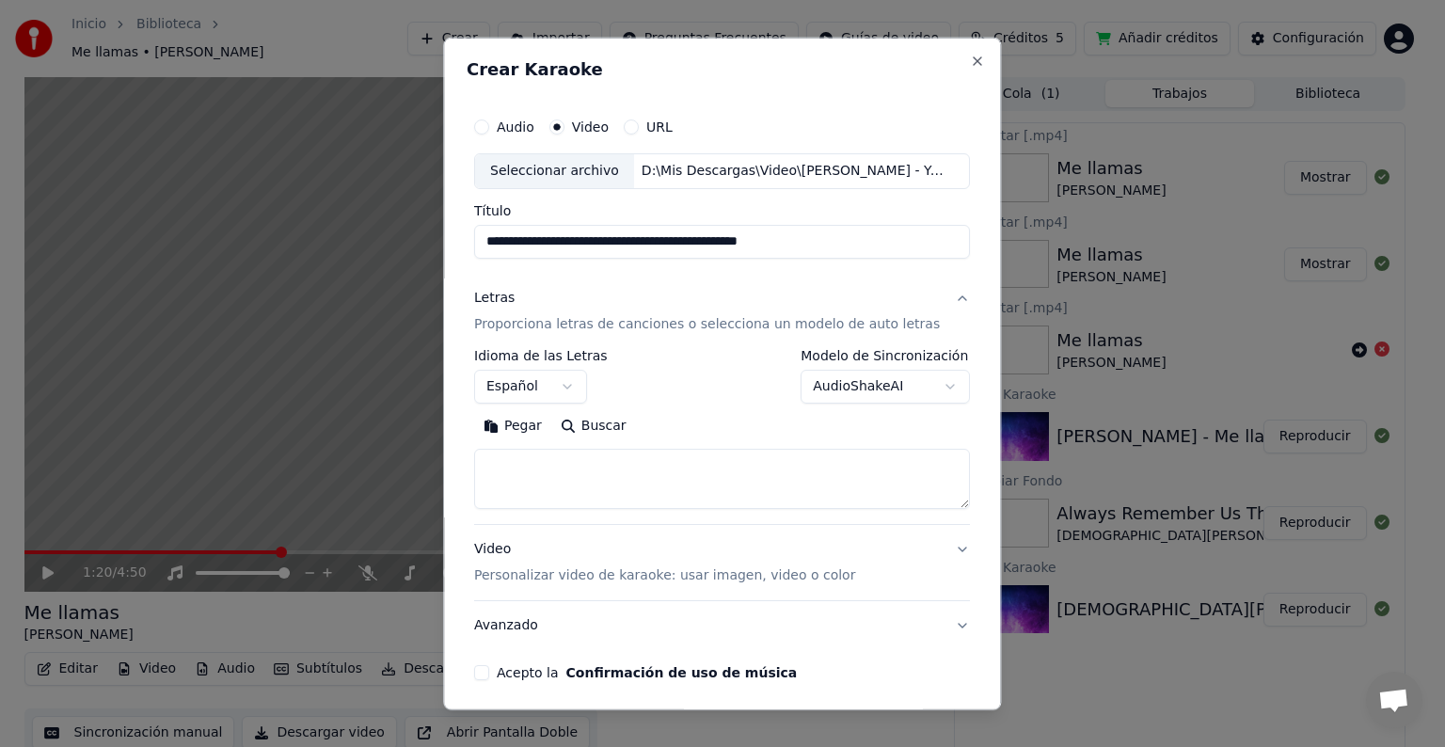
click at [489, 672] on button "Acepto la Confirmación de uso de música" at bounding box center [481, 672] width 15 height 15
click at [583, 325] on p "Proporciona letras de canciones o selecciona un modelo de auto letras" at bounding box center [707, 324] width 466 height 19
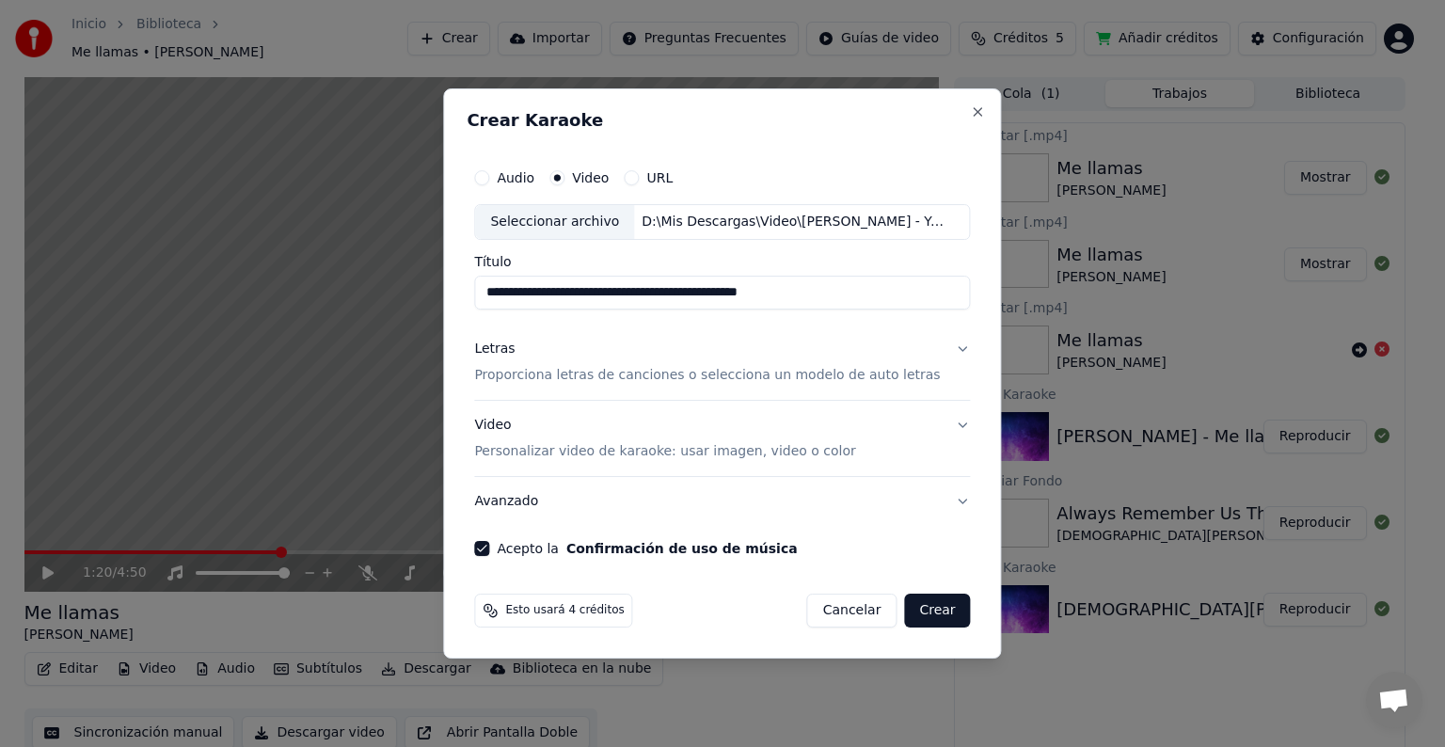
click at [583, 372] on p "Proporciona letras de canciones o selecciona un modelo de auto letras" at bounding box center [707, 375] width 466 height 19
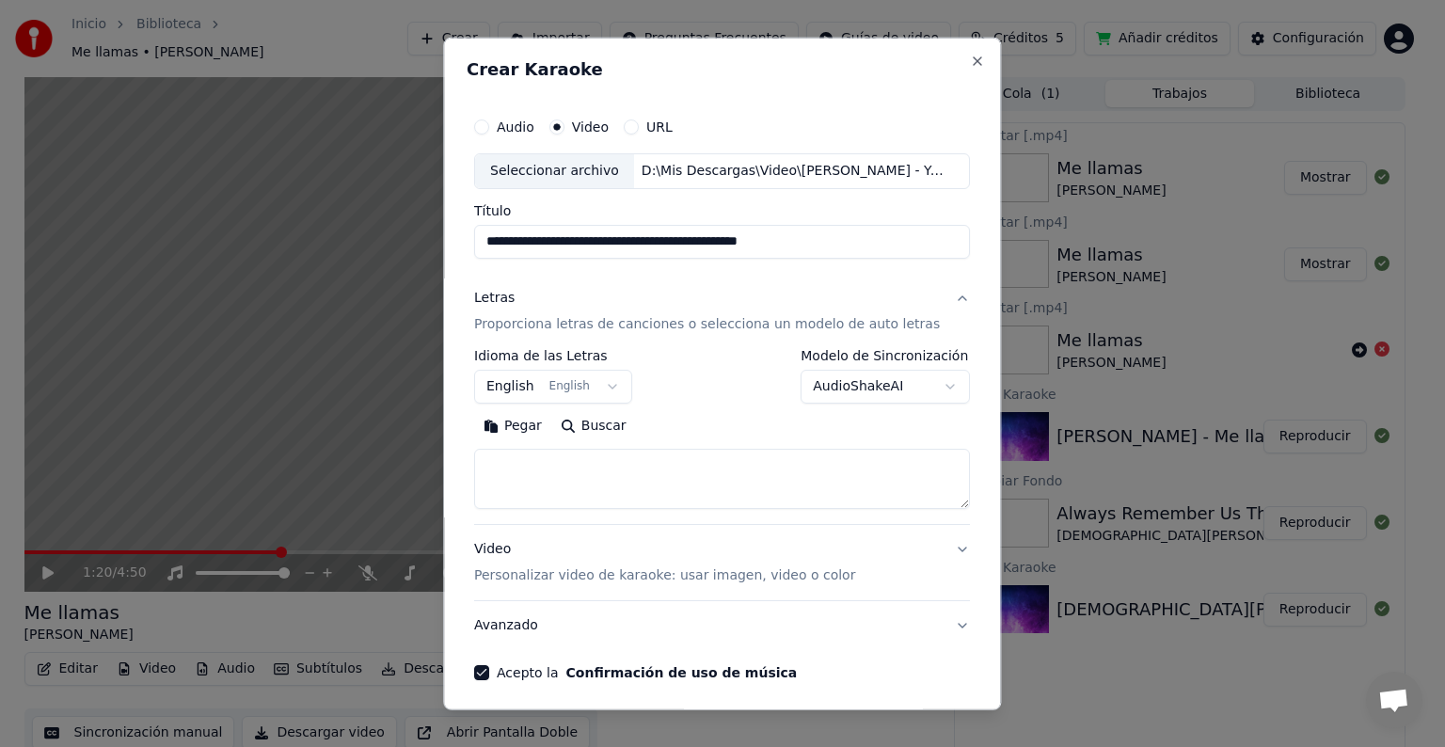
click at [616, 388] on body "**********" at bounding box center [714, 373] width 1429 height 747
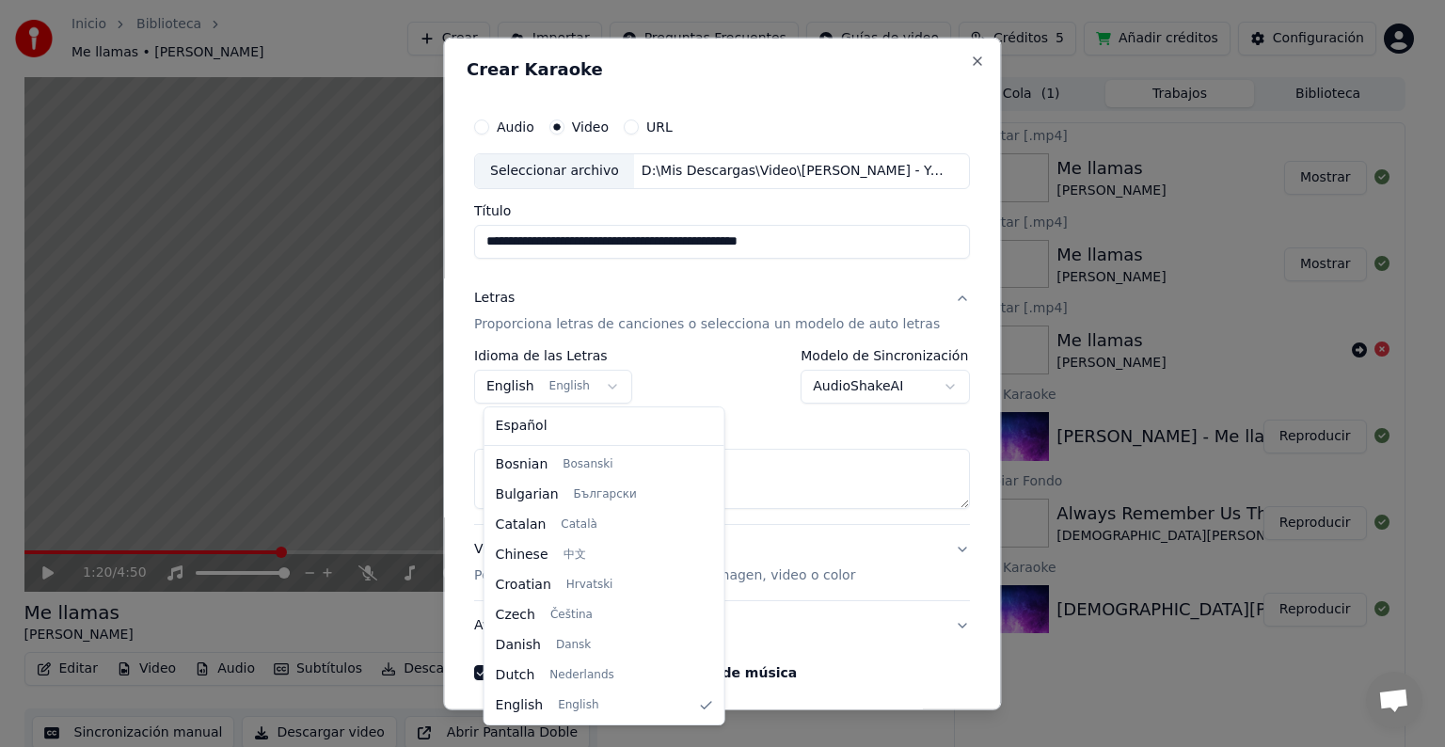
select select "**"
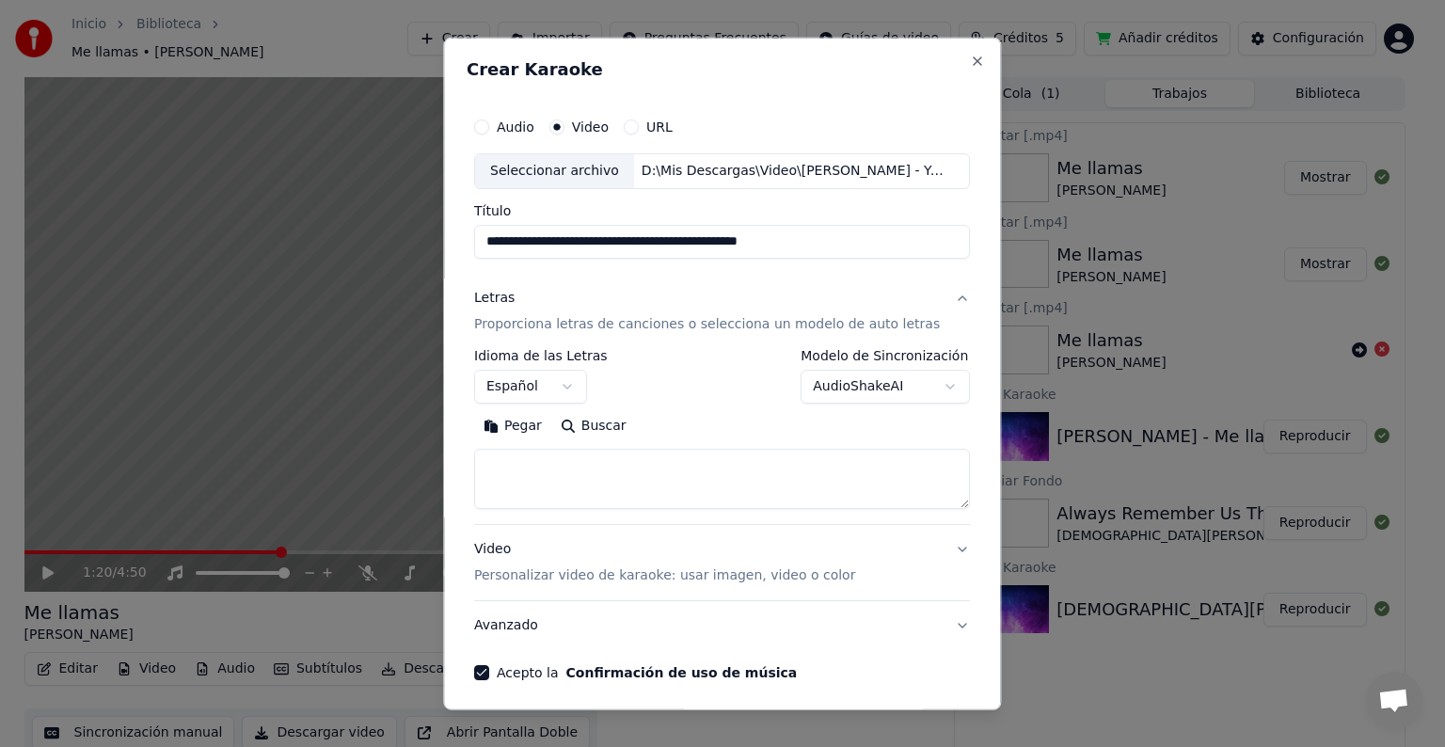
click at [622, 425] on button "Buscar" at bounding box center [593, 426] width 85 height 30
click at [616, 419] on button "Buscar" at bounding box center [593, 426] width 85 height 30
click at [596, 425] on button "Buscar" at bounding box center [593, 426] width 85 height 30
click at [666, 469] on textarea at bounding box center [722, 479] width 496 height 60
click at [535, 423] on button "Pegar" at bounding box center [512, 426] width 77 height 30
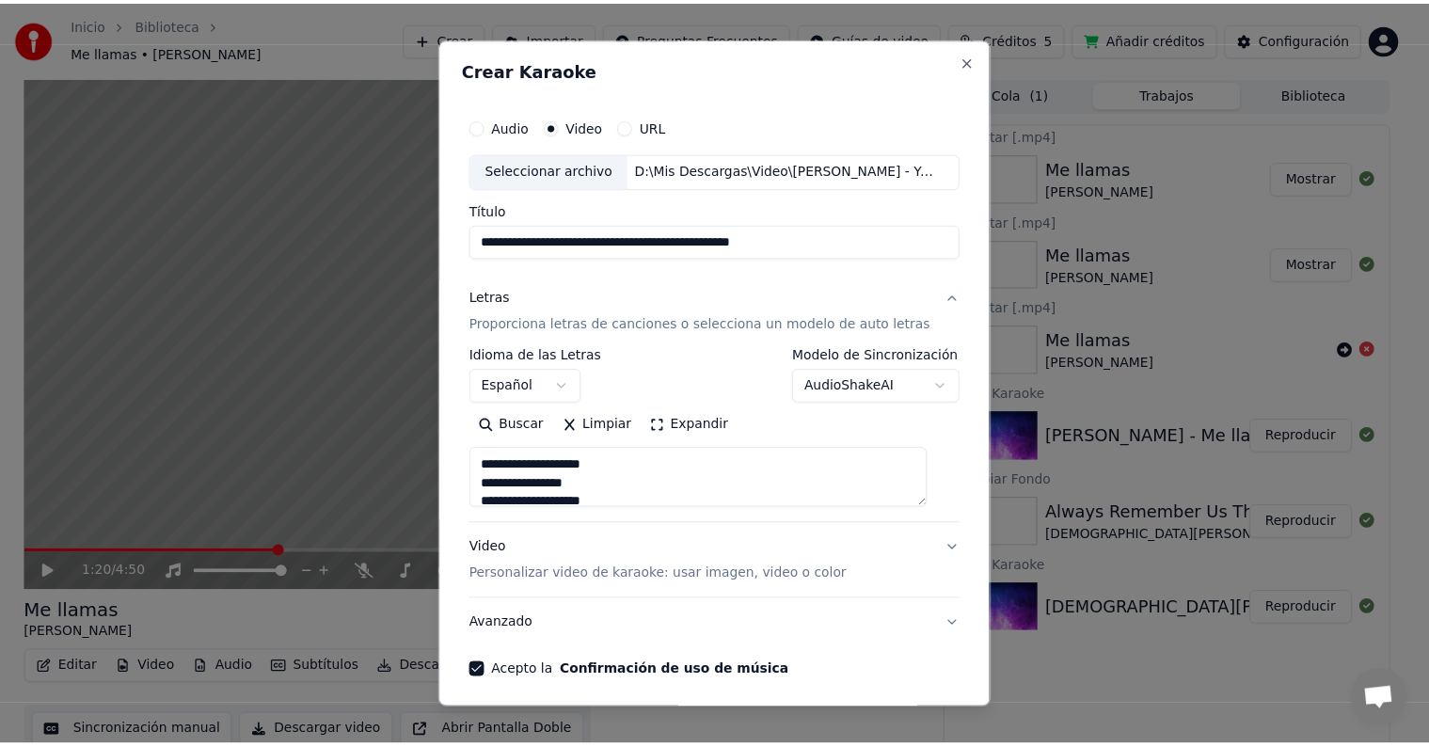
scroll to position [72, 0]
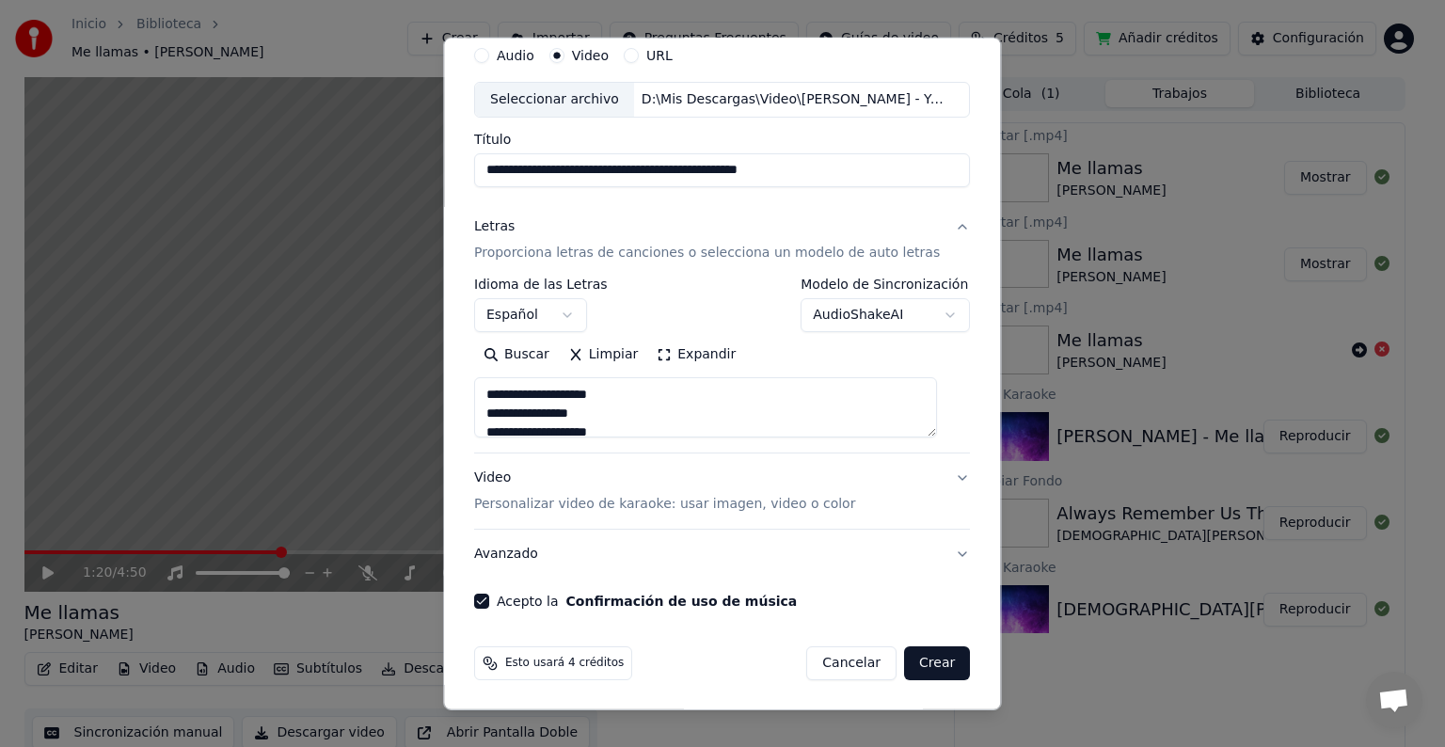
click at [921, 666] on button "Crear" at bounding box center [937, 663] width 66 height 34
type textarea "**********"
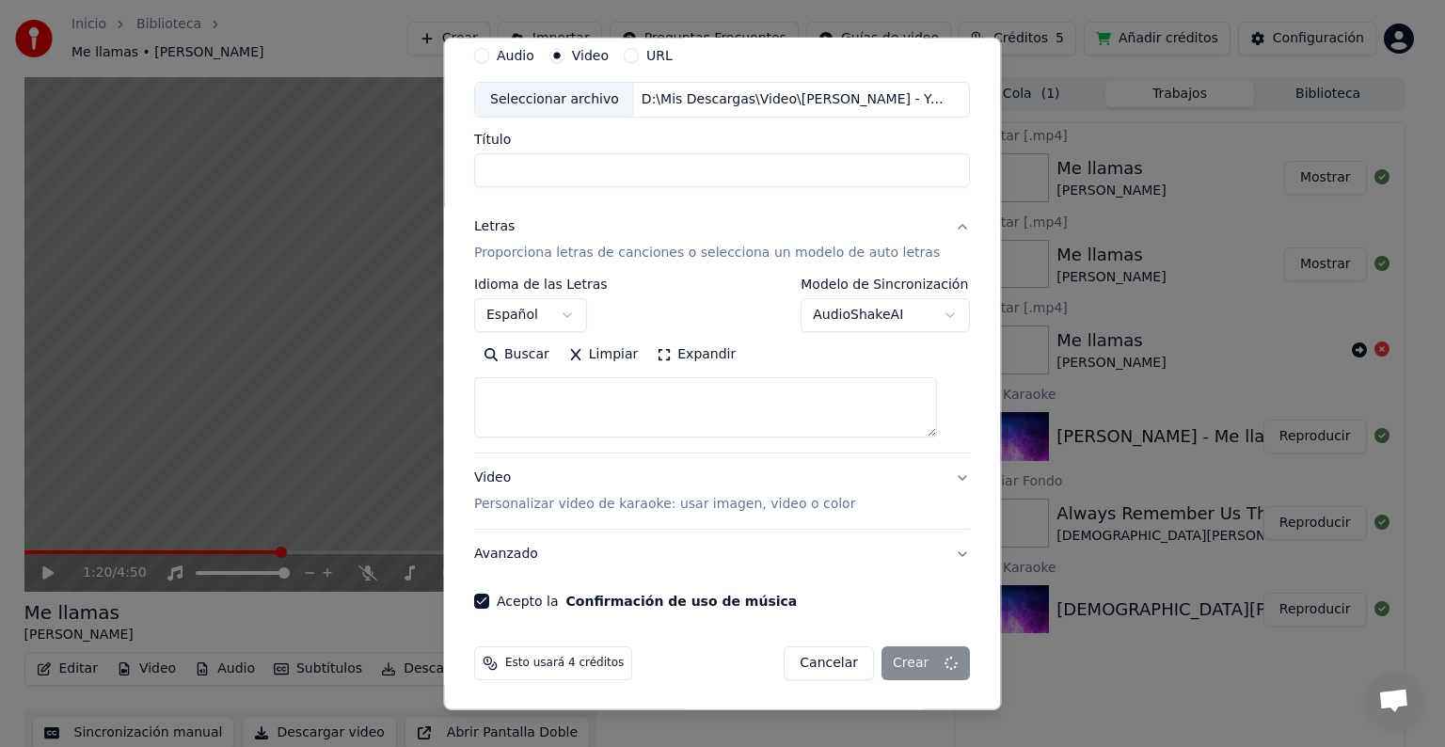
select select
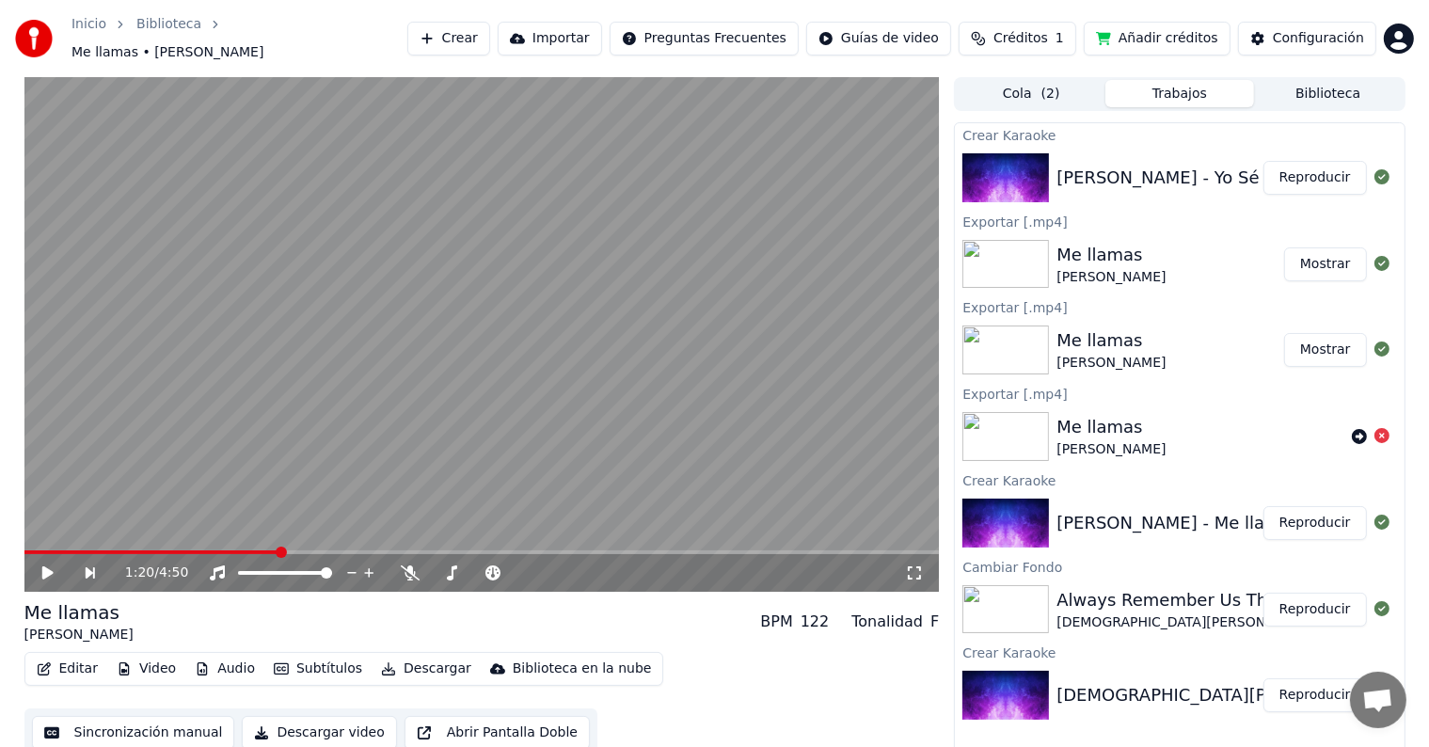
click at [1306, 169] on button "Reproducir" at bounding box center [1315, 178] width 103 height 34
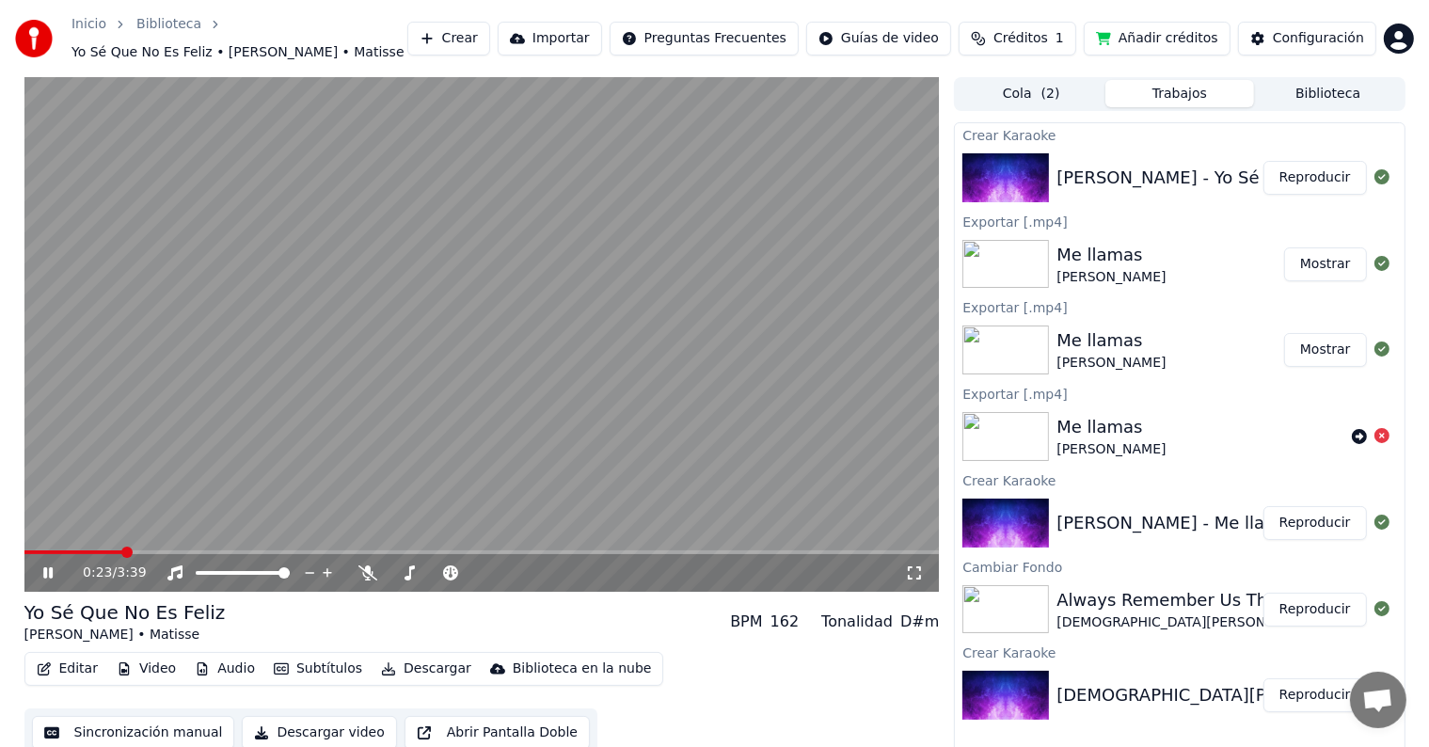
click at [354, 568] on div "0:23 / 3:39" at bounding box center [494, 573] width 822 height 19
click at [365, 568] on icon at bounding box center [367, 572] width 19 height 15
